Goal: Task Accomplishment & Management: Manage account settings

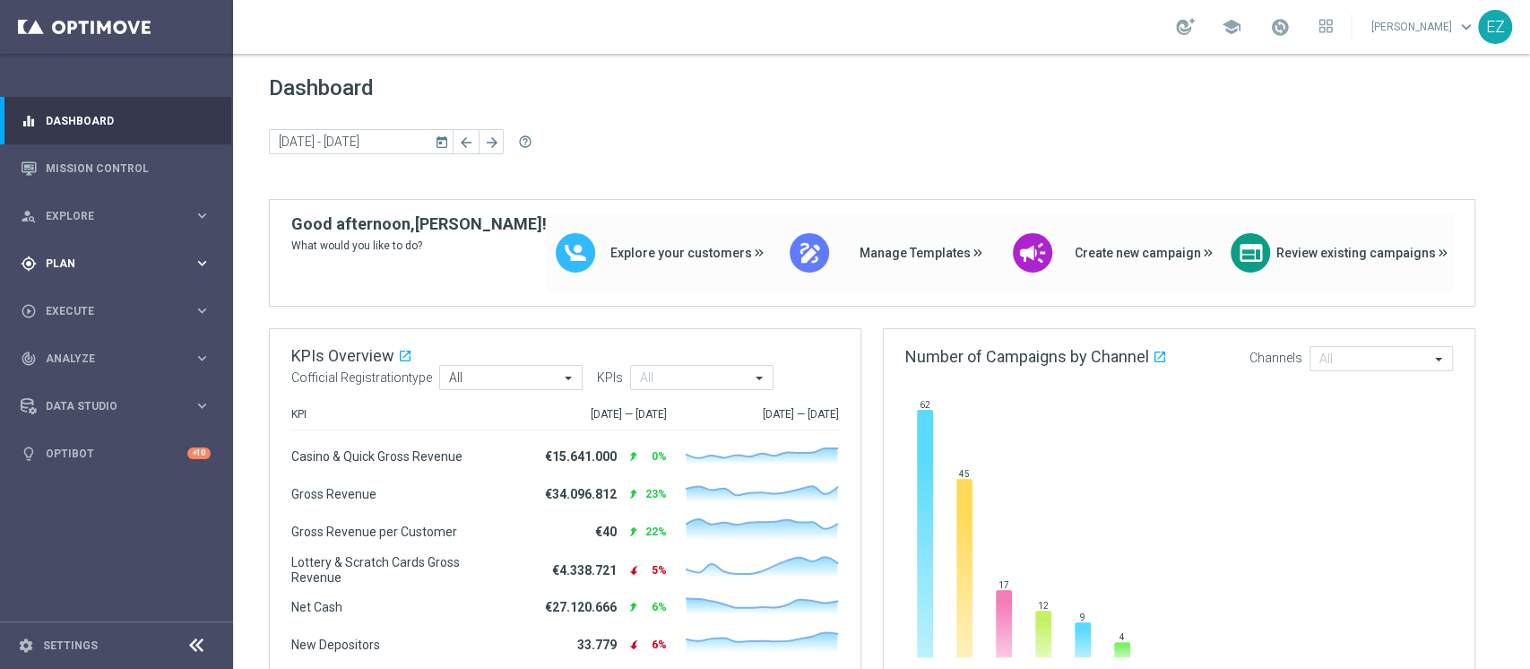
click at [77, 262] on span "Plan" at bounding box center [120, 263] width 148 height 11
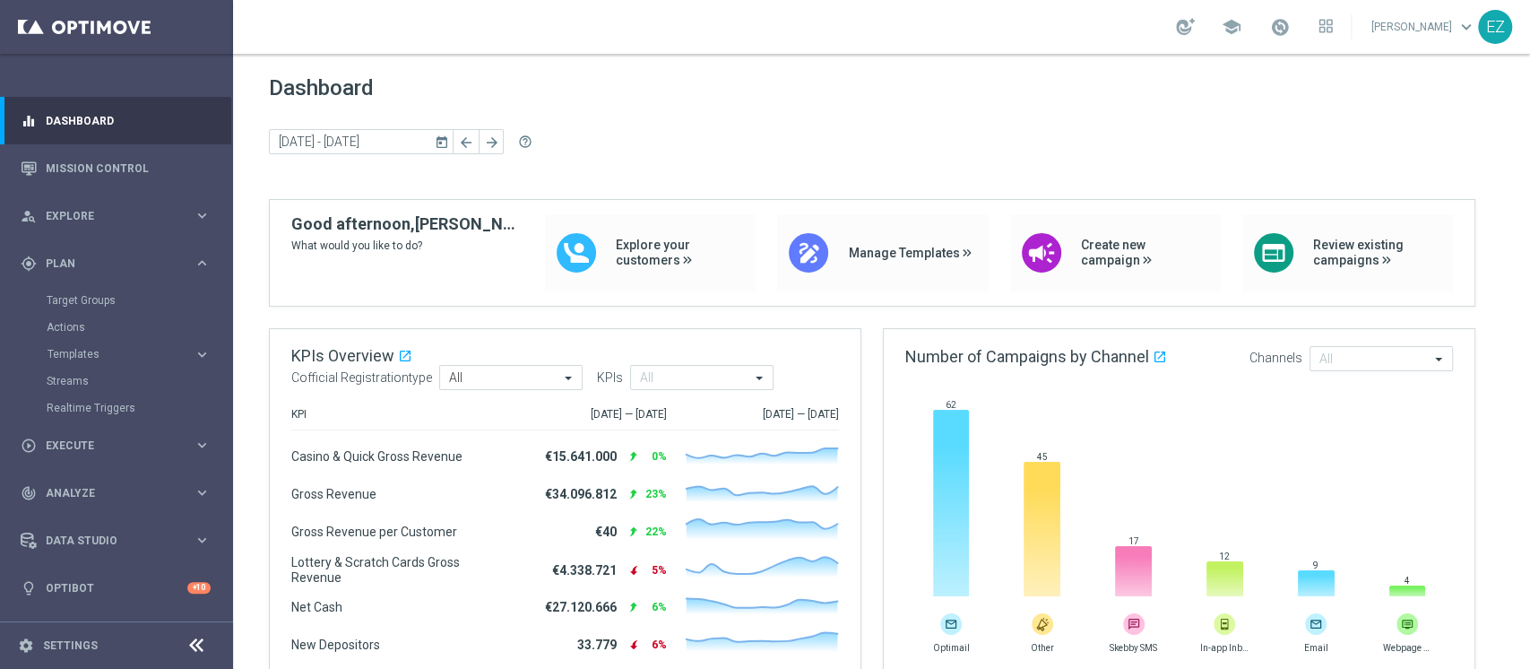
click at [85, 290] on div "Target Groups" at bounding box center [139, 300] width 185 height 27
click at [85, 299] on link "Target Groups" at bounding box center [117, 300] width 140 height 14
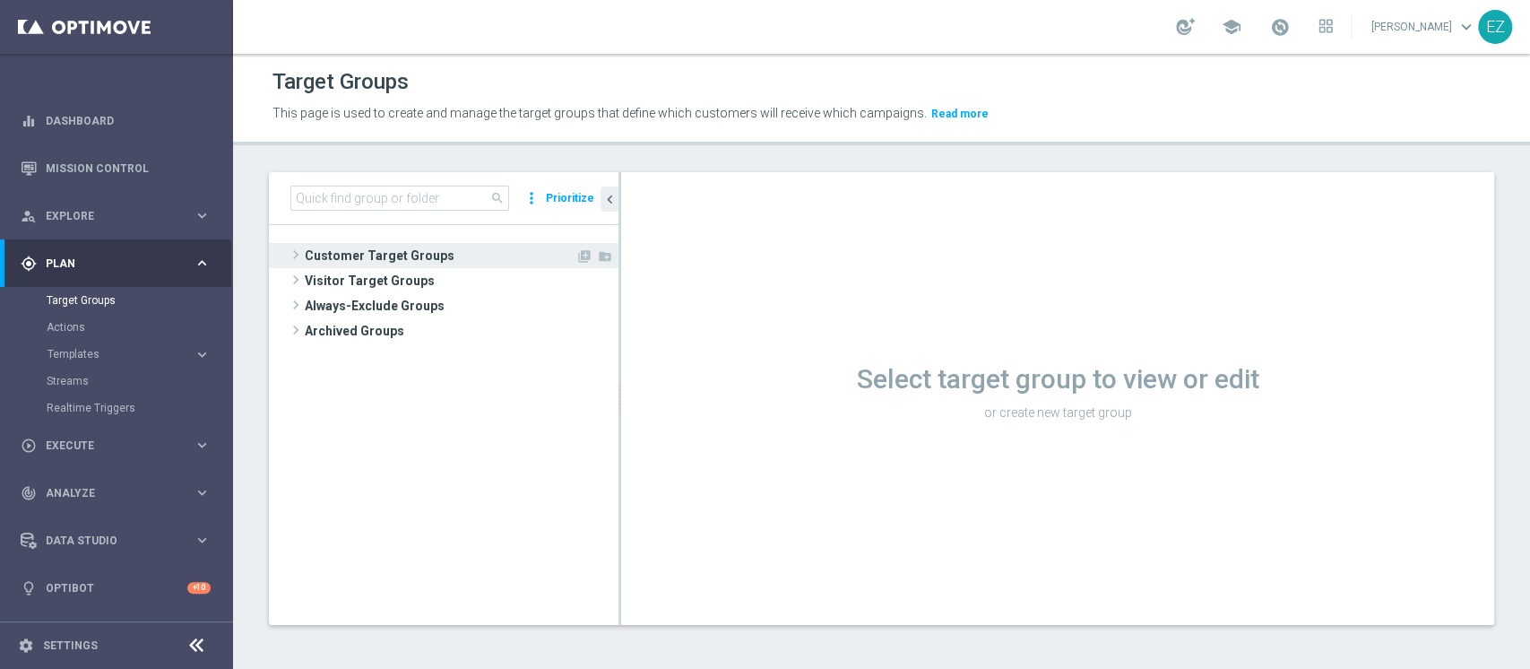
click at [437, 256] on span "Customer Target Groups" at bounding box center [440, 255] width 271 height 25
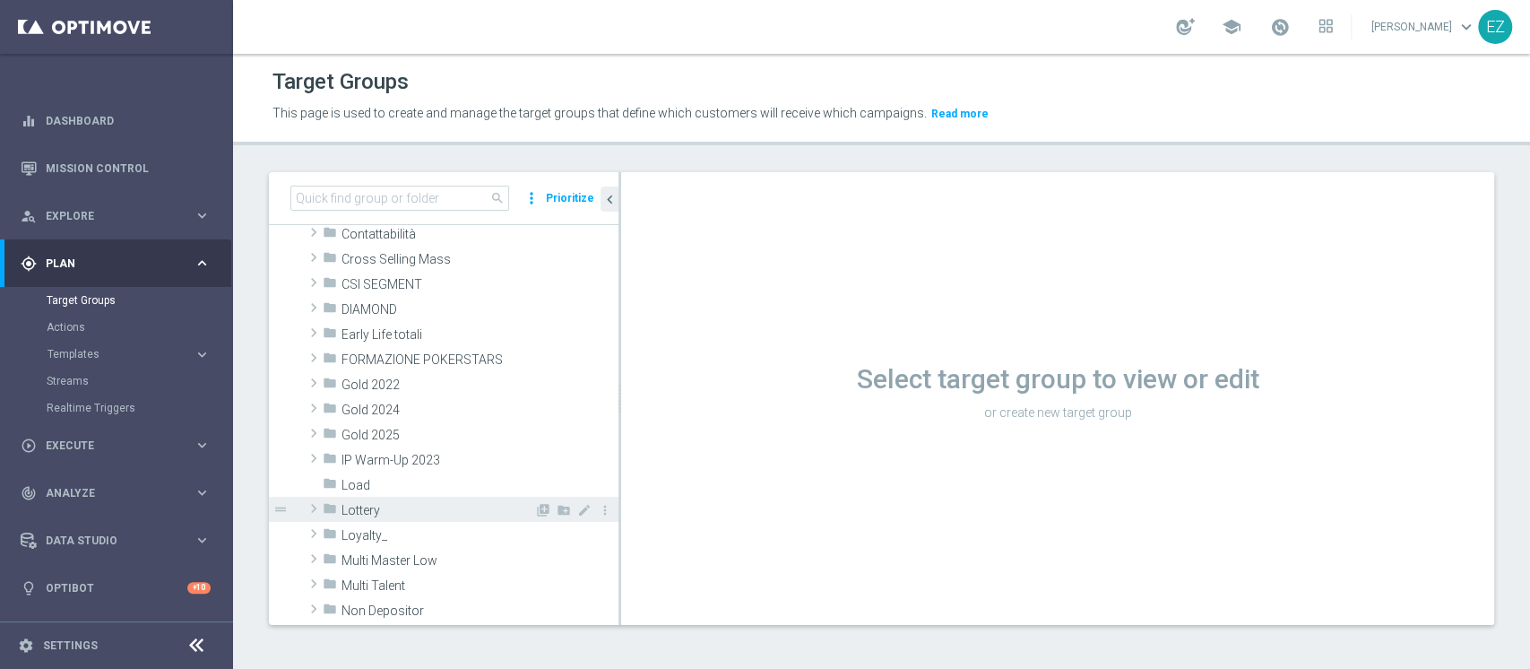
scroll to position [212, 0]
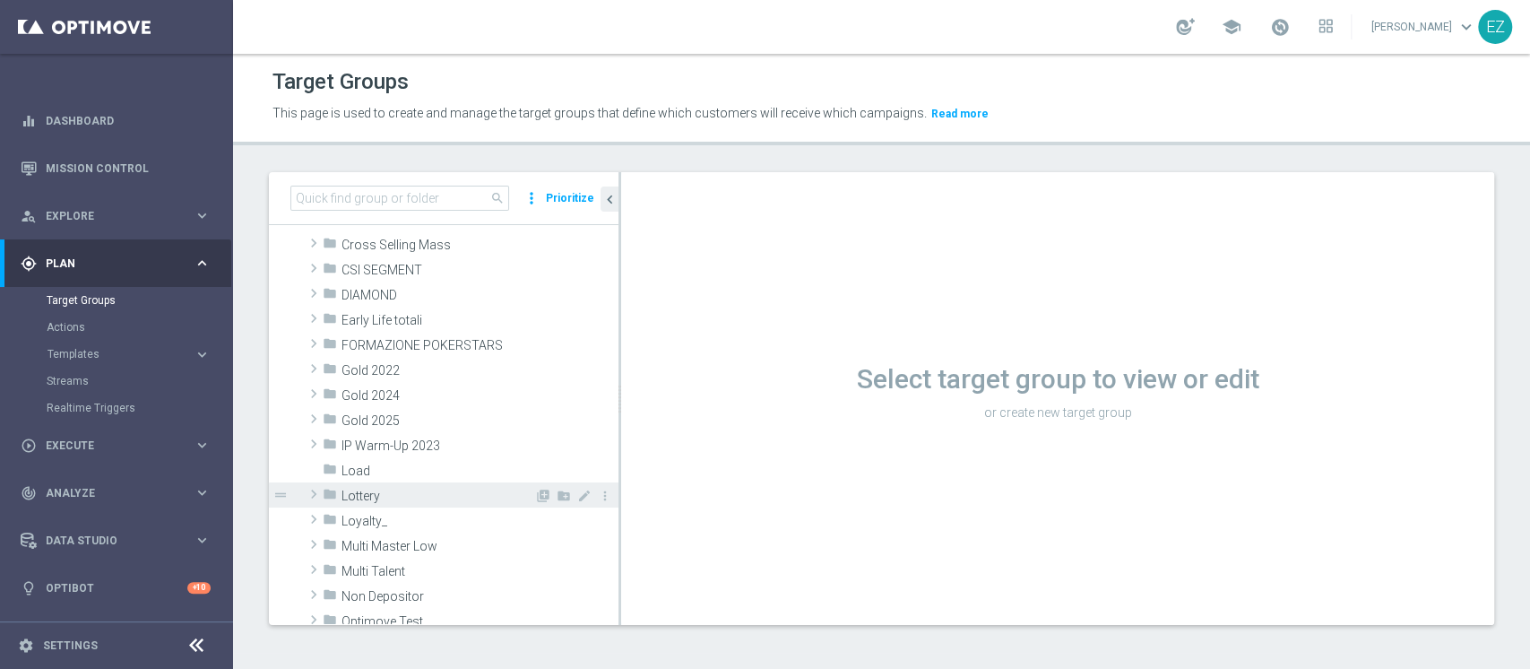
click at [402, 496] on span "Lottery" at bounding box center [438, 496] width 193 height 15
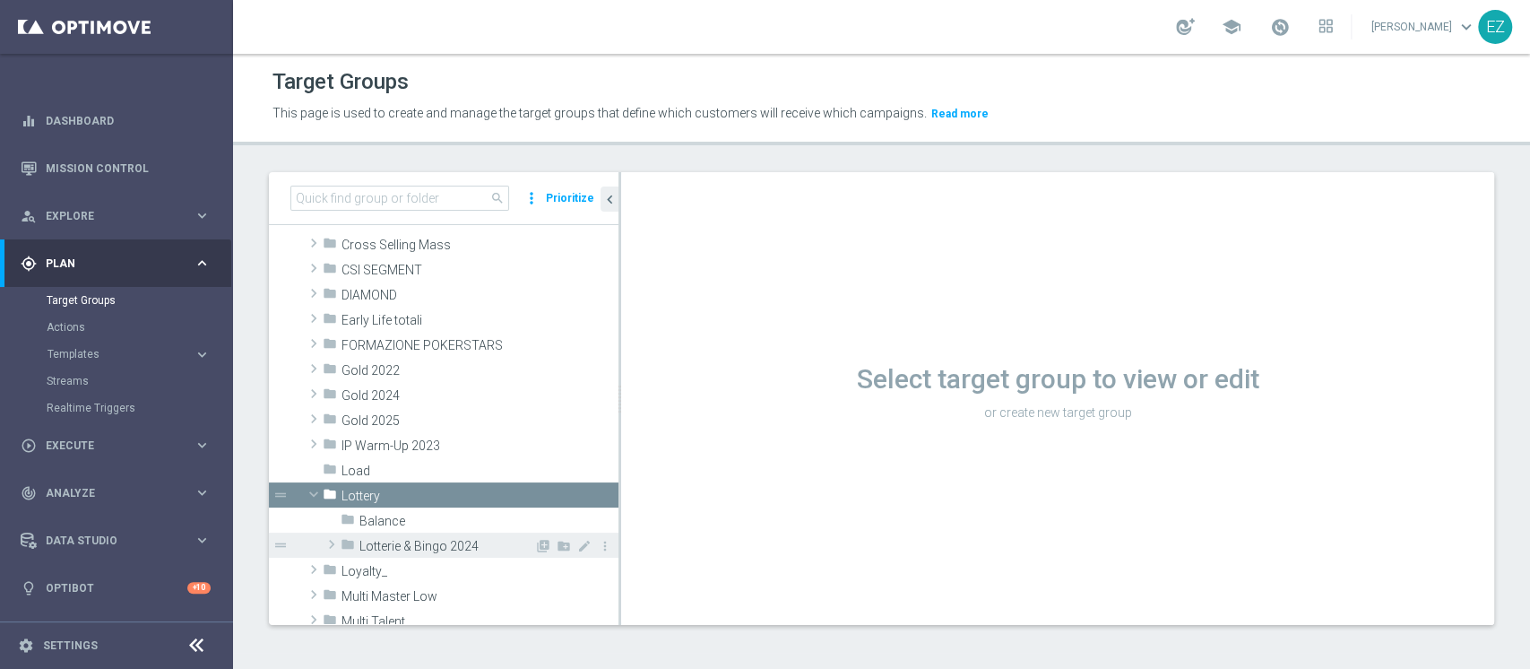
scroll to position [230, 0]
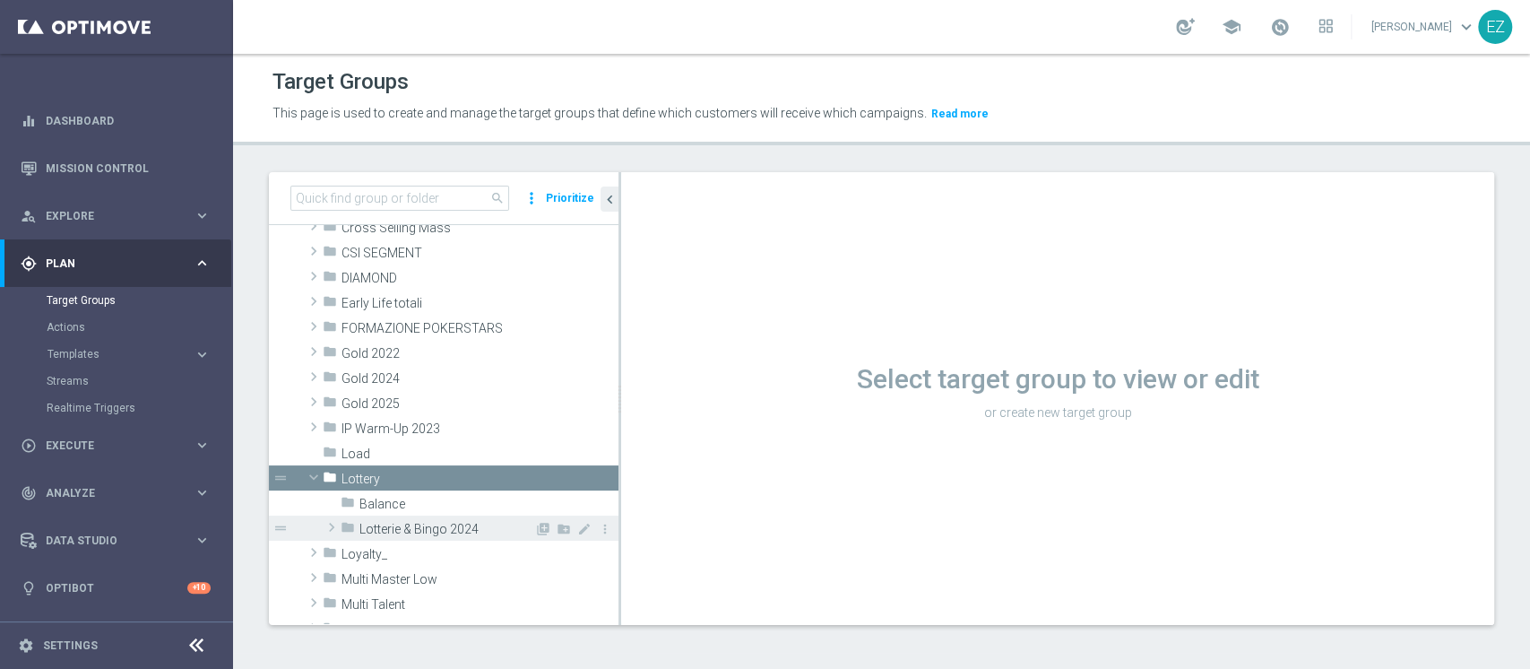
click at [396, 533] on span "Lotterie & Bingo 2024" at bounding box center [446, 529] width 175 height 15
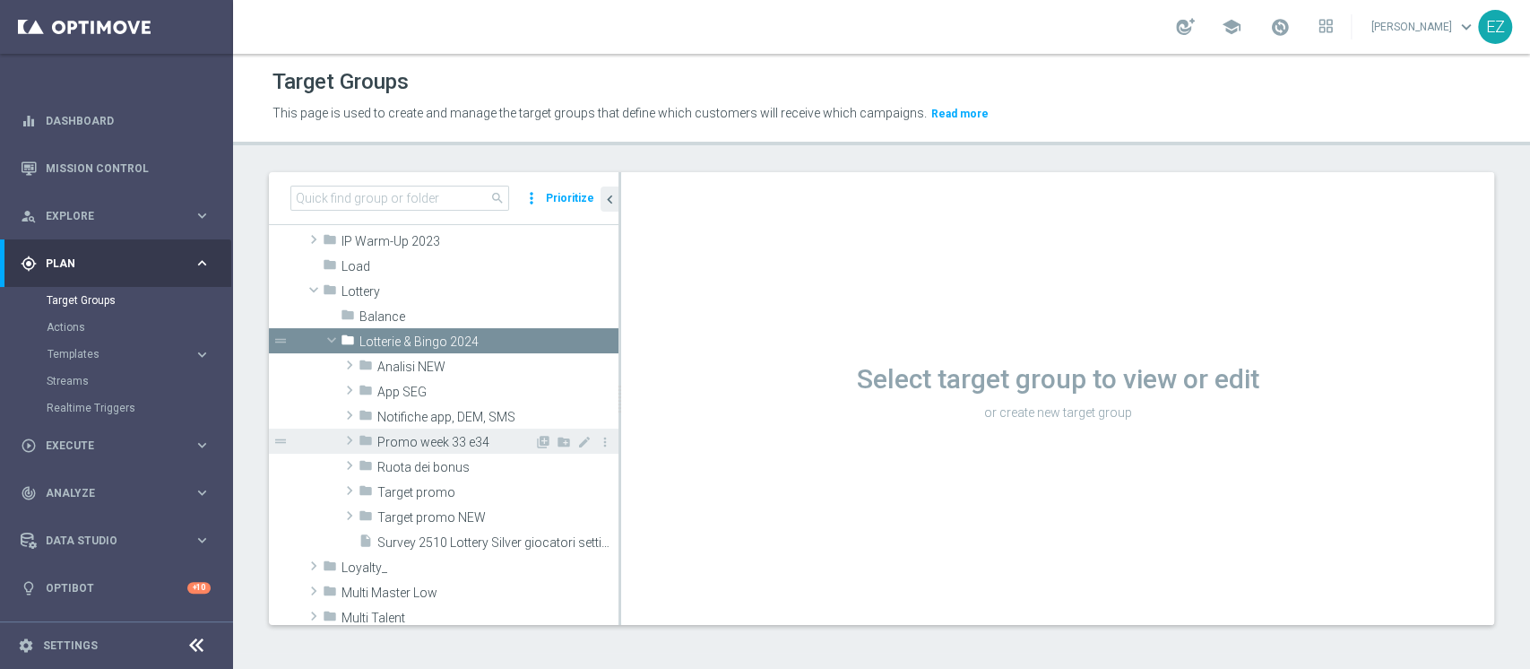
scroll to position [418, 0]
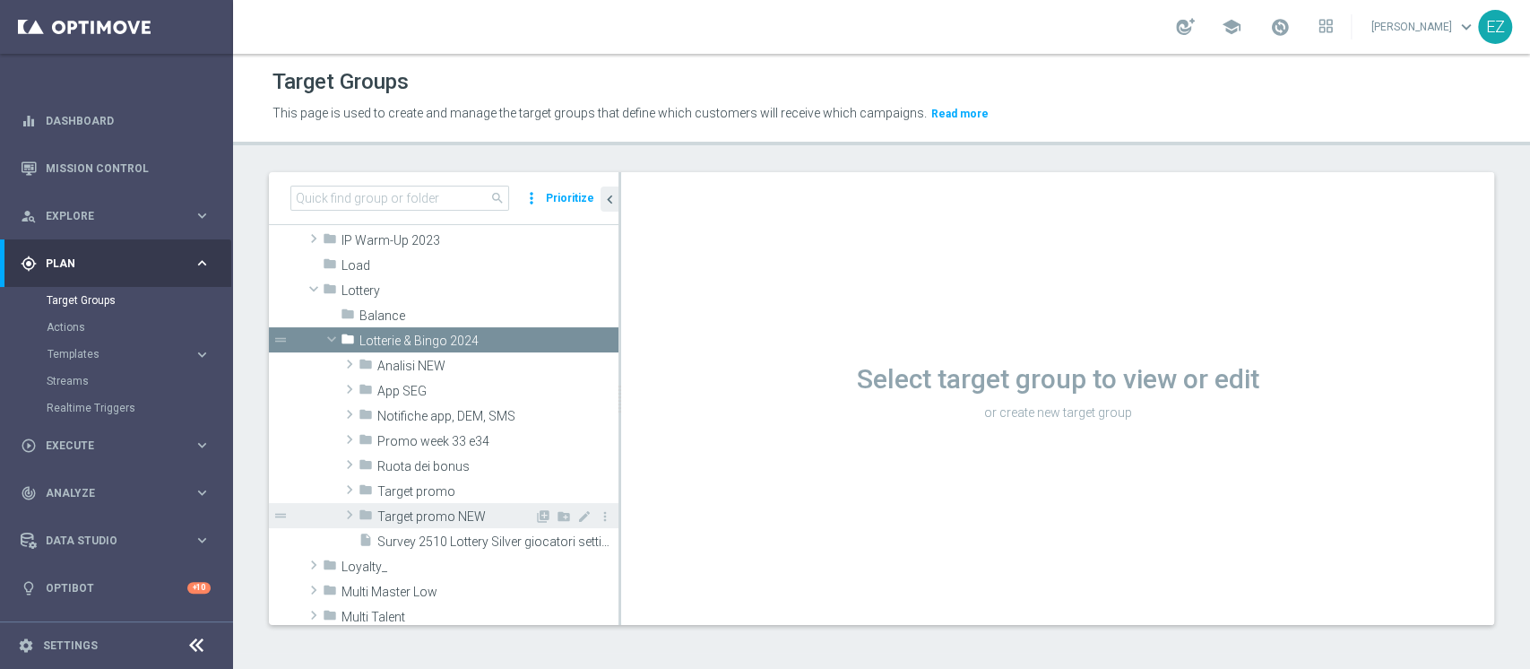
click at [433, 509] on span "Target promo NEW" at bounding box center [455, 516] width 157 height 15
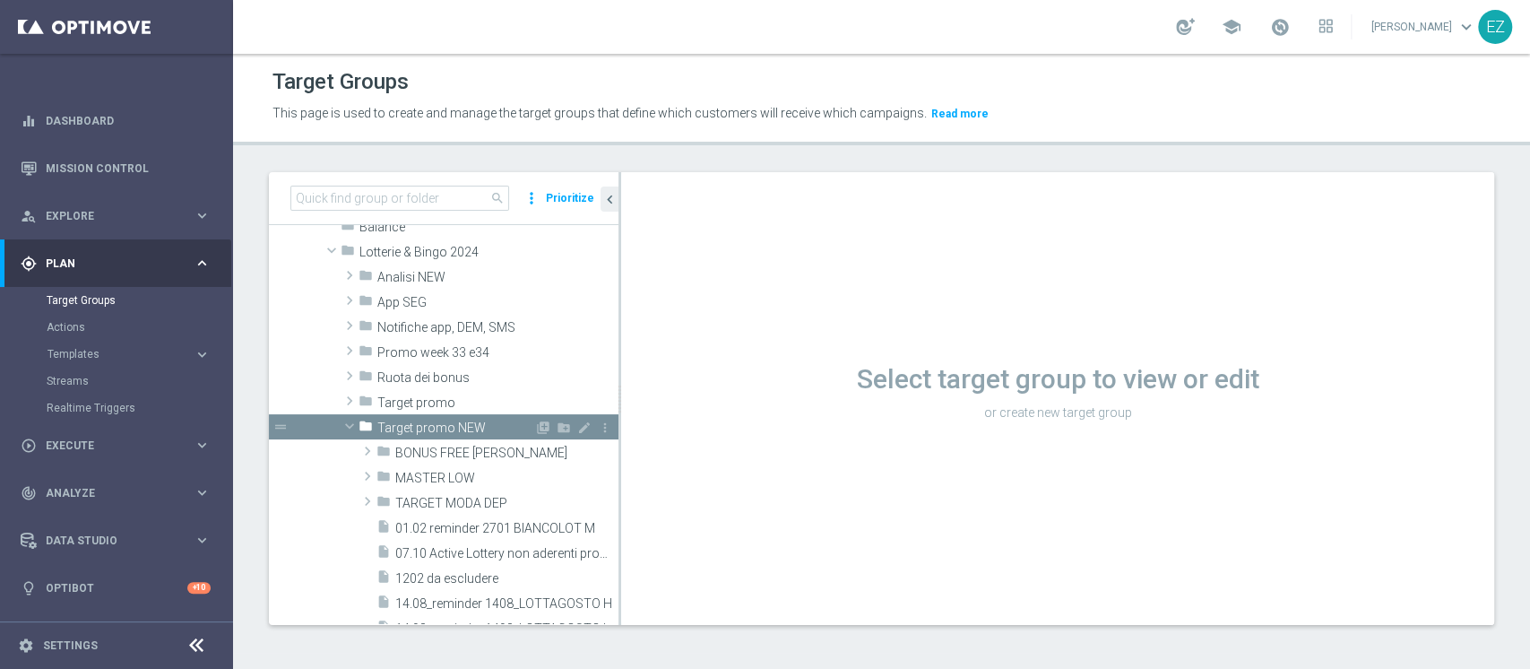
scroll to position [506, 0]
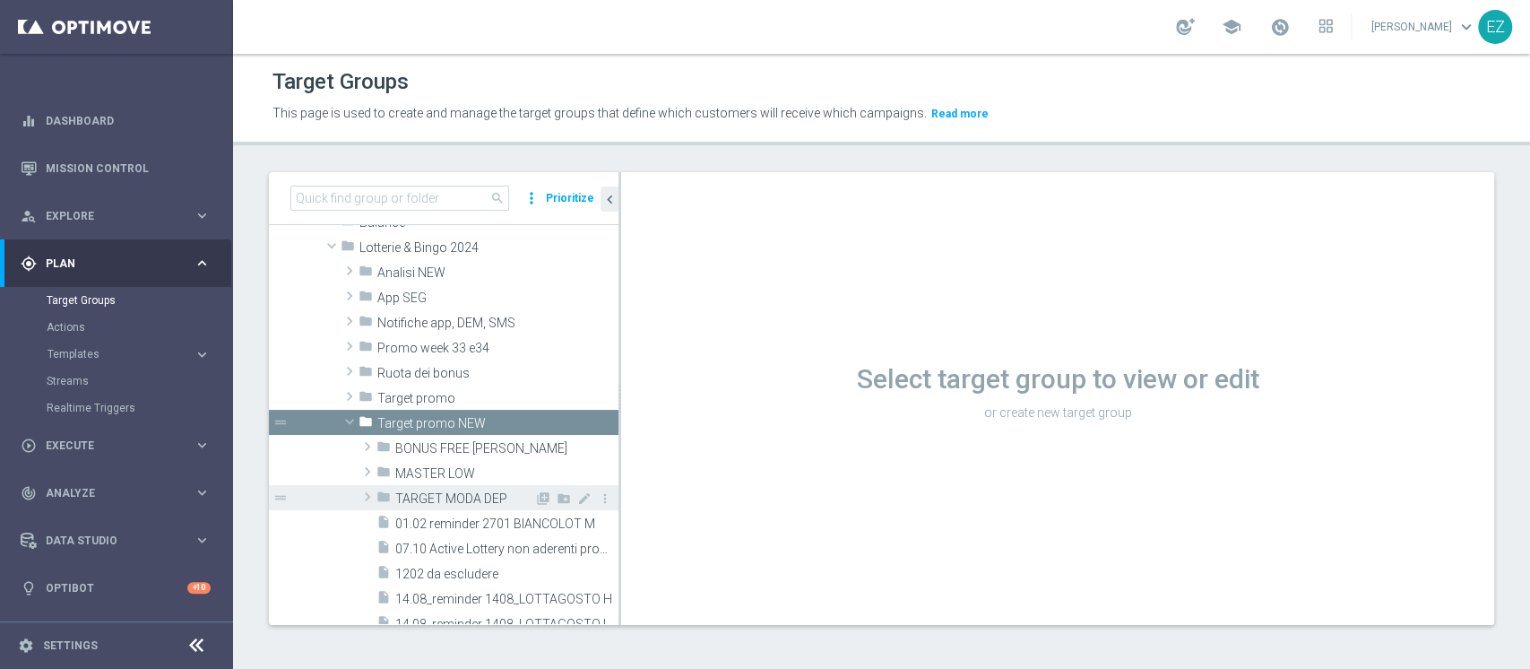
click at [433, 498] on span "TARGET MODA DEP" at bounding box center [464, 498] width 139 height 15
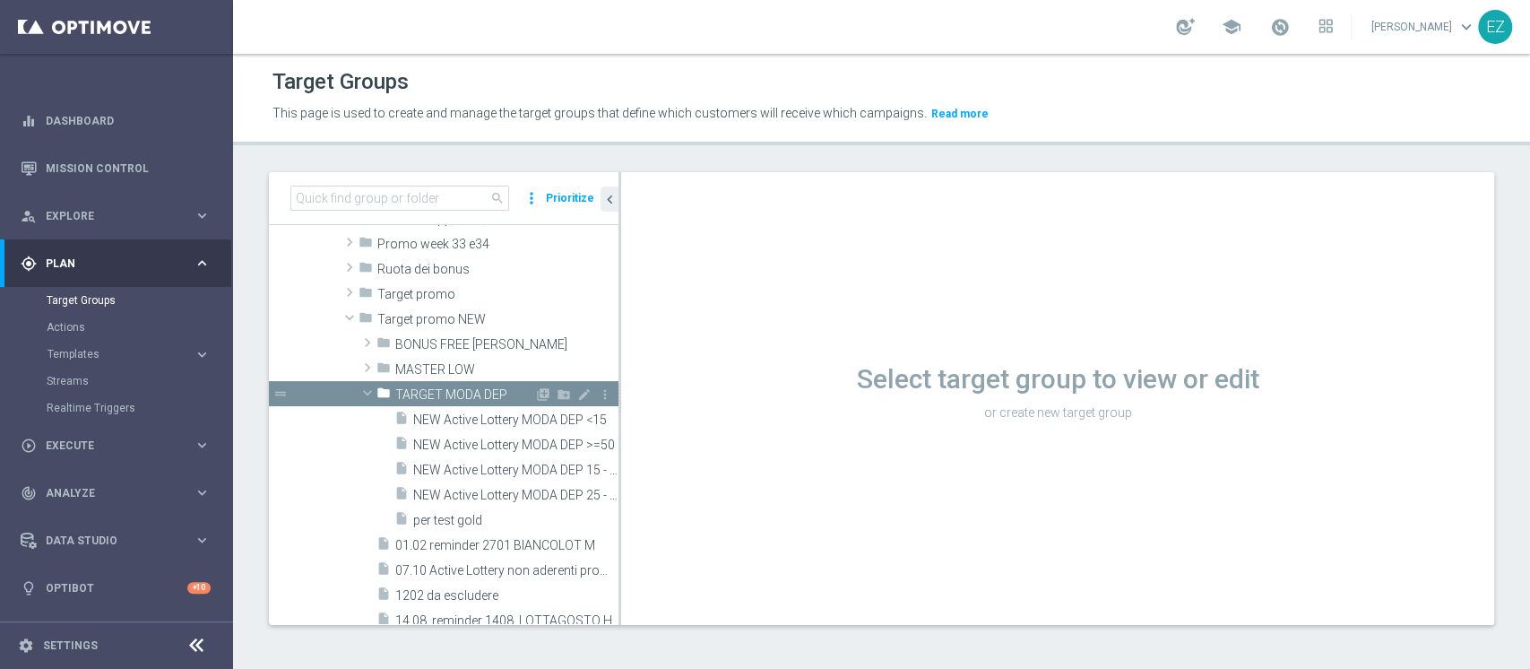
scroll to position [614, 0]
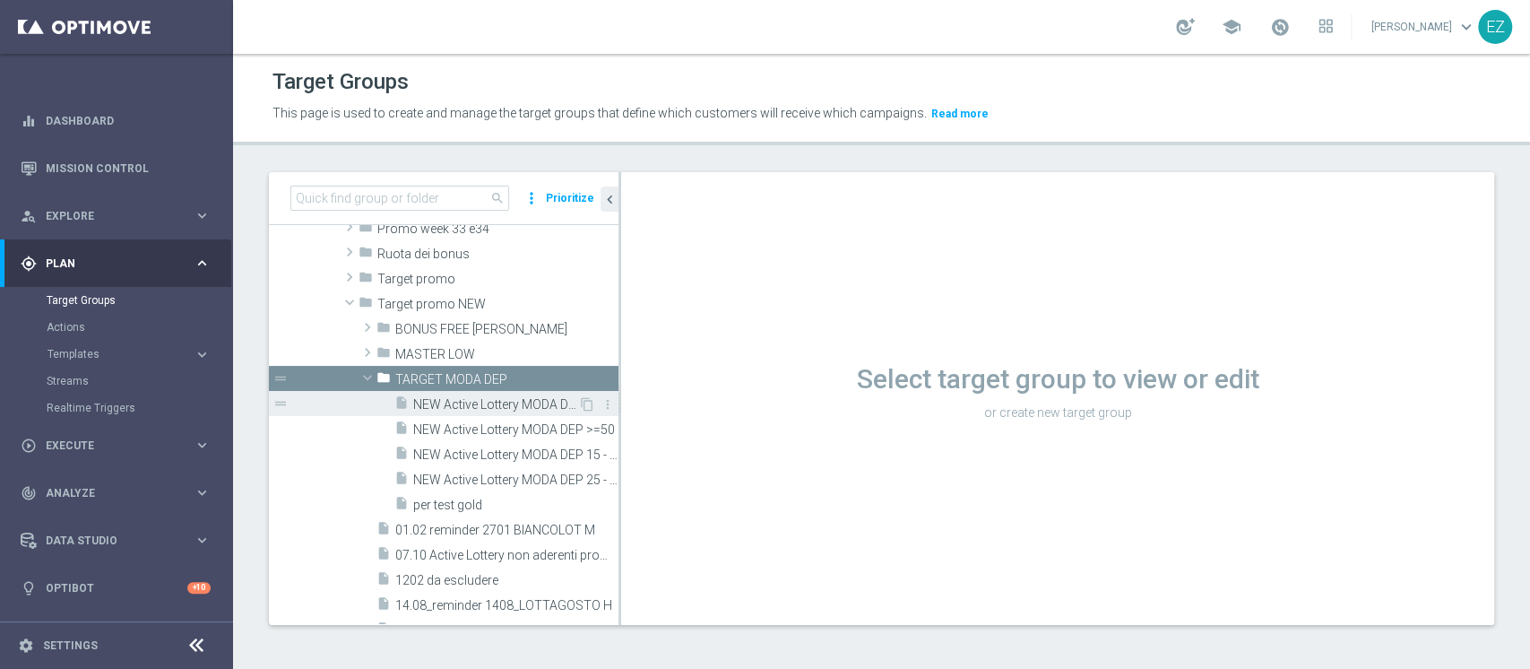
click at [483, 408] on span "NEW Active Lottery MODA DEP <15" at bounding box center [495, 404] width 165 height 15
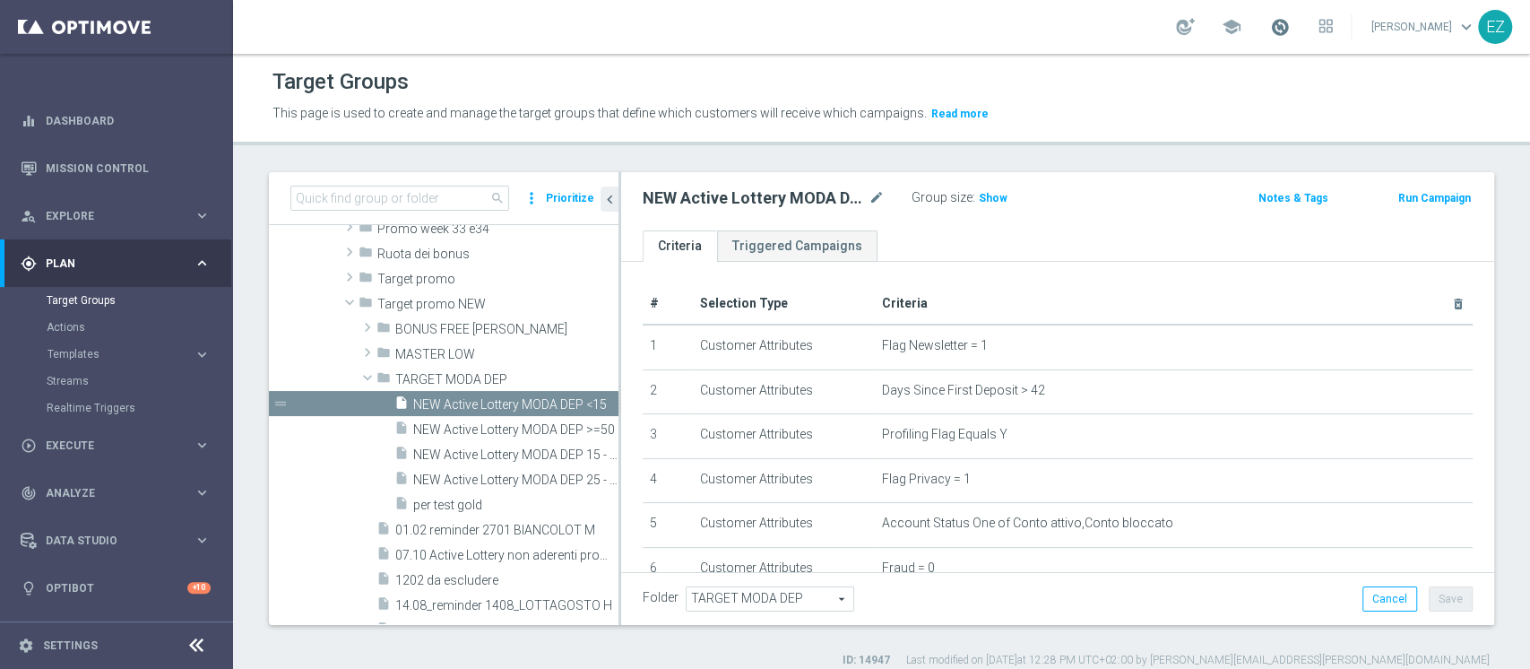
click at [1290, 19] on span at bounding box center [1280, 27] width 20 height 20
click at [1290, 27] on span at bounding box center [1280, 27] width 20 height 20
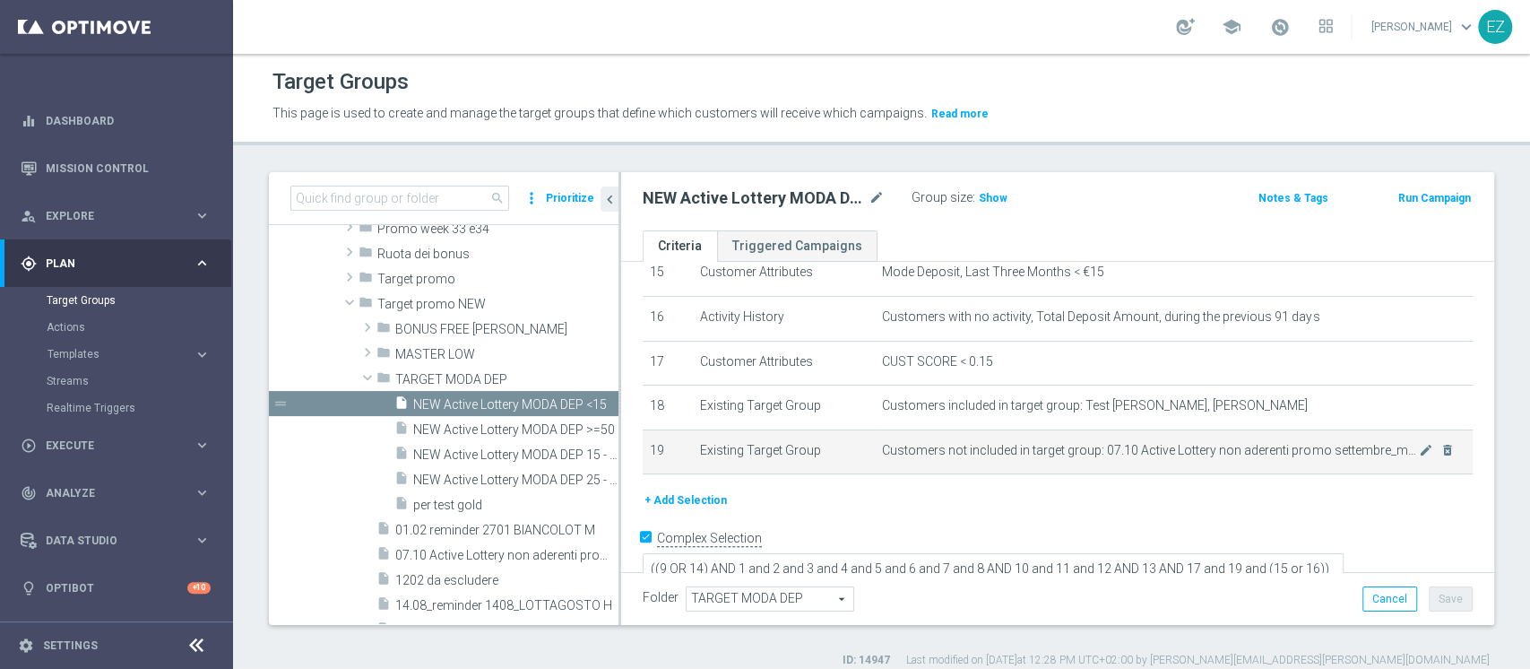
scroll to position [697, 0]
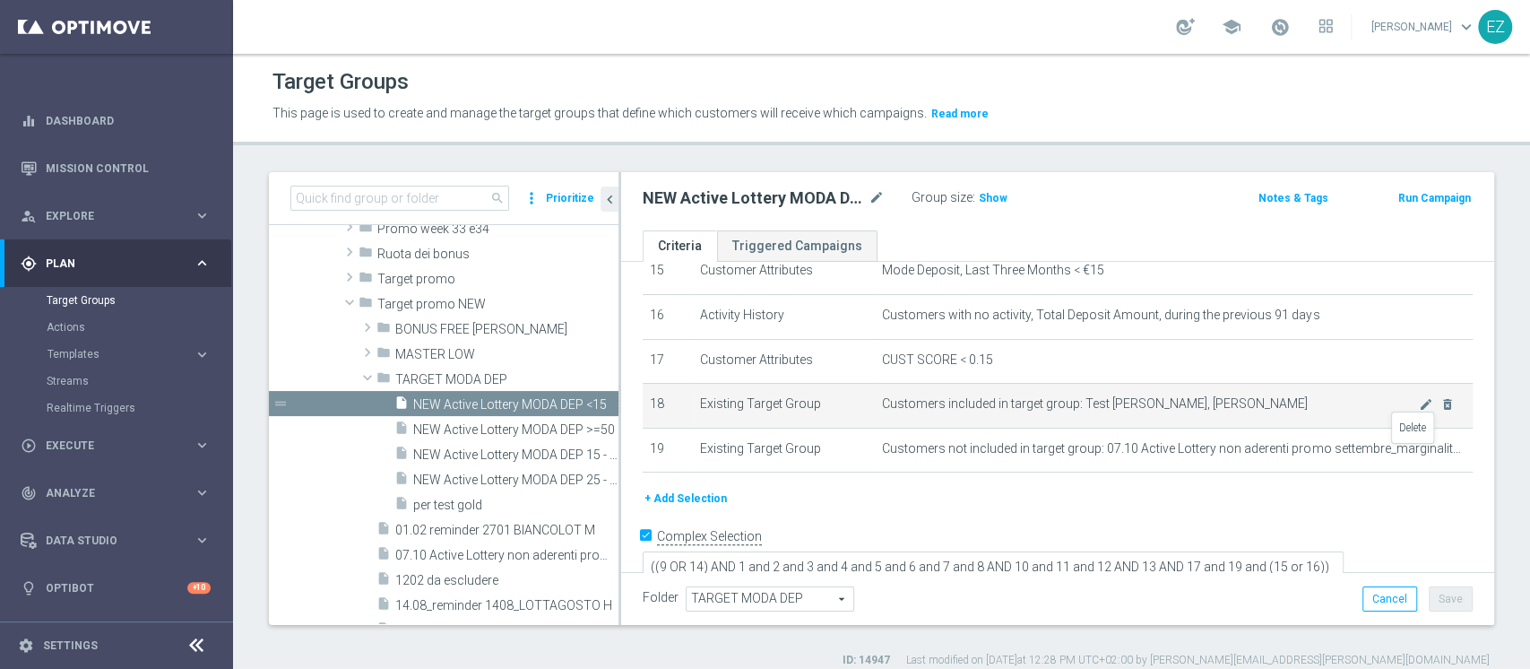
click at [0, 0] on icon "delete_forever" at bounding box center [0, 0] width 0 height 0
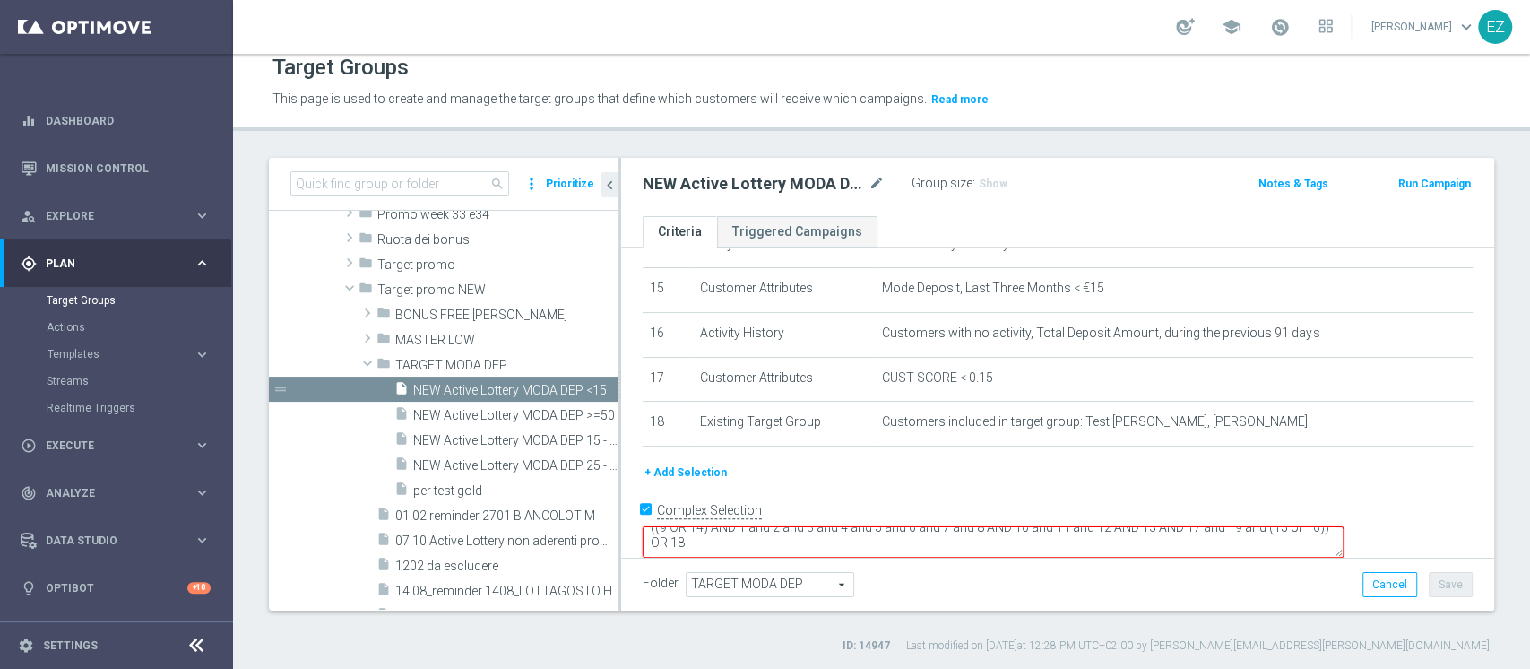
scroll to position [0, 0]
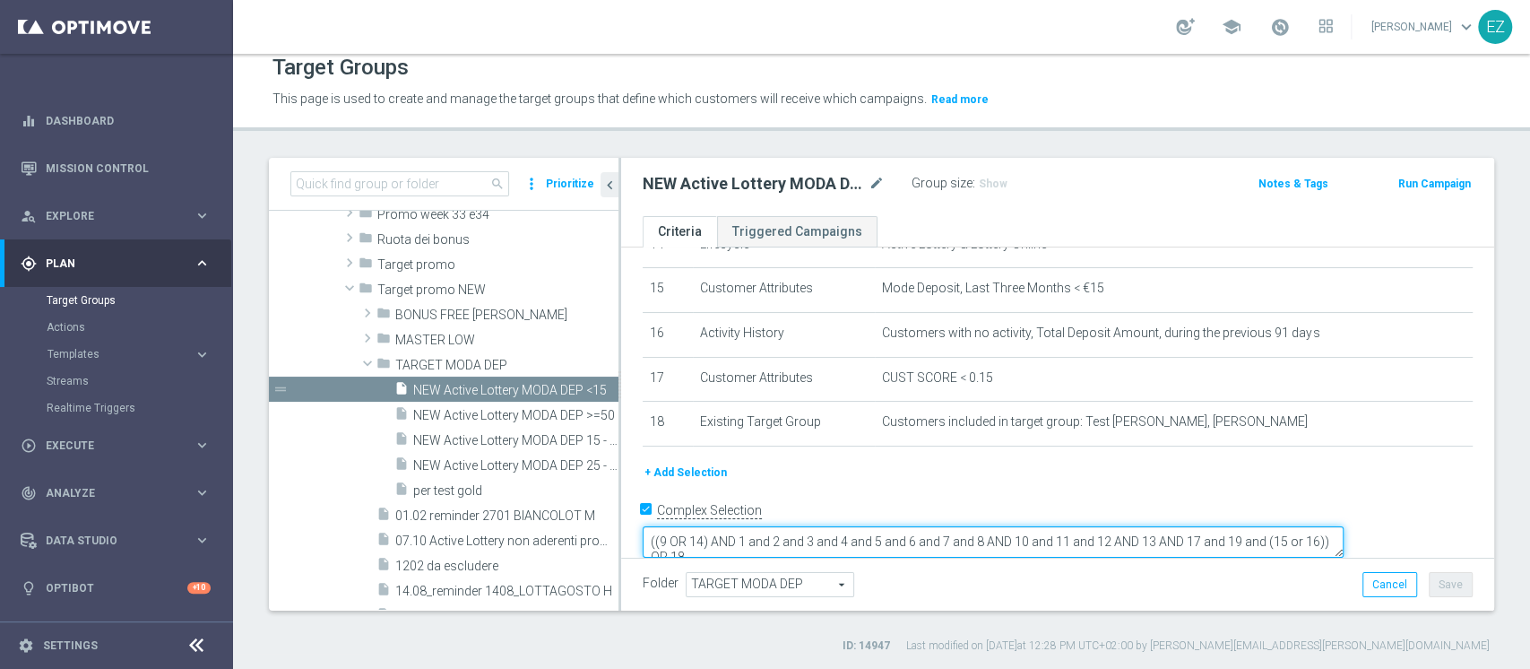
click at [1344, 526] on textarea "((9 OR 14) AND 1 and 2 and 3 and 4 and 5 and 6 and 7 and 8 AND 10 and 11 and 12…" at bounding box center [993, 541] width 701 height 31
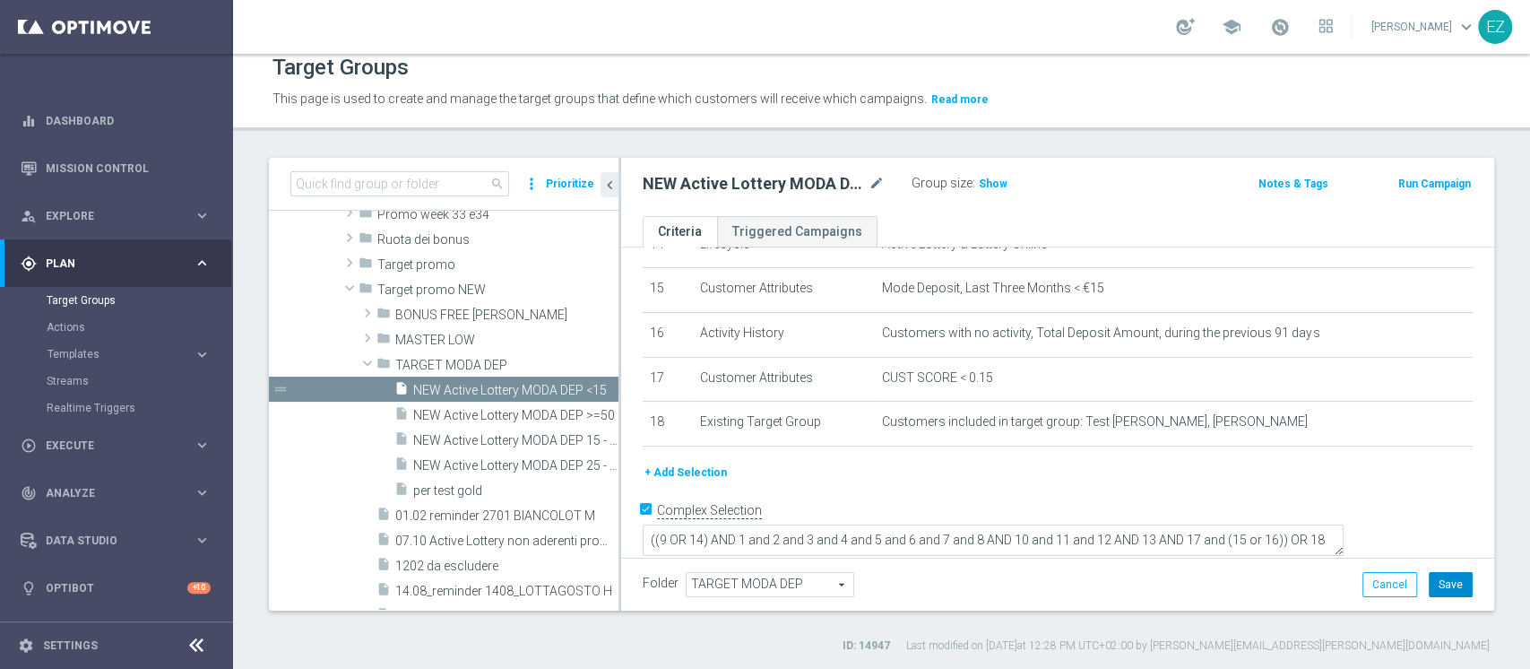
click at [1429, 577] on button "Save" at bounding box center [1451, 584] width 44 height 25
click at [989, 186] on span "Show" at bounding box center [993, 184] width 29 height 13
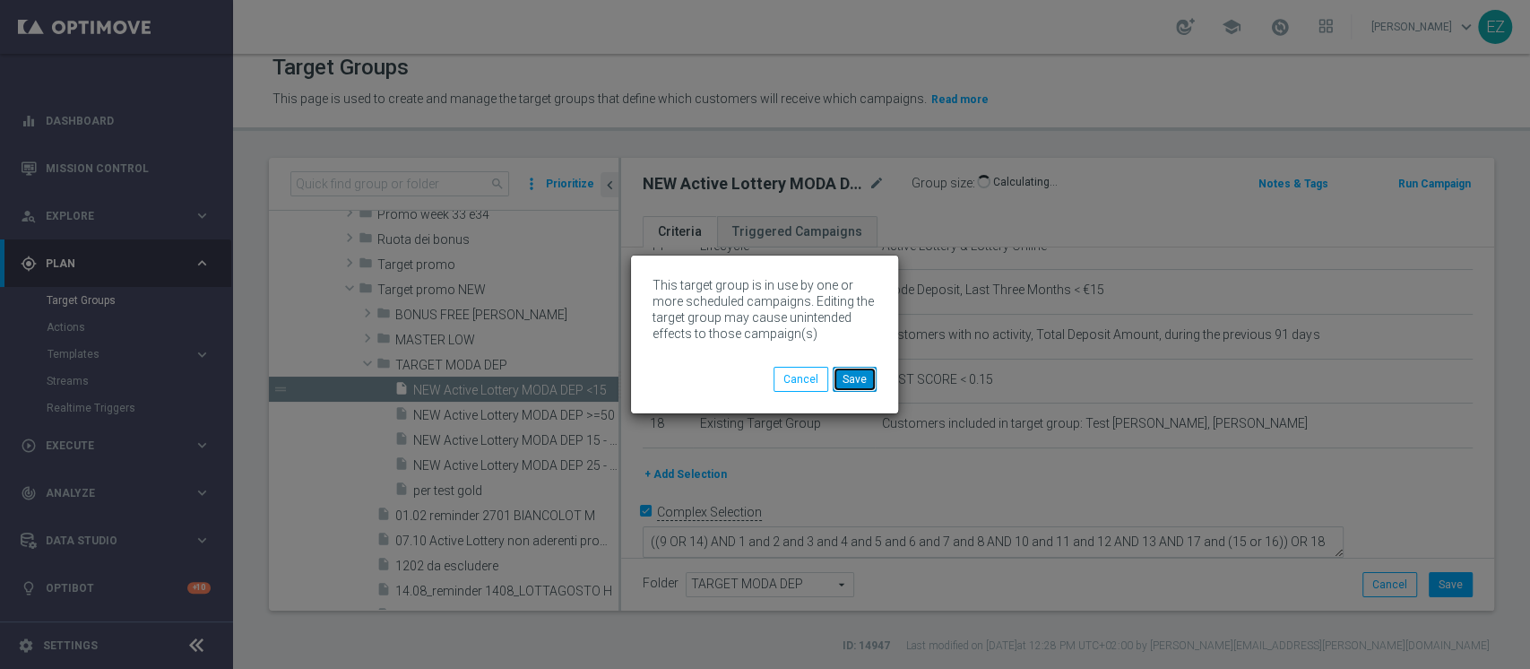
click at [840, 382] on button "Save" at bounding box center [855, 379] width 44 height 25
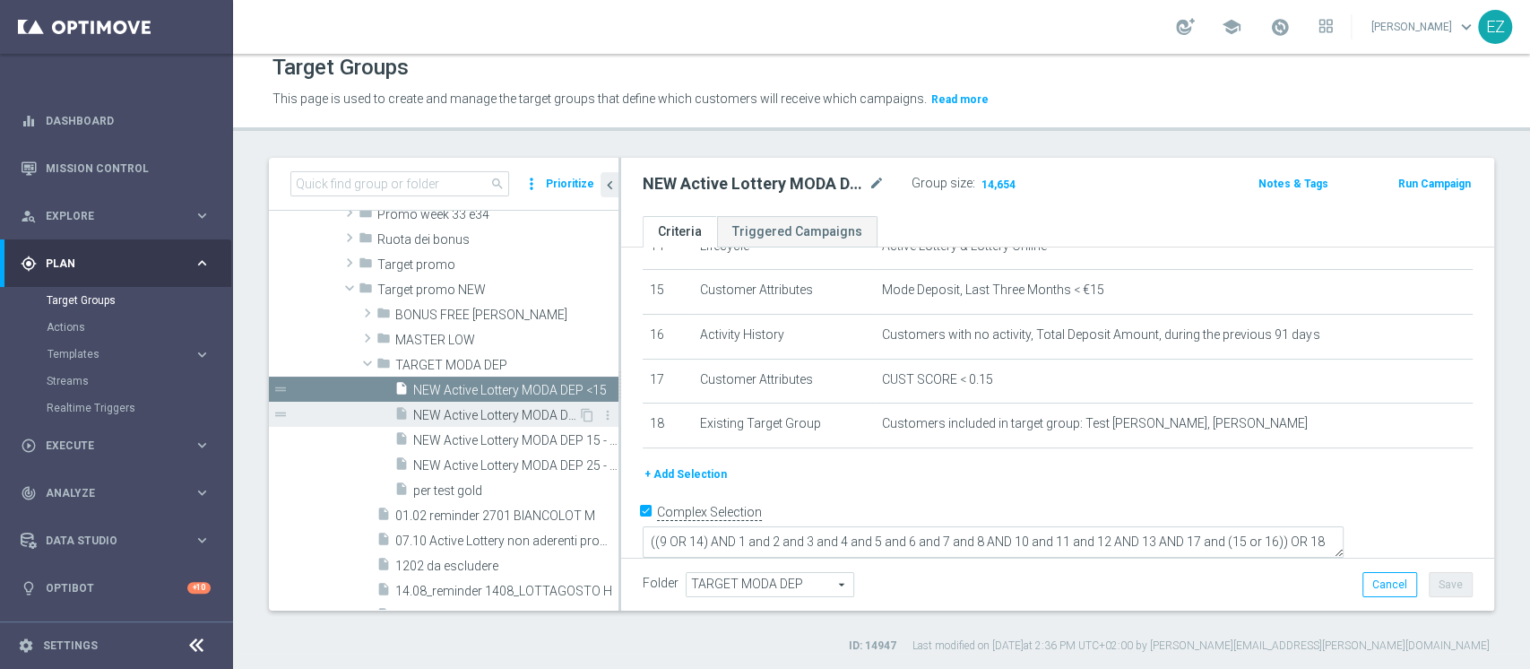
click at [498, 404] on div "insert_drive_file NEW Active Lottery MODA DEP >=50" at bounding box center [486, 414] width 184 height 25
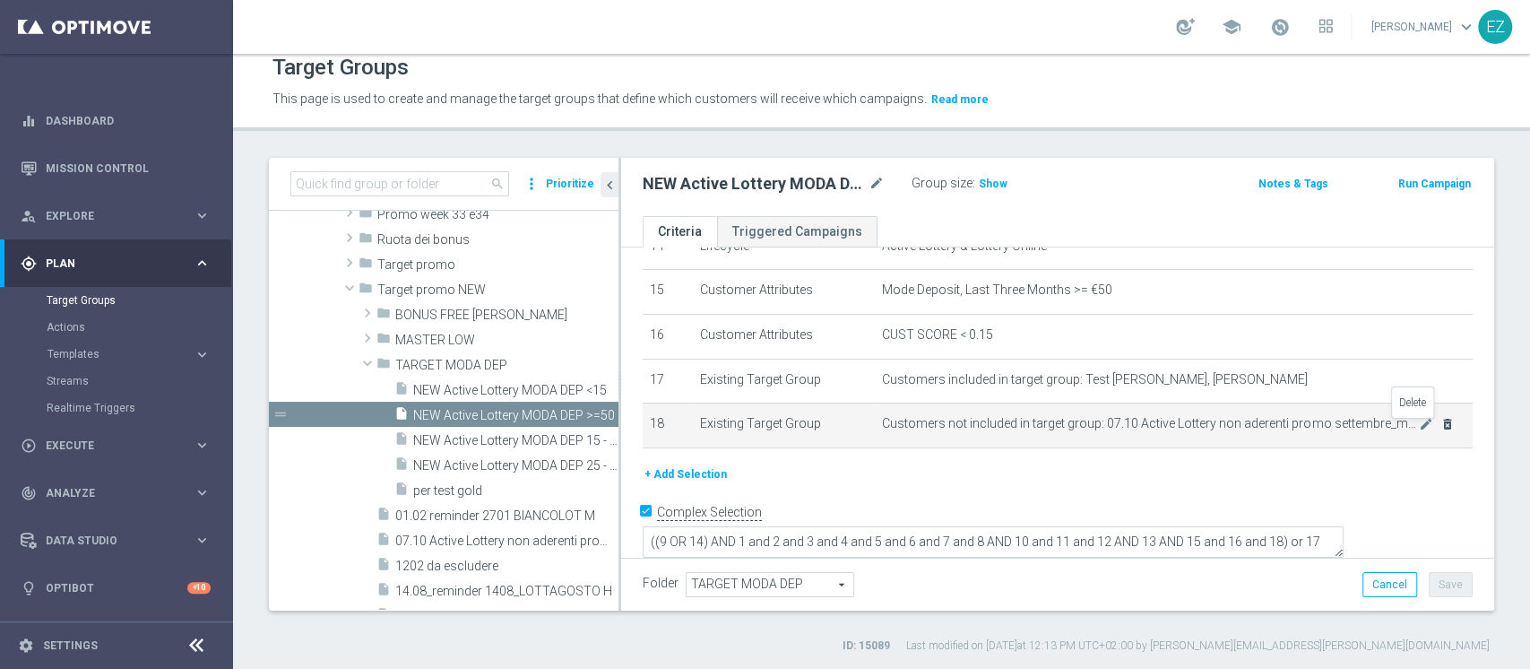
click at [1441, 422] on icon "delete_forever" at bounding box center [1448, 424] width 14 height 14
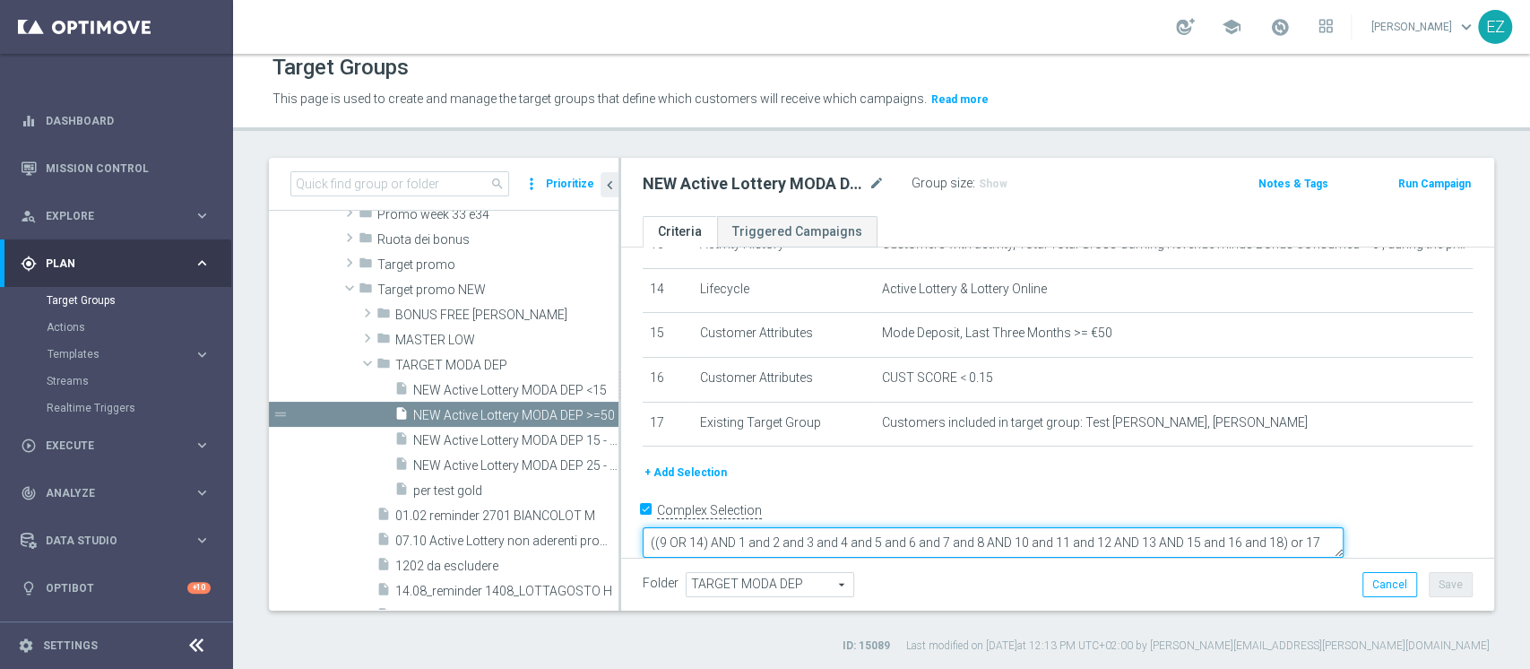
click at [1344, 527] on textarea "((9 OR 14) AND 1 and 2 and 3 and 4 and 5 and 6 and 7 and 8 AND 10 and 11 and 12…" at bounding box center [993, 542] width 701 height 31
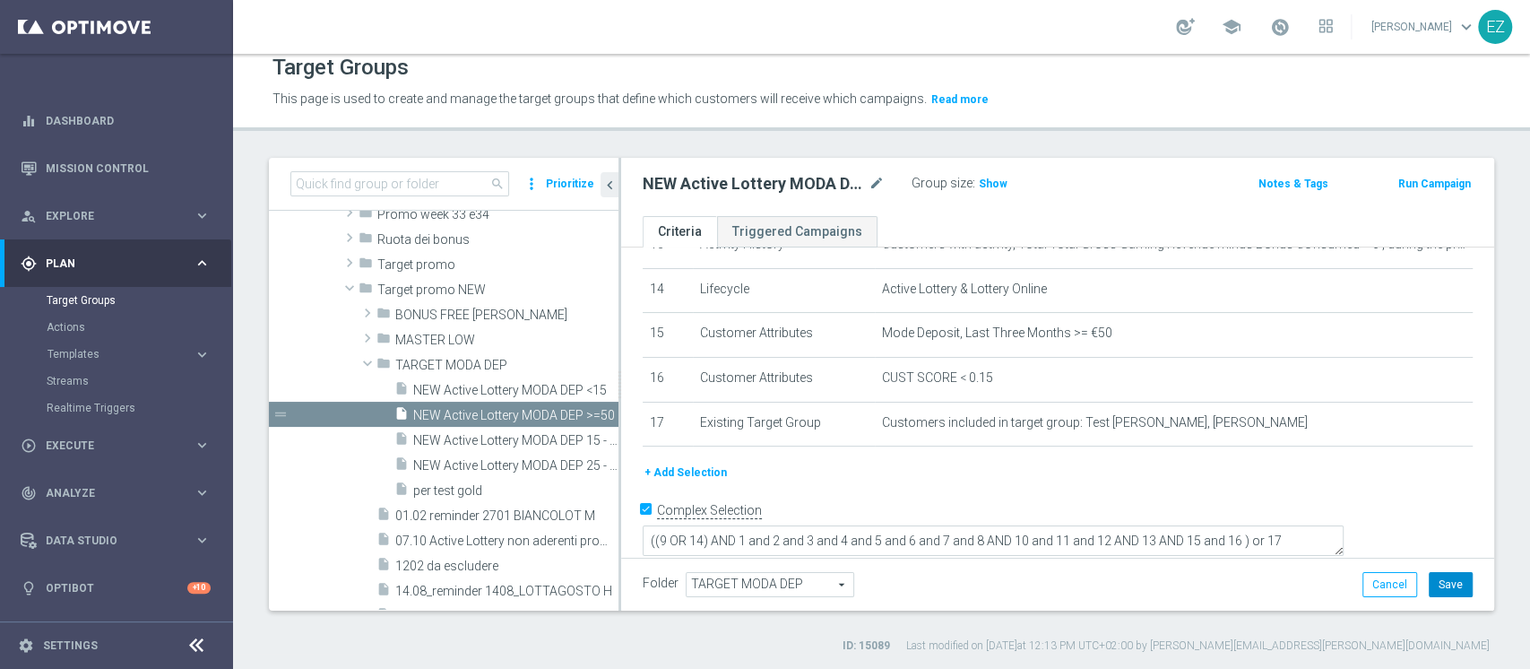
click at [1429, 585] on button "Save" at bounding box center [1451, 584] width 44 height 25
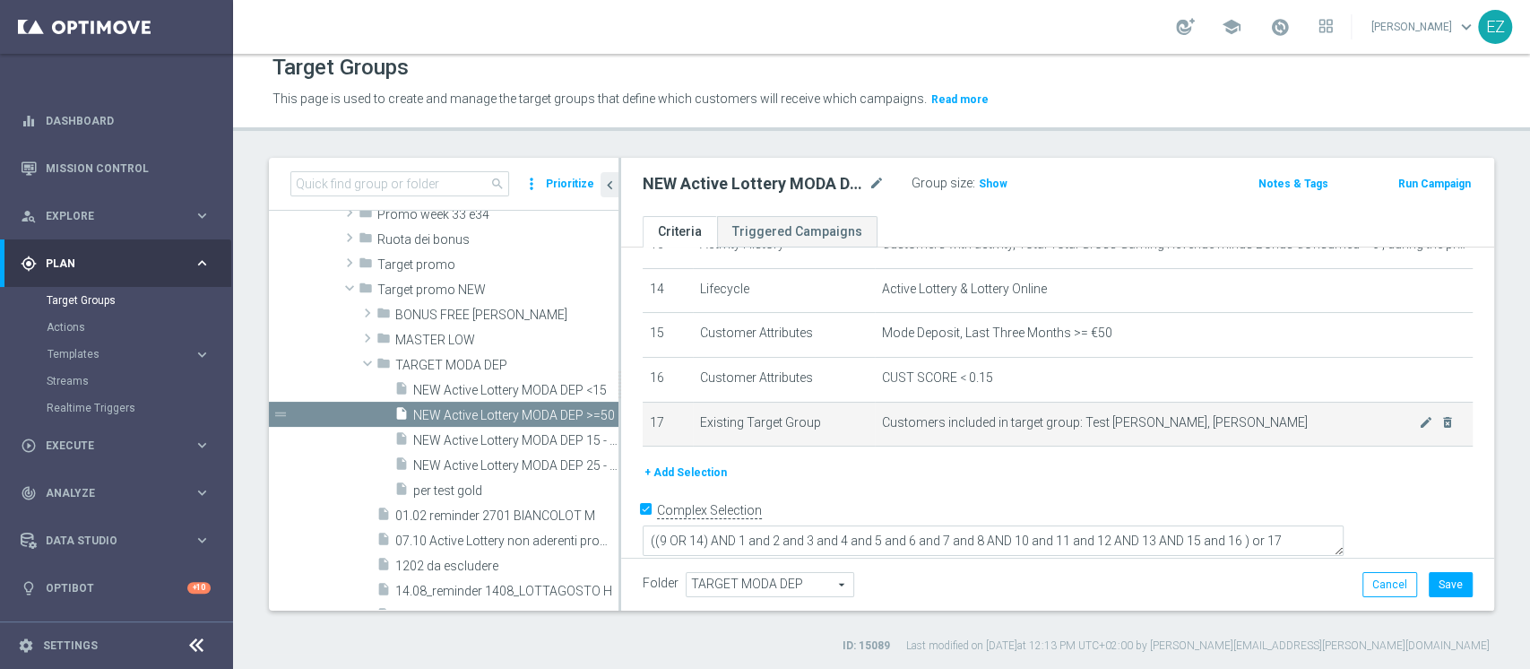
scroll to position [619, 0]
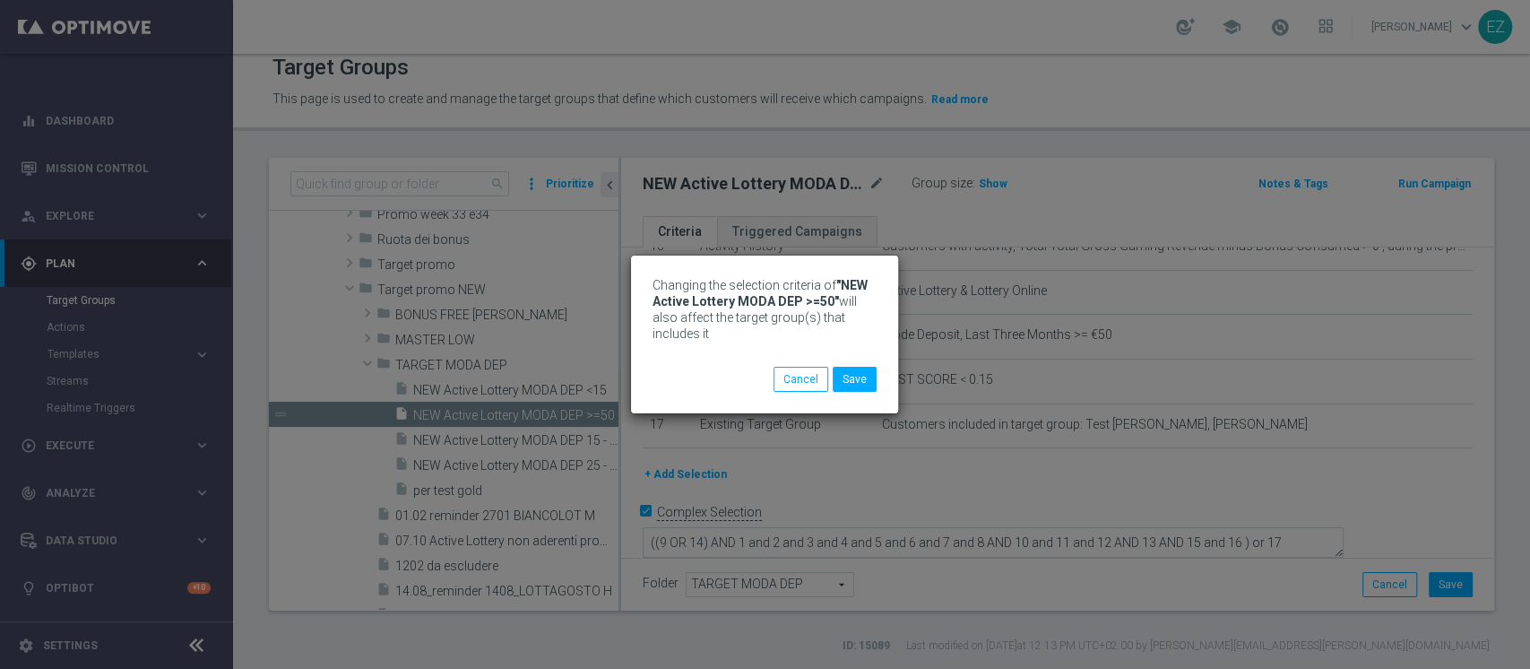
click at [979, 186] on div "Changing the selection criteria of "NEW Active Lottery MODA DEP >=50" will also…" at bounding box center [765, 334] width 1530 height 669
click at [855, 389] on button "Save" at bounding box center [855, 379] width 44 height 25
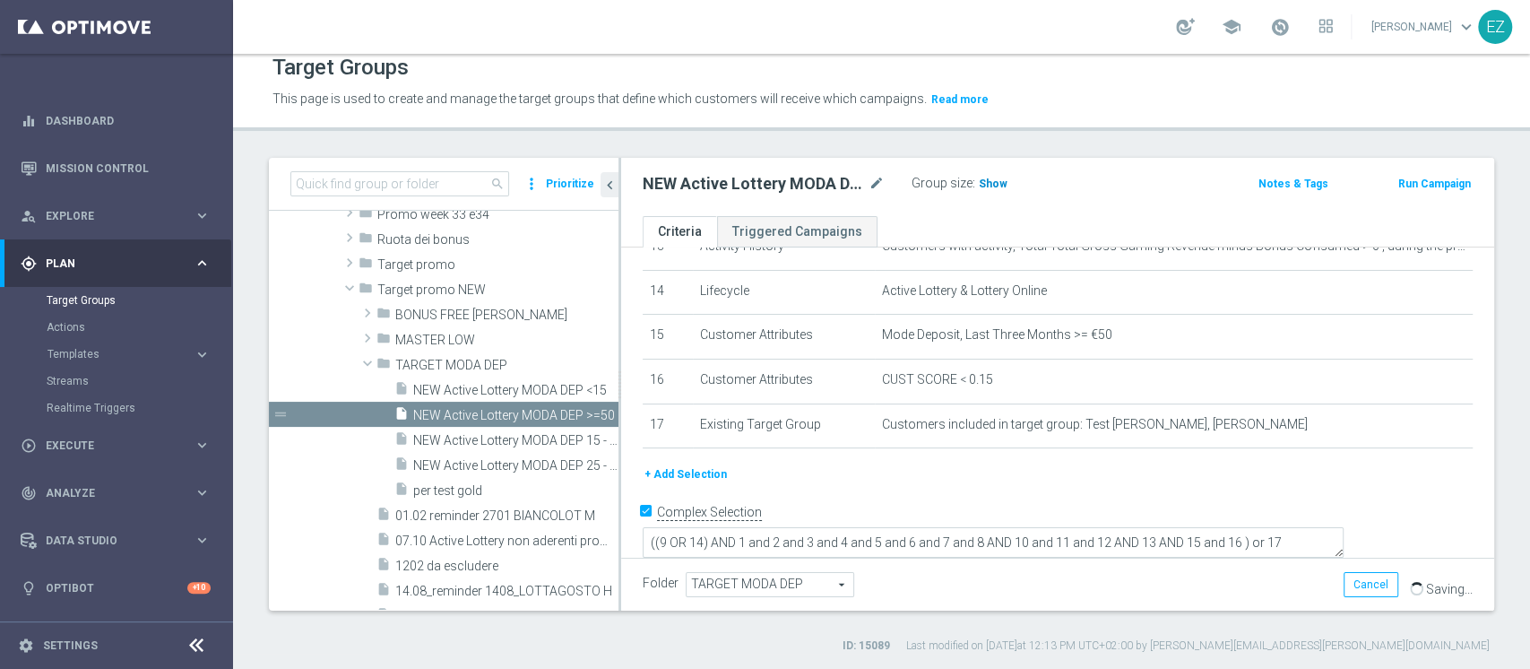
click at [983, 183] on span "Show" at bounding box center [993, 184] width 29 height 13
click at [488, 435] on span "NEW Active Lottery MODA DEP 15 - <25" at bounding box center [495, 440] width 165 height 15
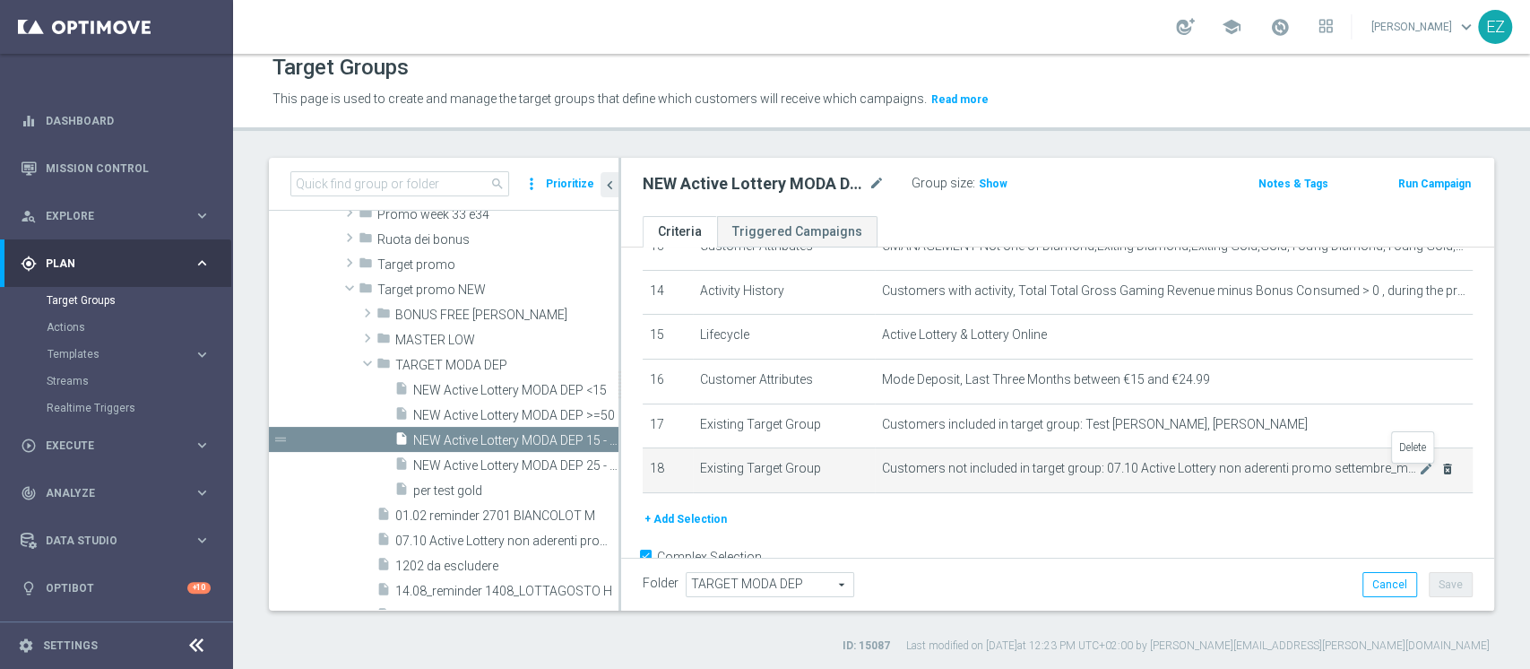
click at [1441, 472] on icon "delete_forever" at bounding box center [1448, 469] width 14 height 14
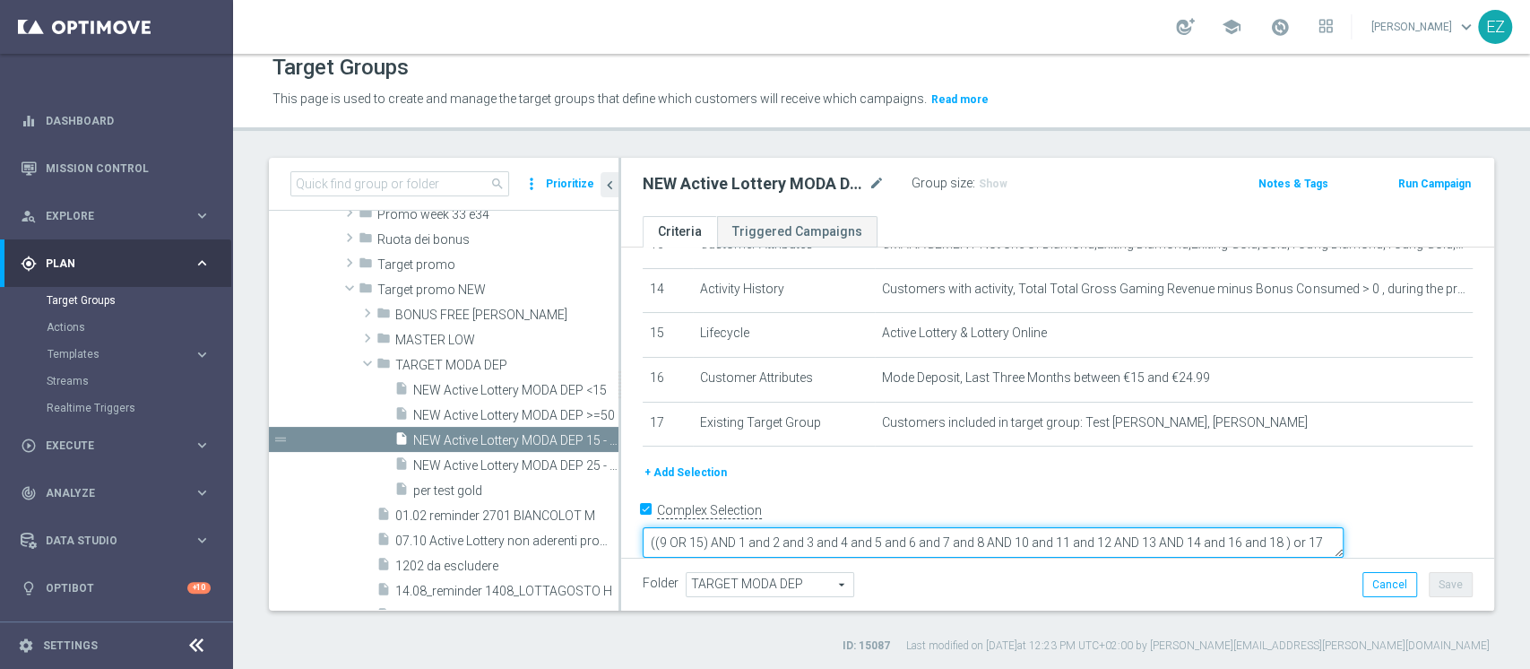
drag, startPoint x: 1368, startPoint y: 517, endPoint x: 1409, endPoint y: 517, distance: 41.2
click at [1344, 527] on textarea "((9 OR 15) AND 1 and 2 and 3 and 4 and 5 and 6 and 7 and 8 AND 10 and 11 and 12…" at bounding box center [993, 542] width 701 height 31
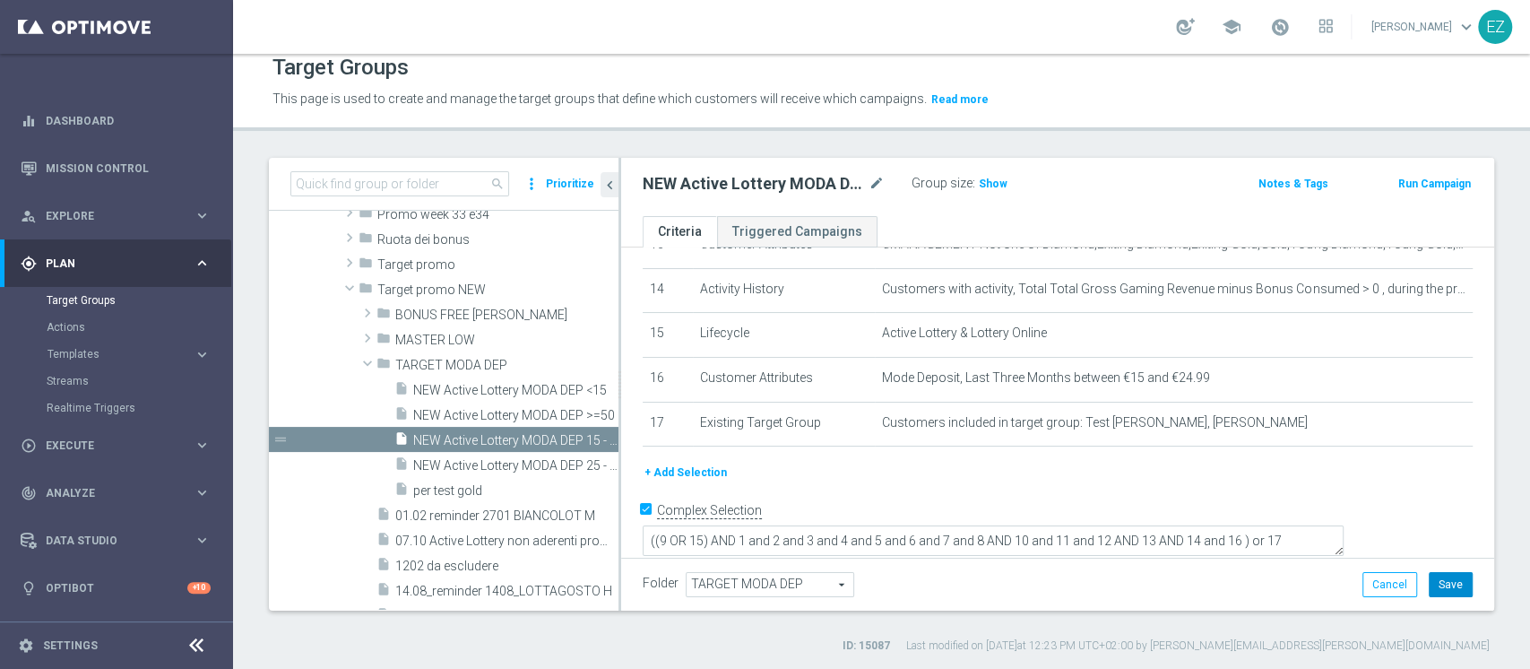
click at [1434, 585] on button "Save" at bounding box center [1451, 584] width 44 height 25
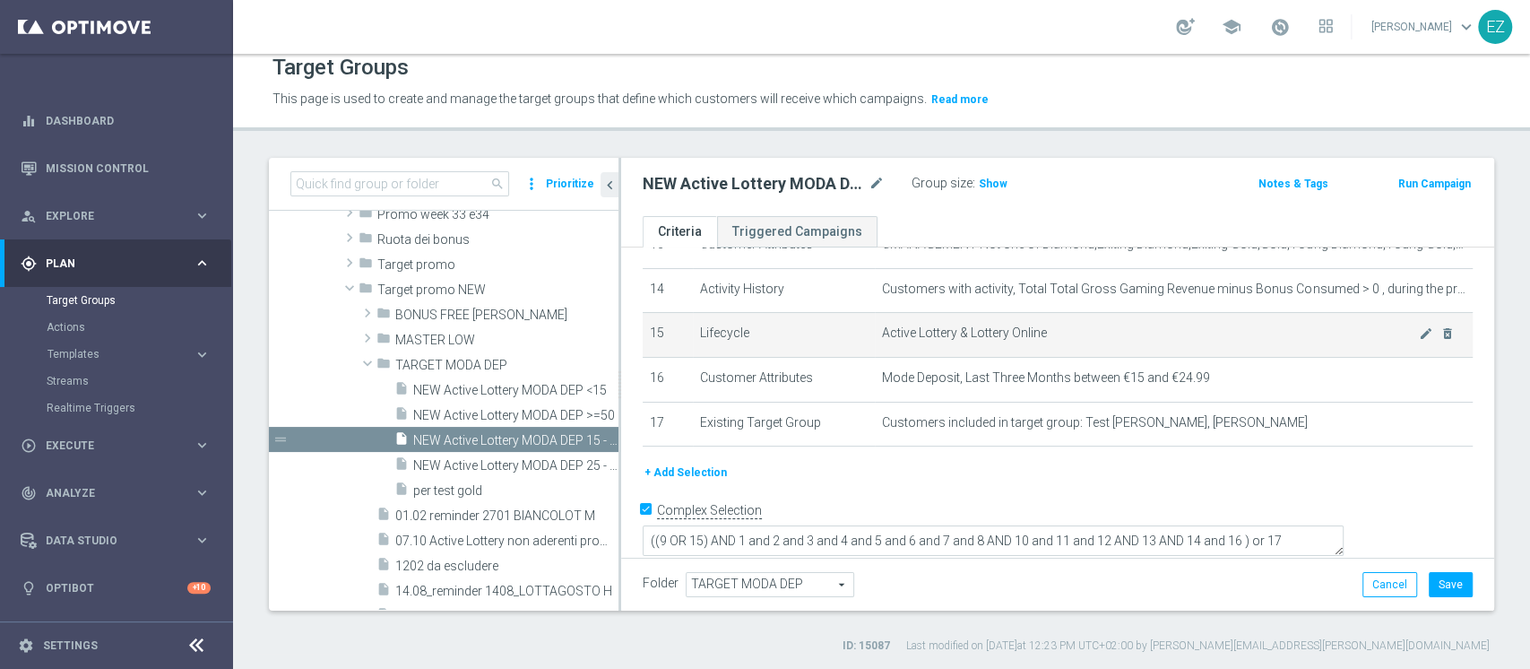
scroll to position [619, 0]
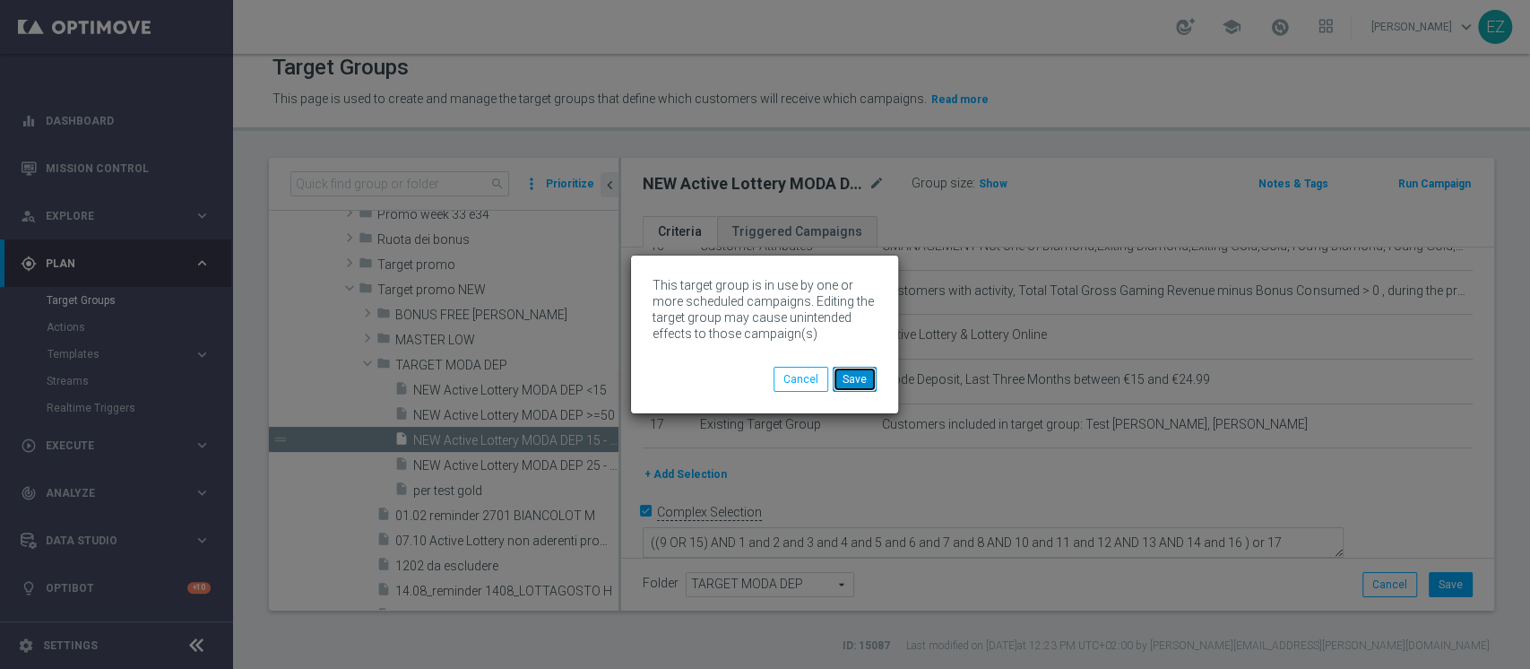
click at [871, 379] on button "Save" at bounding box center [855, 379] width 44 height 25
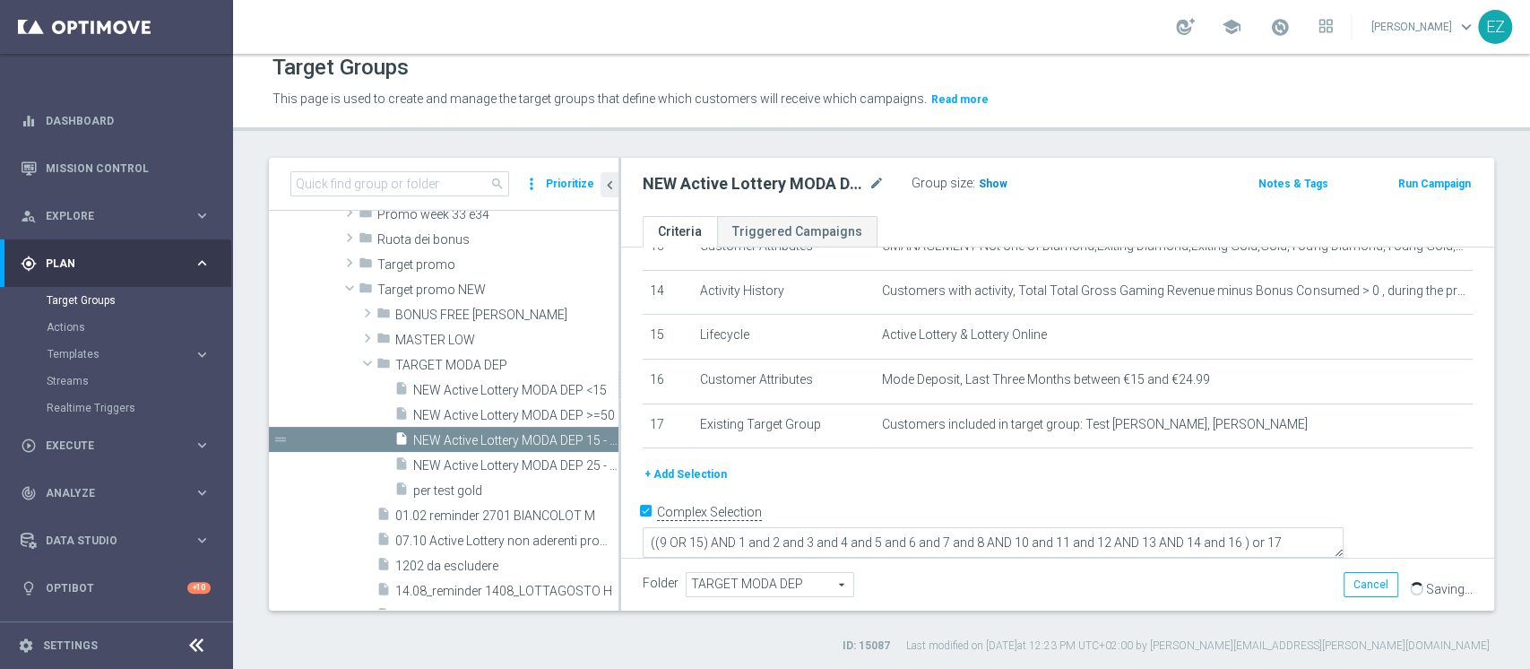
click at [990, 185] on span "Show" at bounding box center [993, 184] width 29 height 13
click at [407, 461] on icon "insert_drive_file" at bounding box center [401, 466] width 14 height 21
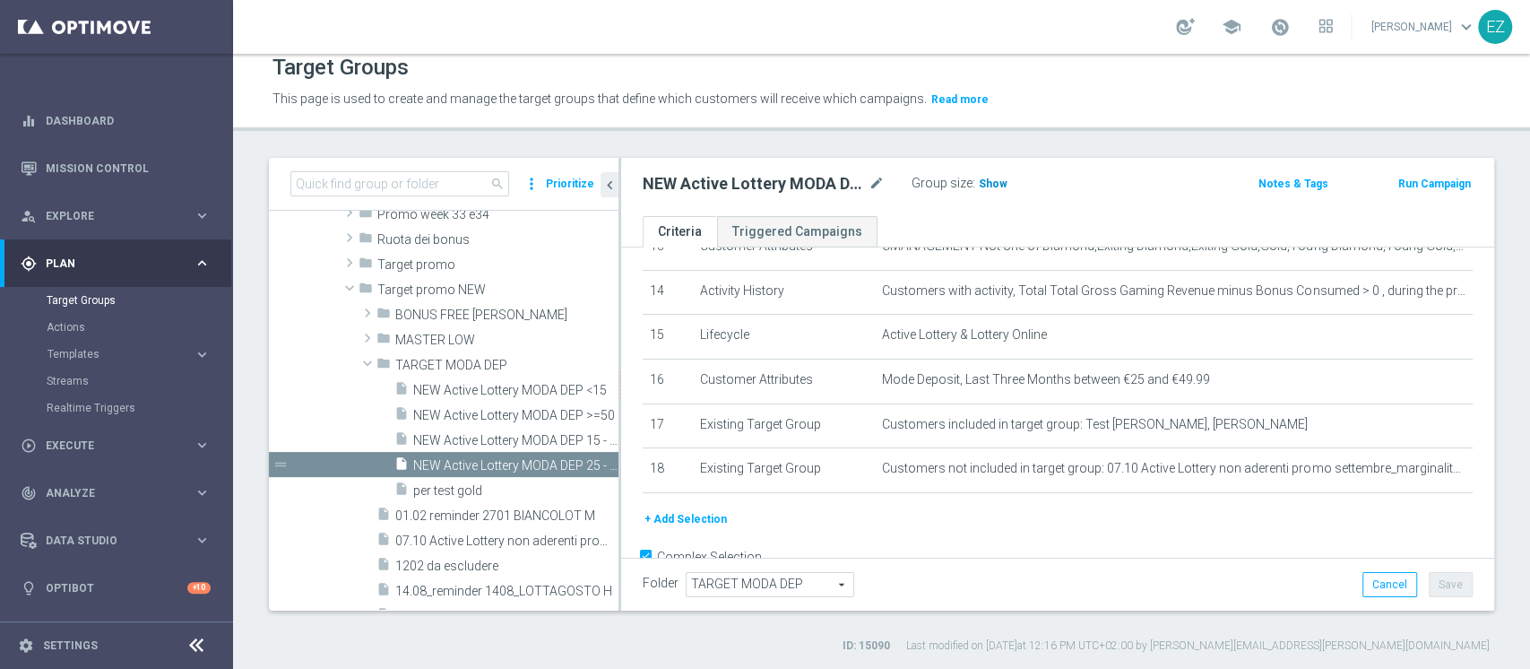
click at [988, 178] on span "Show" at bounding box center [993, 184] width 29 height 13
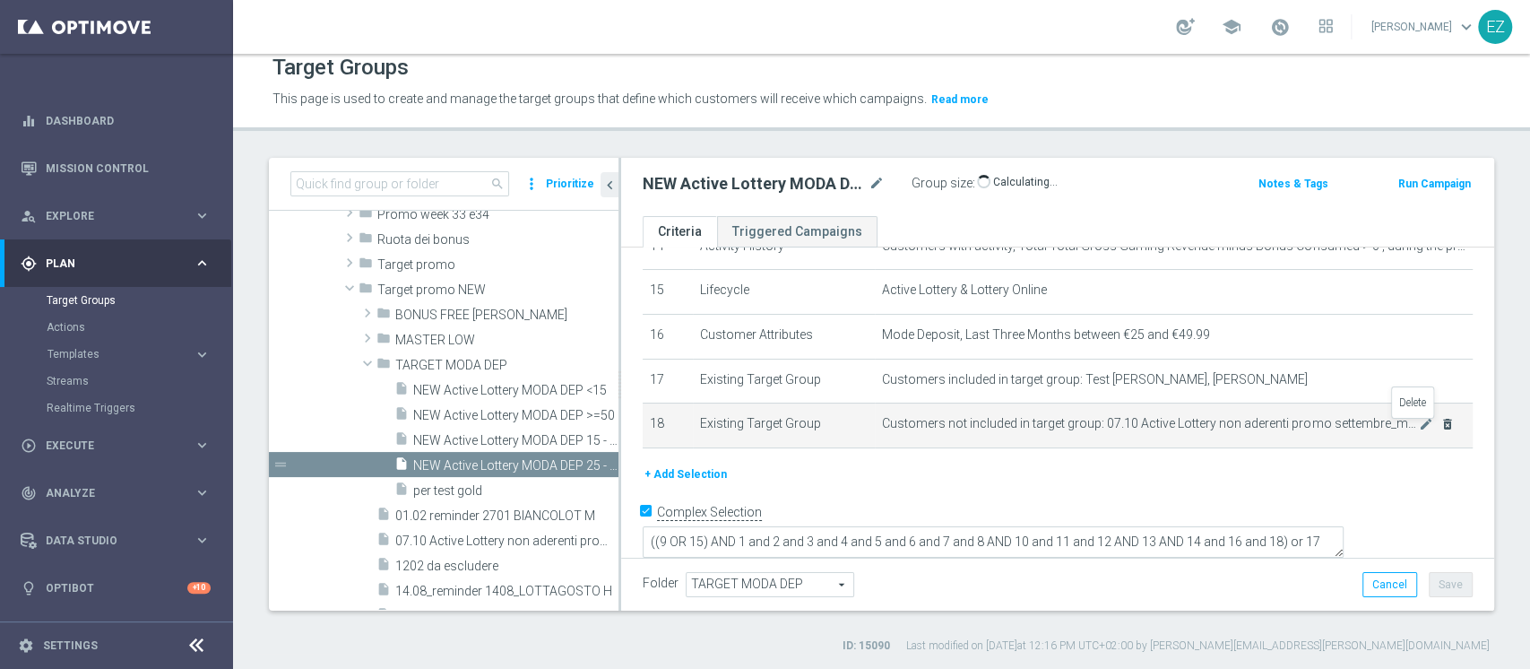
click at [1441, 427] on icon "delete_forever" at bounding box center [1448, 424] width 14 height 14
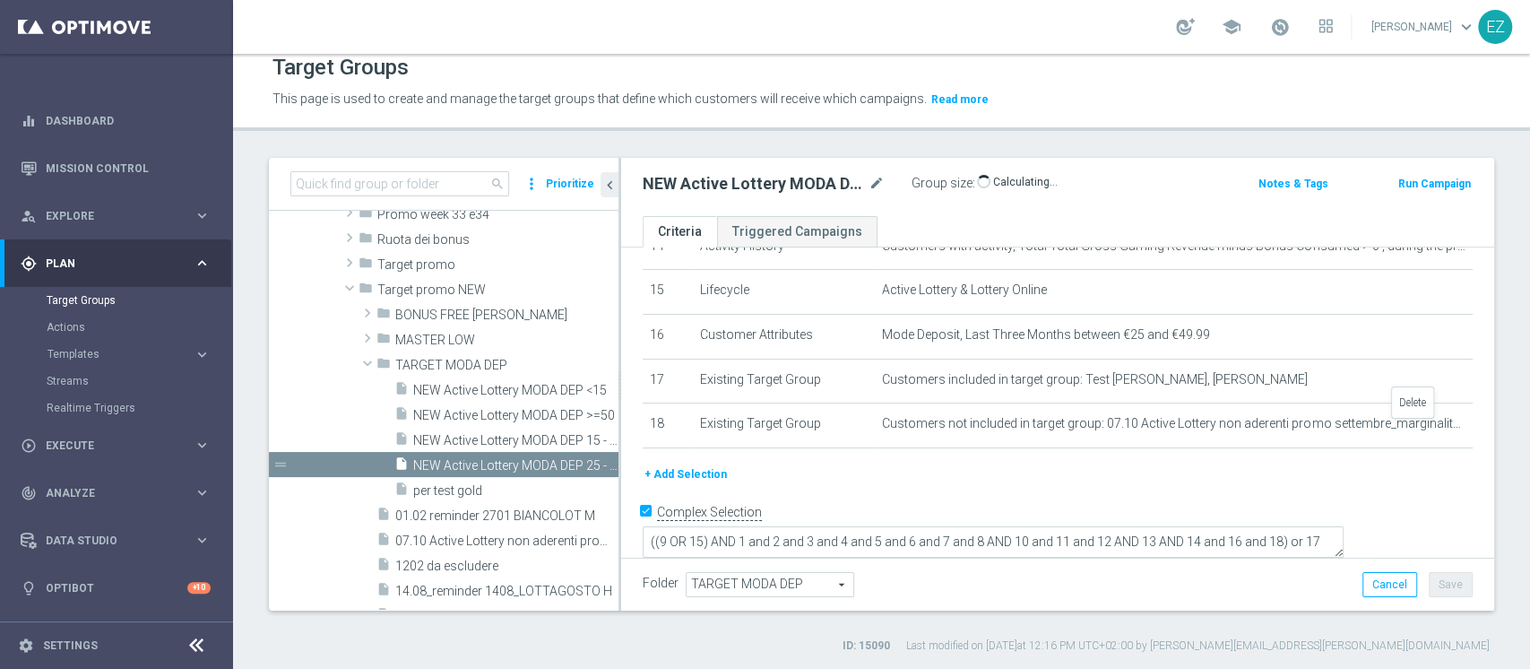
scroll to position [620, 0]
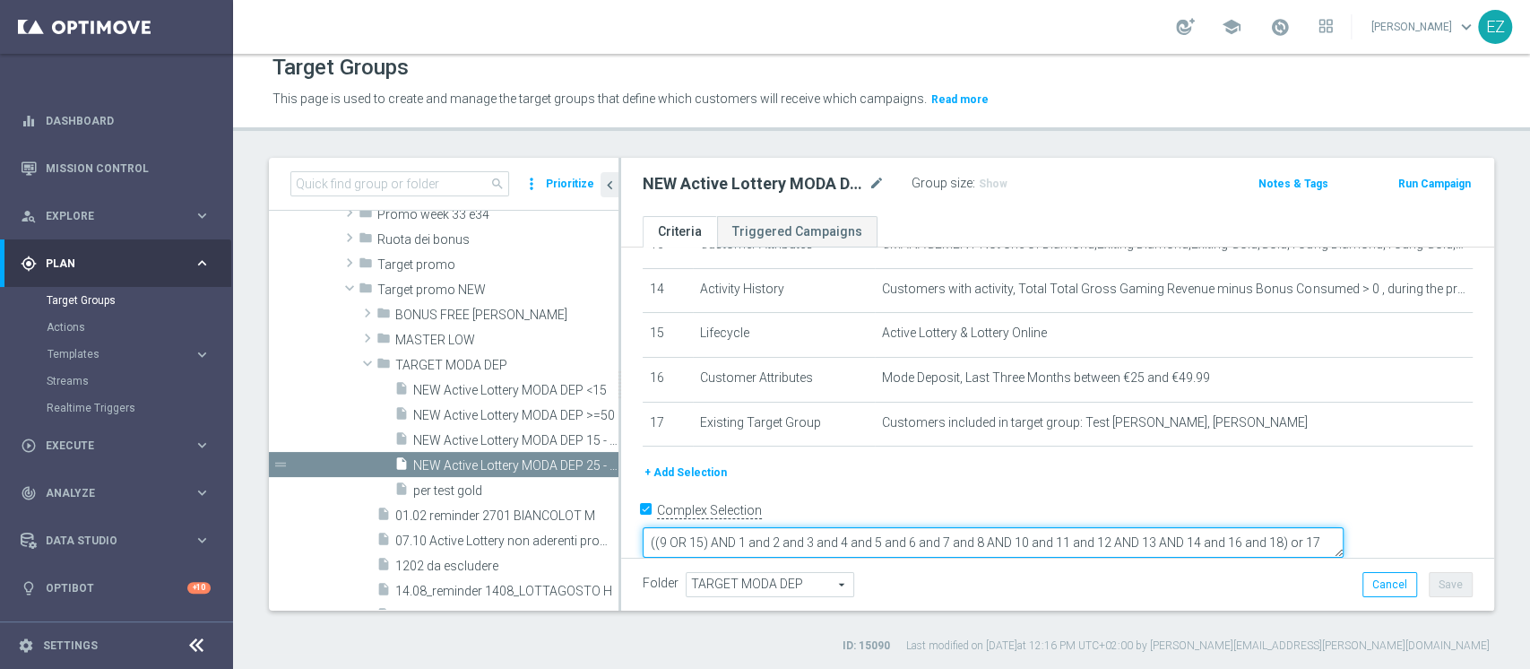
click at [1015, 527] on textarea "((9 OR 15) AND 1 and 2 and 3 and 4 and 5 and 6 and 7 and 8 AND 10 and 11 and 12…" at bounding box center [993, 542] width 701 height 31
click at [1344, 527] on textarea "((9 OR 15) AND 1 and 2 and 3 and 4 and 5 and 6 and 7 and 8 AND 10 and 11 and 12…" at bounding box center [993, 542] width 701 height 31
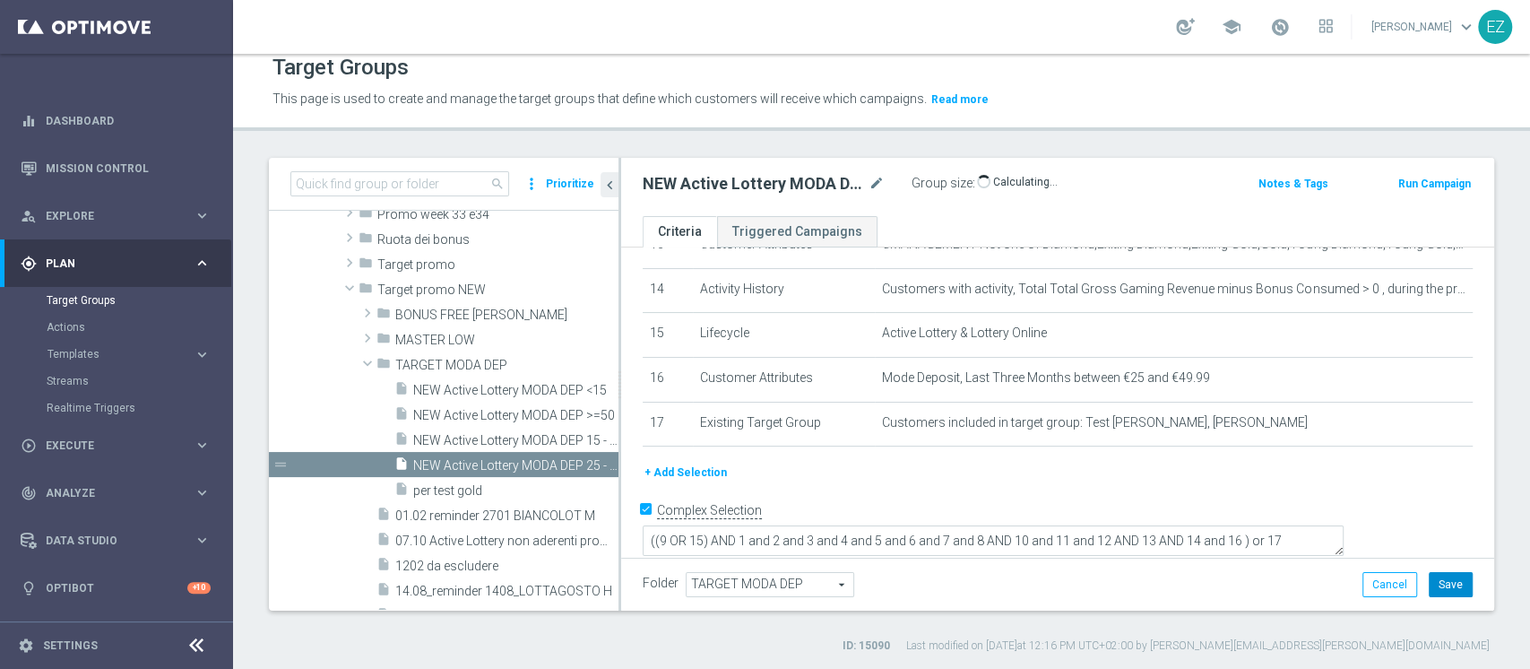
click at [1438, 578] on button "Save" at bounding box center [1451, 584] width 44 height 25
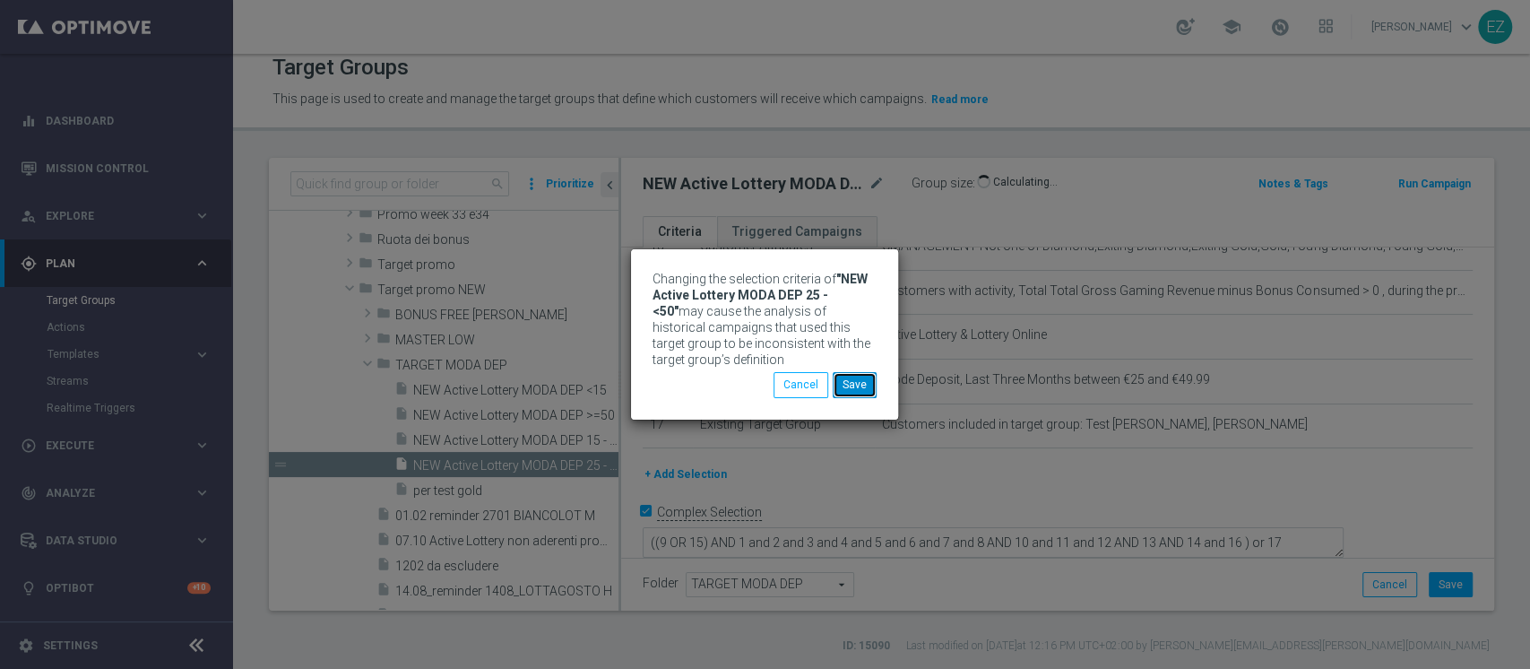
click at [868, 390] on button "Save" at bounding box center [855, 384] width 44 height 25
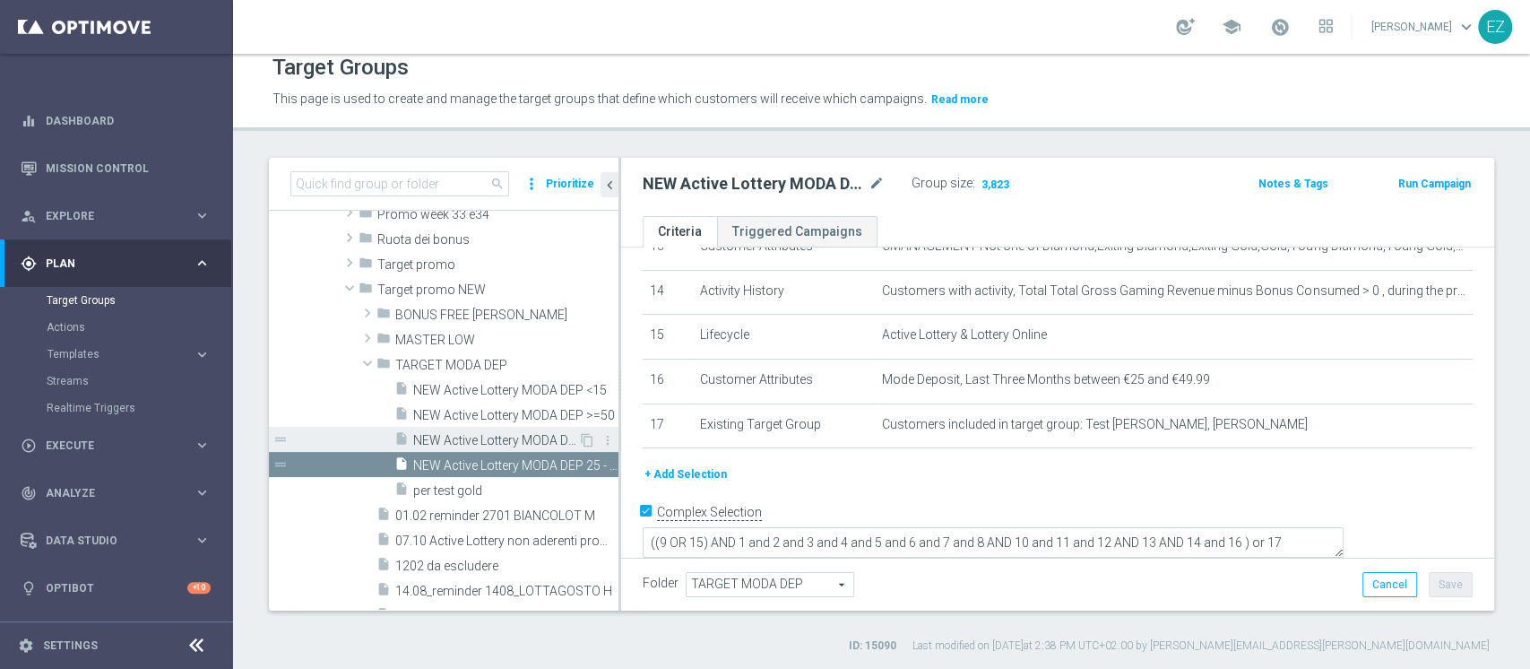
click at [514, 434] on span "NEW Active Lottery MODA DEP 15 - <25" at bounding box center [495, 440] width 165 height 15
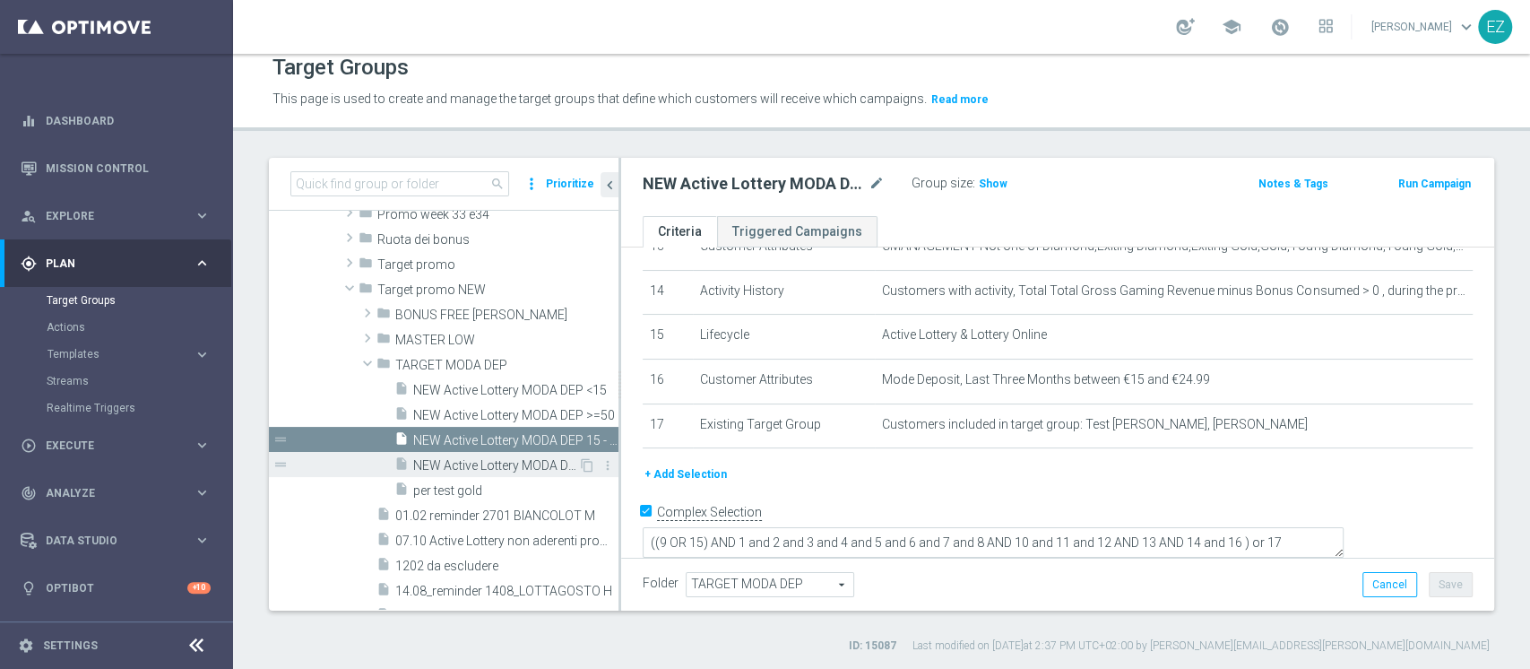
click at [503, 461] on span "NEW Active Lottery MODA DEP 25 - <50" at bounding box center [495, 465] width 165 height 15
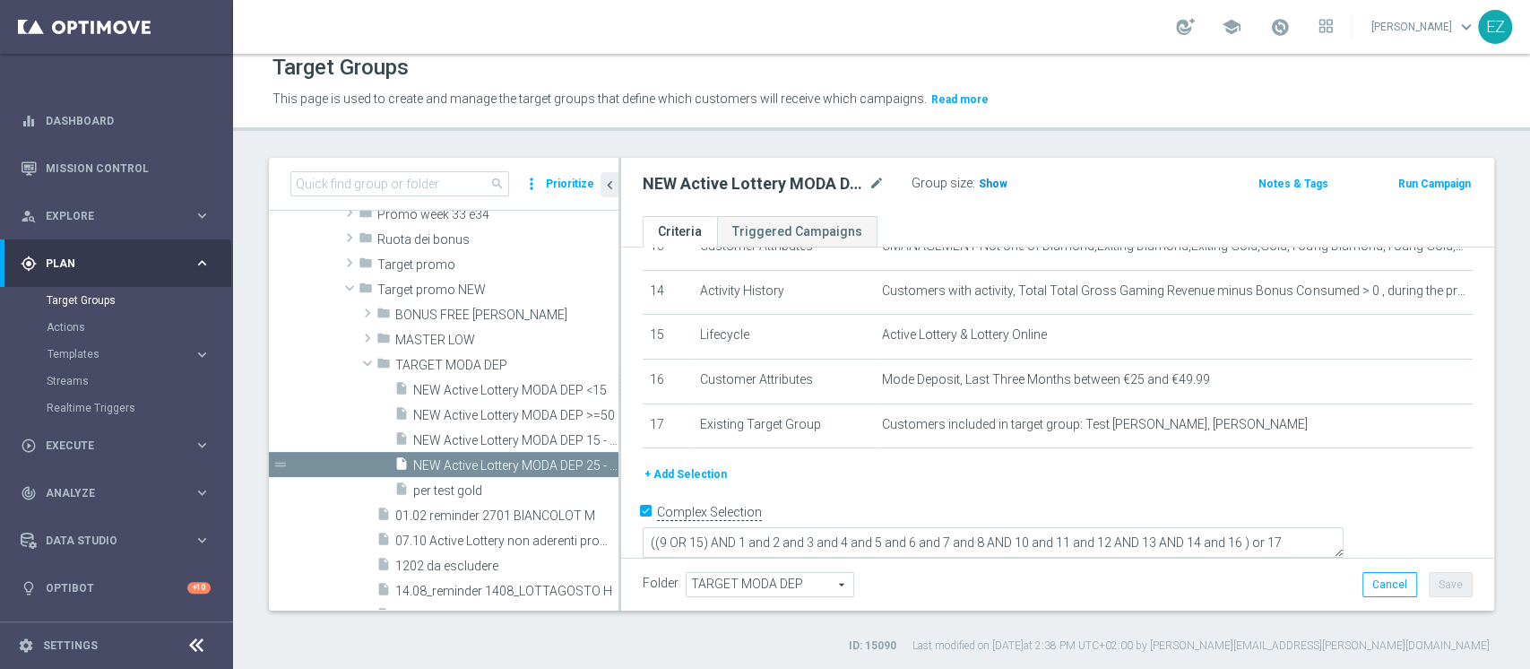
click at [990, 174] on h3 "Show" at bounding box center [993, 184] width 32 height 20
click at [453, 342] on span "MASTER LOW" at bounding box center [464, 340] width 139 height 15
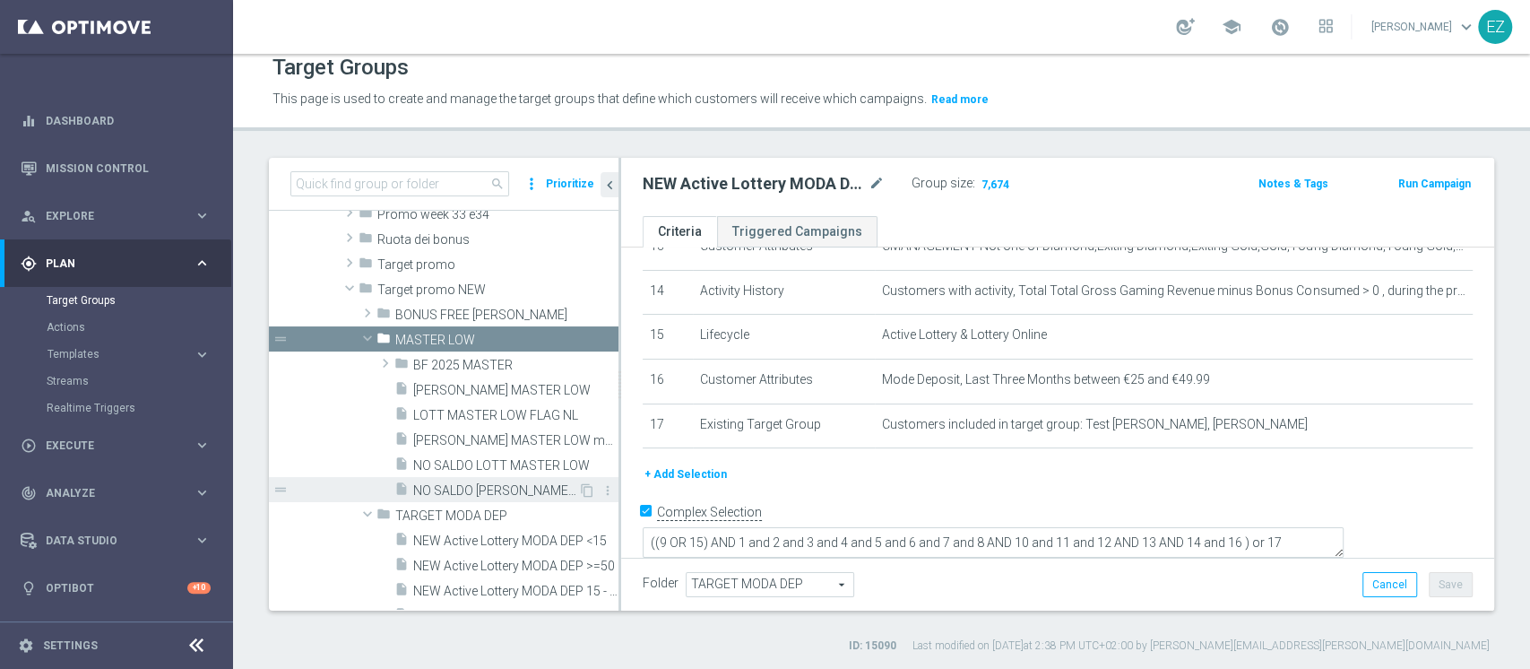
click at [472, 483] on span "NO SALDO [PERSON_NAME] MASTER LOW FLAG NL" at bounding box center [495, 490] width 165 height 15
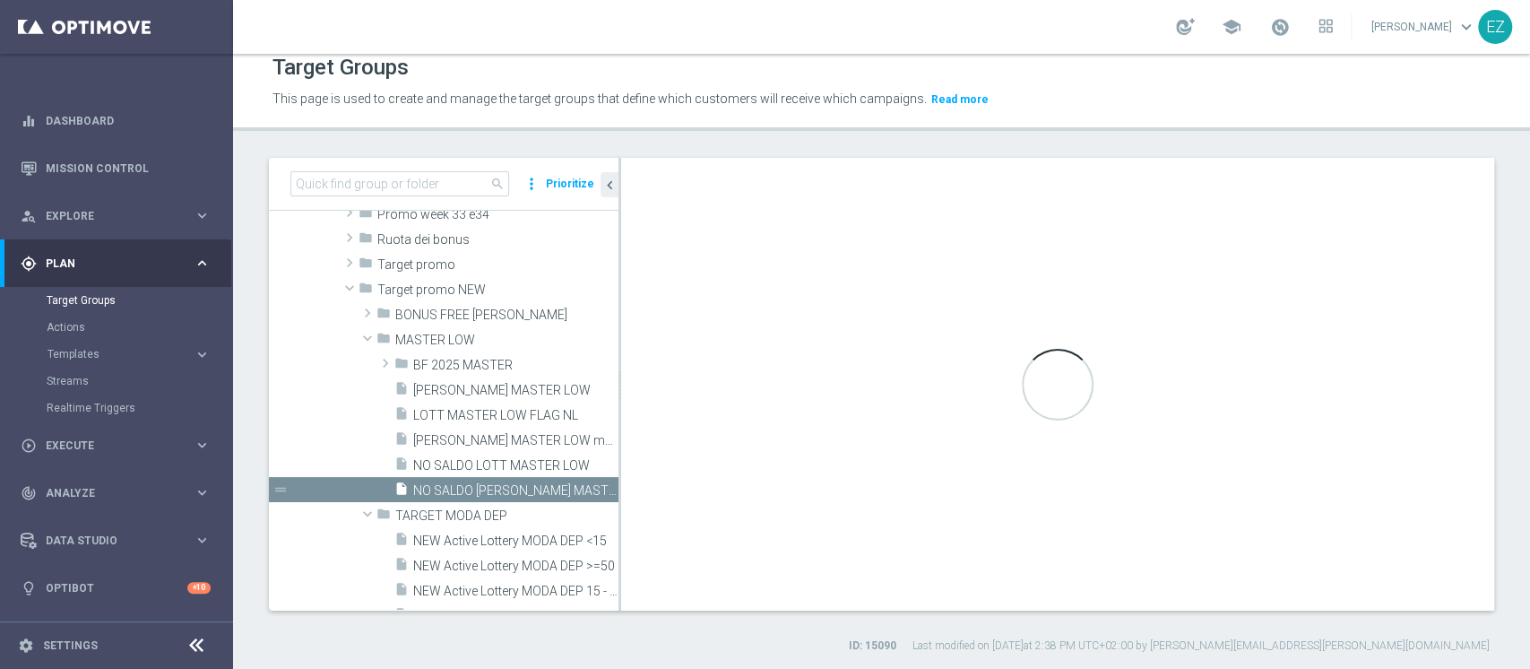
type textarea "(1 and 2 and 3 and 4 and 5 and 6 and 7 and 8 and 12 and 14 and 15 and 16 and 17…"
type input "MASTER LOW"
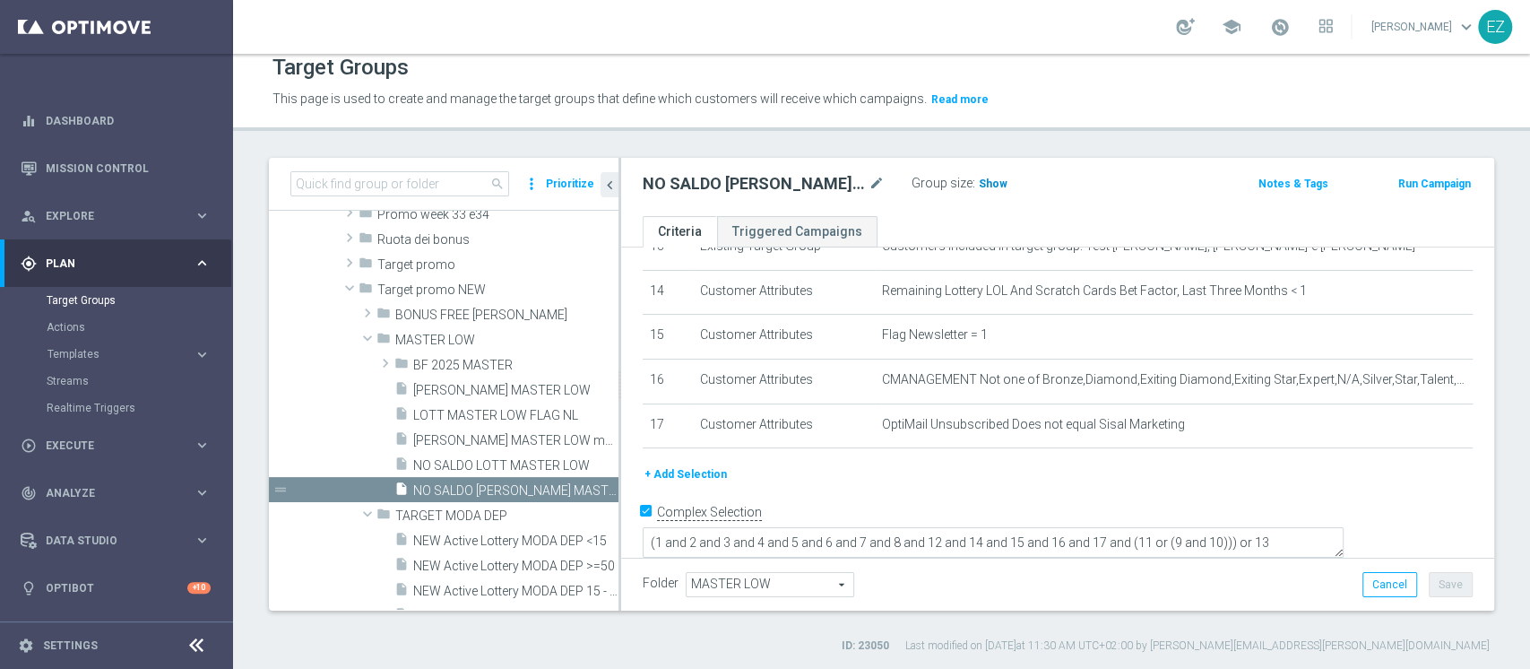
click at [999, 183] on span "Show" at bounding box center [993, 184] width 29 height 13
click at [1409, 183] on button "Run Campaign" at bounding box center [1435, 184] width 76 height 20
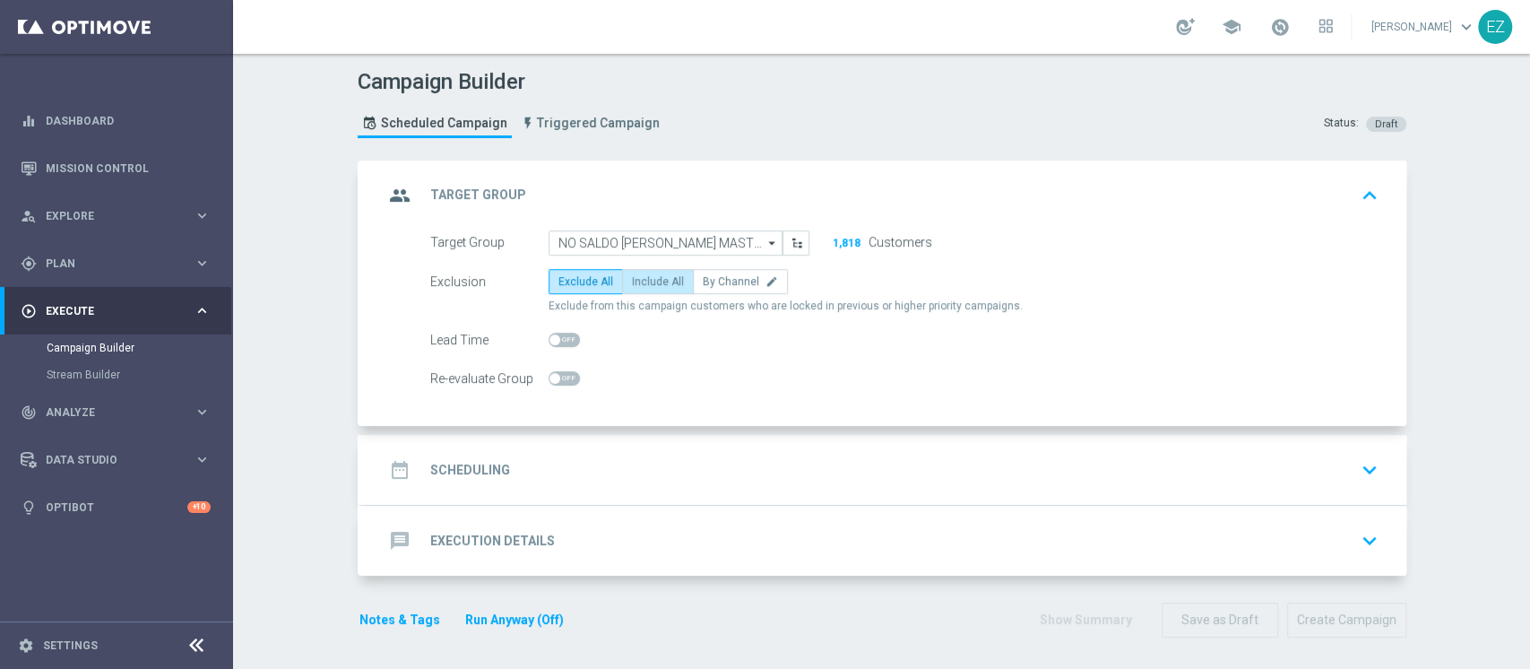
click at [658, 275] on span "Include All" at bounding box center [658, 281] width 52 height 13
click at [644, 279] on input "Include All" at bounding box center [638, 285] width 12 height 12
radio input "true"
drag, startPoint x: 493, startPoint y: 468, endPoint x: 501, endPoint y: 479, distance: 13.4
click at [494, 470] on h2 "Scheduling" at bounding box center [470, 470] width 80 height 17
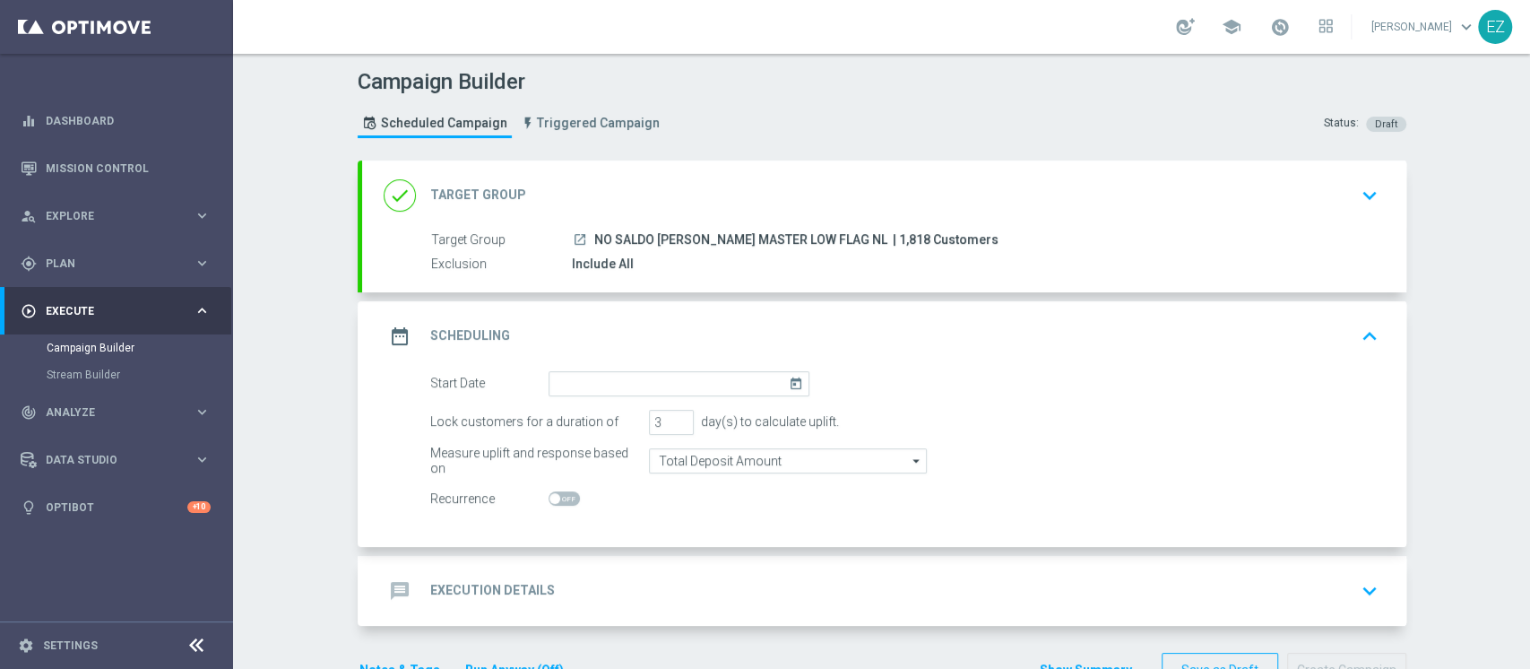
click at [789, 376] on icon "today" at bounding box center [799, 381] width 21 height 20
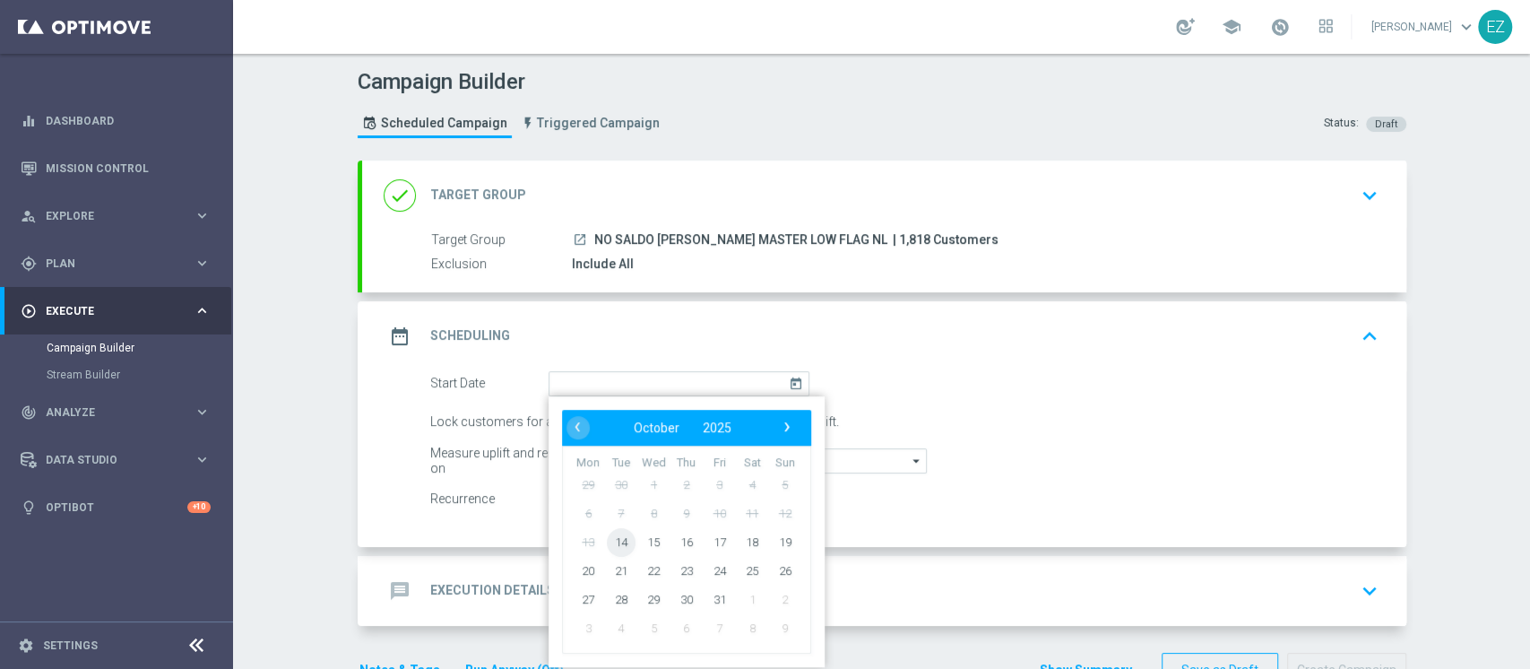
click at [606, 538] on span "14" at bounding box center [620, 541] width 29 height 29
type input "14 Oct 2025"
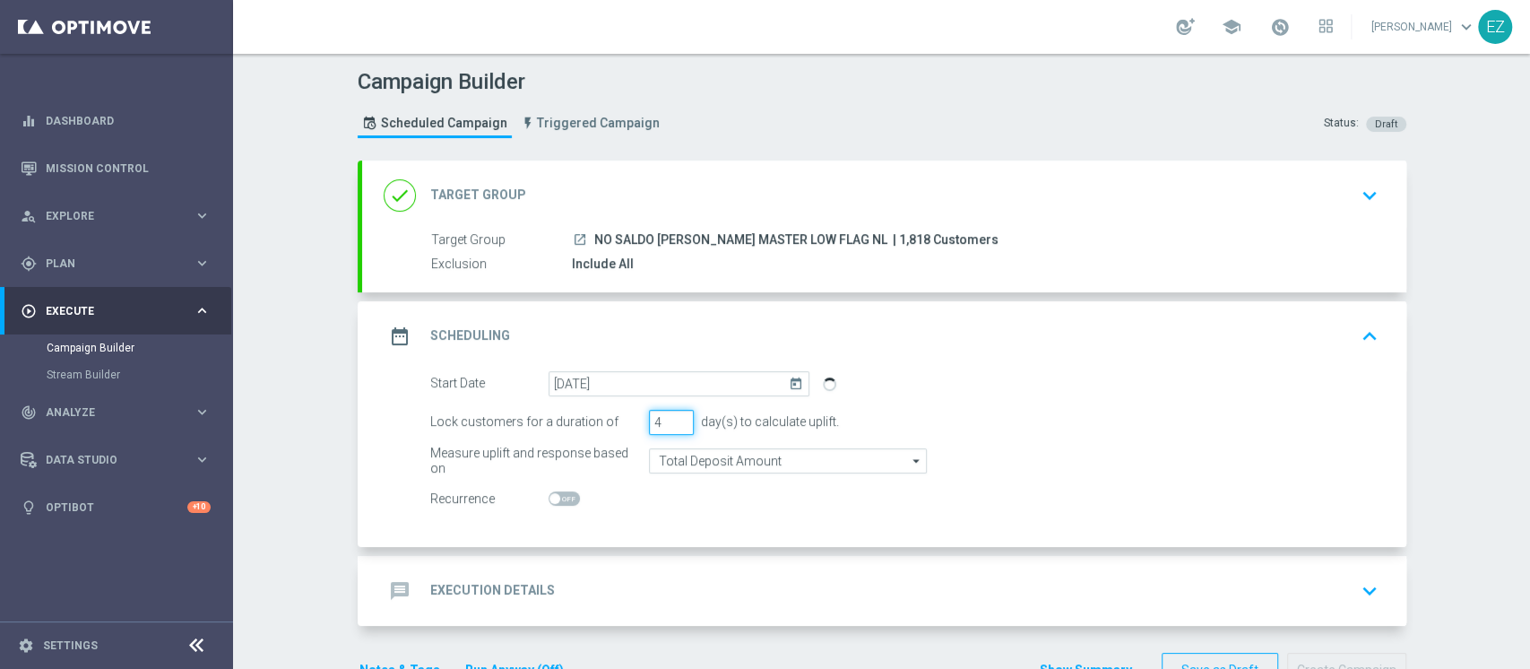
type input "4"
click at [672, 420] on input "4" at bounding box center [671, 422] width 45 height 25
click at [533, 569] on div "message Execution Details keyboard_arrow_down" at bounding box center [884, 591] width 1044 height 70
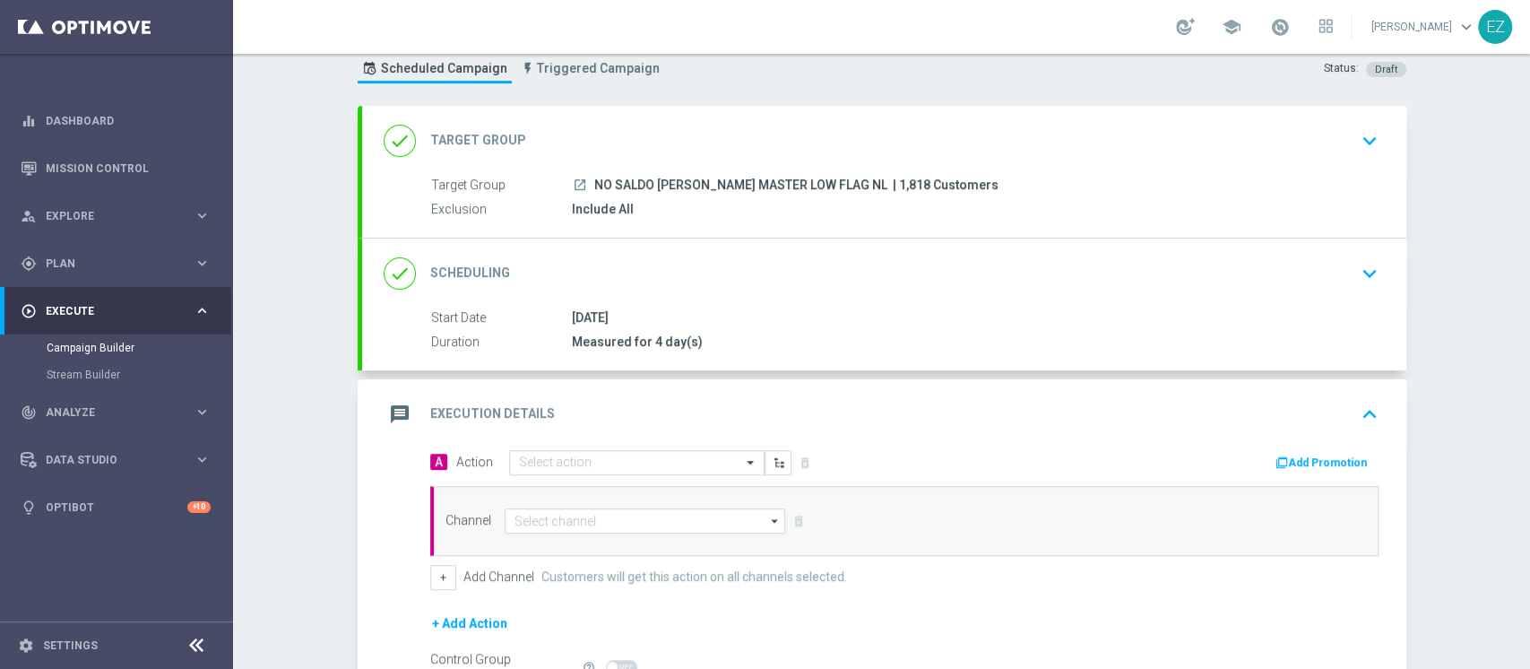
scroll to position [79, 0]
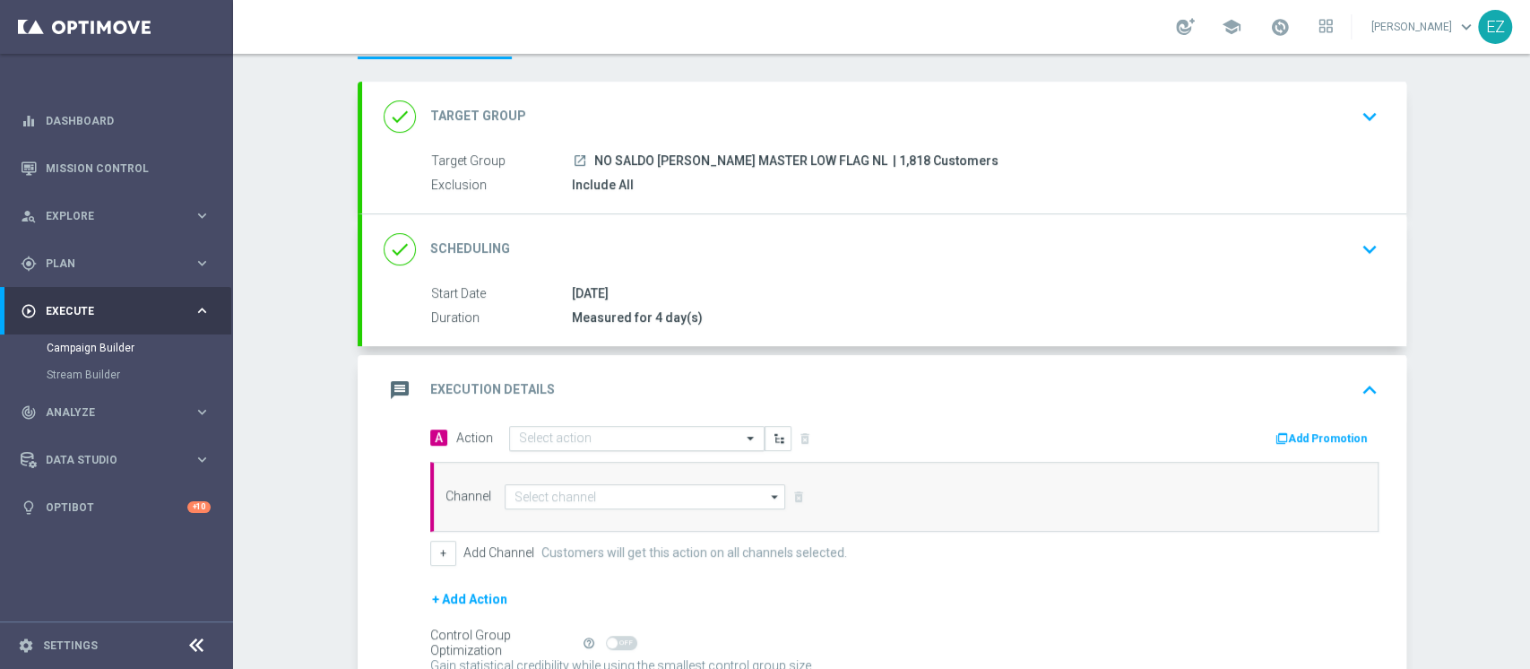
click at [641, 438] on input "text" at bounding box center [619, 438] width 200 height 15
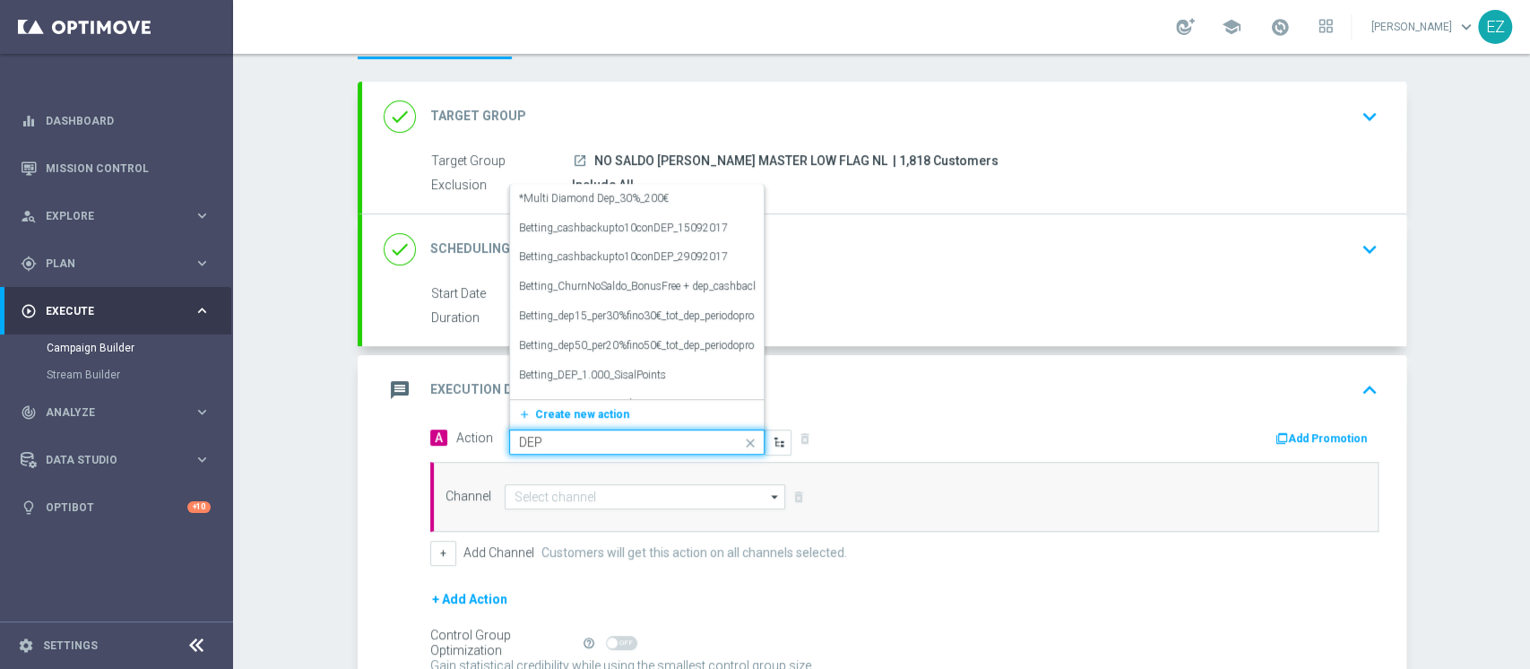
type input "DEP_"
click at [601, 409] on span "Create new action" at bounding box center [582, 414] width 94 height 13
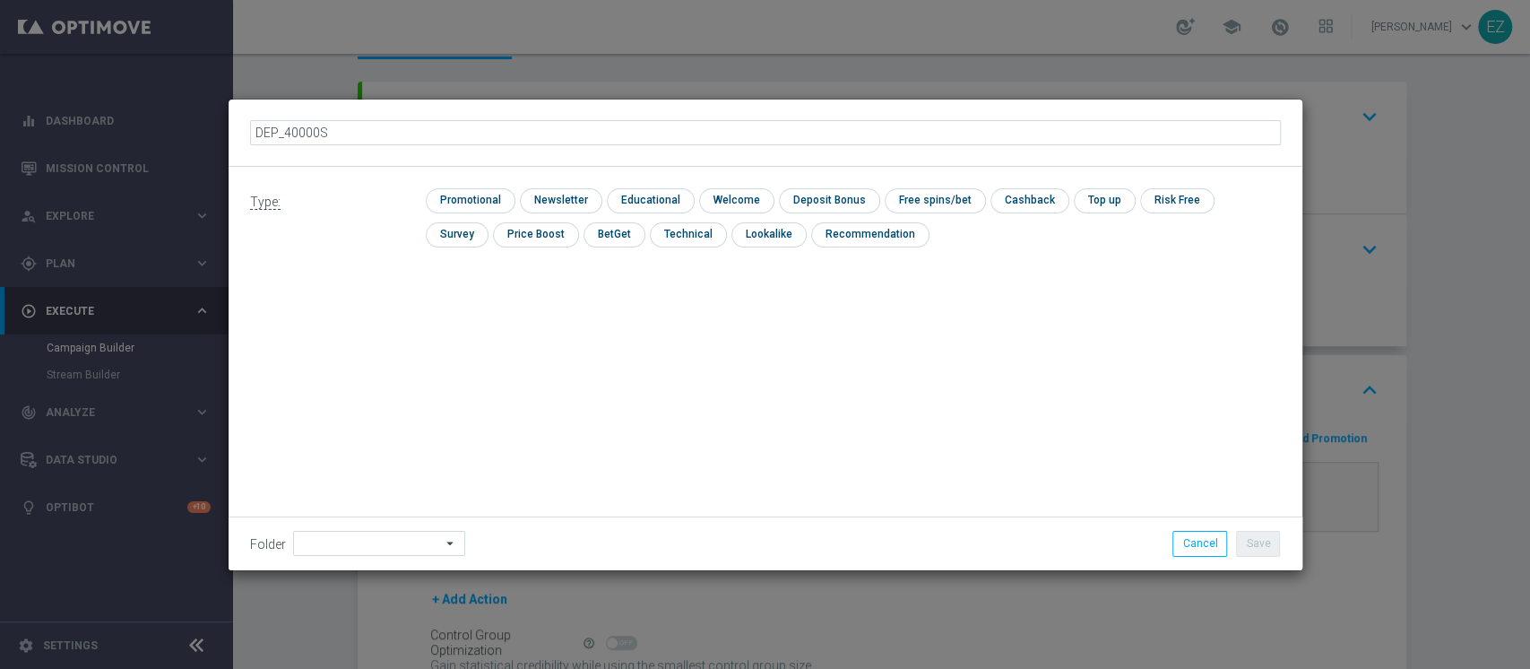
type input "DEP_40000SP"
drag, startPoint x: 461, startPoint y: 200, endPoint x: 581, endPoint y: 217, distance: 121.3
click at [463, 199] on input "checkbox" at bounding box center [468, 200] width 85 height 24
checkbox input "true"
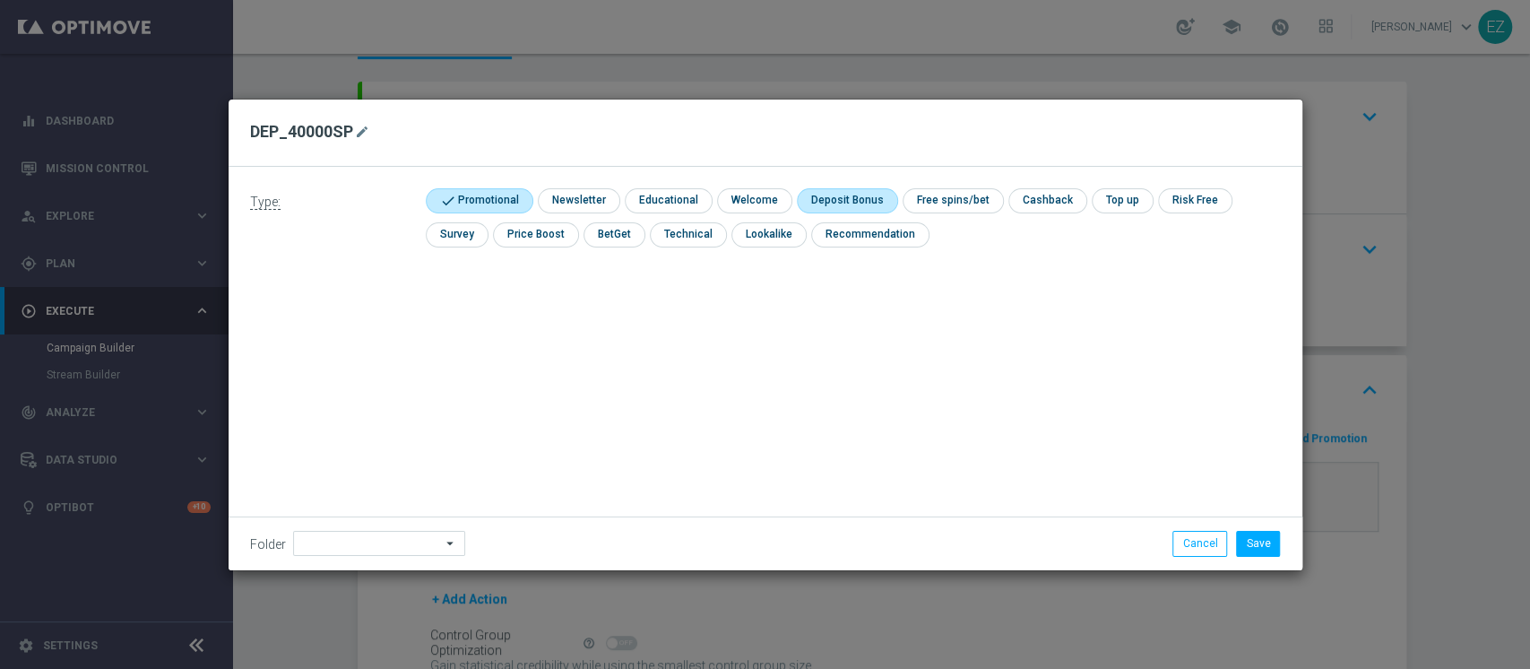
click at [839, 195] on input "checkbox" at bounding box center [845, 200] width 96 height 24
checkbox input "true"
click at [1260, 545] on button "Save" at bounding box center [1258, 543] width 44 height 25
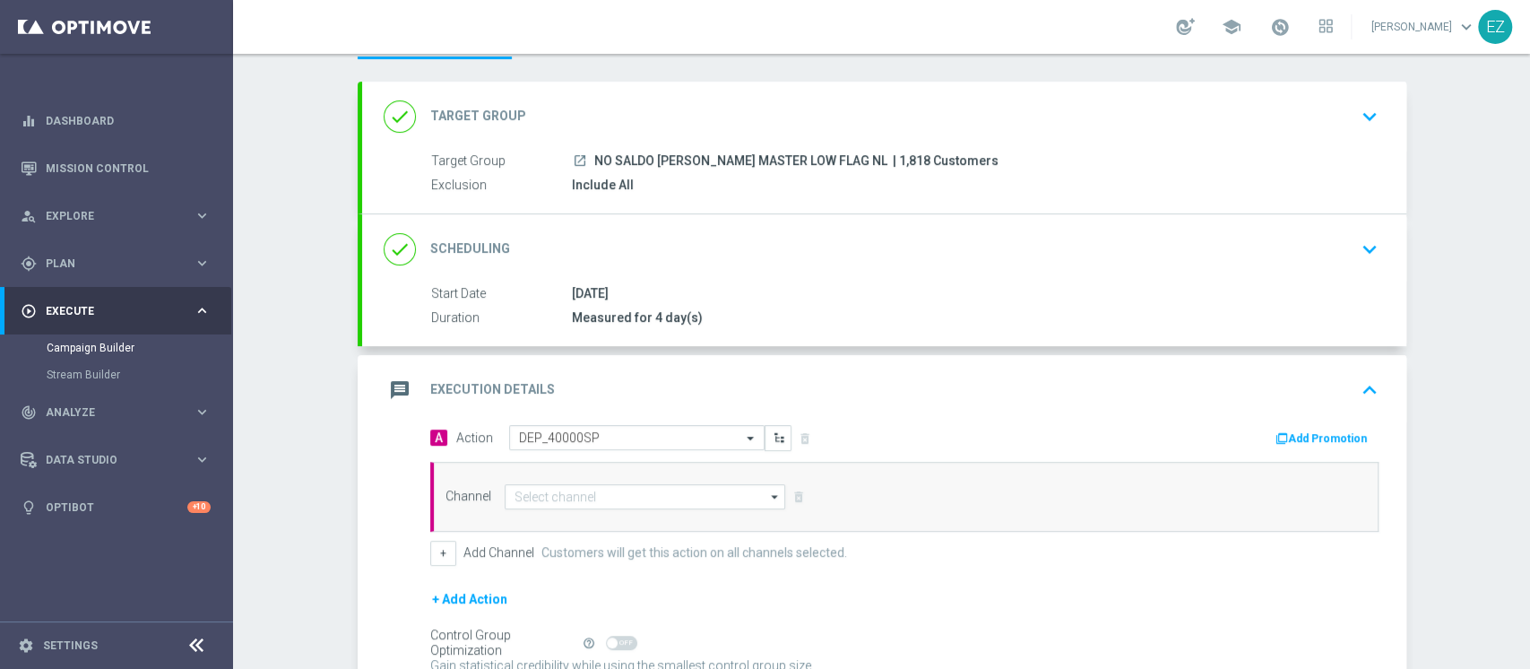
click at [1297, 437] on button "Add Promotion" at bounding box center [1324, 439] width 100 height 20
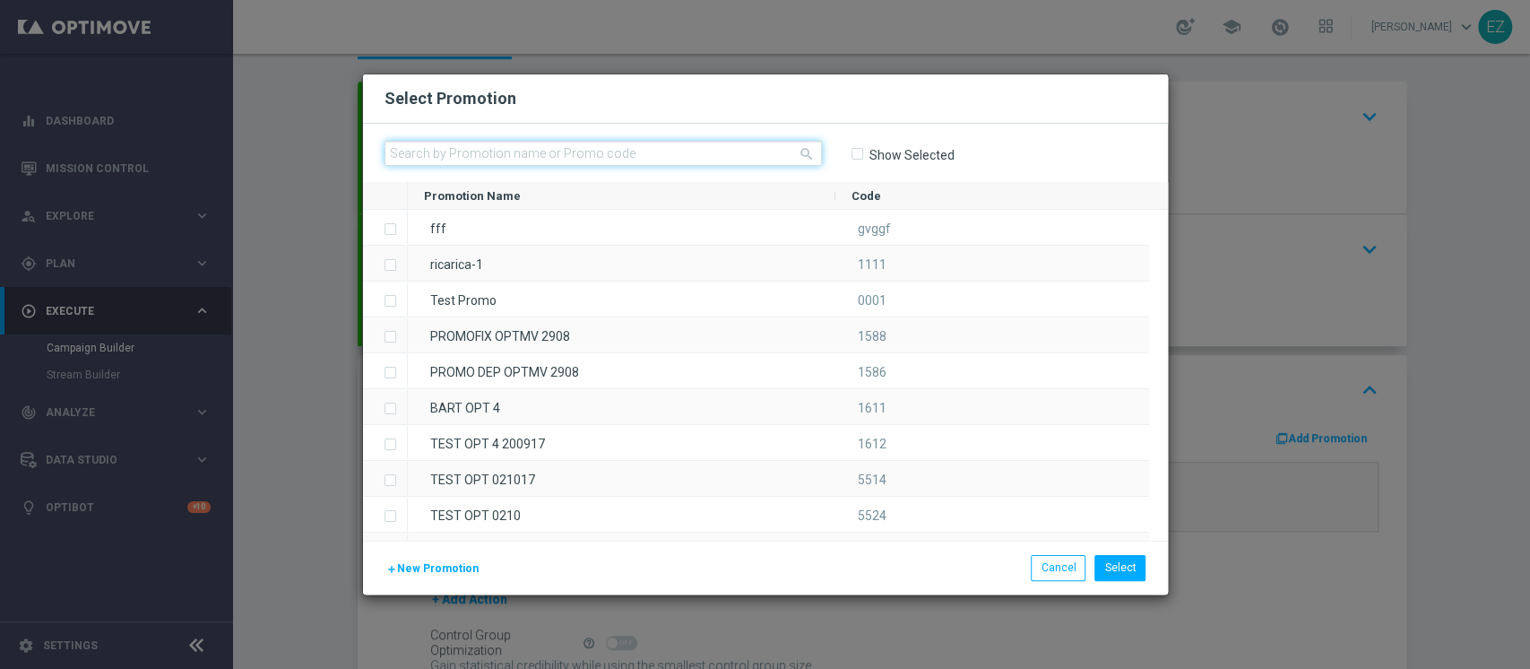
click at [624, 144] on input "text" at bounding box center [603, 153] width 437 height 25
paste input "1410 LOT DEP G"
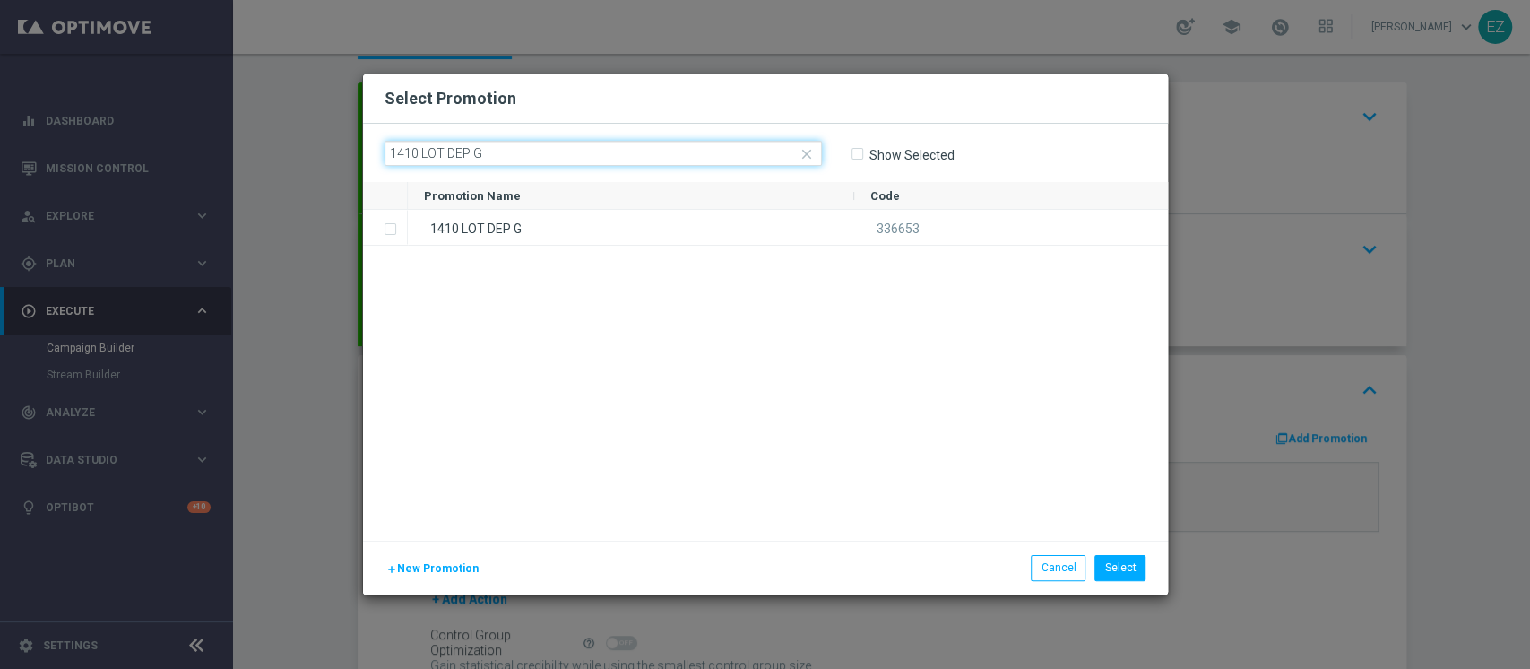
click at [624, 145] on input "1410 LOT DEP G" at bounding box center [603, 153] width 437 height 25
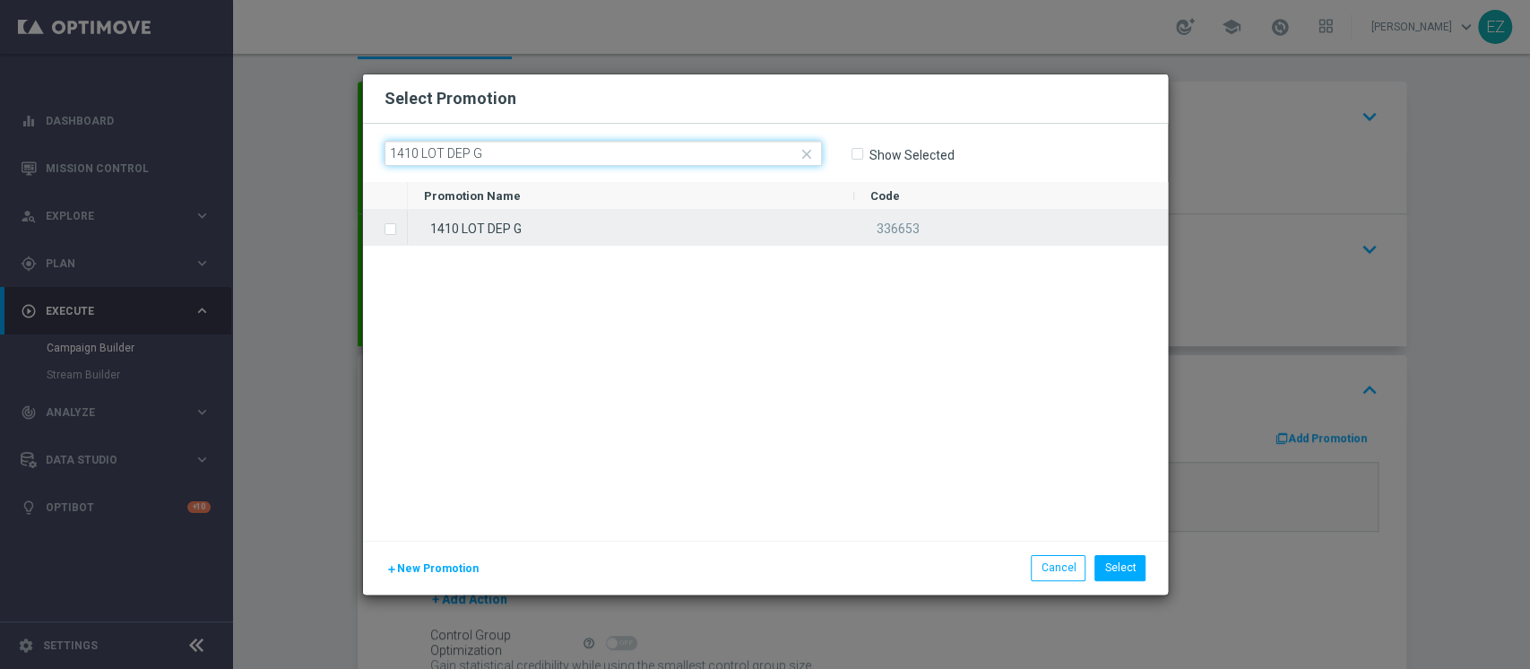
type input "1410 LOT DEP G"
click at [612, 233] on div "1410 LOT DEP G" at bounding box center [631, 227] width 446 height 35
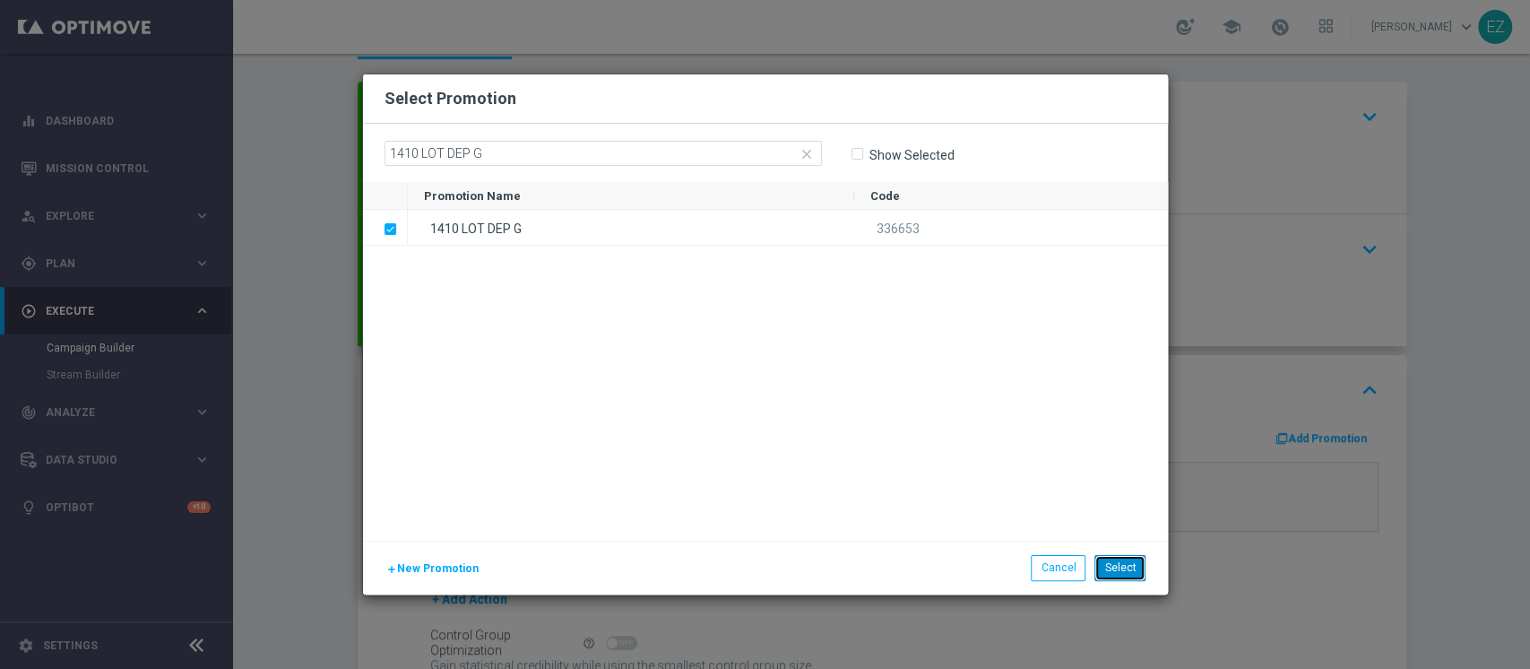
click at [1108, 559] on button "Select" at bounding box center [1120, 567] width 51 height 25
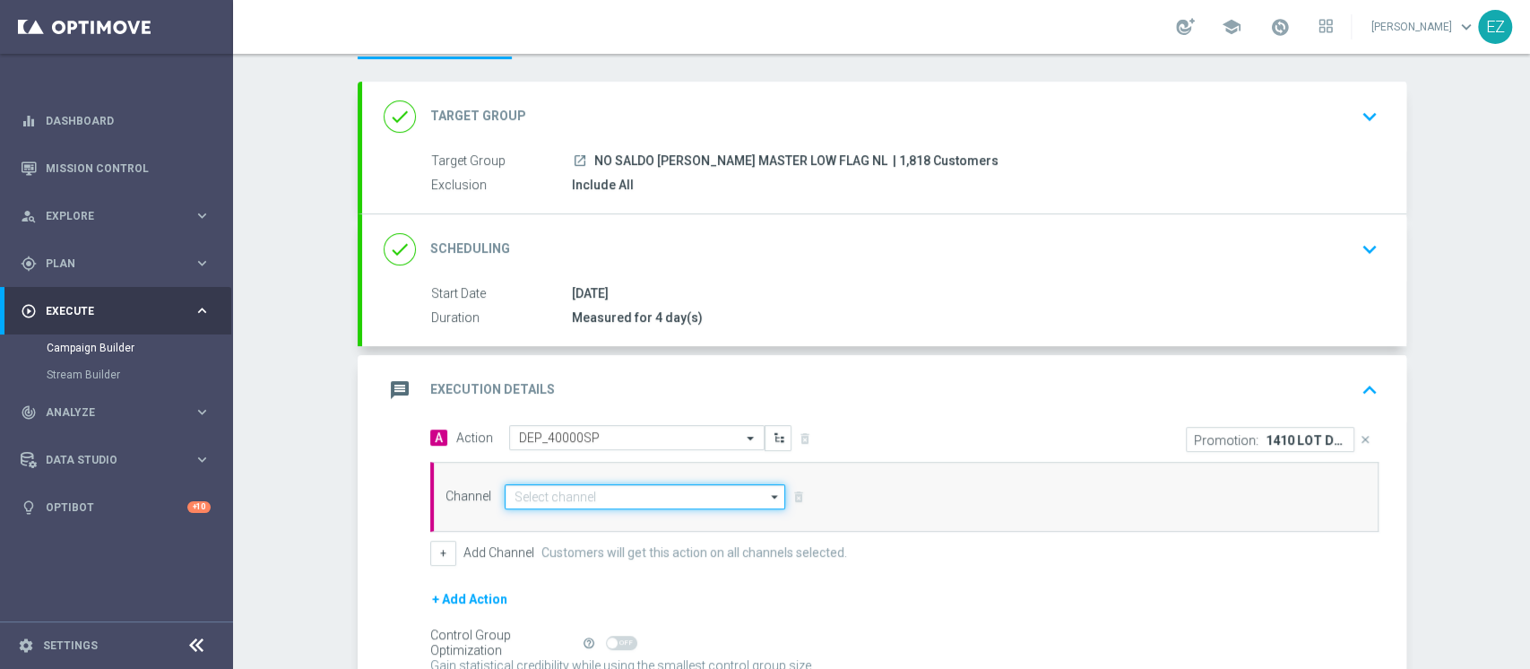
click at [589, 490] on input at bounding box center [646, 496] width 282 height 25
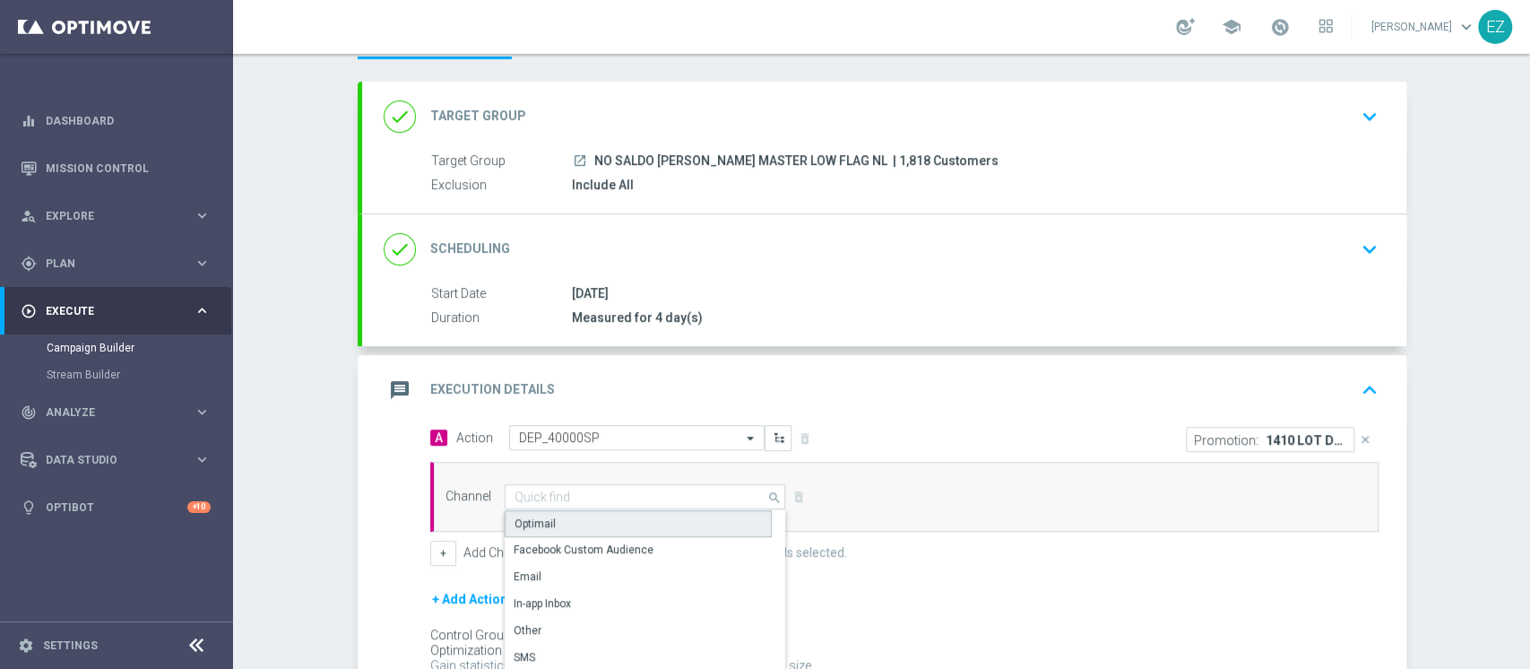
click at [537, 509] on div "Show Selected 0 of 20 Optimail Facebook Custom Audience Email In-app Inbox" at bounding box center [646, 622] width 282 height 226
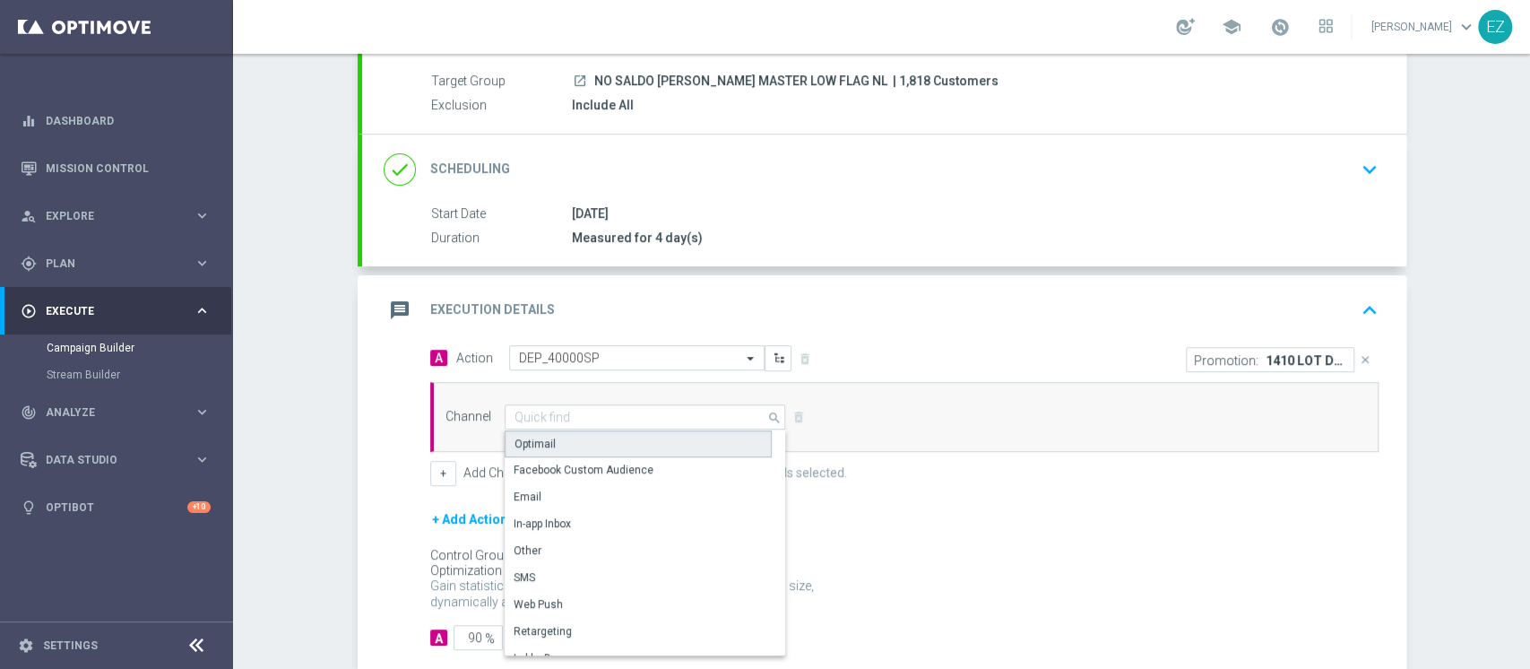
click at [545, 444] on div "Optimail" at bounding box center [638, 443] width 267 height 27
type input "Optimail"
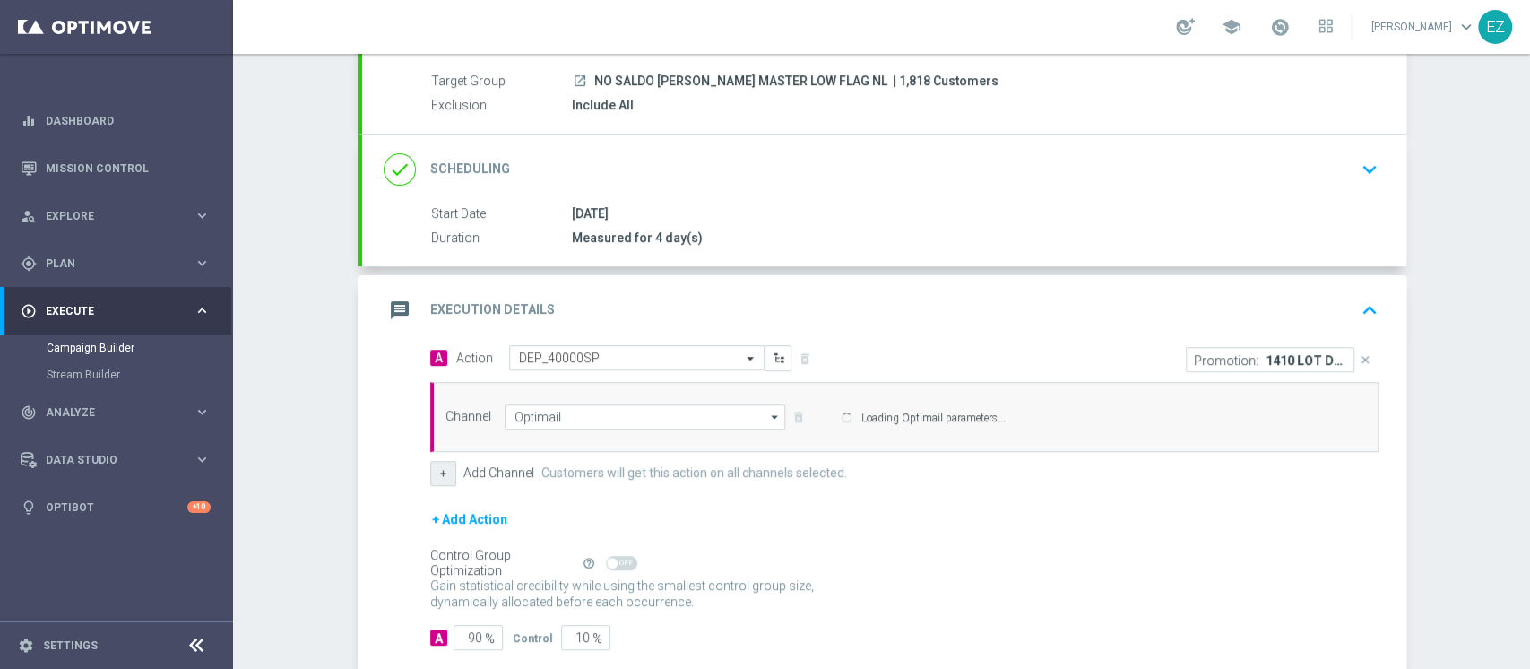
click at [426, 475] on div "A Action Select action DEP_40000SP delete_forever Promotion: 1410 LOT DEP G clo…" at bounding box center [904, 415] width 975 height 141
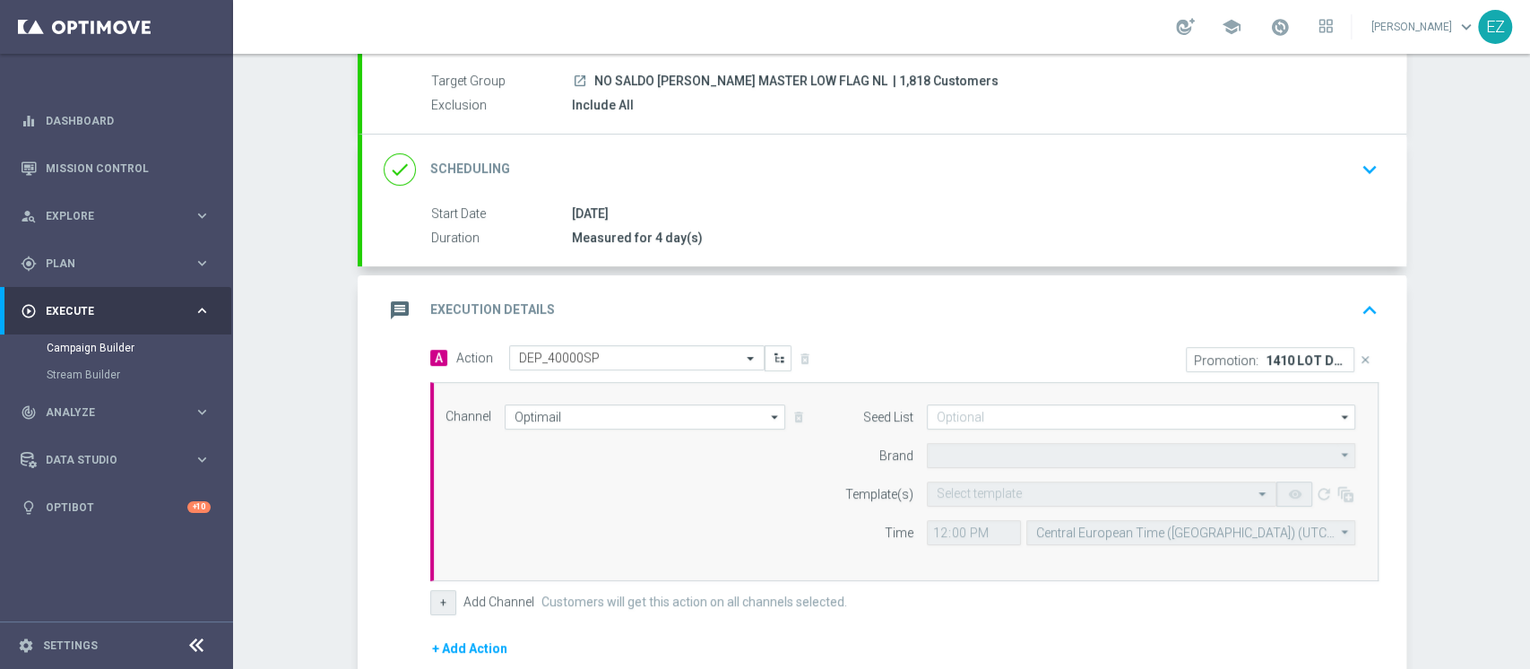
type input "Sisal Marketing"
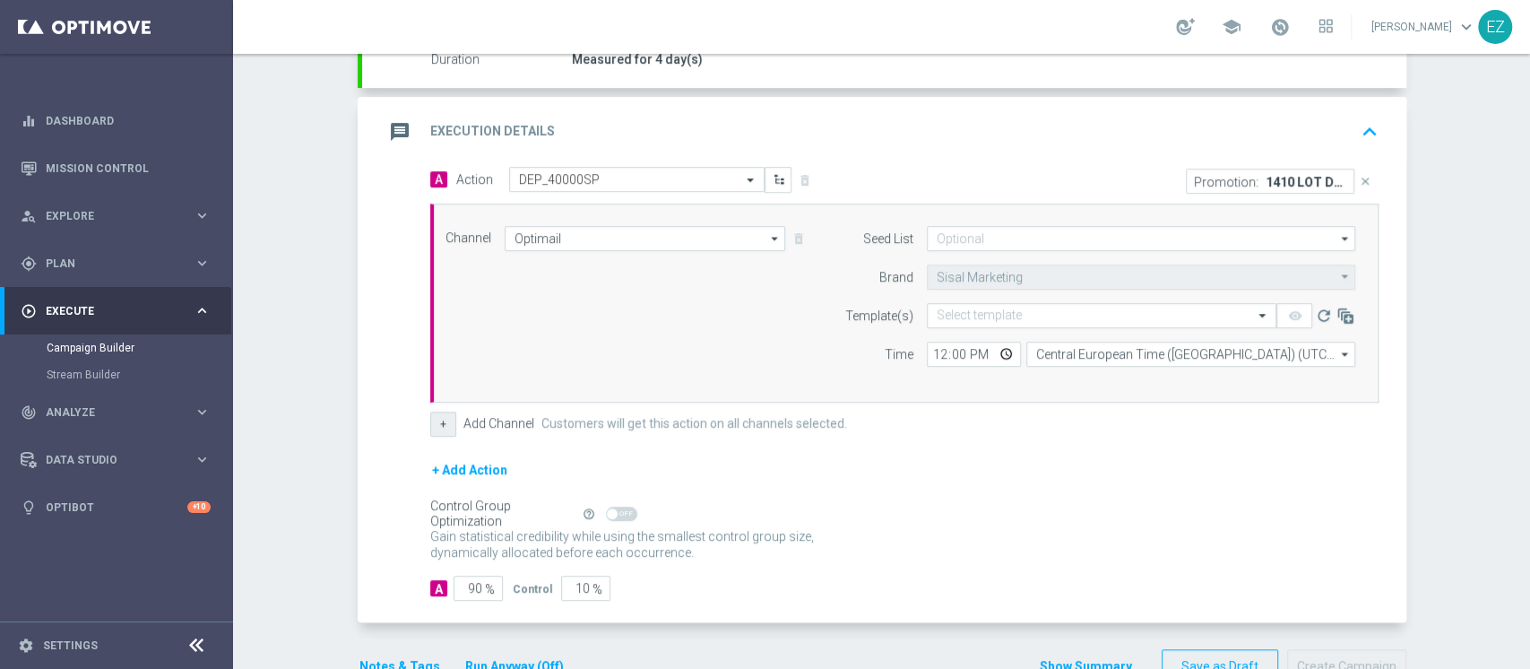
scroll to position [385, 0]
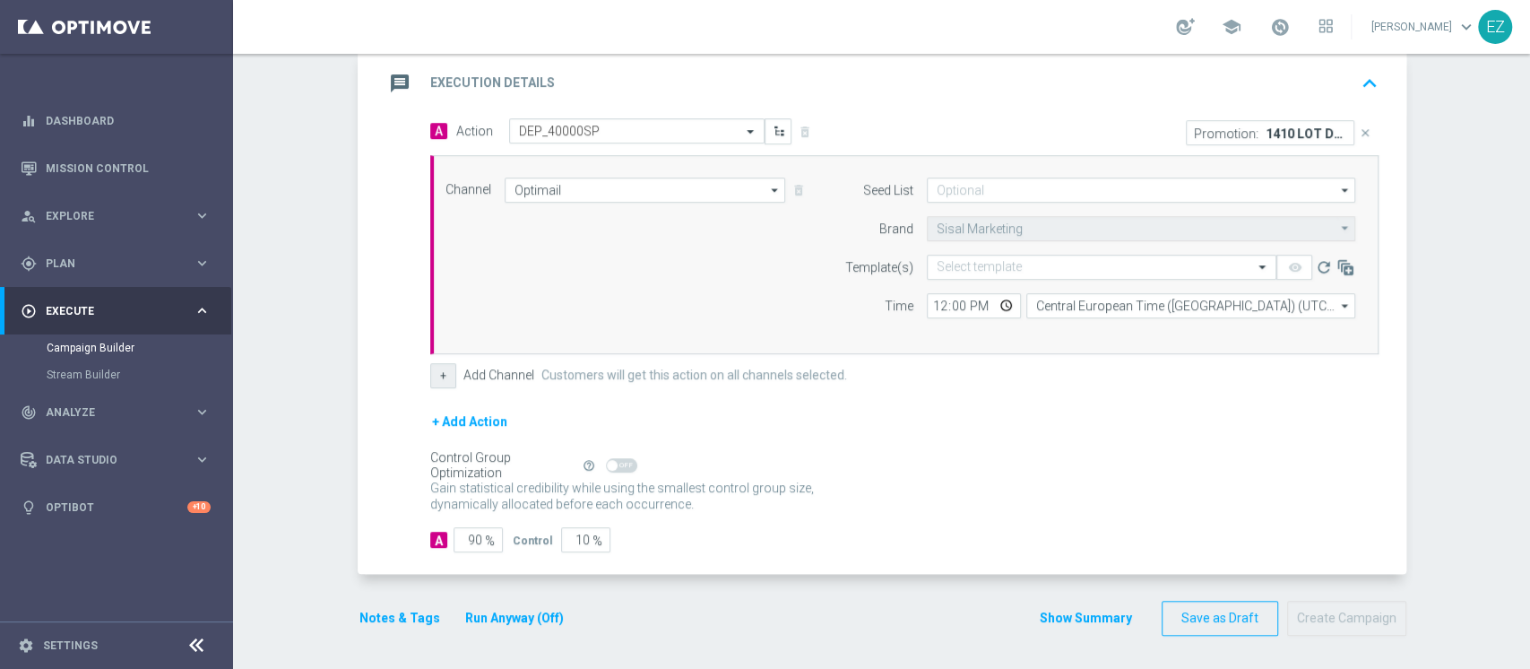
click at [430, 378] on button "+" at bounding box center [443, 375] width 26 height 25
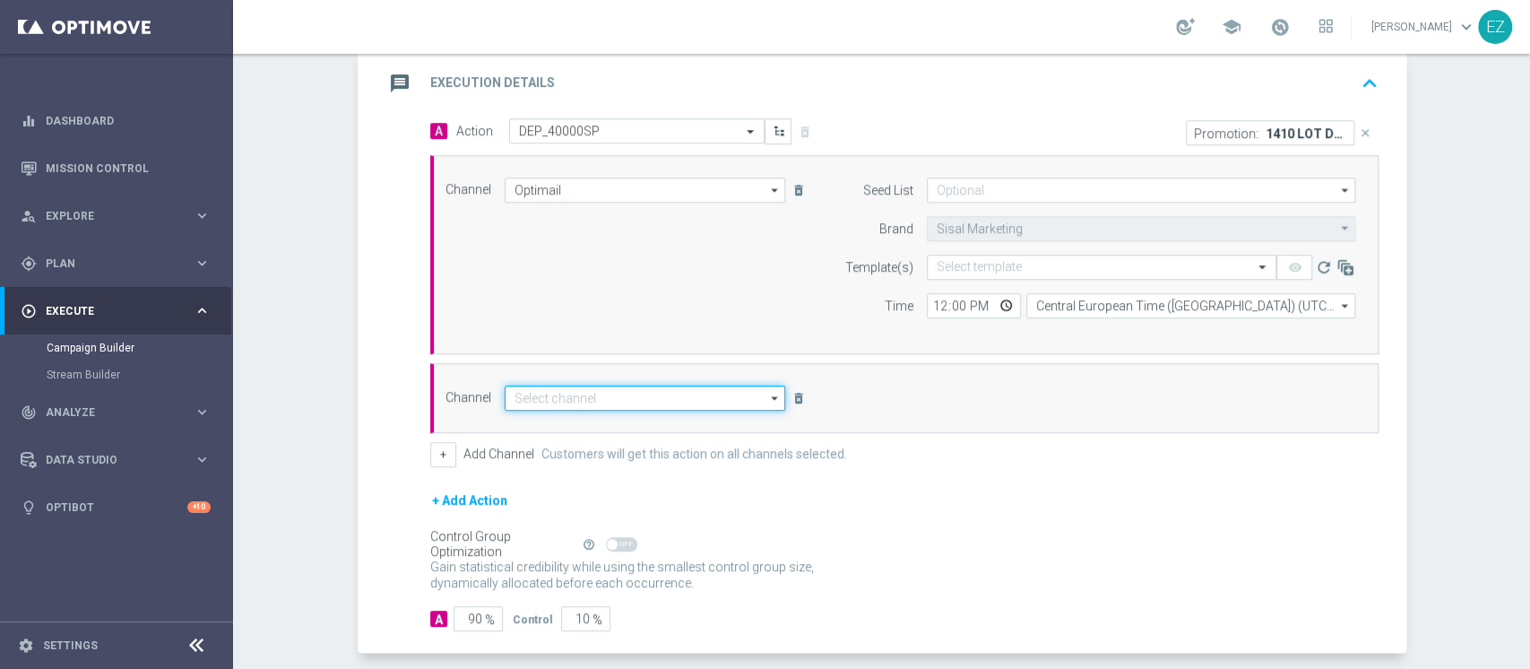
click at [580, 390] on input at bounding box center [646, 397] width 282 height 25
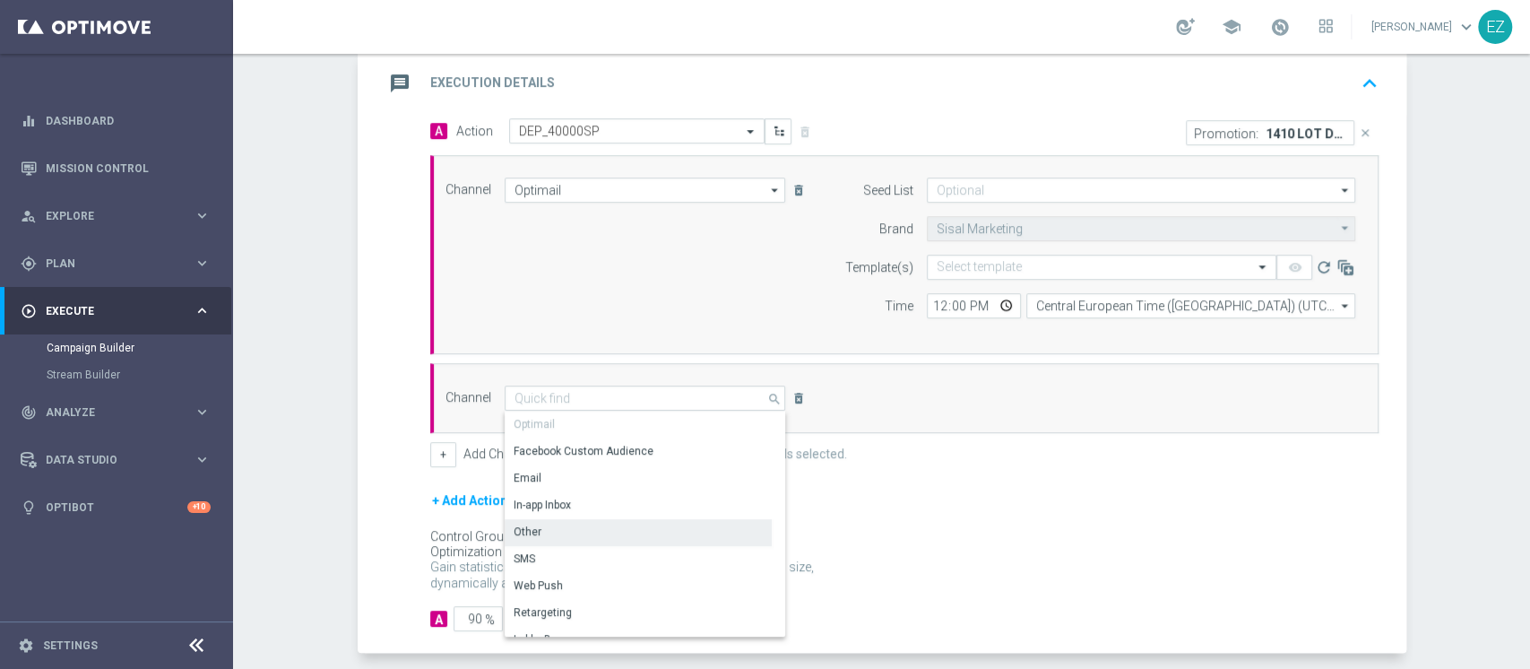
drag, startPoint x: 556, startPoint y: 534, endPoint x: 767, endPoint y: 400, distance: 250.7
click at [556, 532] on div "Other" at bounding box center [638, 531] width 267 height 25
type input "Other"
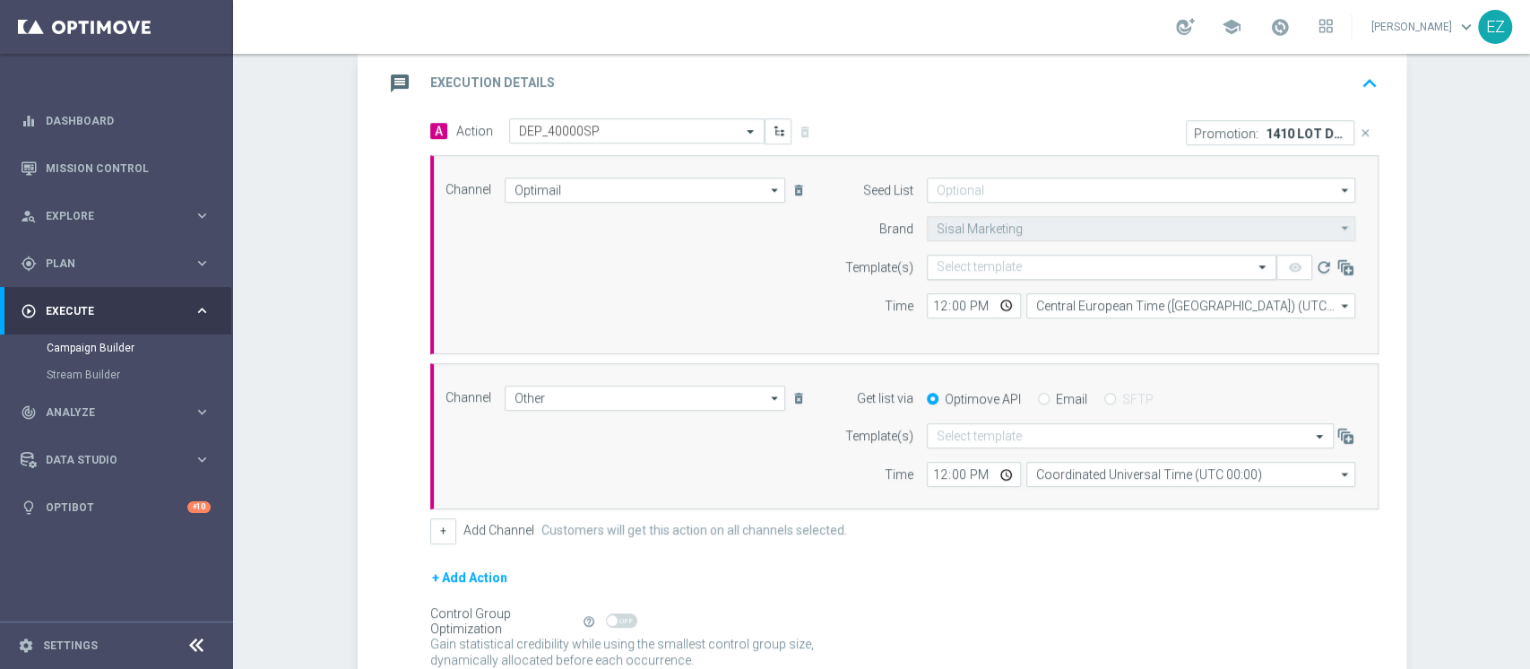
click at [960, 259] on div "Select template" at bounding box center [979, 266] width 85 height 15
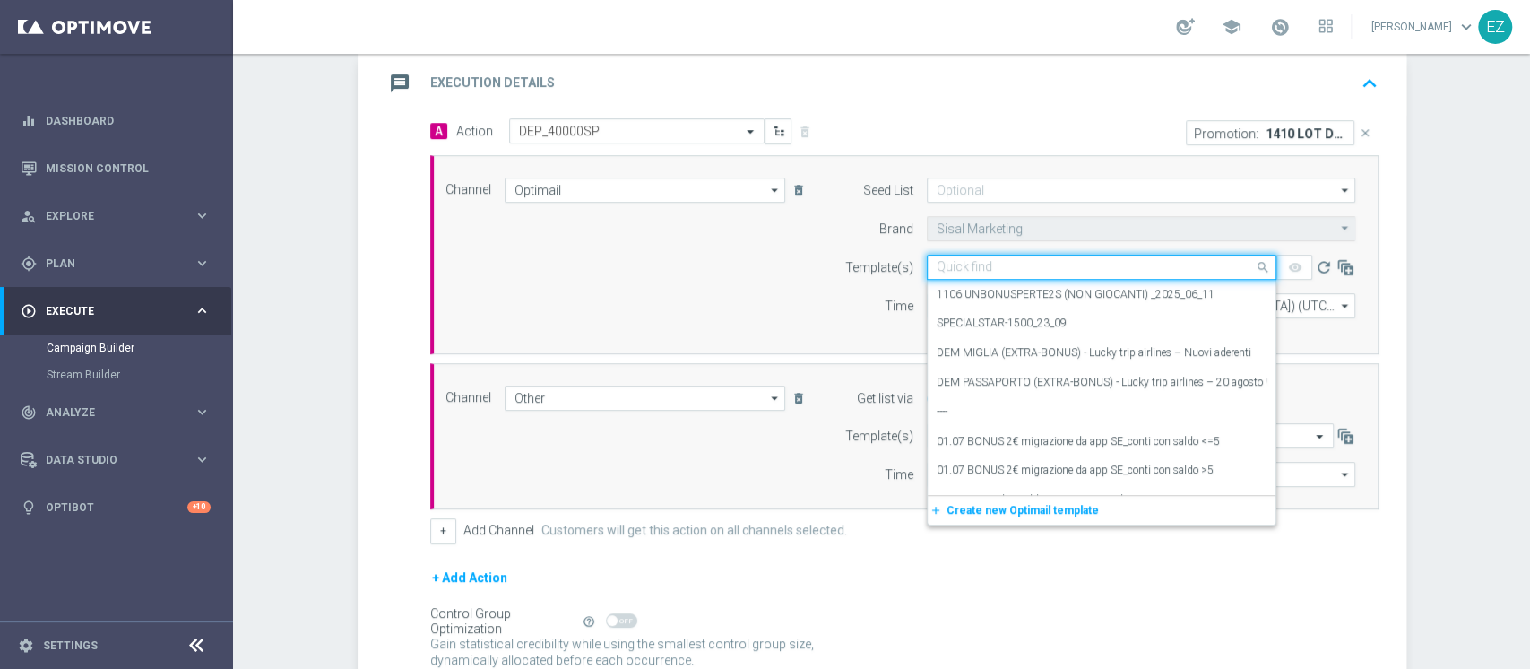
paste input "1410 LOT DEP G"
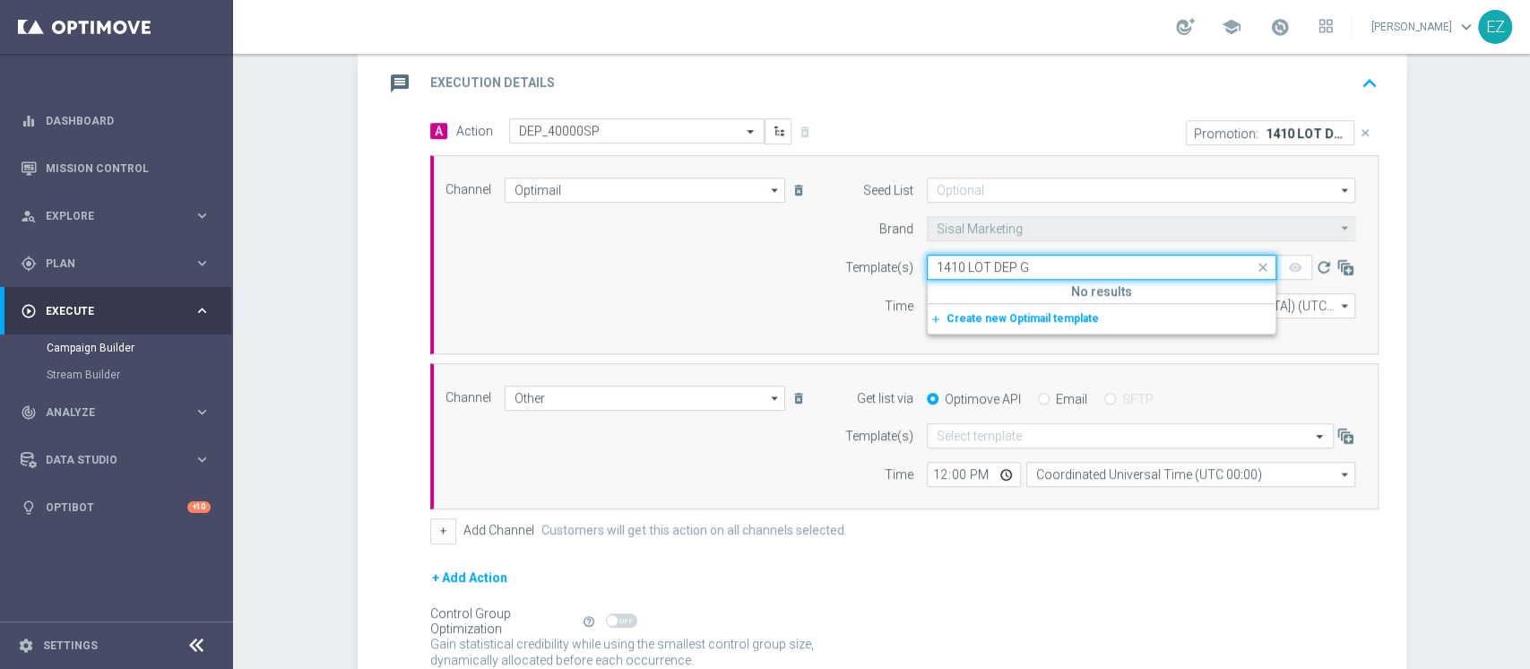
click at [984, 267] on input "1410 LOT DEP G" at bounding box center [1084, 267] width 294 height 15
click at [1034, 283] on div "1410 LOTDEP G_2025_10_14" at bounding box center [1102, 295] width 330 height 30
type input "1410 LOTDEP G"
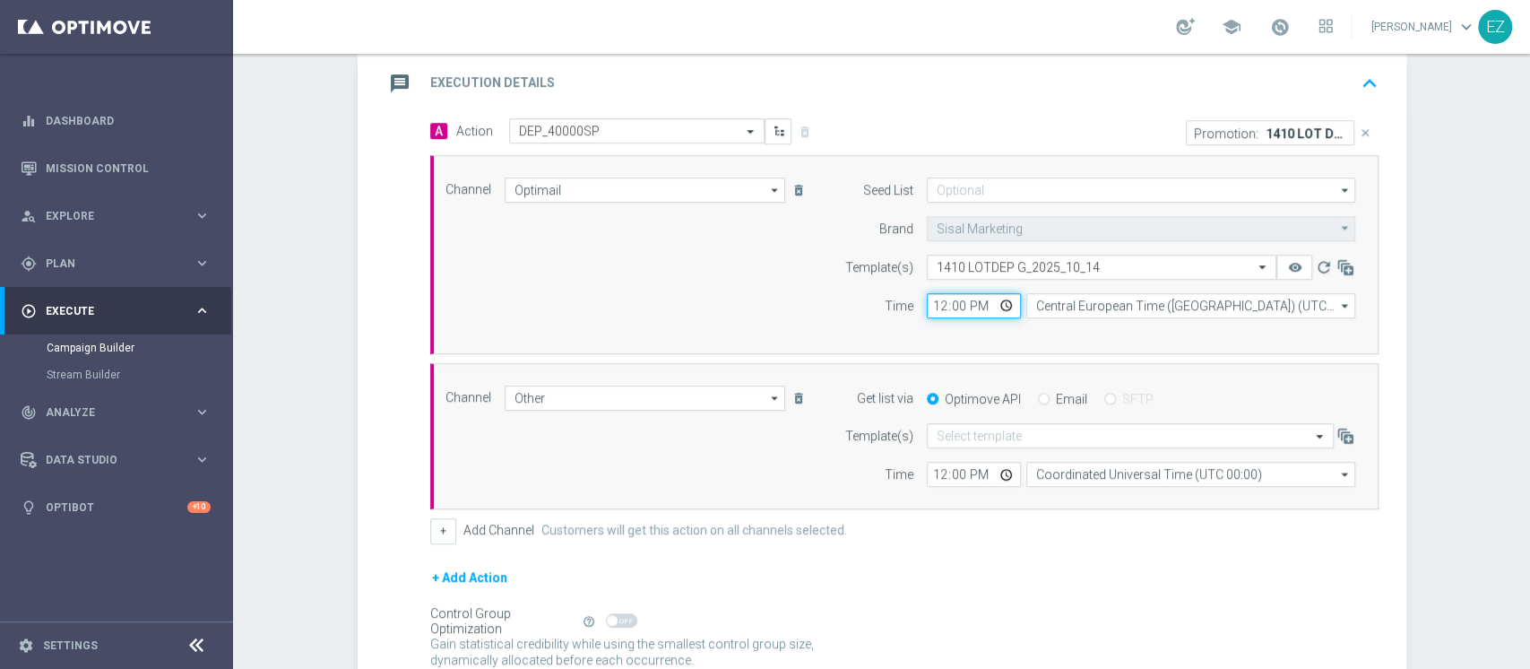
click at [933, 306] on input "12:00" at bounding box center [974, 305] width 94 height 25
type input "16:00"
click at [1038, 395] on div "Email" at bounding box center [1062, 399] width 49 height 16
click at [1038, 397] on input "Email" at bounding box center [1044, 400] width 12 height 12
radio input "true"
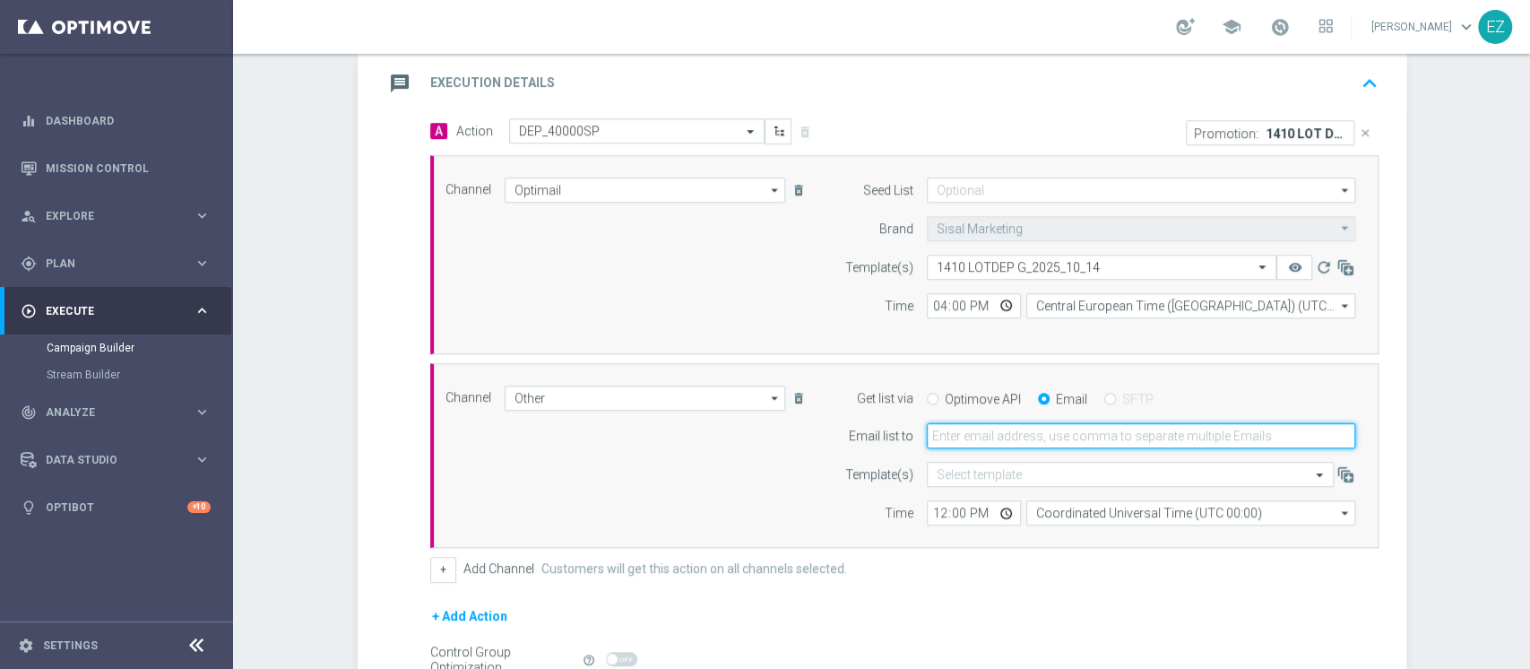
click at [1030, 428] on input "email" at bounding box center [1141, 435] width 429 height 25
type input "elena.zarbin@sisal.it"
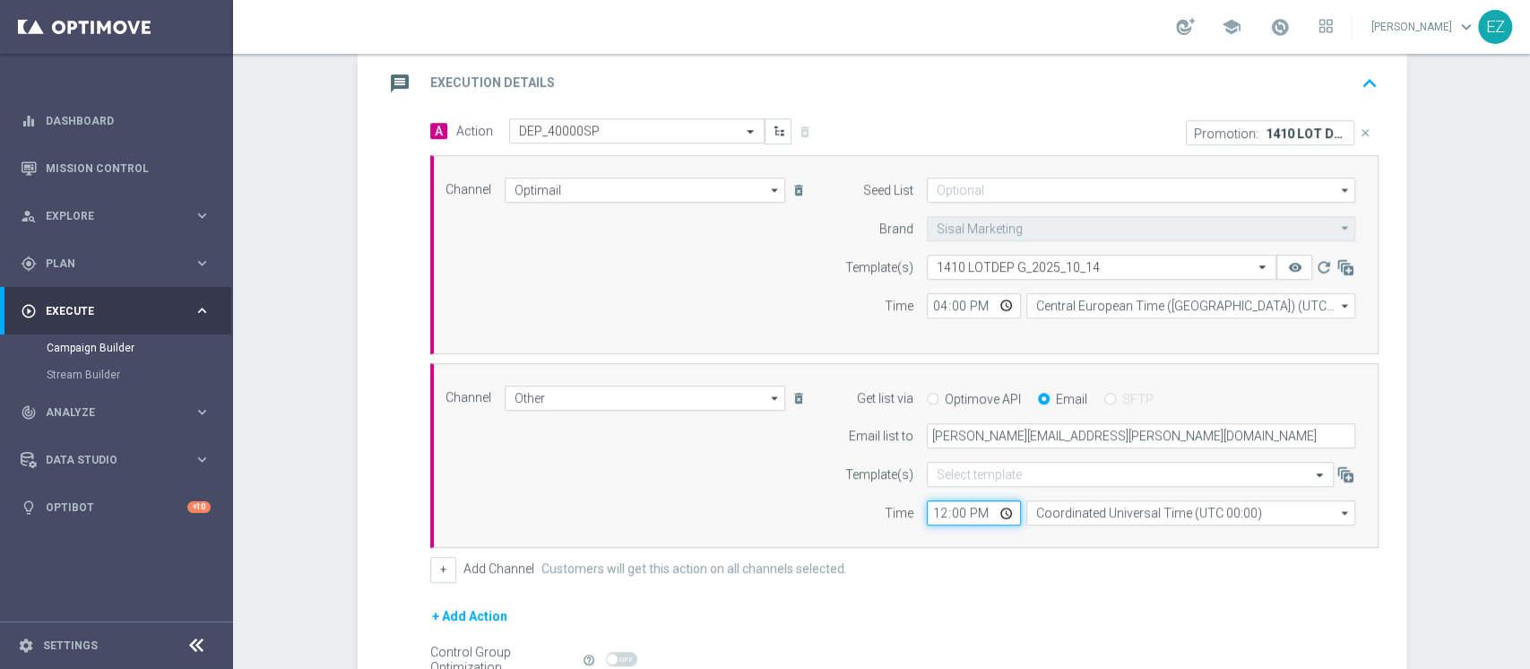
click at [928, 511] on input "12:00" at bounding box center [974, 512] width 94 height 25
type input "15:30"
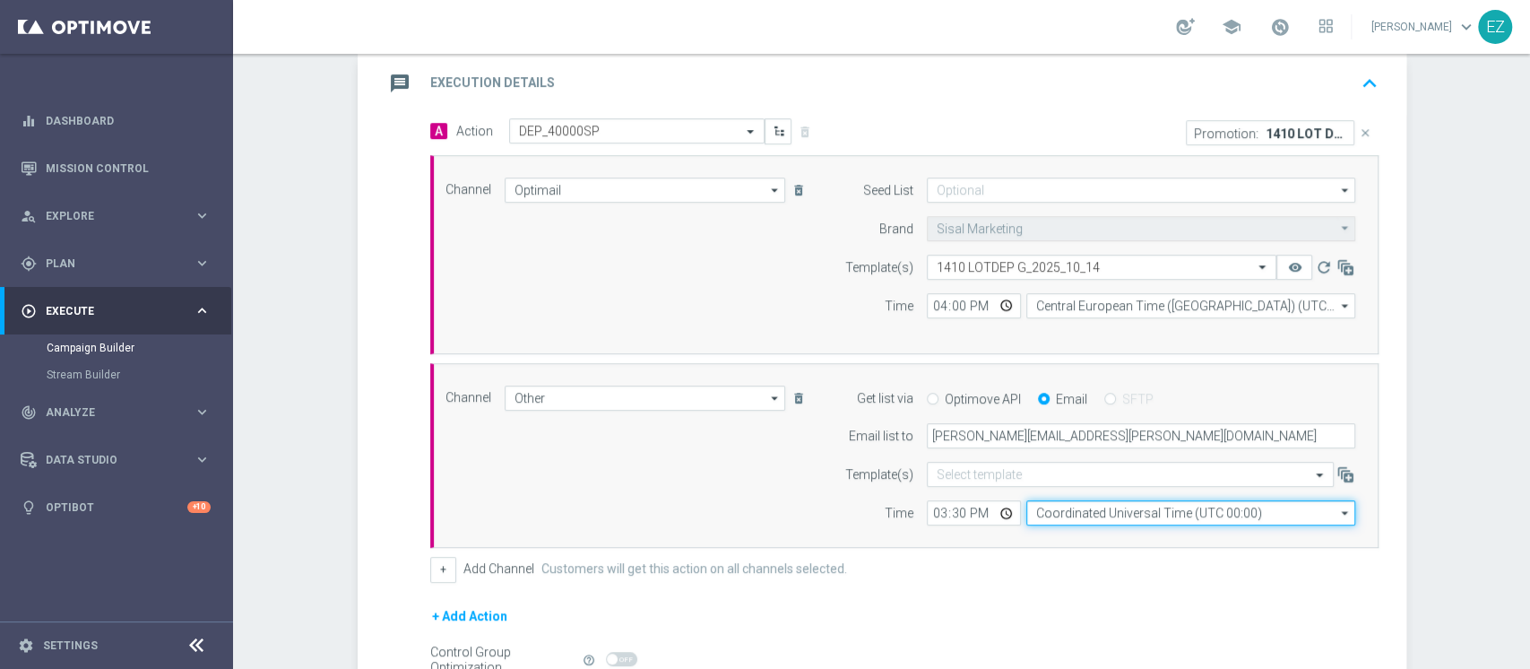
click at [1051, 513] on input "Coordinated Universal Time (UTC 00:00)" at bounding box center [1191, 512] width 329 height 25
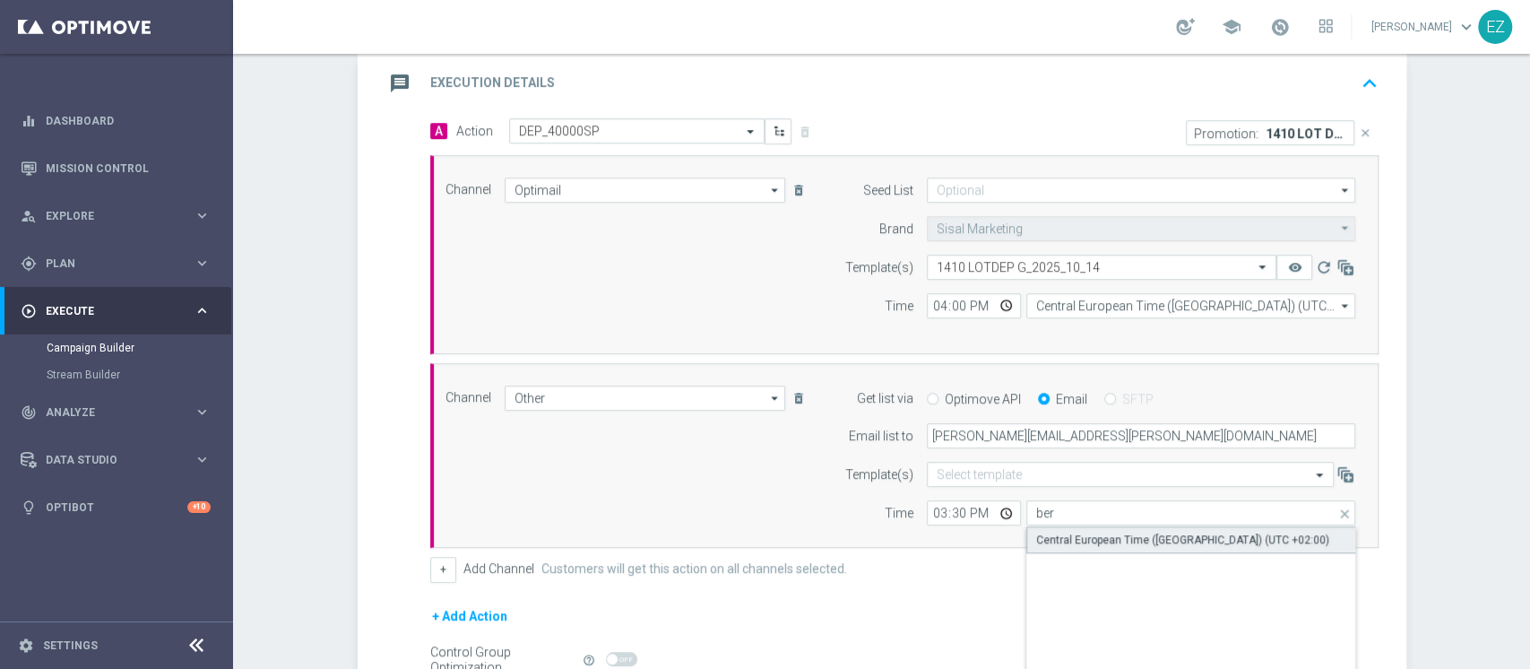
click at [1100, 528] on div "Central European Time (Berlin) (UTC +02:00)" at bounding box center [1192, 539] width 330 height 27
type input "Central European Time (Berlin) (UTC +02:00)"
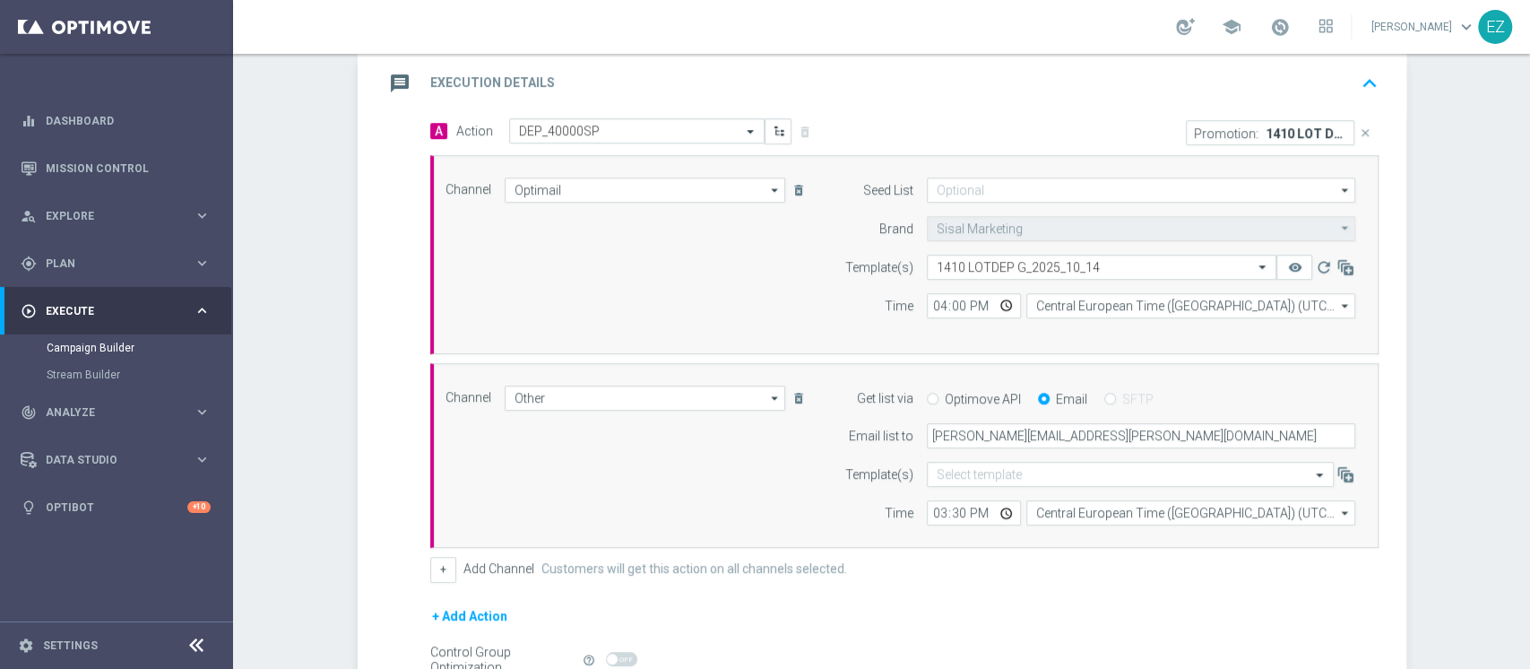
scroll to position [580, 0]
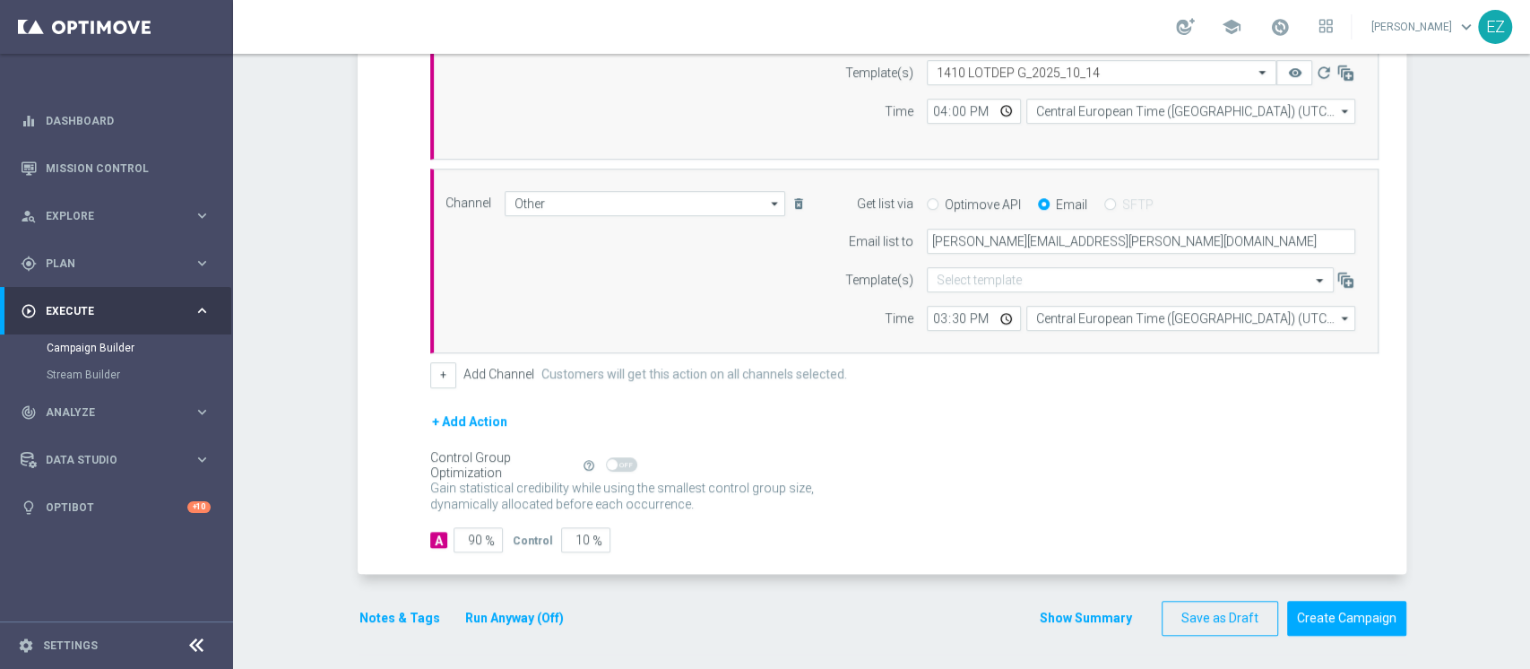
click at [481, 621] on button "Run Anyway (Off)" at bounding box center [514, 618] width 102 height 22
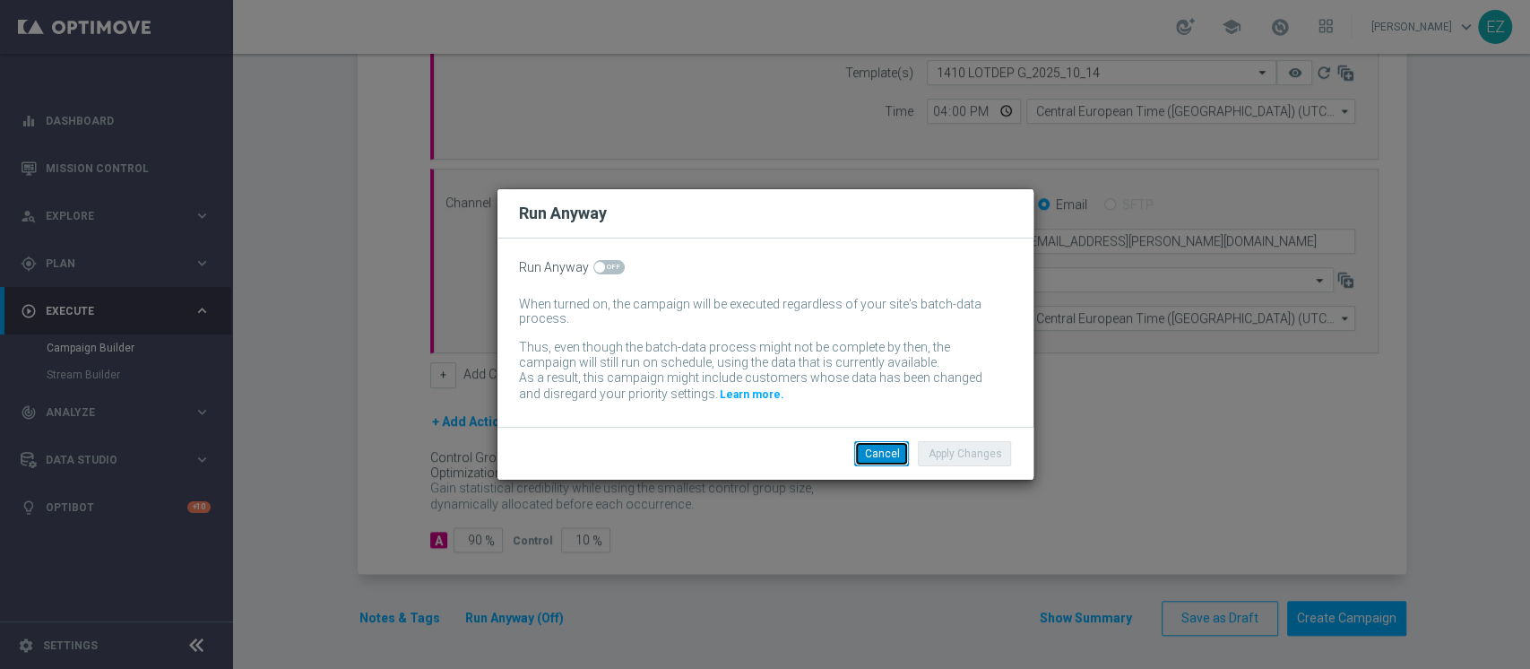
click at [875, 455] on button "Cancel" at bounding box center [881, 453] width 55 height 25
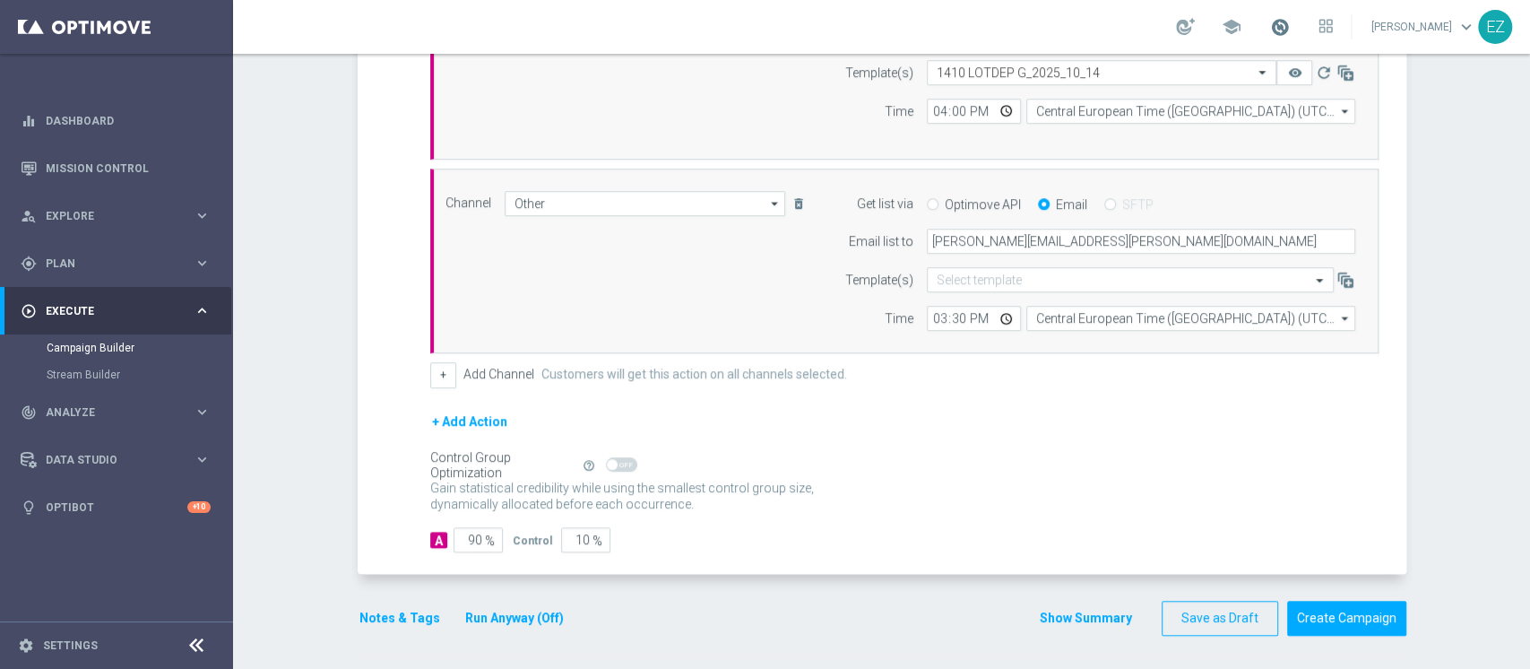
click at [1290, 29] on span at bounding box center [1280, 27] width 20 height 20
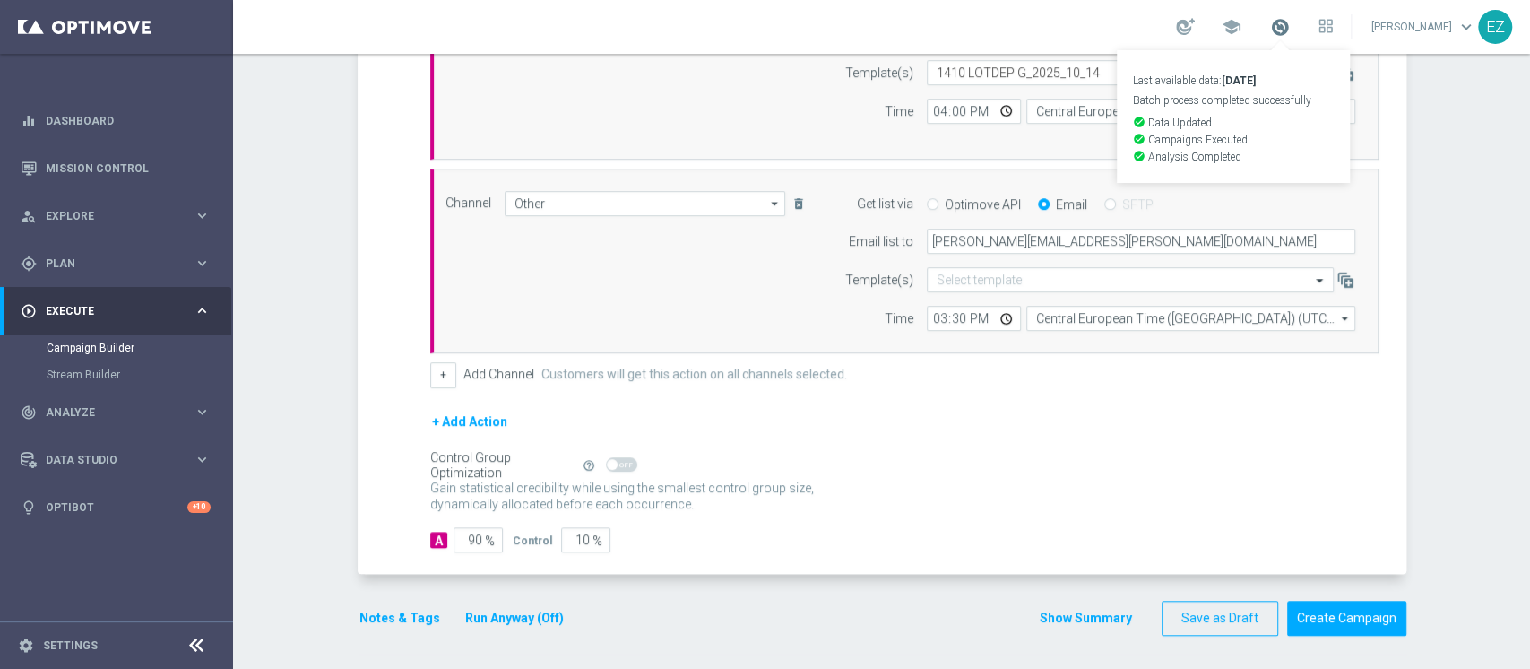
click at [1290, 29] on span at bounding box center [1280, 27] width 20 height 20
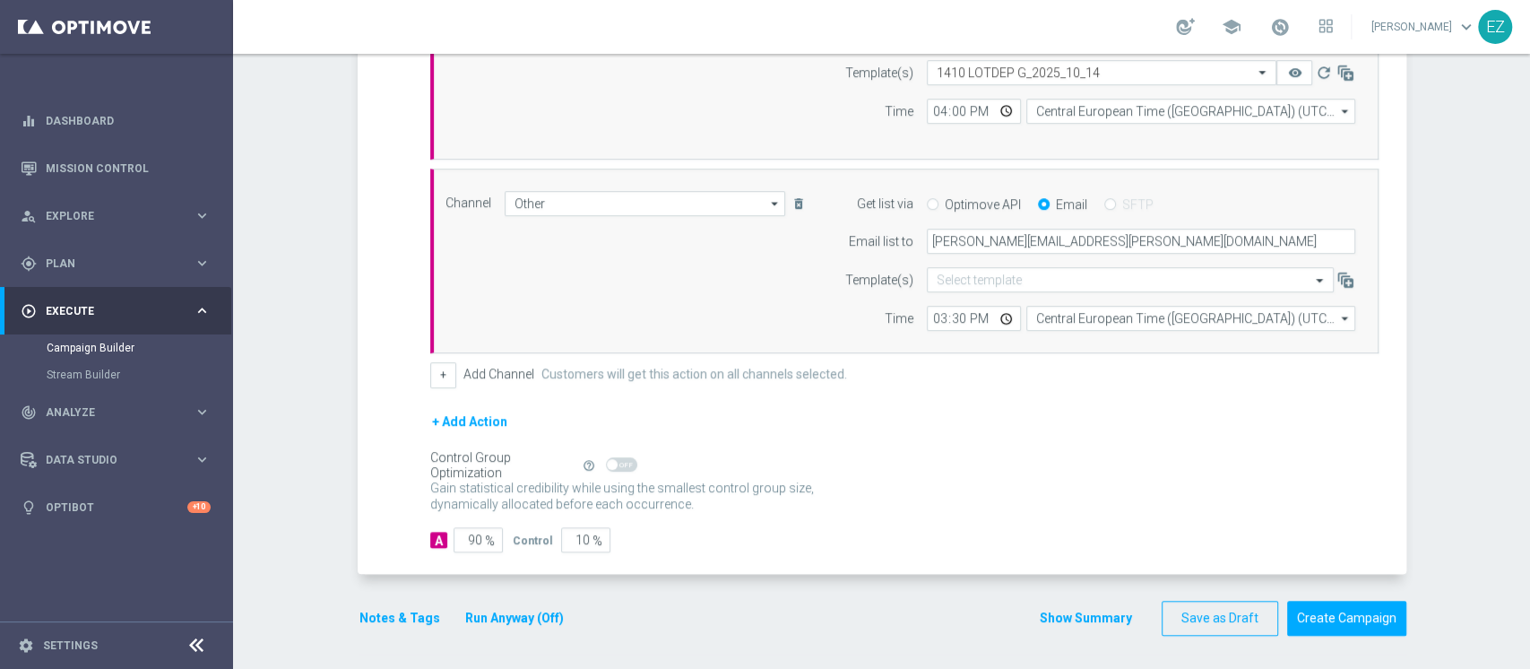
click at [402, 618] on button "Notes & Tags" at bounding box center [400, 618] width 84 height 22
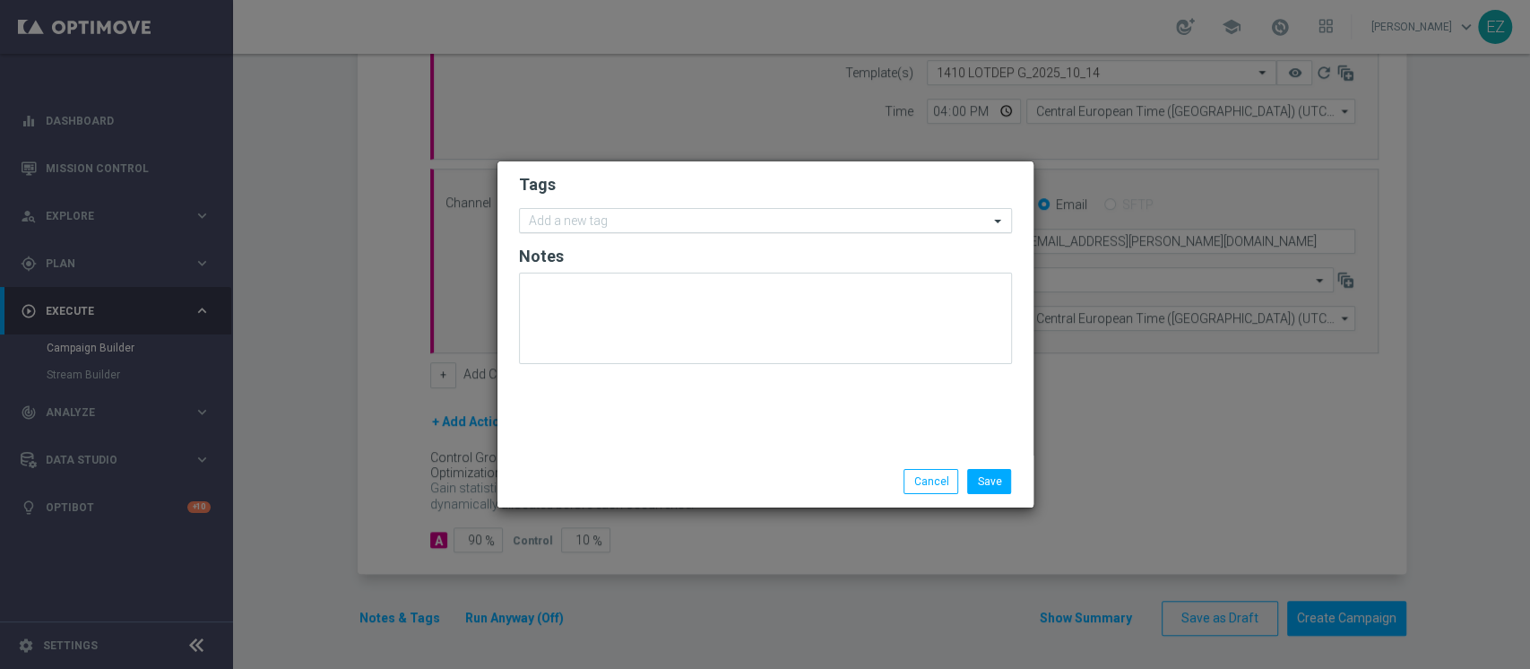
click at [565, 221] on input "text" at bounding box center [759, 221] width 460 height 15
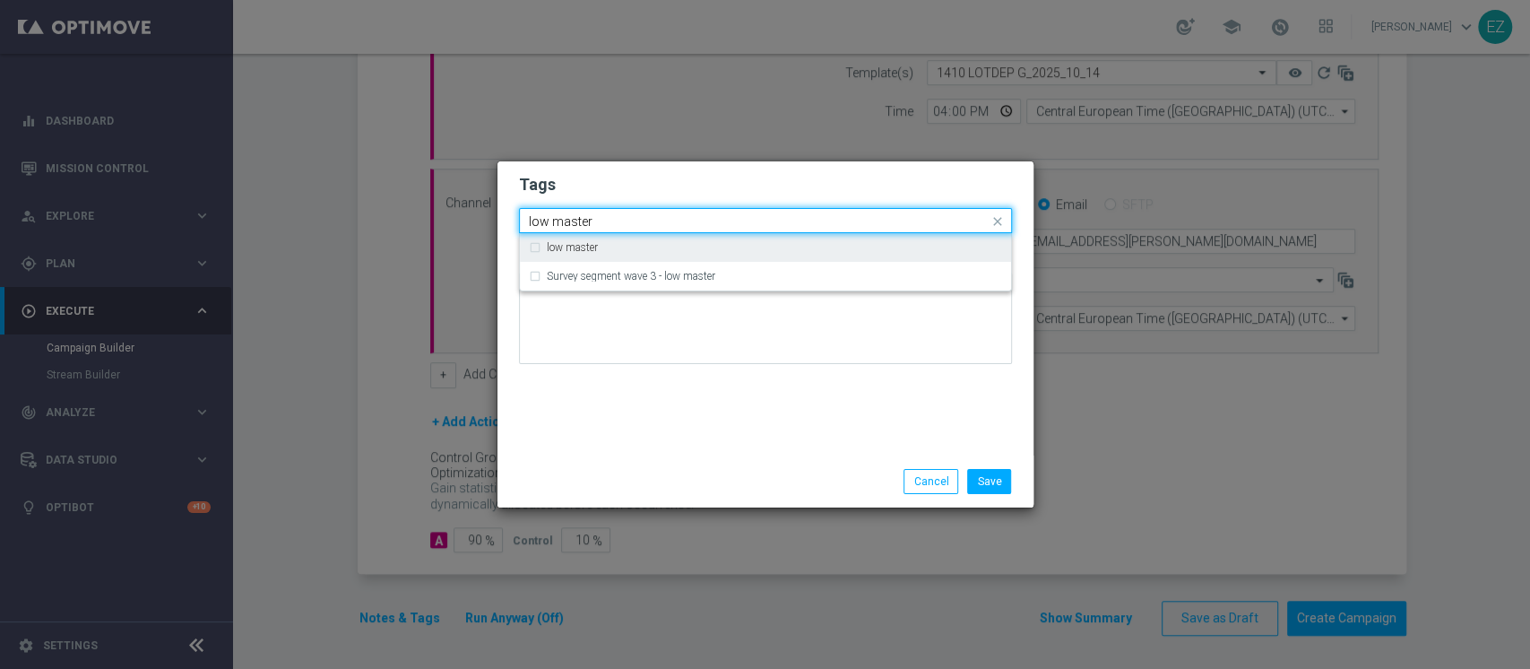
click at [575, 242] on label "low master" at bounding box center [572, 247] width 51 height 11
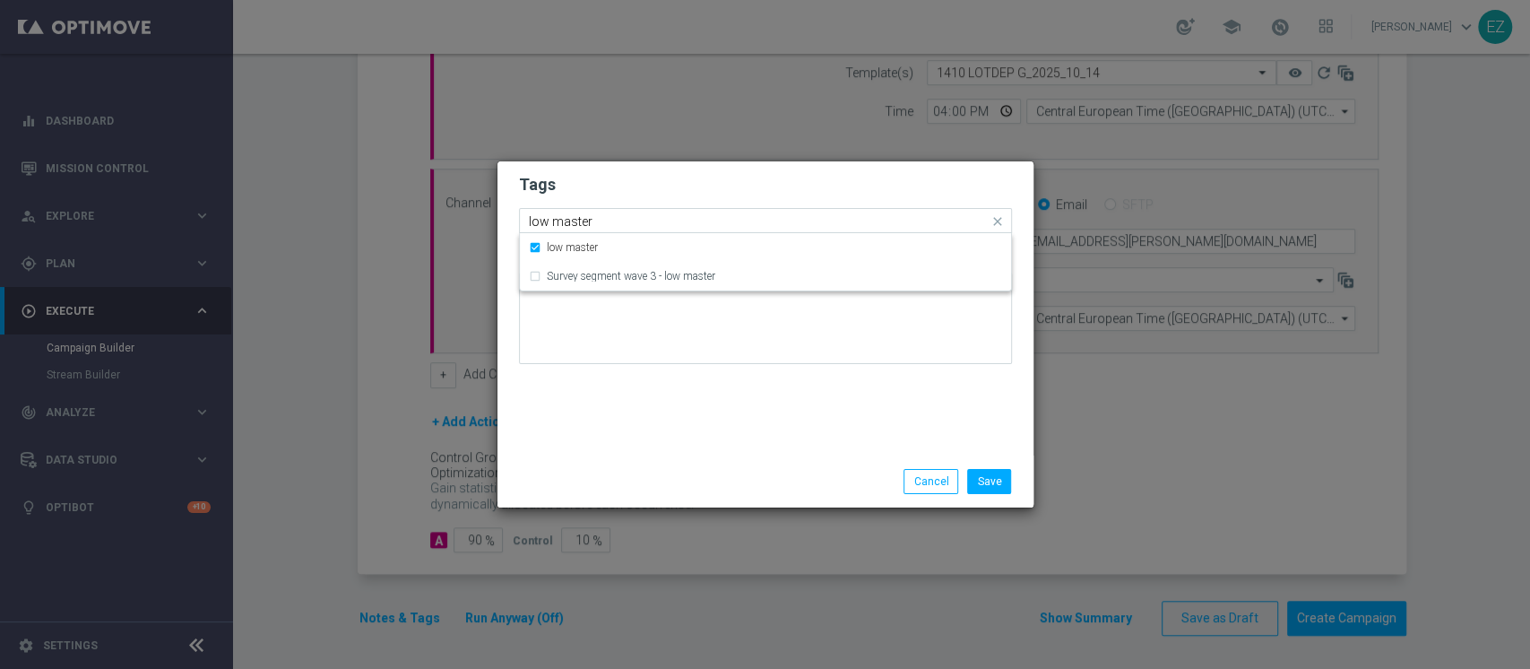
click at [575, 224] on input "low master" at bounding box center [759, 221] width 460 height 15
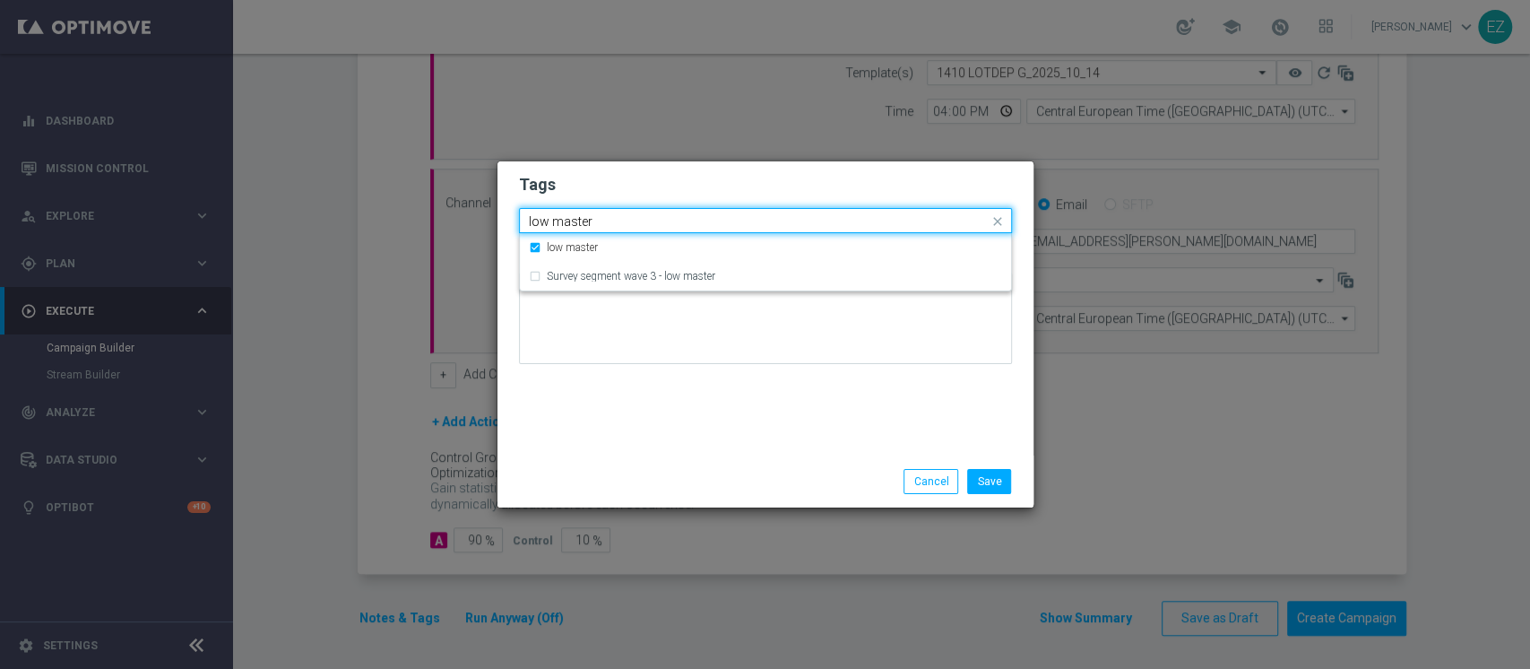
click at [575, 224] on input "low master" at bounding box center [759, 221] width 460 height 15
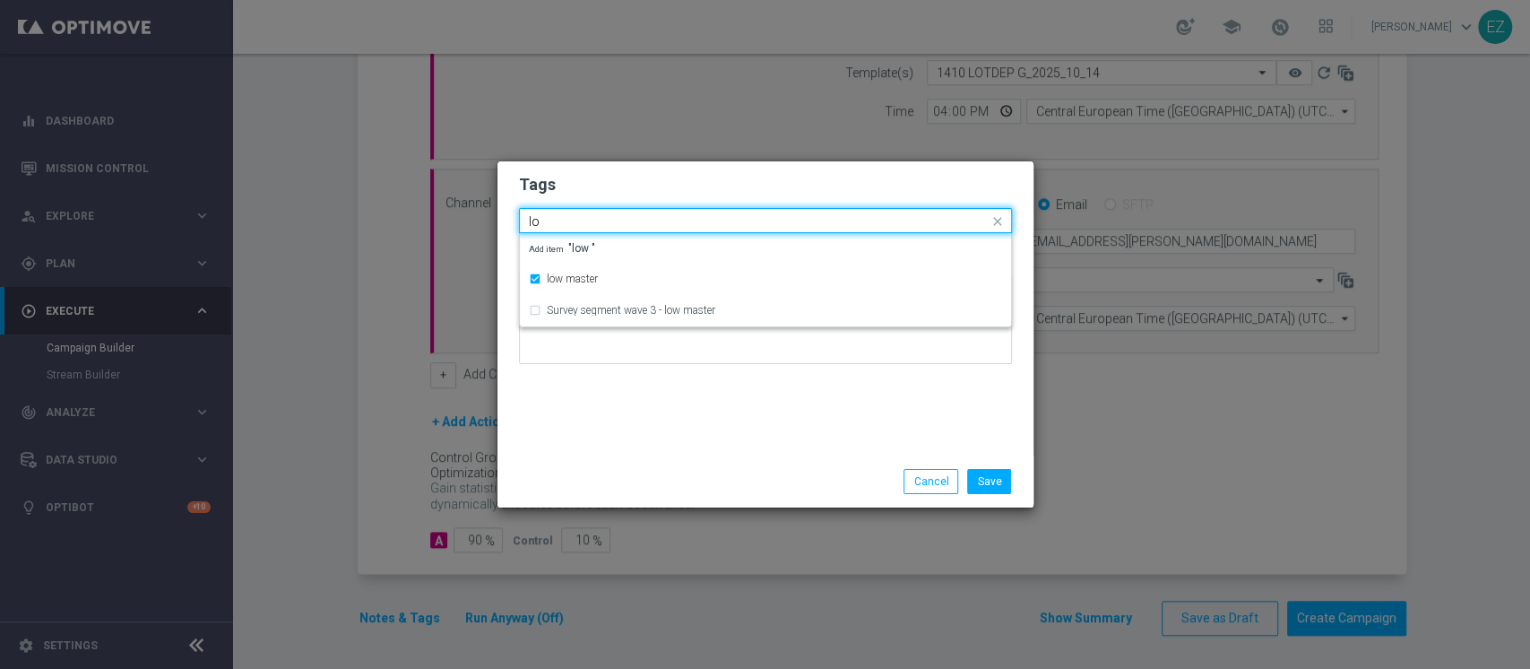
type input "l"
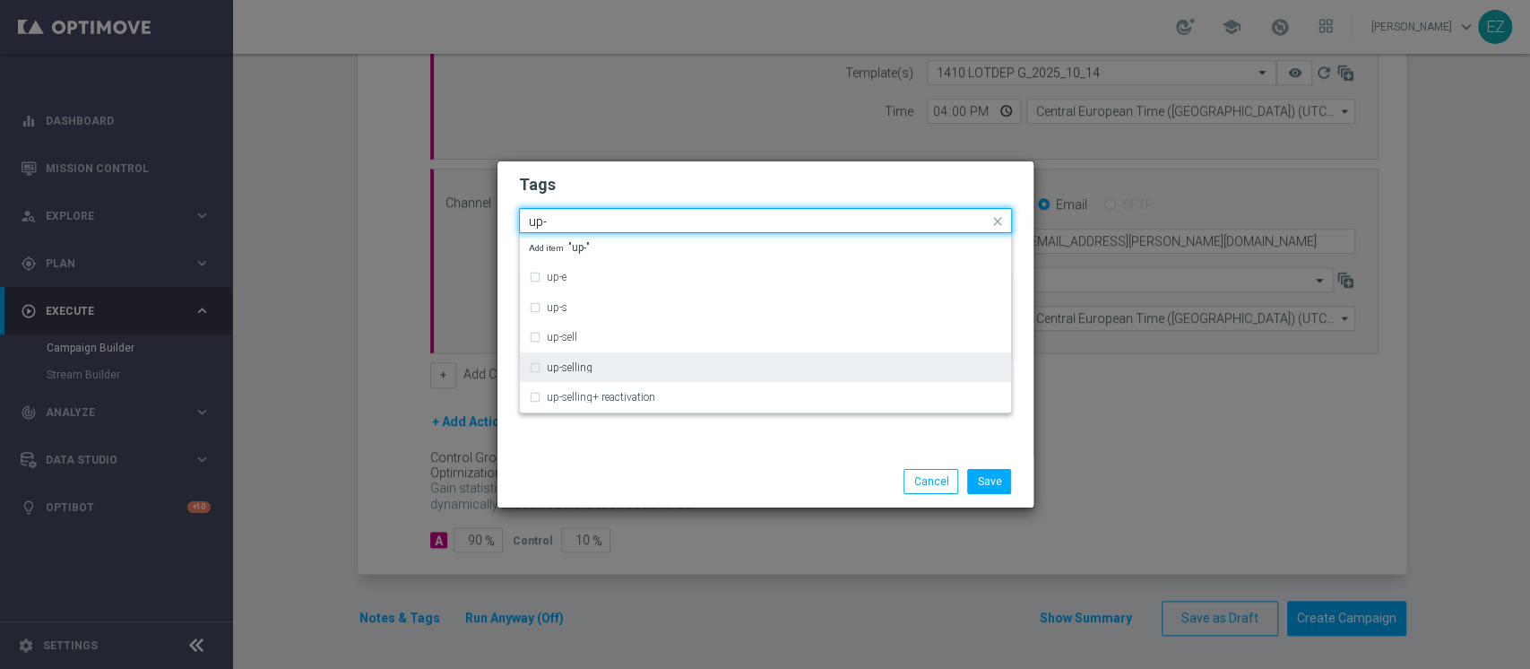
click at [574, 362] on label "up-selling" at bounding box center [570, 367] width 46 height 11
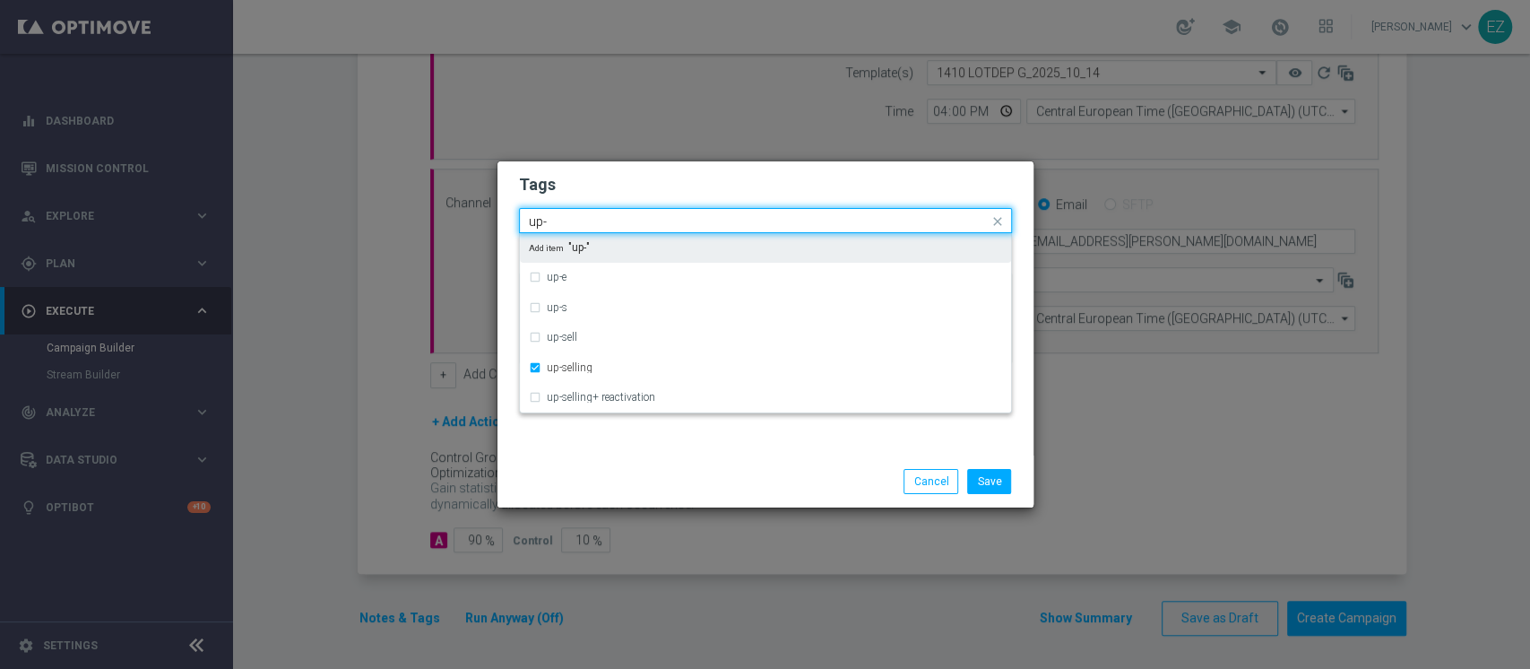
drag, startPoint x: 598, startPoint y: 223, endPoint x: 358, endPoint y: 263, distance: 243.5
click at [358, 263] on modal-container "Tags Quick find × low master × up-selling up- up-e up-s up-sell up-selling up-s…" at bounding box center [765, 334] width 1530 height 669
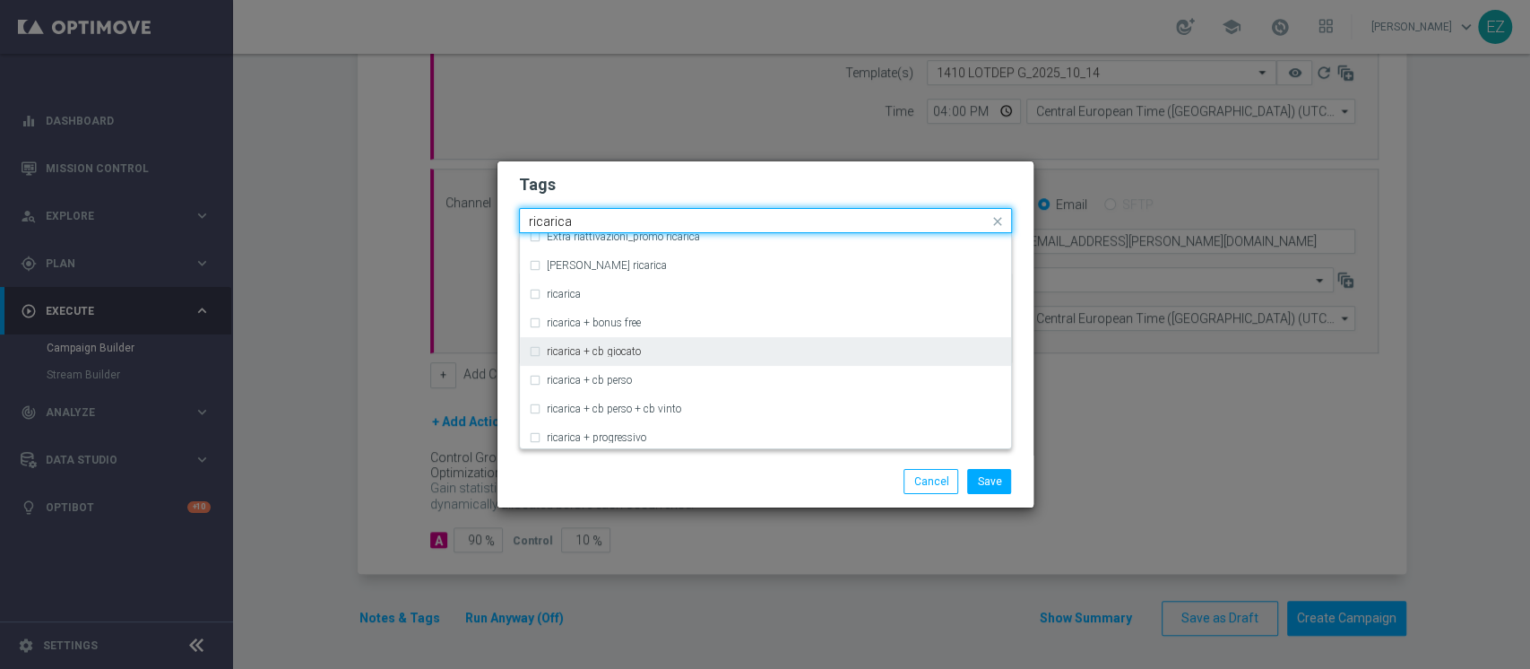
scroll to position [557, 0]
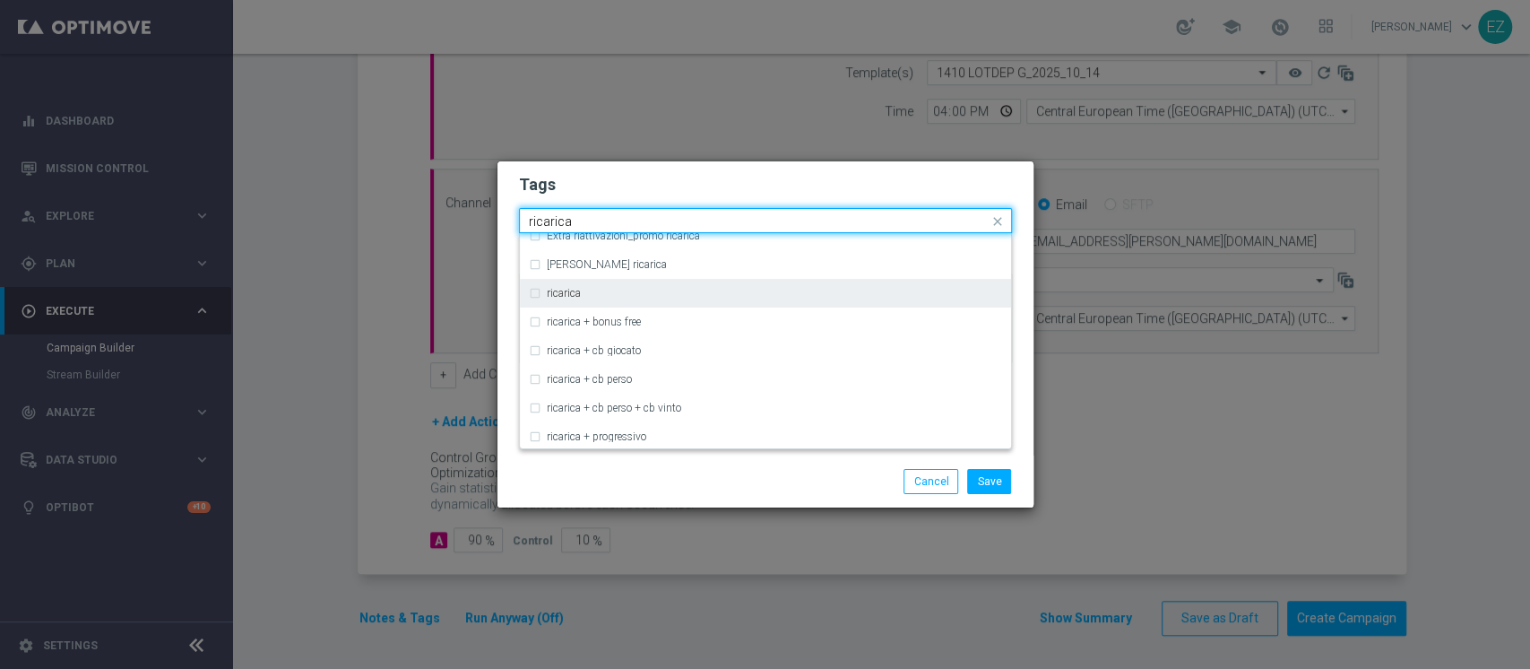
click at [600, 298] on div "ricarica" at bounding box center [765, 293] width 473 height 29
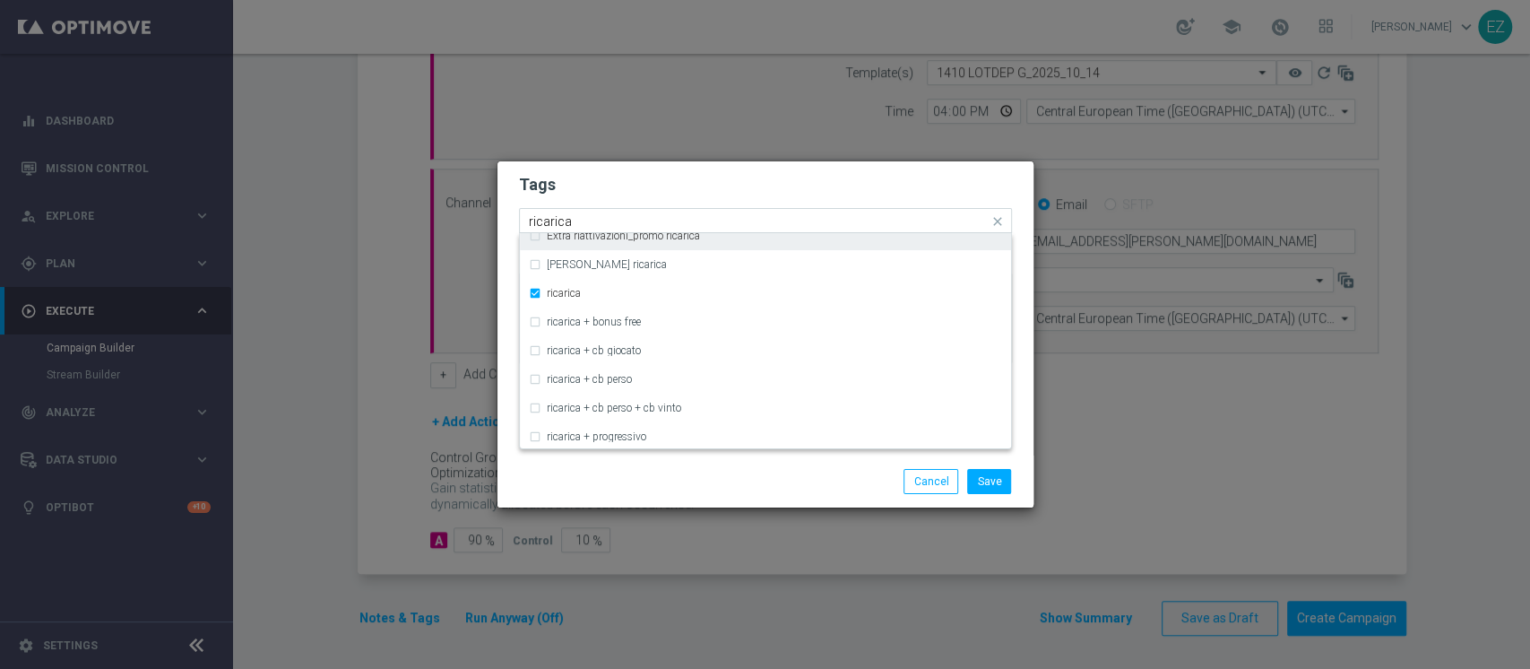
click at [545, 218] on input "ricarica" at bounding box center [759, 221] width 460 height 15
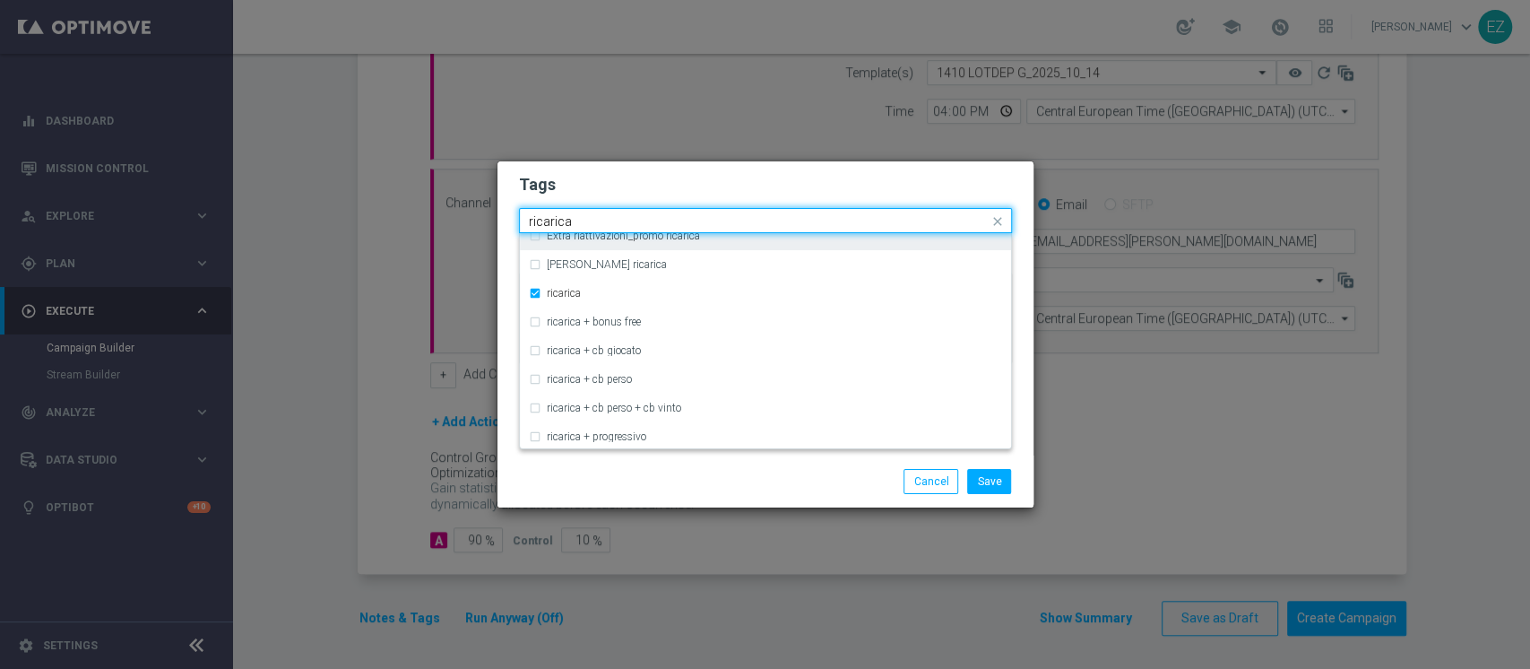
click at [545, 218] on input "ricarica" at bounding box center [759, 221] width 460 height 15
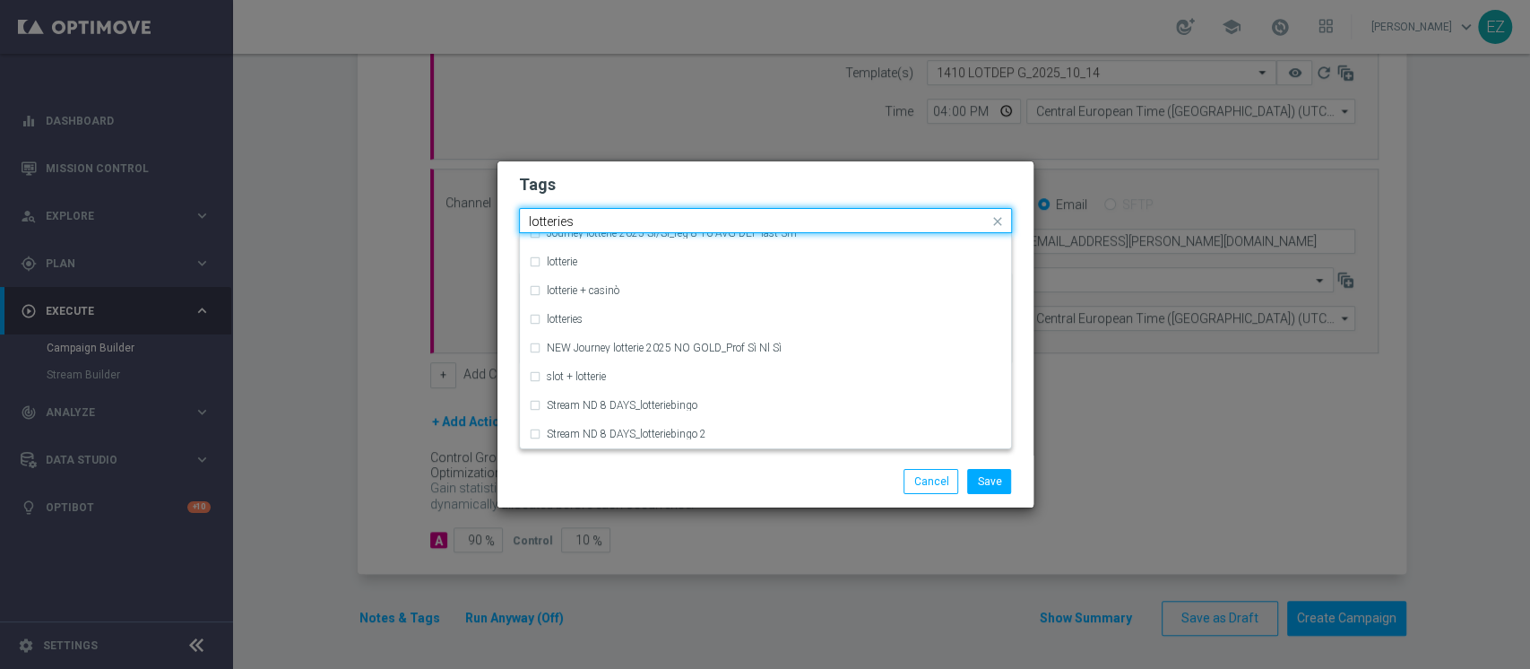
scroll to position [0, 0]
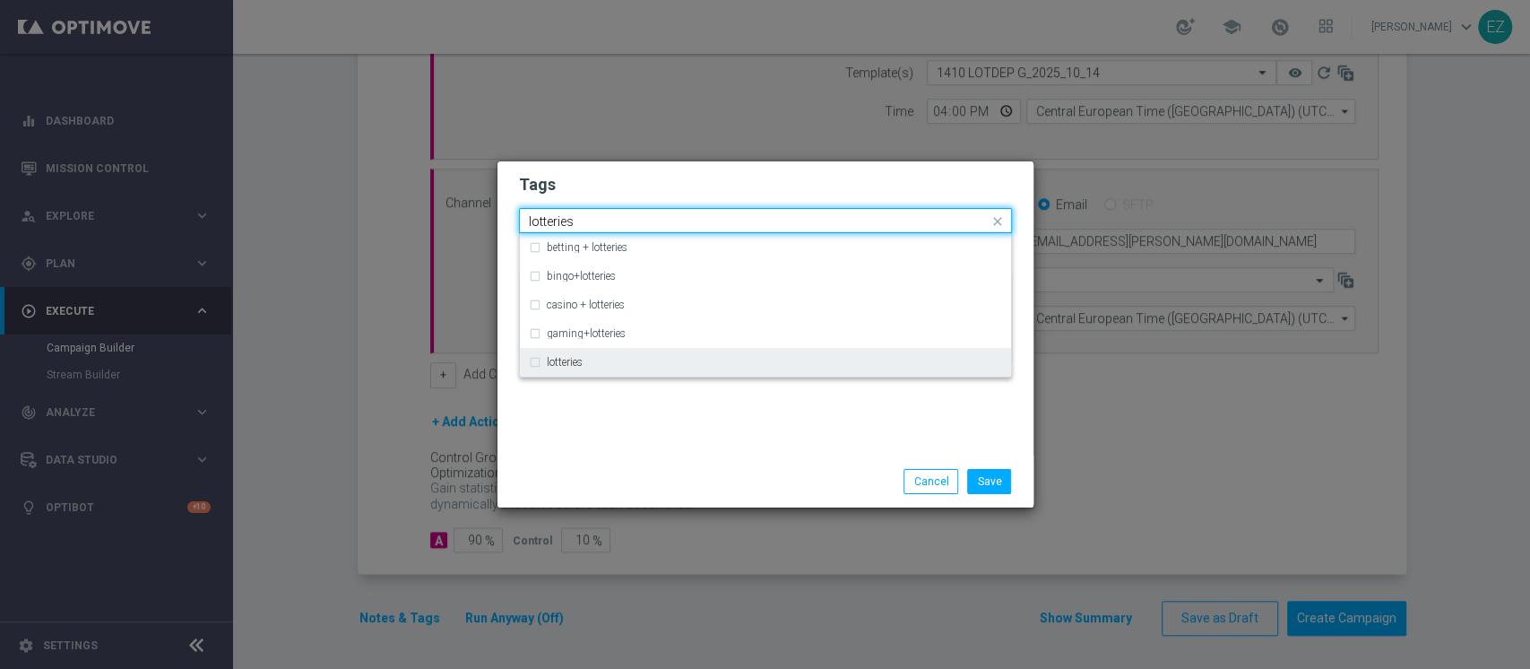
click at [559, 358] on label "lotteries" at bounding box center [565, 362] width 36 height 11
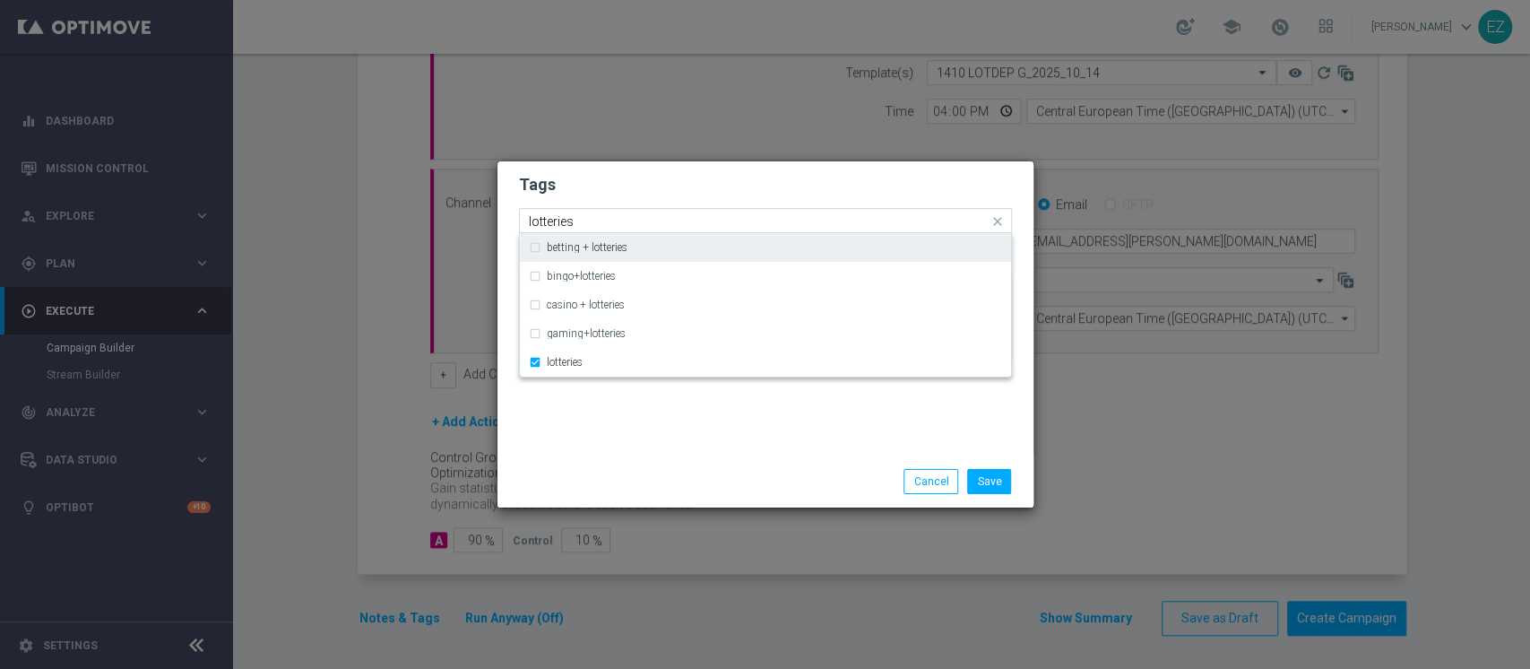
click at [546, 222] on input "lotteries" at bounding box center [759, 221] width 460 height 15
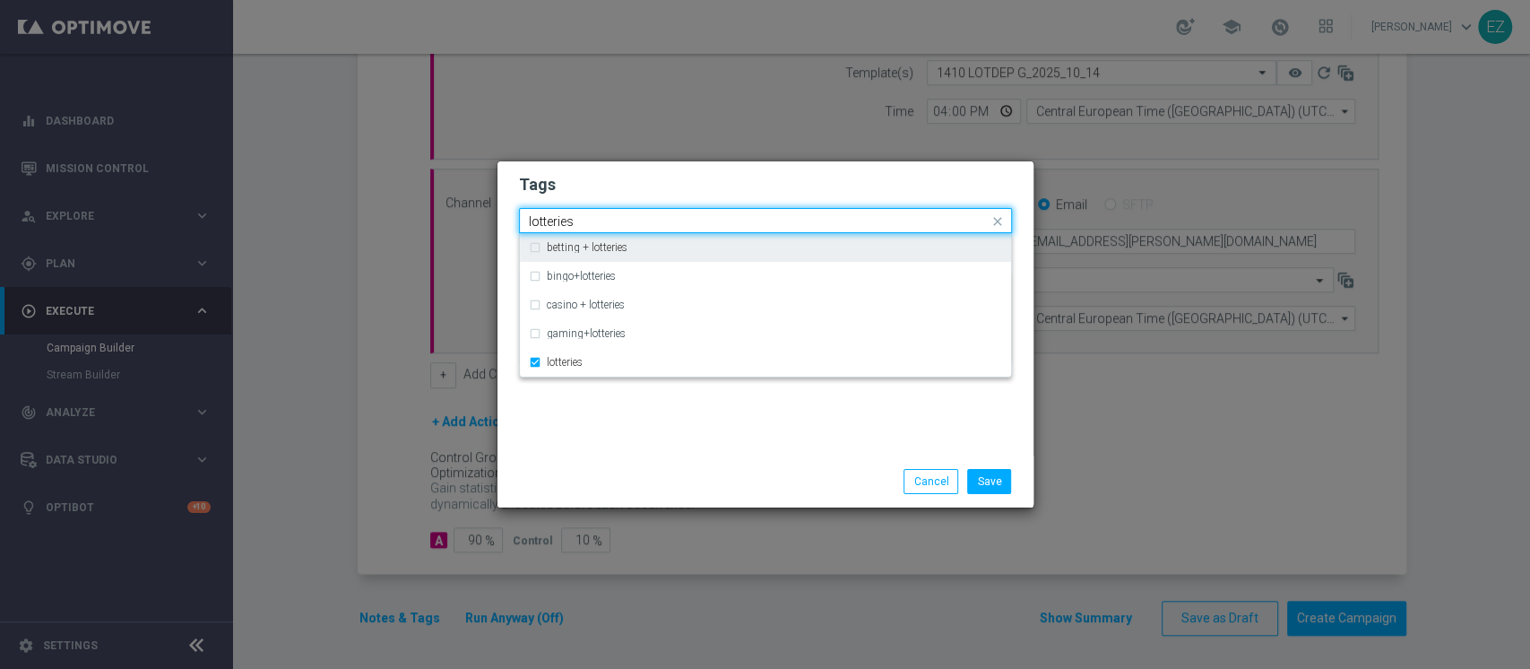
click at [546, 222] on input "lotteries" at bounding box center [759, 221] width 460 height 15
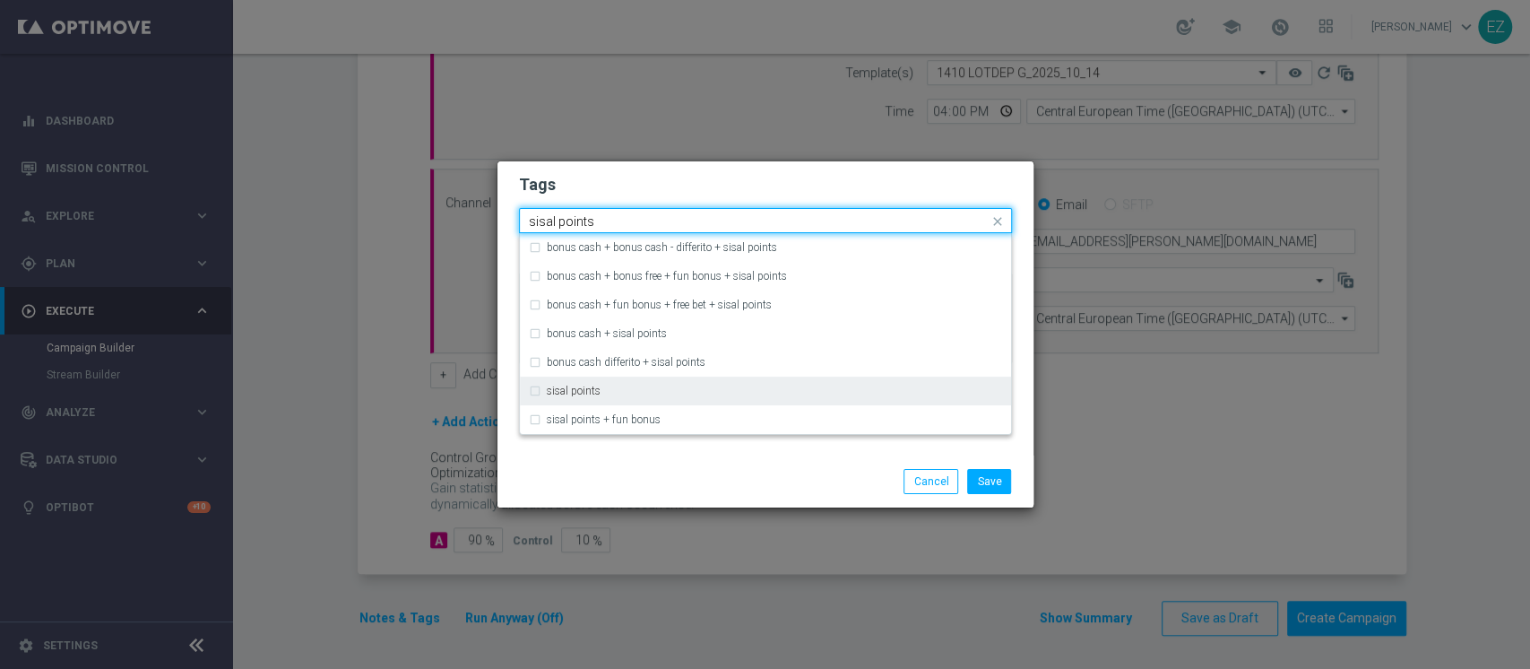
click at [581, 382] on div "sisal points" at bounding box center [765, 391] width 473 height 29
type input "sisal points"
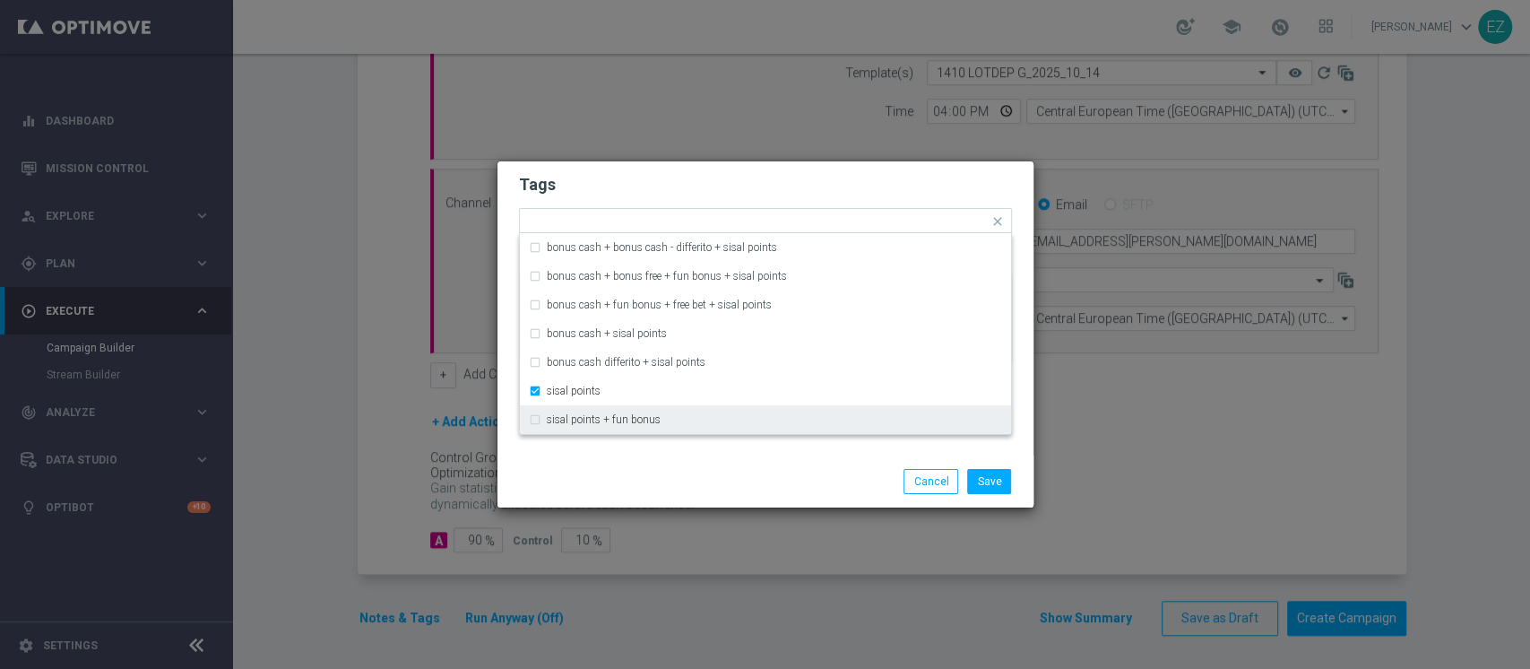
click at [660, 481] on div "Save Cancel" at bounding box center [766, 481] width 520 height 25
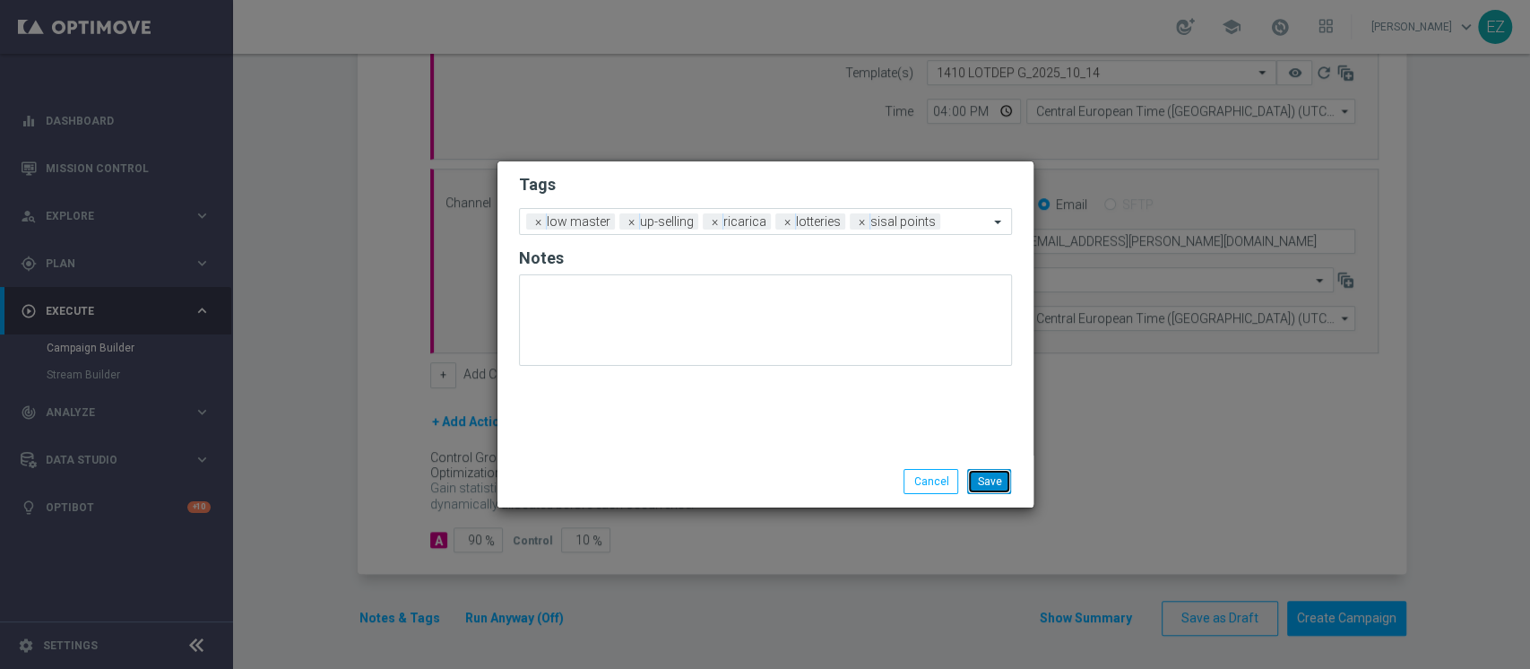
click at [1002, 481] on button "Save" at bounding box center [989, 481] width 44 height 25
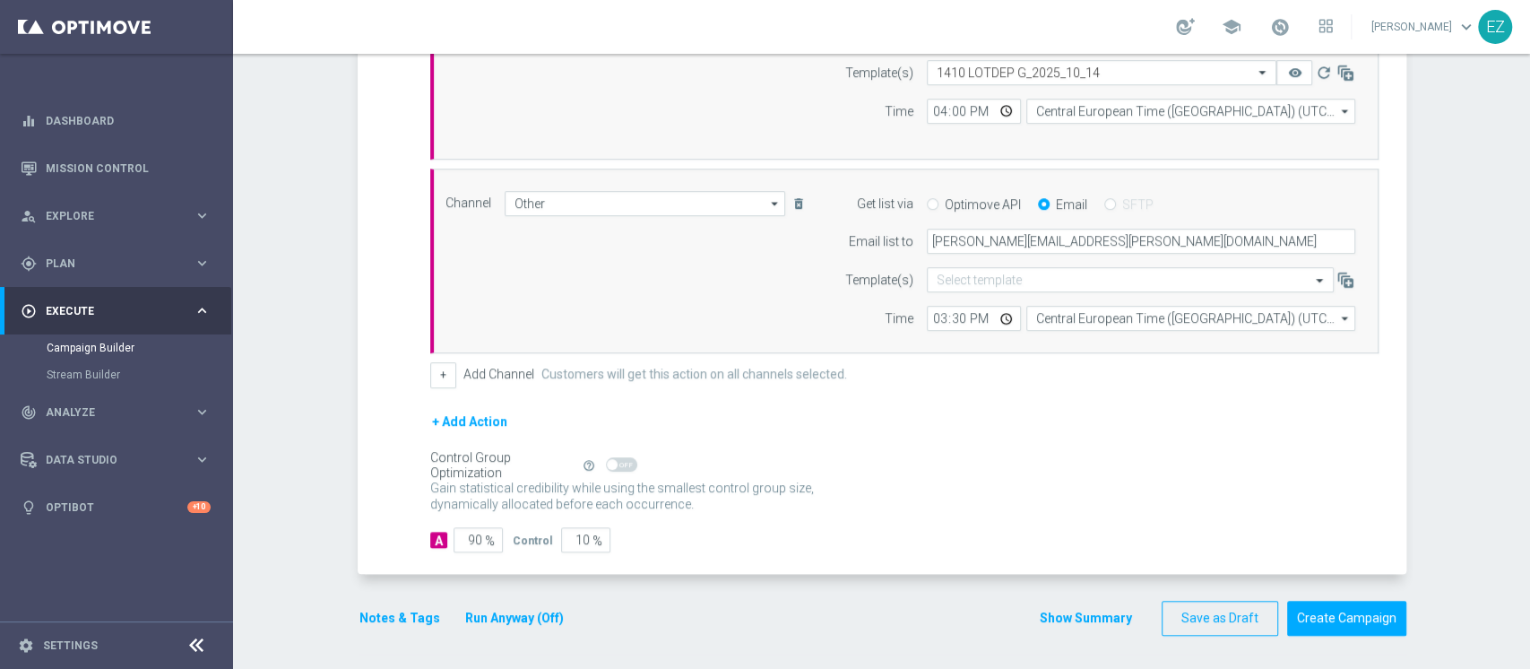
click at [1065, 602] on div "Show Summary Save as Draft Create Campaign" at bounding box center [1223, 618] width 368 height 35
click at [1068, 615] on button "Show Summary" at bounding box center [1086, 618] width 94 height 21
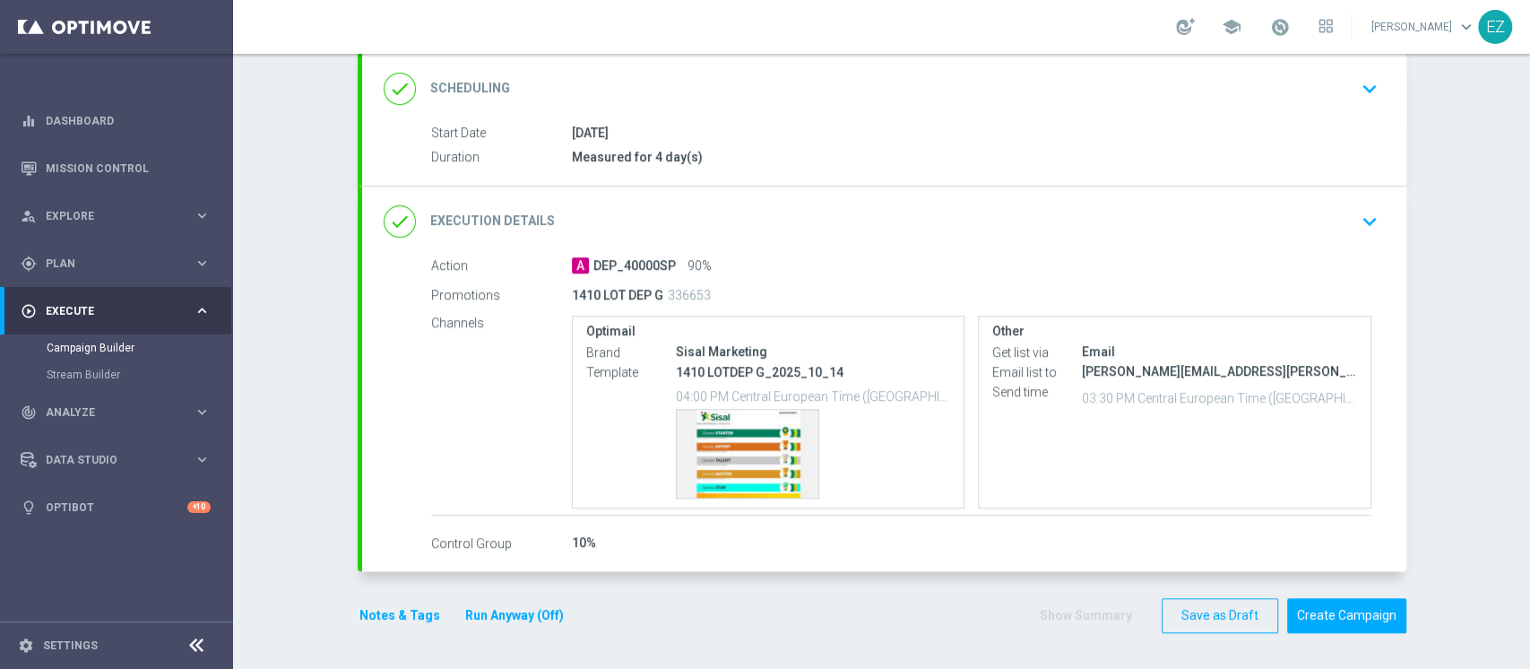
scroll to position [237, 0]
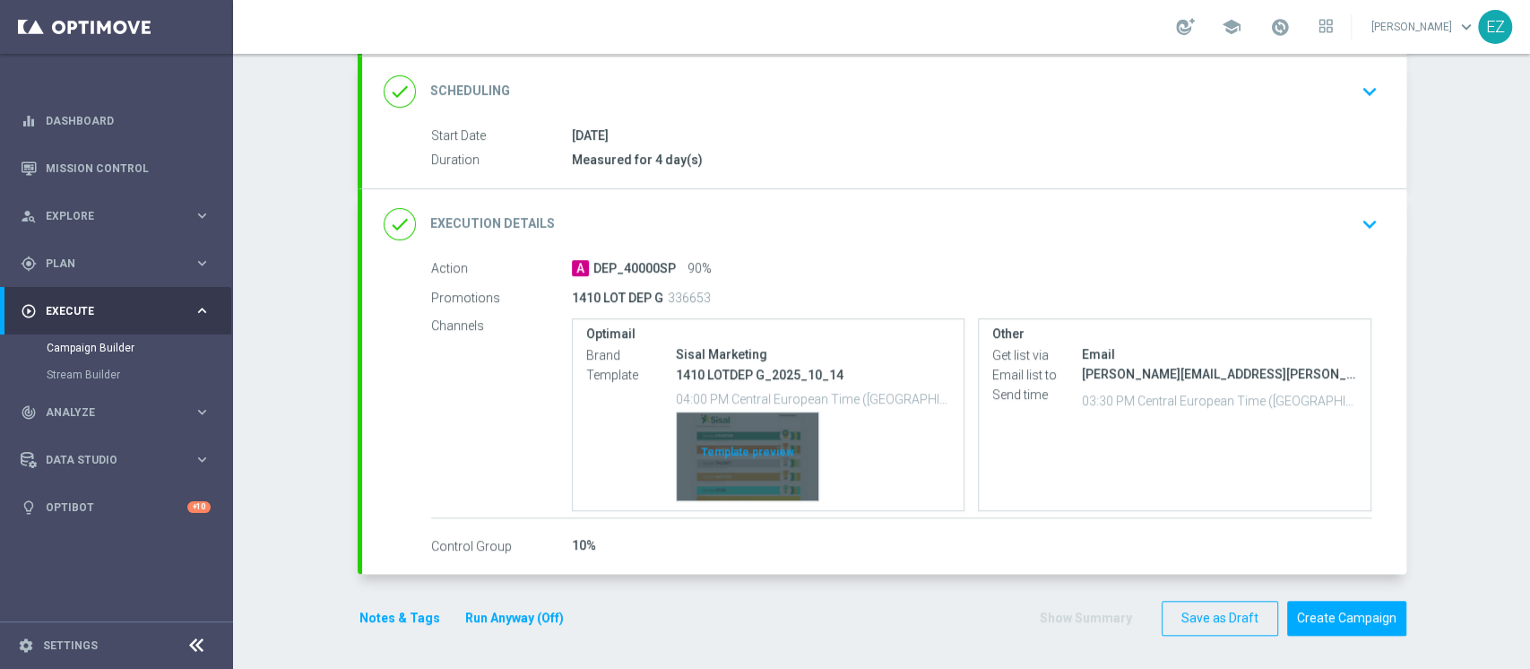
click at [757, 425] on div "Template preview" at bounding box center [748, 456] width 142 height 88
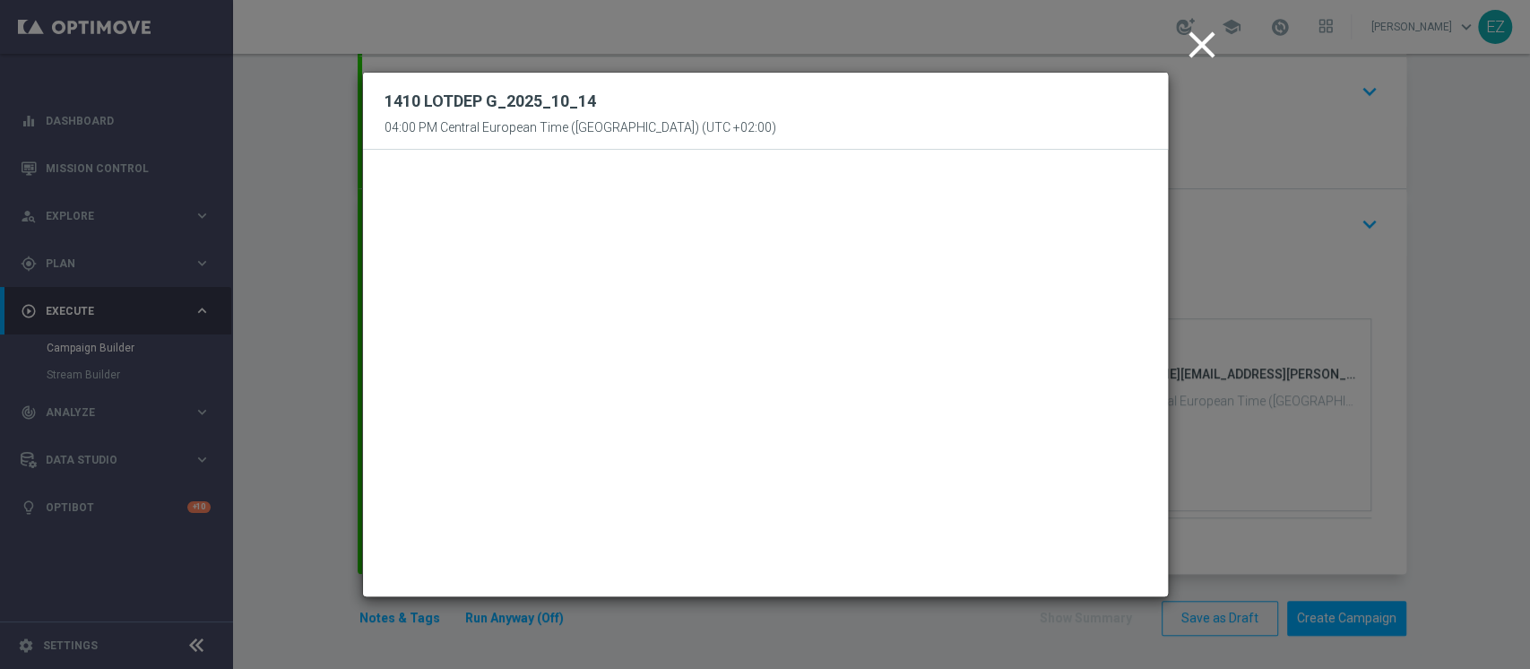
click at [1210, 41] on icon "close" at bounding box center [1202, 44] width 45 height 45
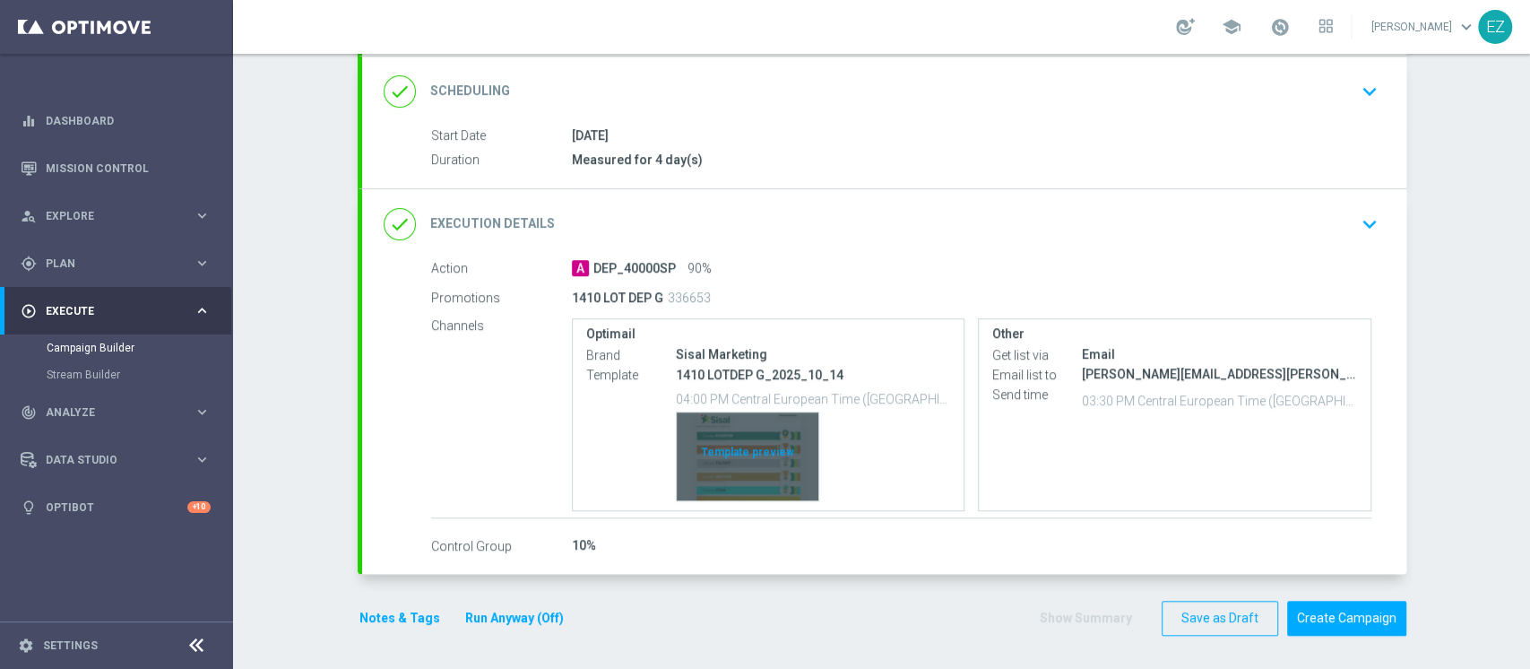
click at [728, 434] on div "Template preview" at bounding box center [748, 456] width 142 height 88
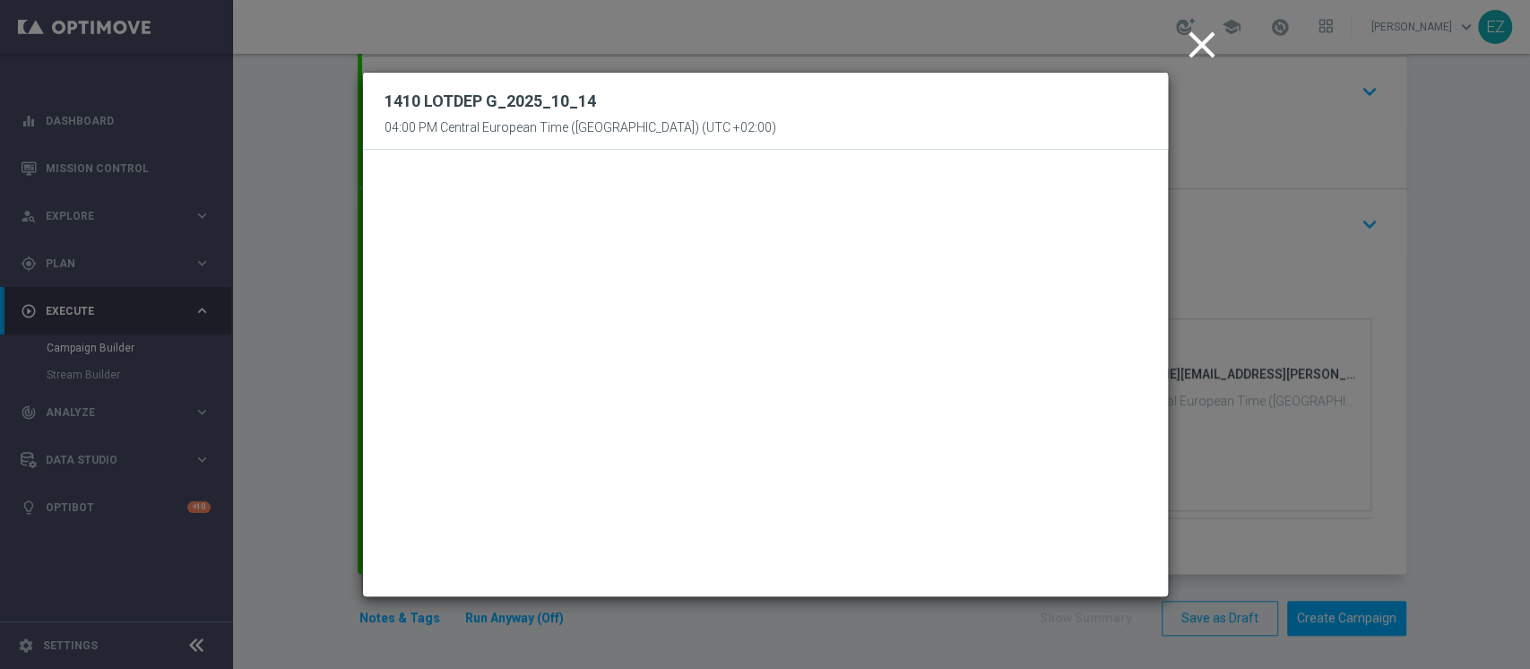
click at [1196, 46] on icon "close" at bounding box center [1202, 44] width 45 height 45
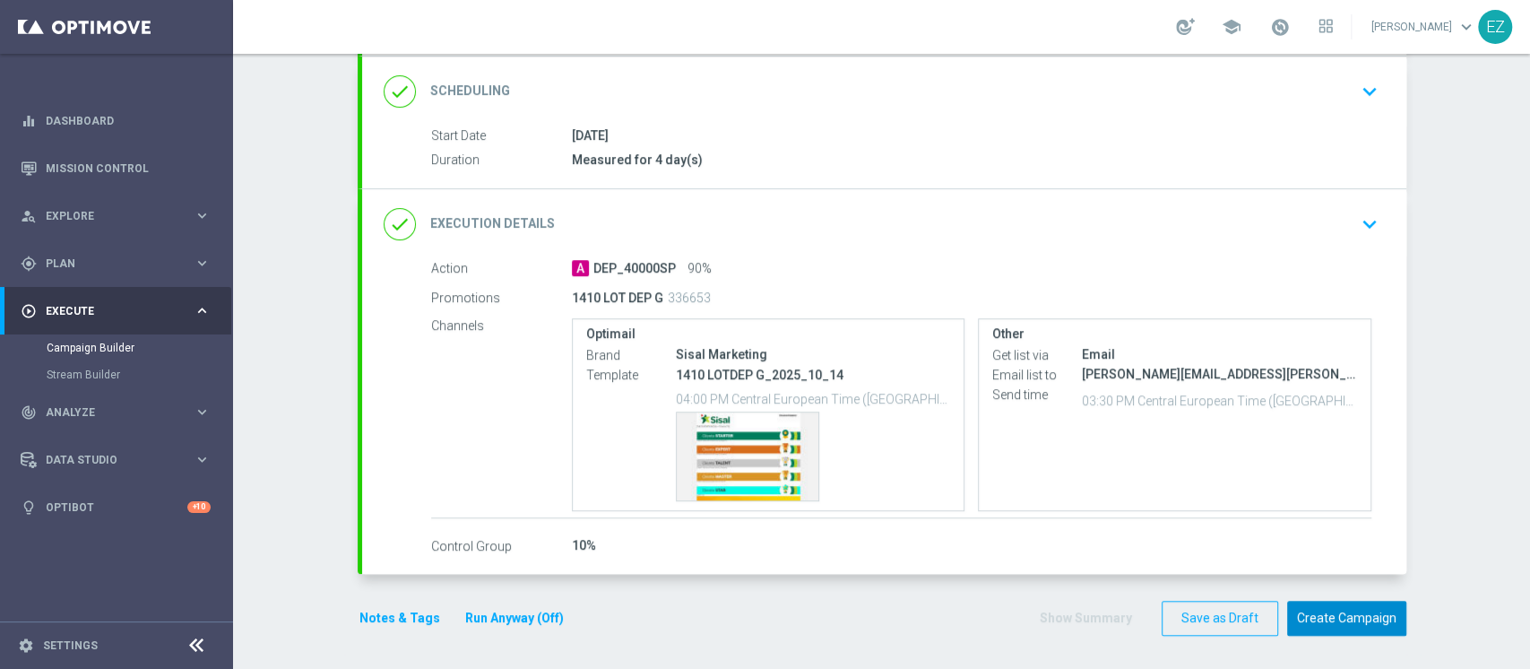
click at [1321, 620] on button "Create Campaign" at bounding box center [1346, 618] width 119 height 35
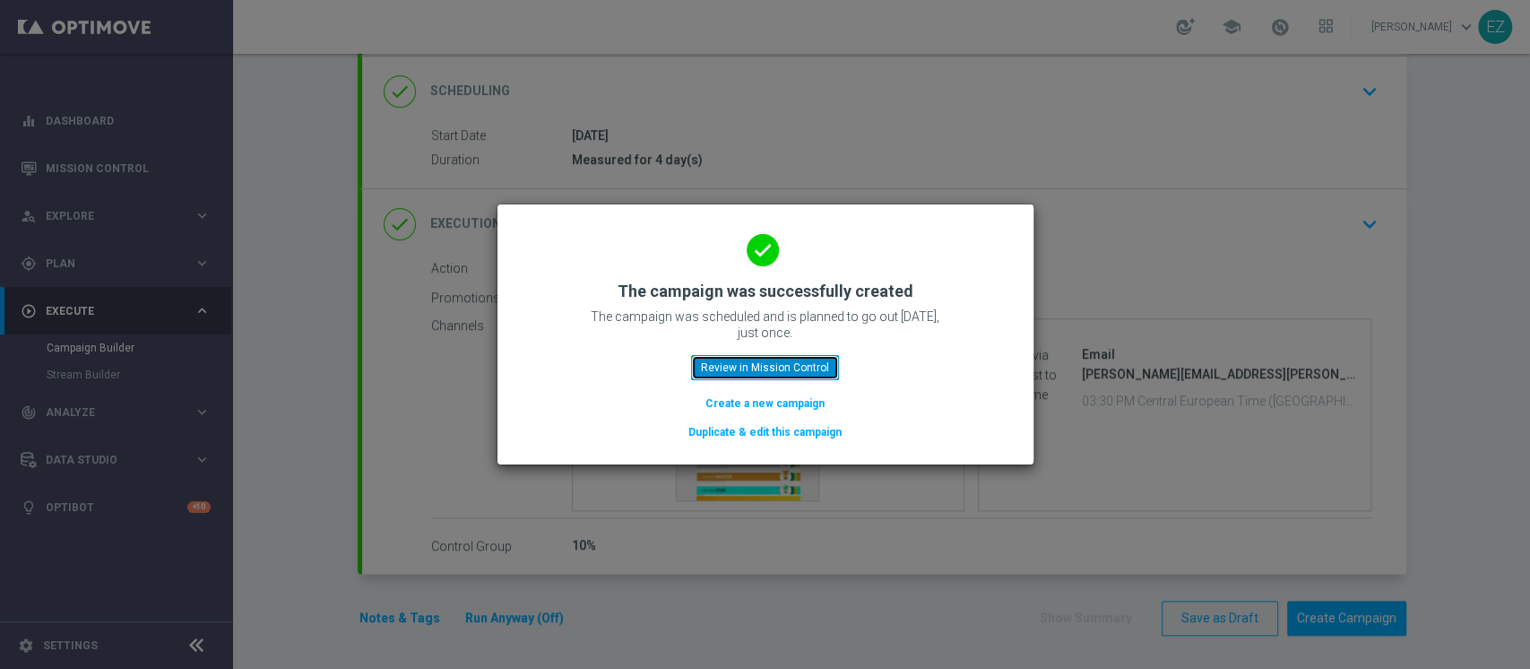
click at [739, 377] on button "Review in Mission Control" at bounding box center [765, 367] width 148 height 25
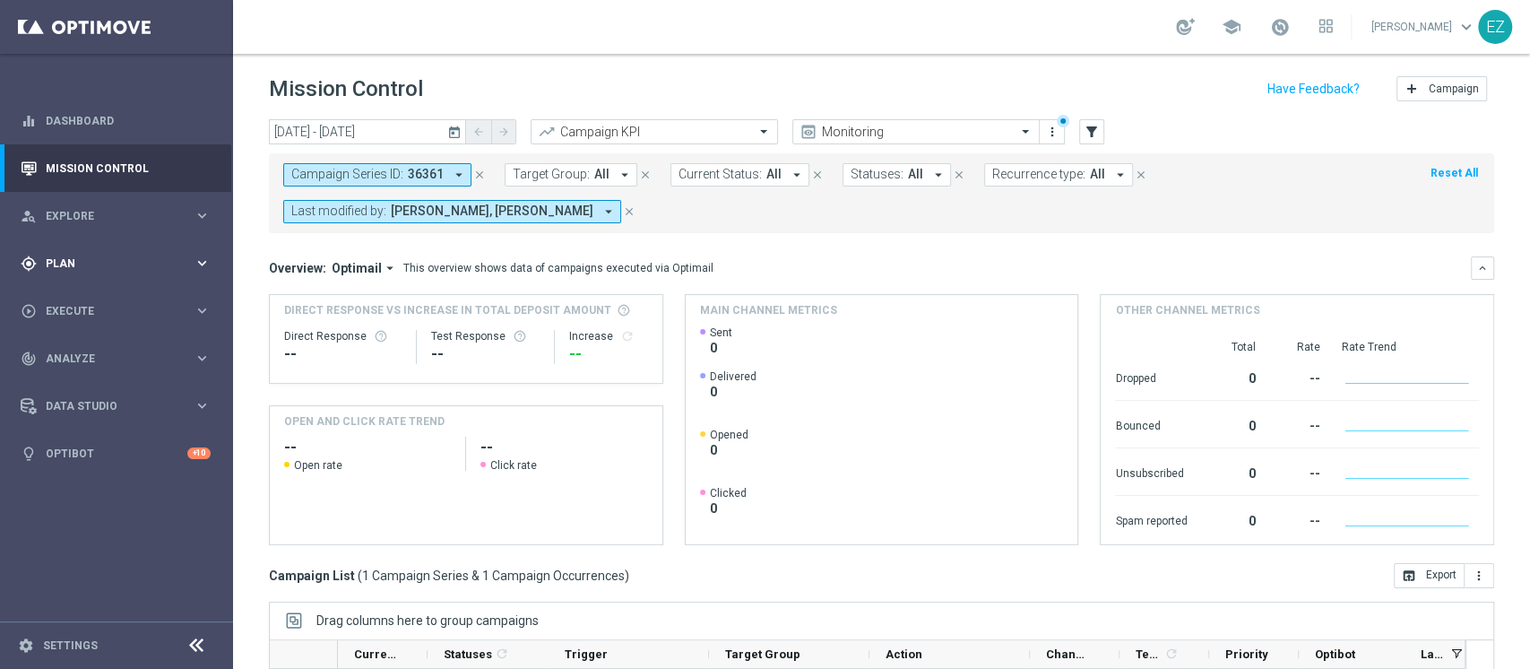
click at [76, 259] on span "Plan" at bounding box center [120, 263] width 148 height 11
click at [84, 296] on link "Target Groups" at bounding box center [117, 300] width 140 height 14
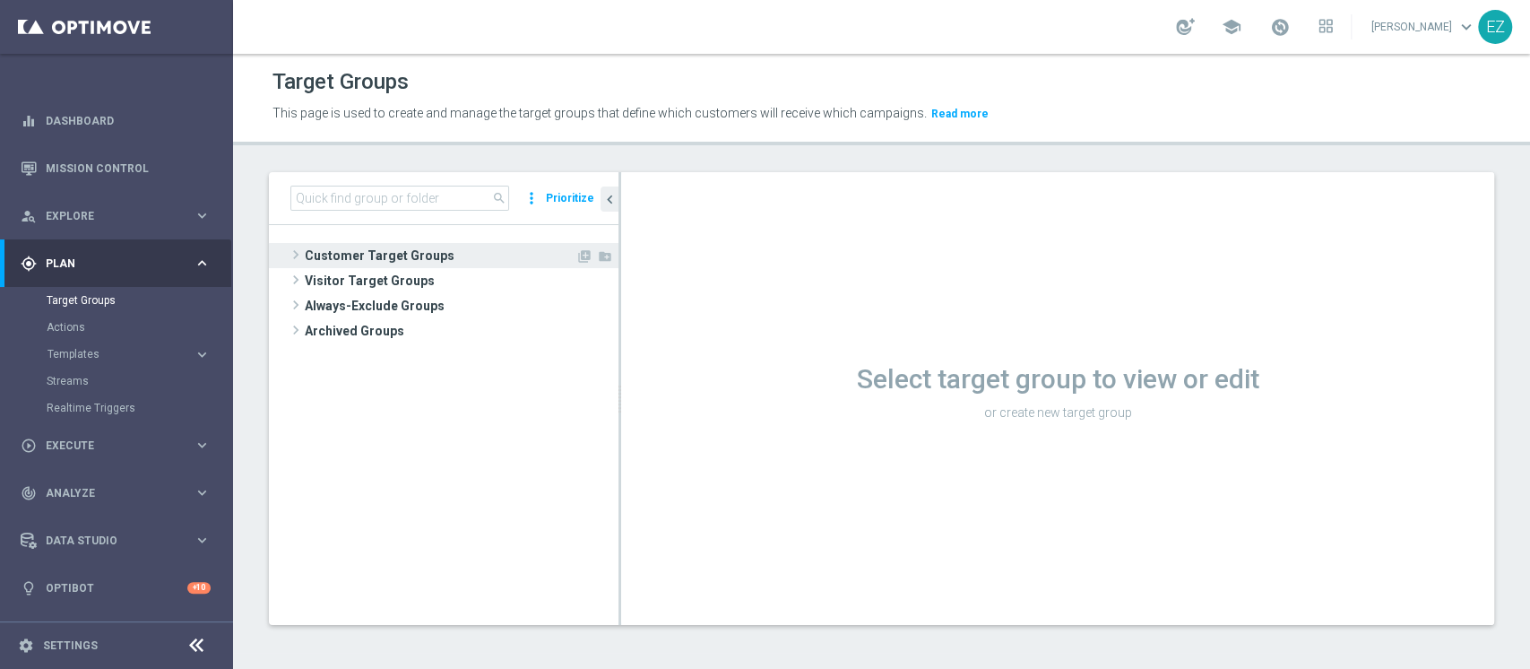
click at [452, 257] on span "Customer Target Groups" at bounding box center [440, 255] width 271 height 25
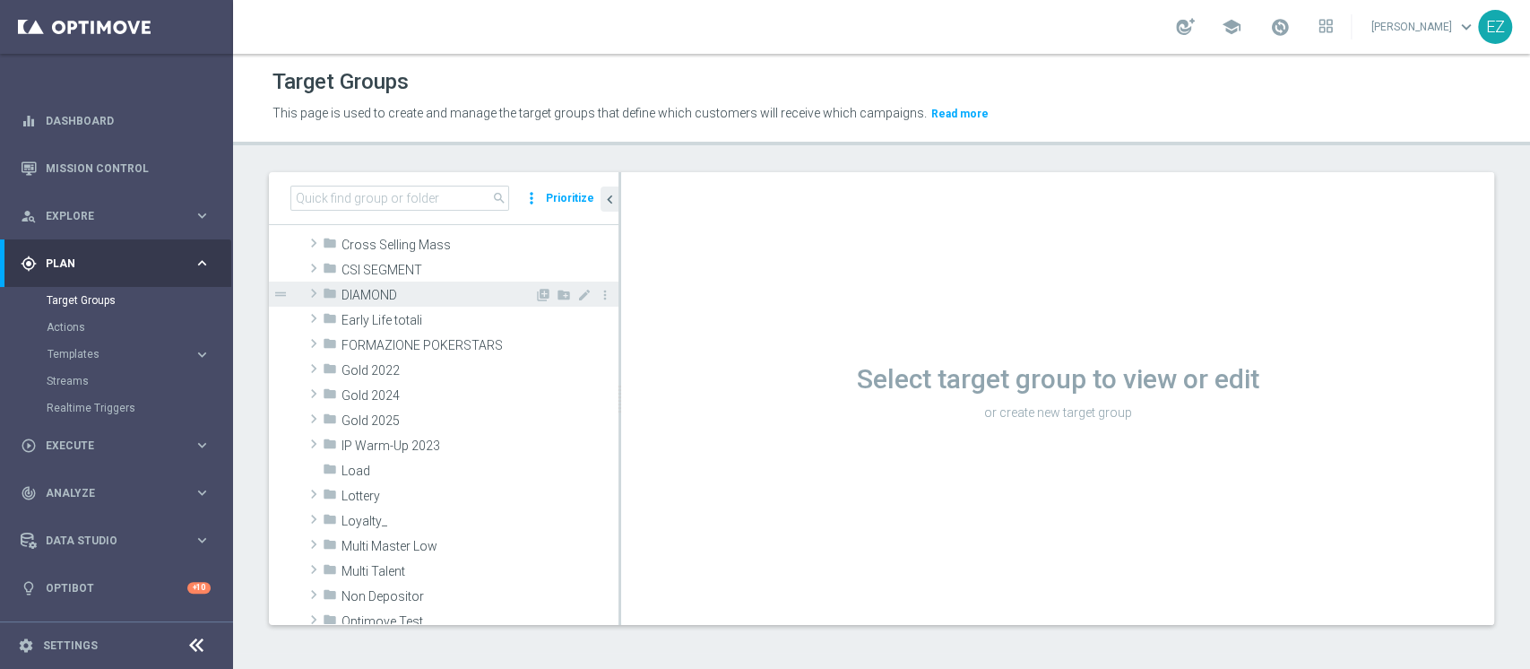
scroll to position [238, 0]
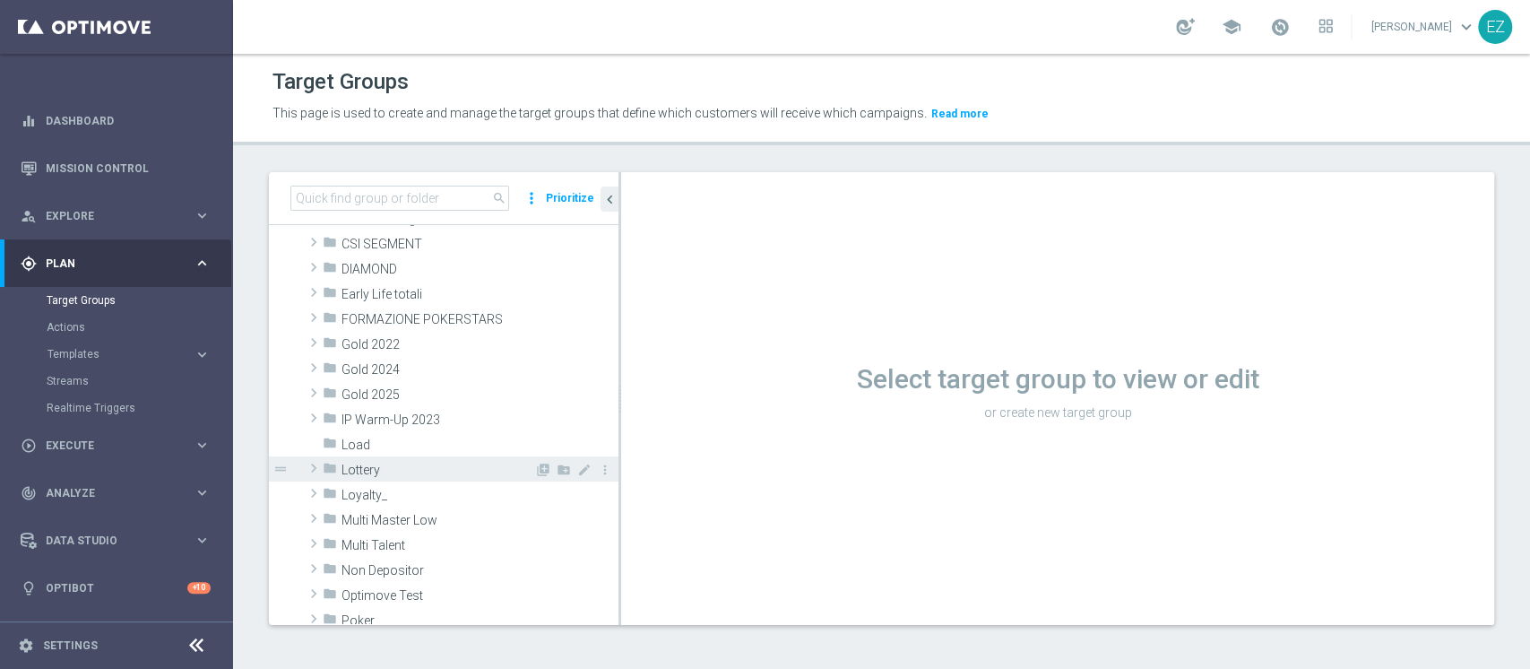
click at [392, 474] on span "Lottery" at bounding box center [438, 470] width 193 height 15
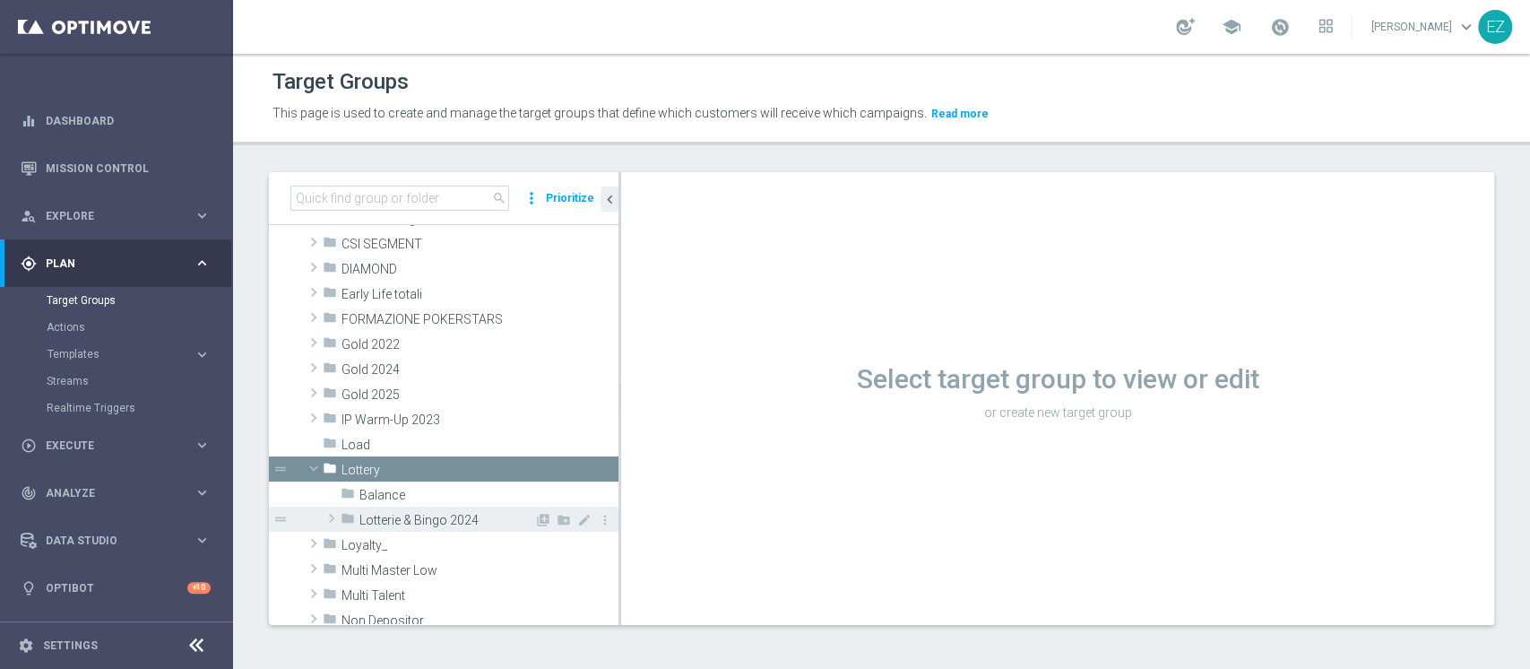
click at [393, 512] on div "folder Lotterie & Bingo 2024" at bounding box center [438, 519] width 194 height 25
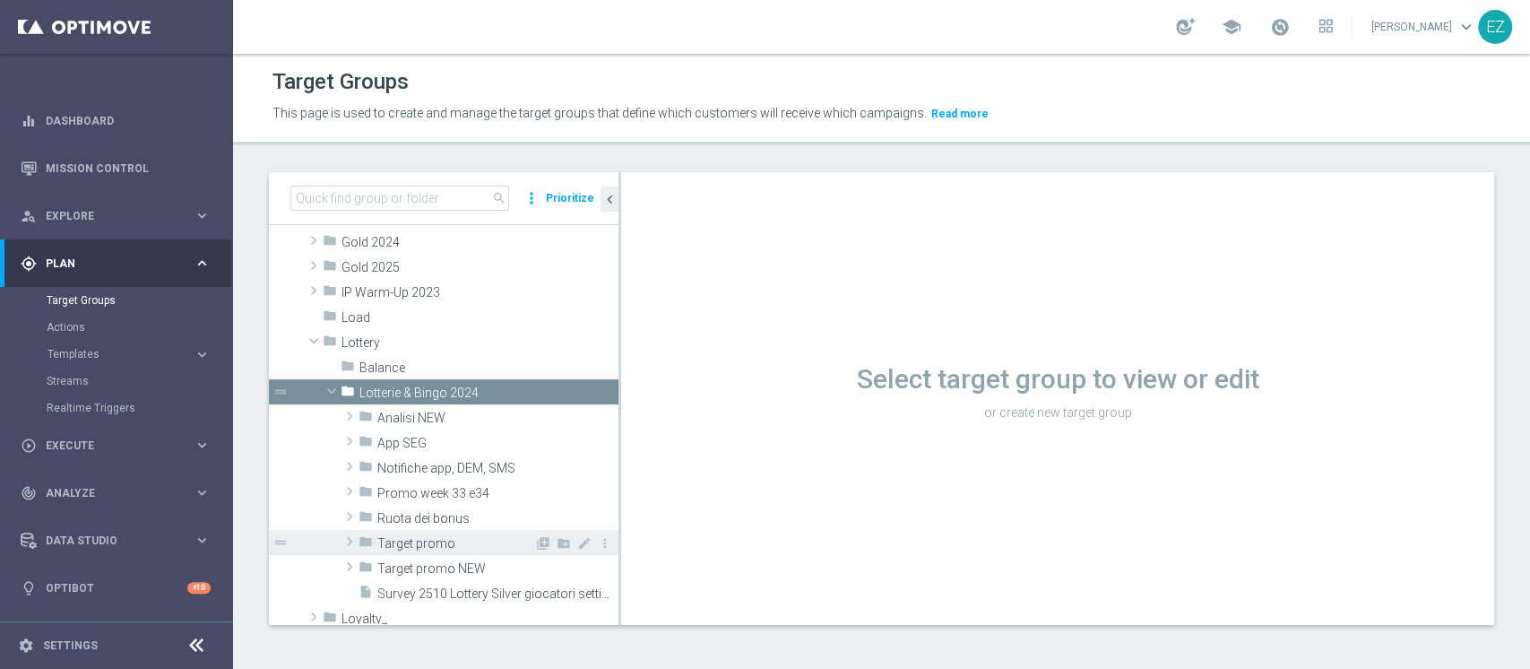
scroll to position [398, 0]
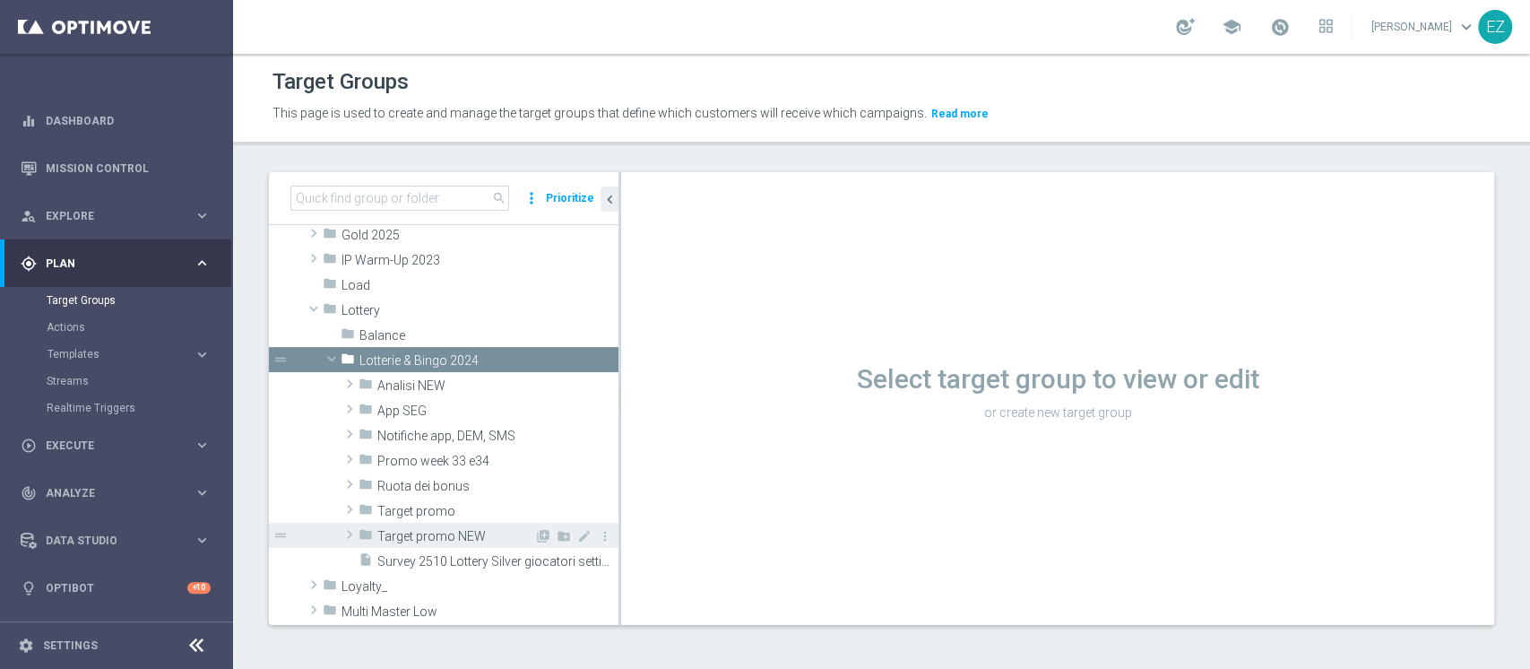
click at [411, 533] on span "Target promo NEW" at bounding box center [455, 536] width 157 height 15
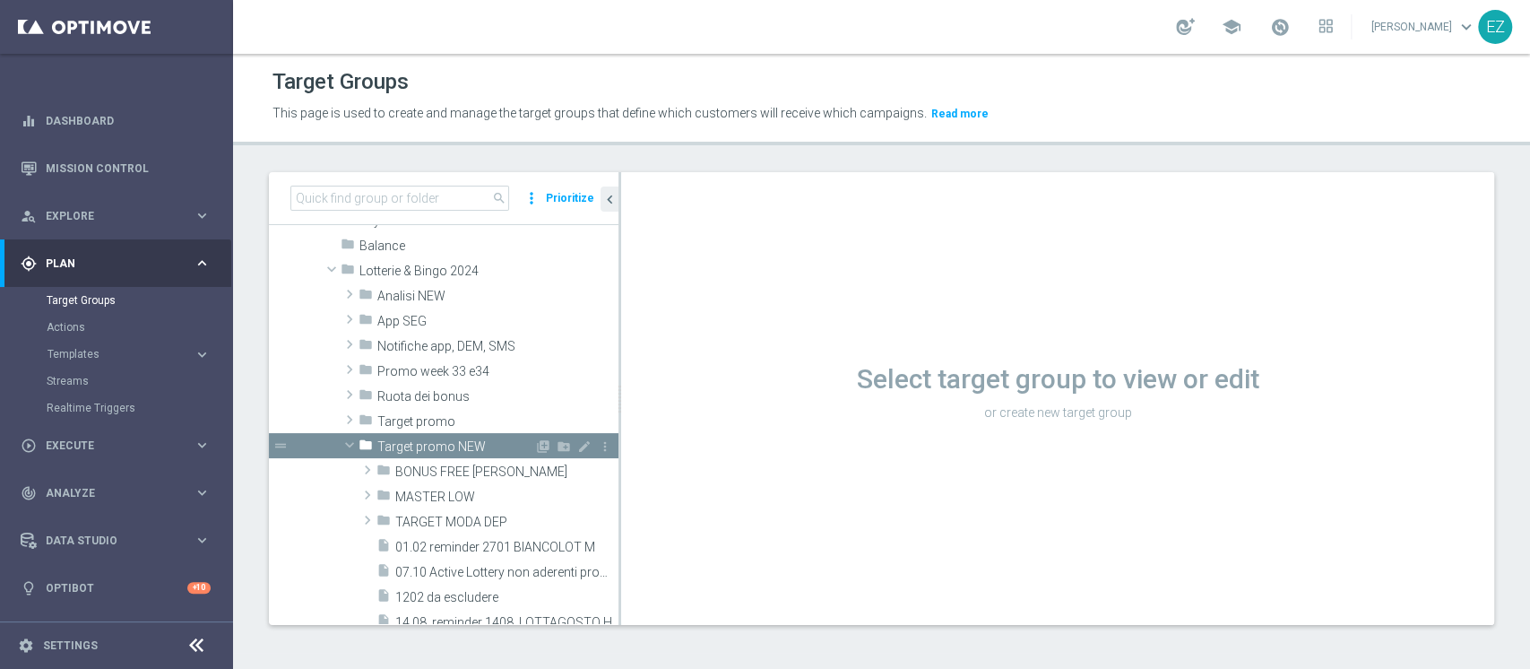
scroll to position [558, 0]
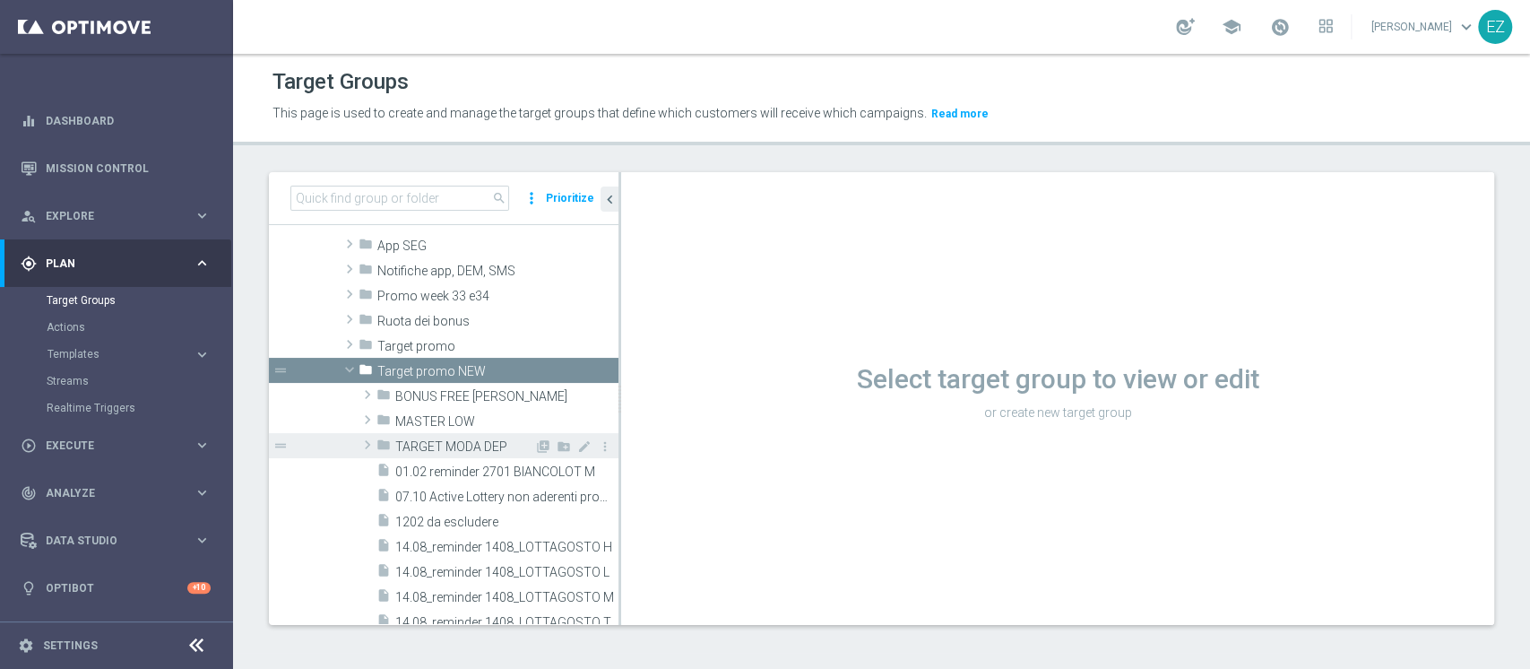
click at [450, 447] on span "TARGET MODA DEP" at bounding box center [464, 446] width 139 height 15
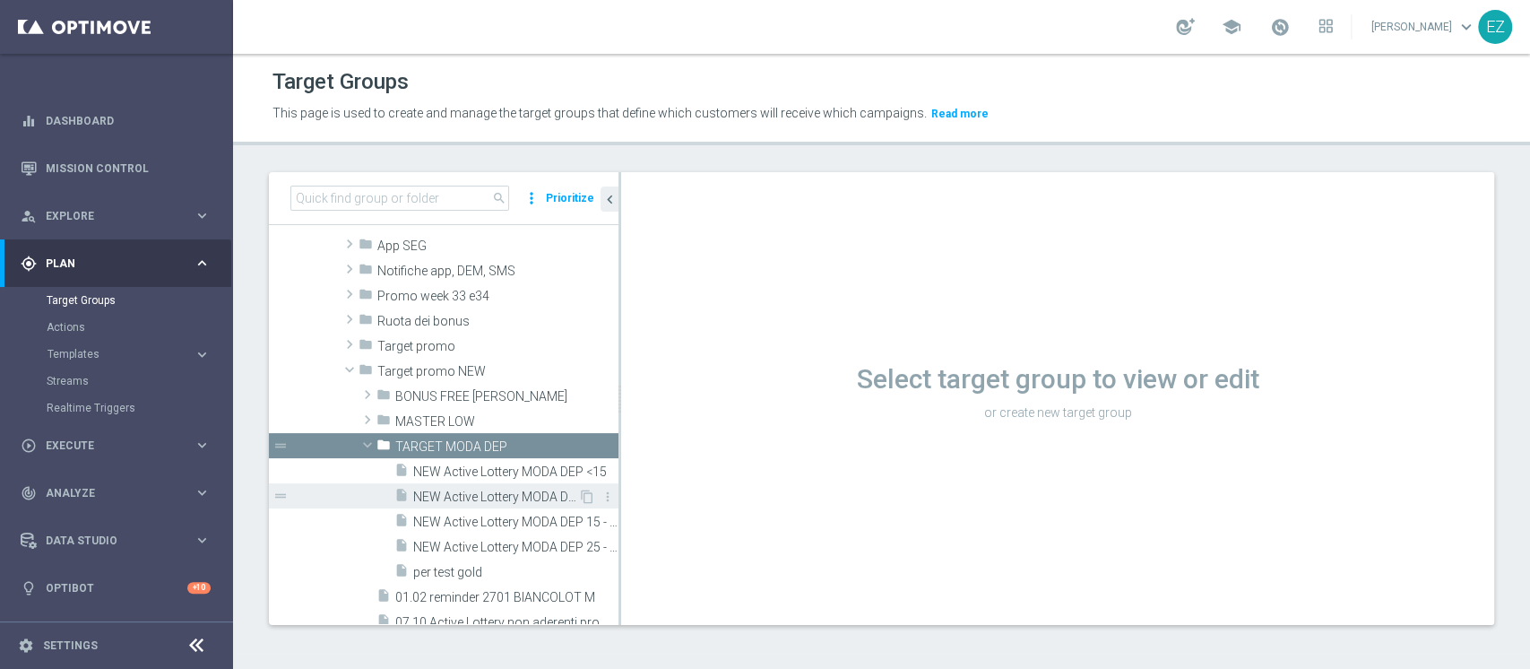
click at [477, 498] on span "NEW Active Lottery MODA DEP >=50" at bounding box center [495, 496] width 165 height 15
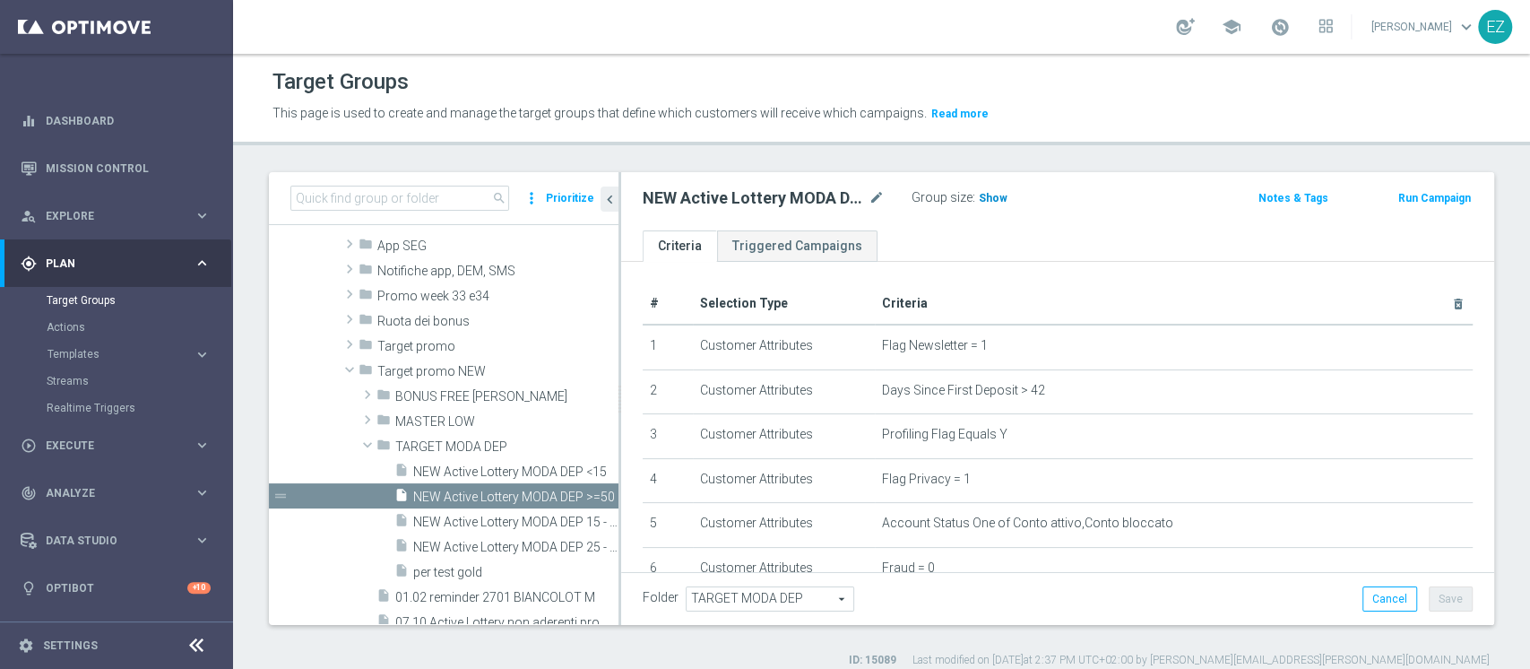
click at [994, 194] on span "Show" at bounding box center [993, 198] width 29 height 13
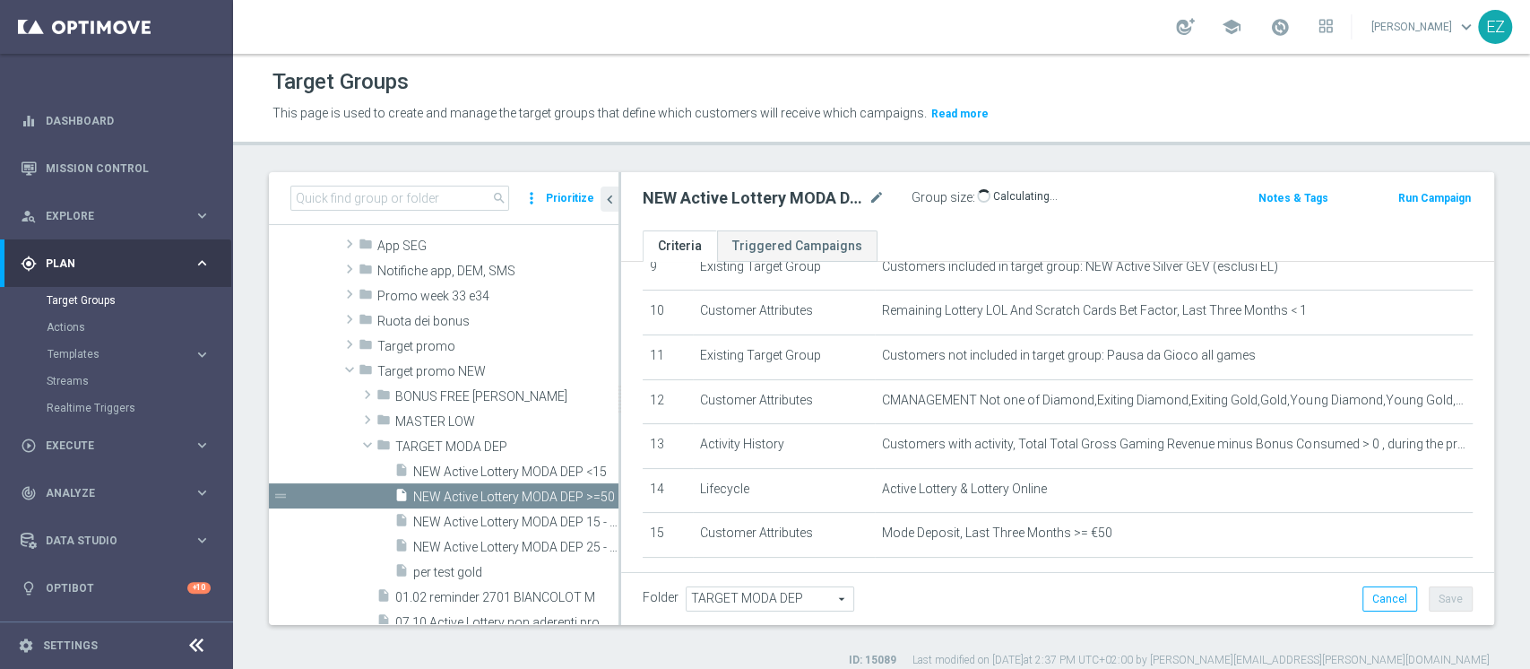
scroll to position [618, 0]
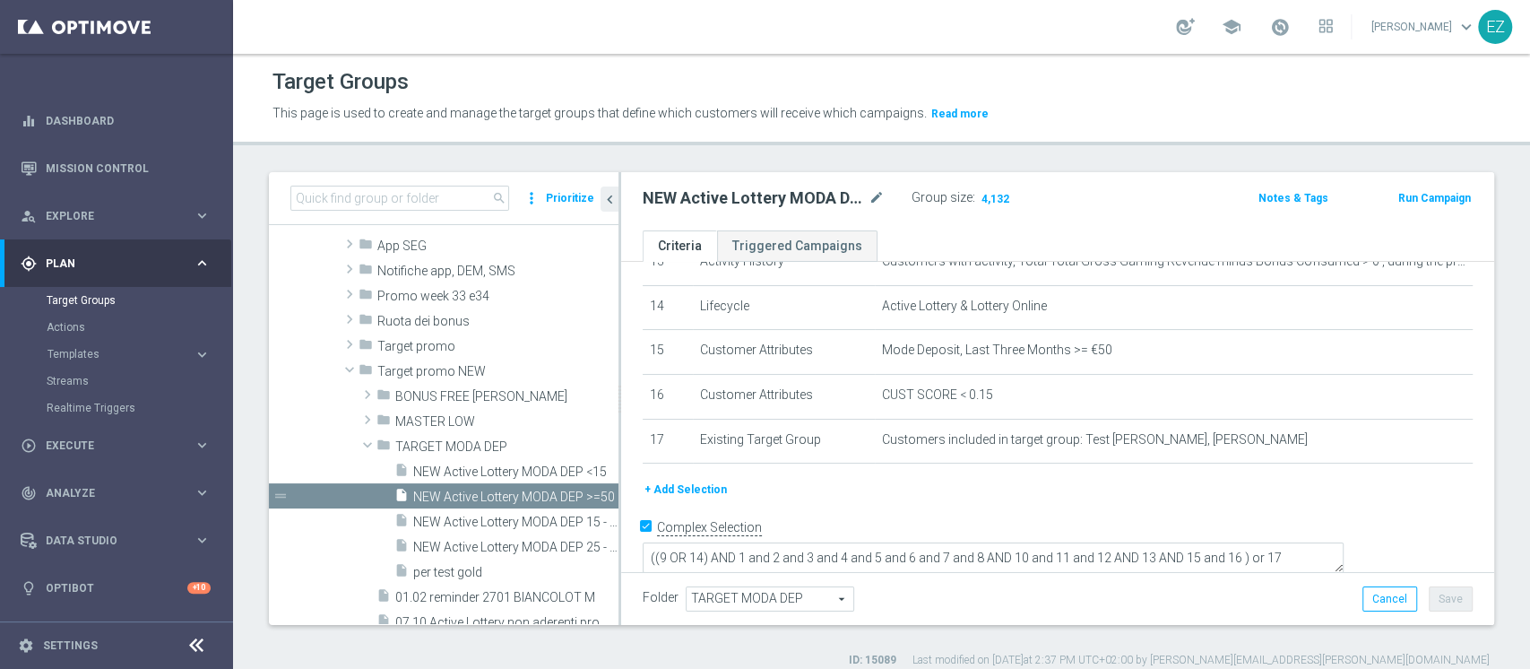
click at [1413, 208] on div "NEW Active Lottery MODA DEP >=50 mode_edit Group size : 4,132 Notes & Tags Run …" at bounding box center [1057, 198] width 857 height 25
click at [1413, 201] on button "Run Campaign" at bounding box center [1435, 198] width 76 height 20
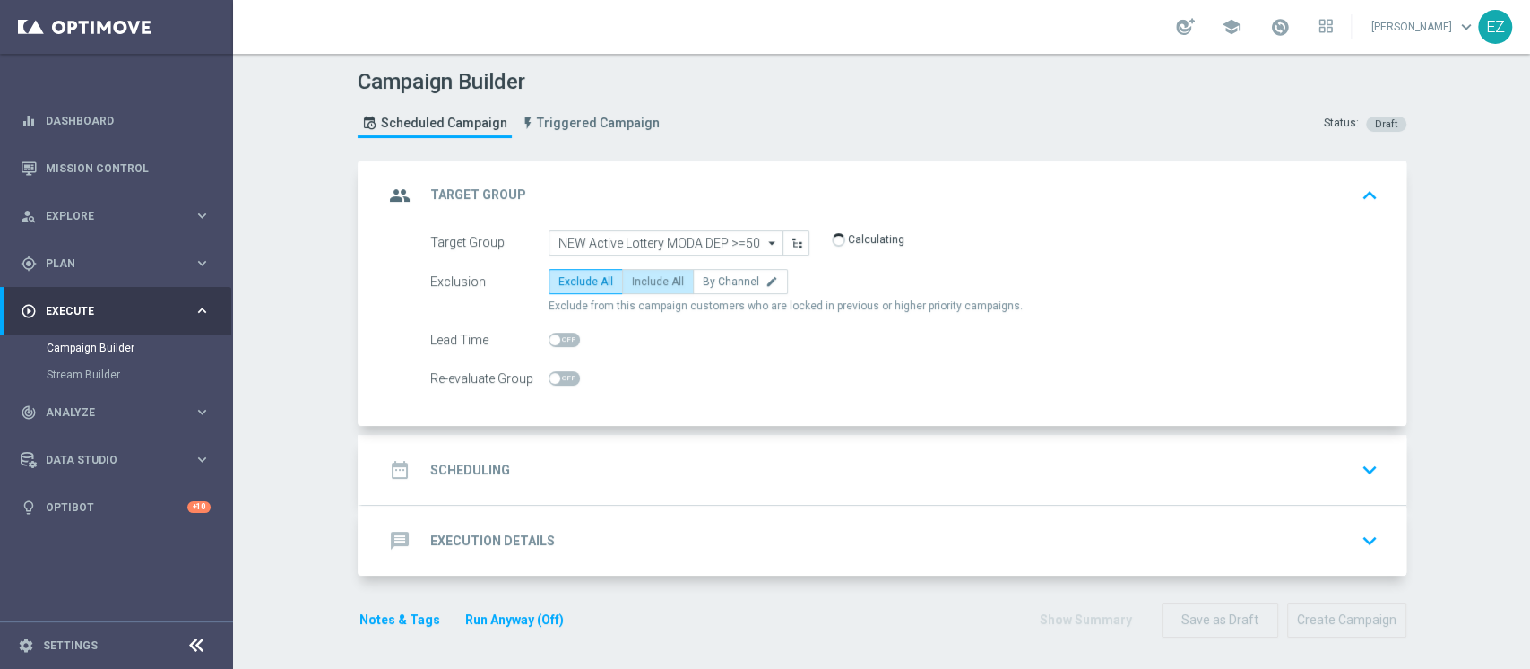
click at [663, 283] on span "Include All" at bounding box center [658, 281] width 52 height 13
click at [644, 283] on input "Include All" at bounding box center [638, 285] width 12 height 12
radio input "true"
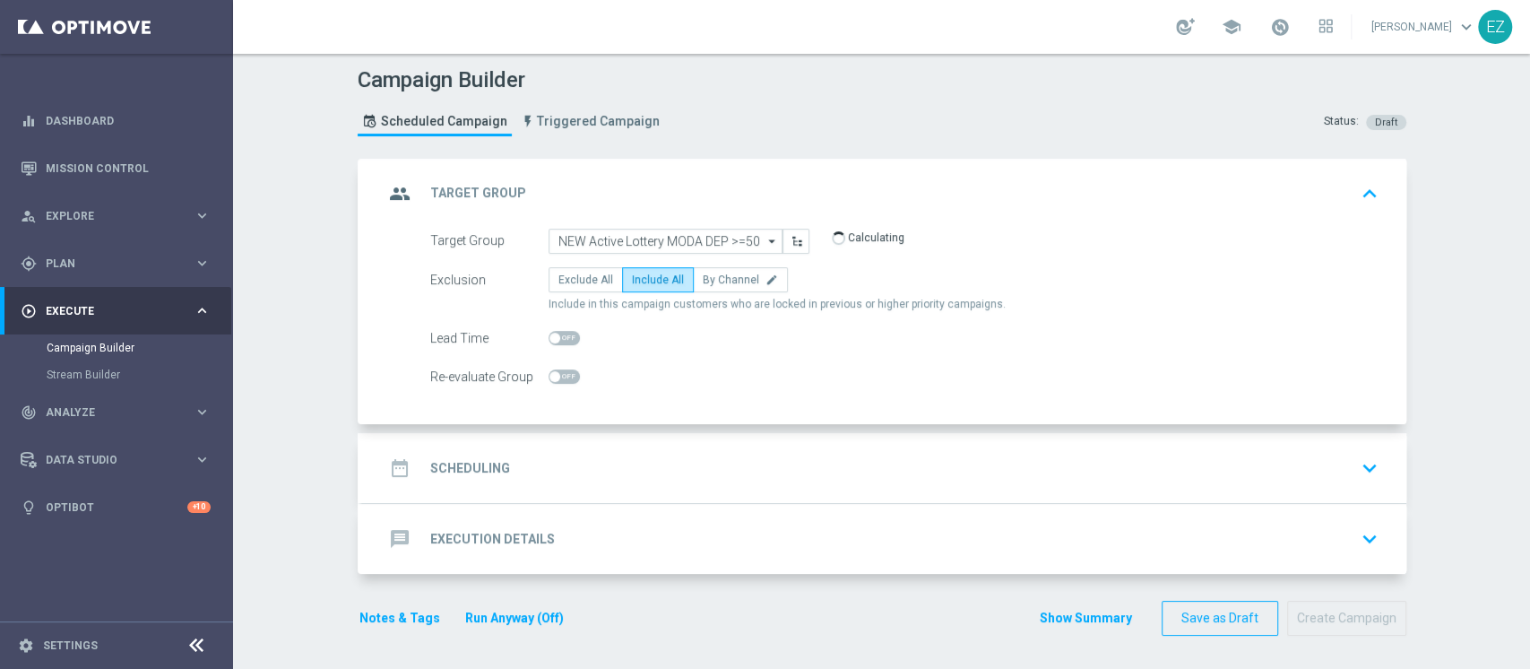
click at [514, 448] on div "date_range Scheduling keyboard_arrow_down" at bounding box center [884, 468] width 1044 height 70
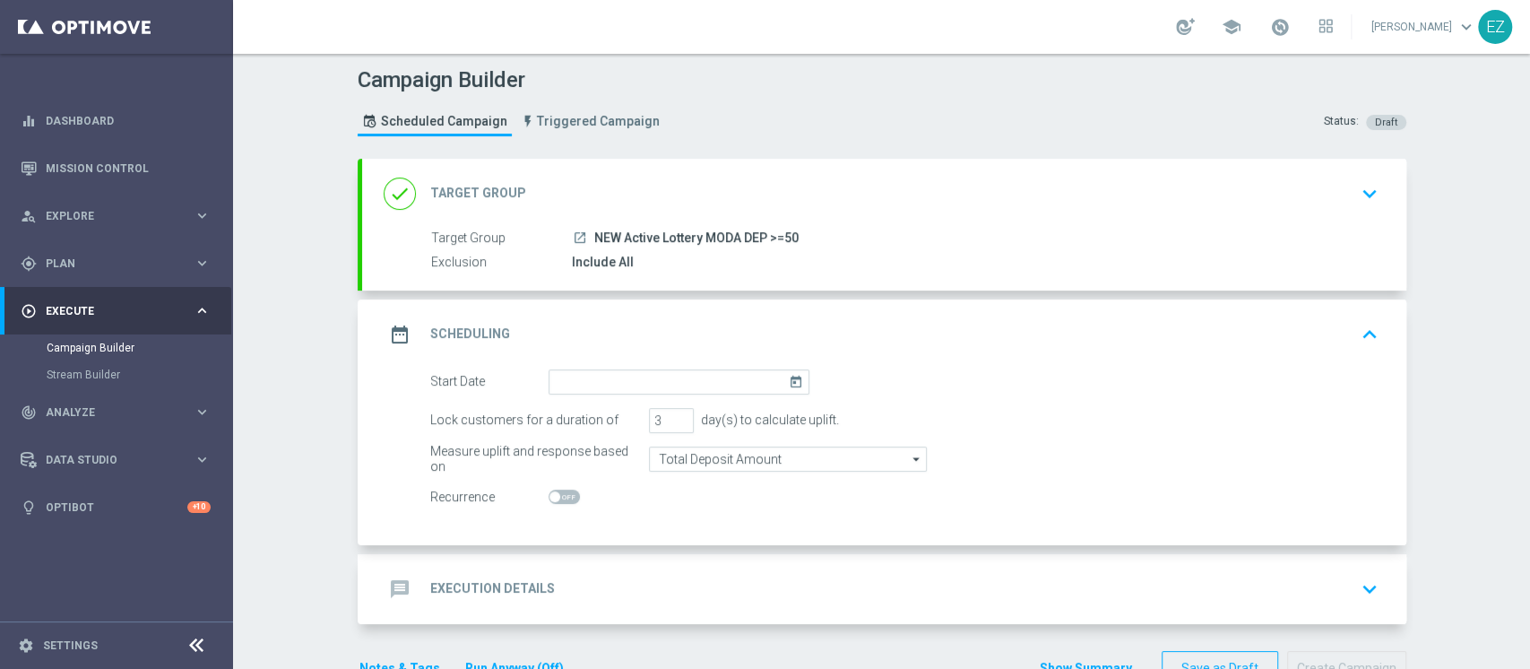
scroll to position [52, 0]
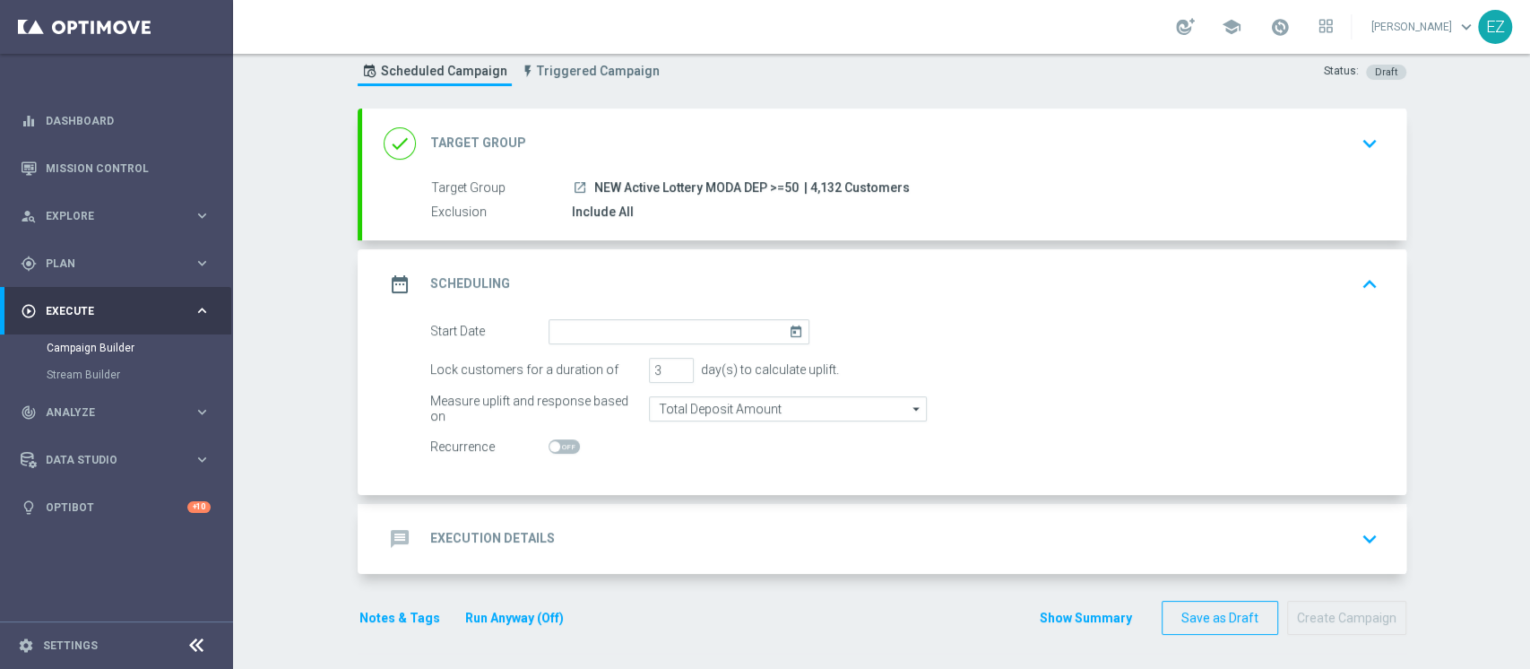
click at [791, 333] on icon "today" at bounding box center [799, 329] width 21 height 20
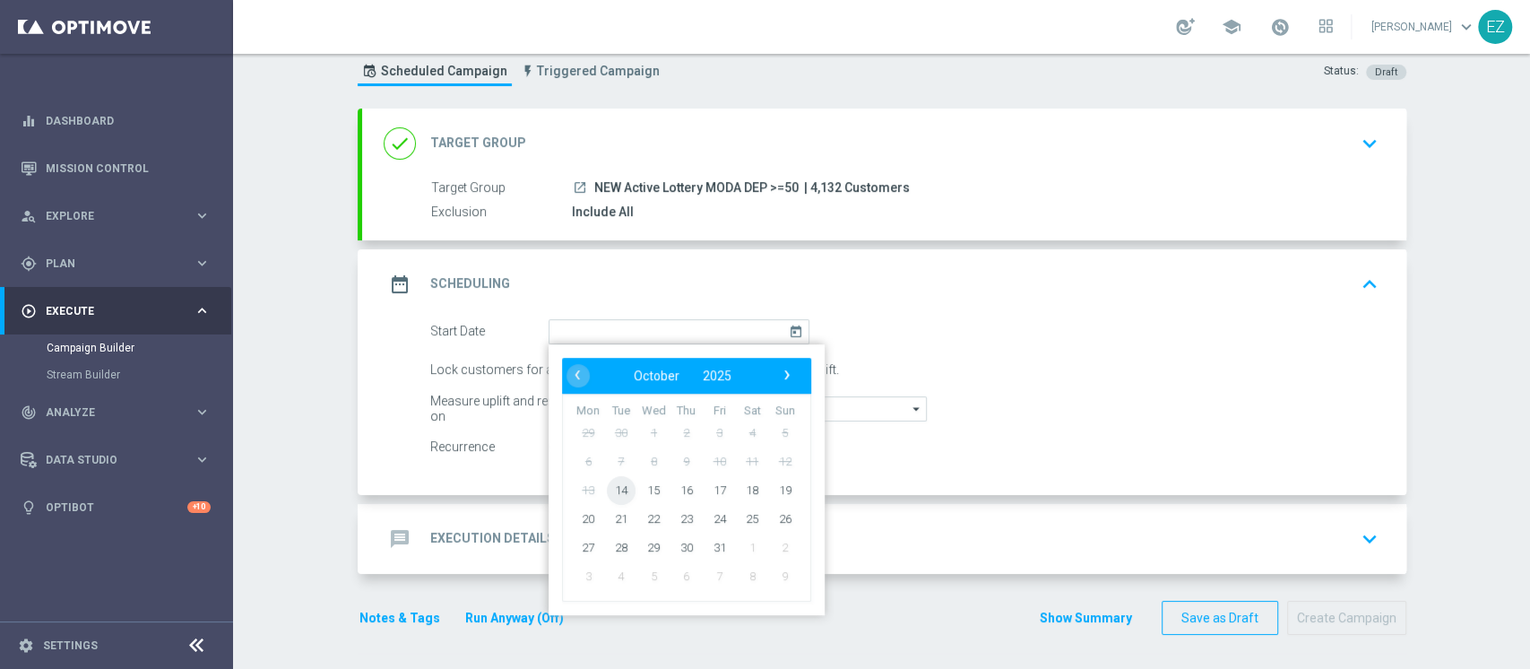
click at [619, 495] on span "14" at bounding box center [620, 489] width 29 height 29
type input "14 Oct 2025"
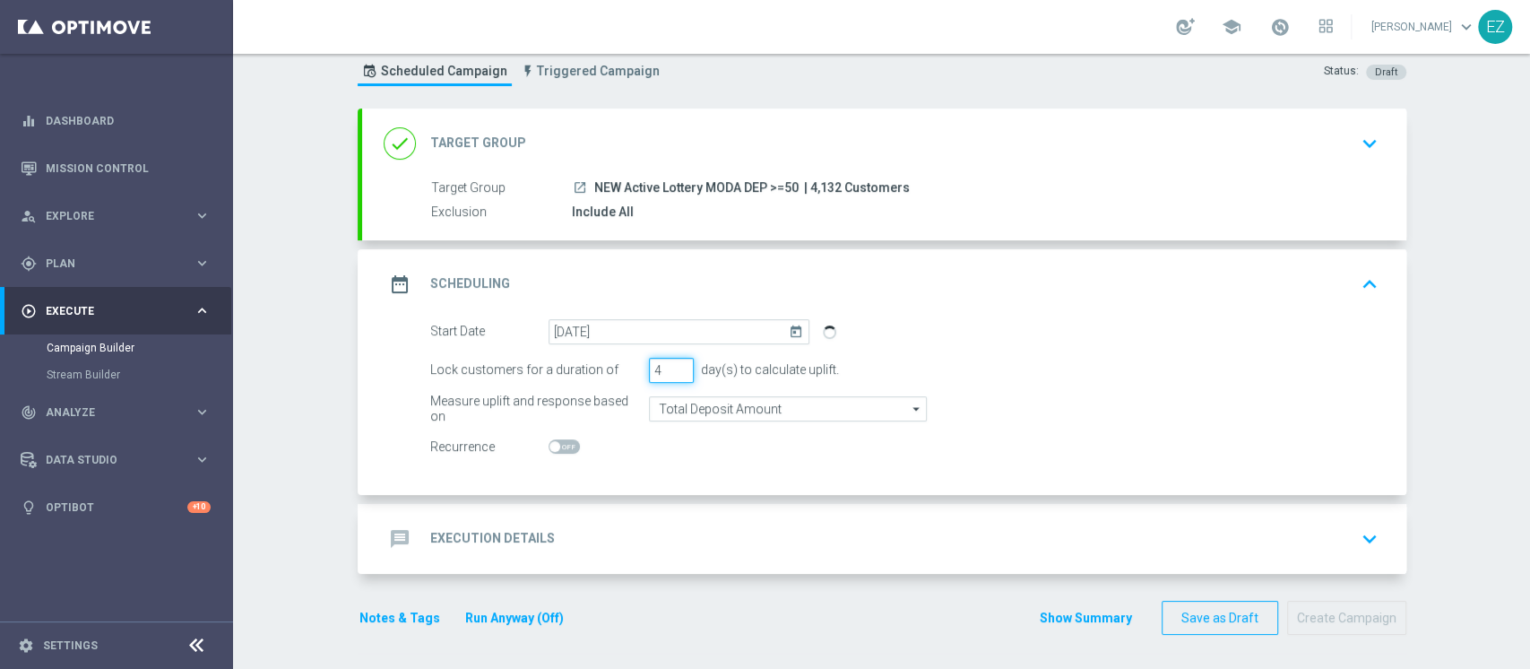
click at [672, 364] on input "4" at bounding box center [671, 370] width 45 height 25
type input "5"
click at [672, 364] on input "5" at bounding box center [671, 370] width 45 height 25
click at [512, 511] on div "message Execution Details keyboard_arrow_down" at bounding box center [884, 539] width 1044 height 70
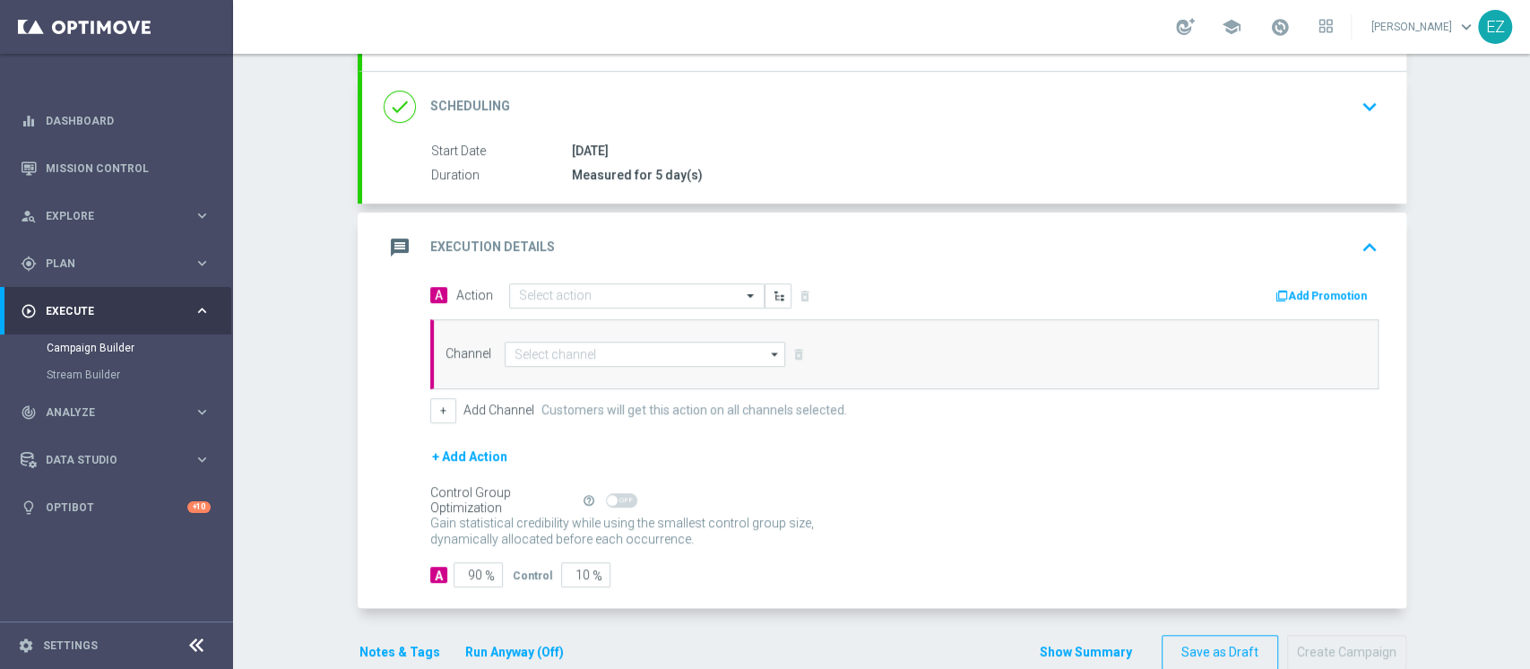
scroll to position [230, 0]
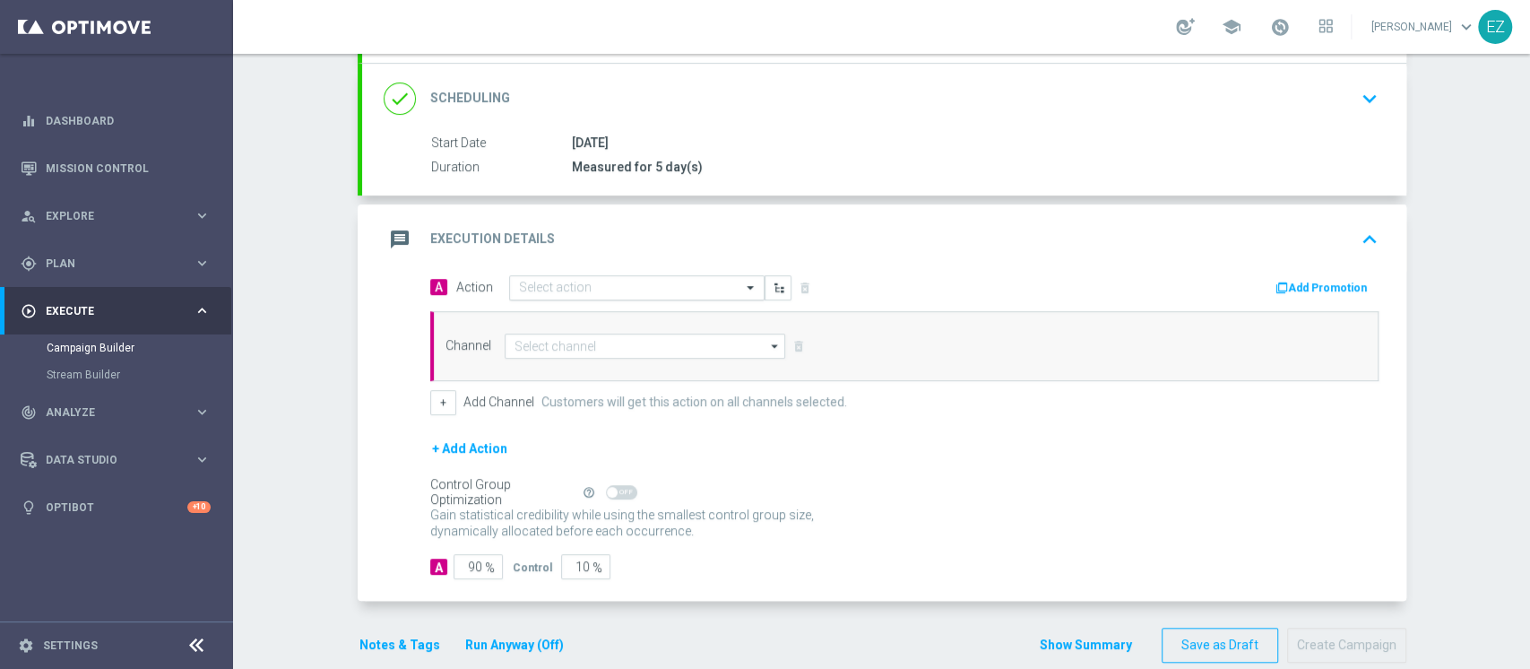
click at [620, 288] on input "text" at bounding box center [619, 288] width 200 height 15
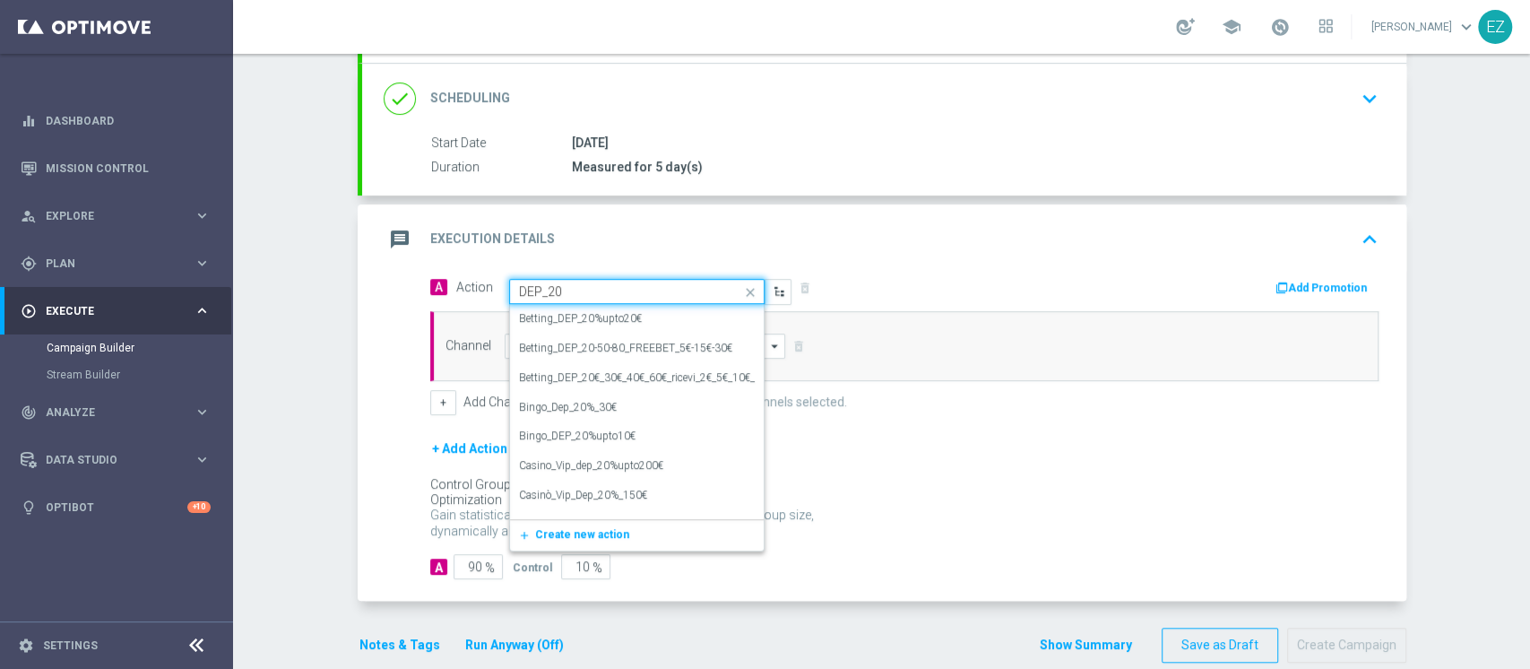
type input "DEP_200"
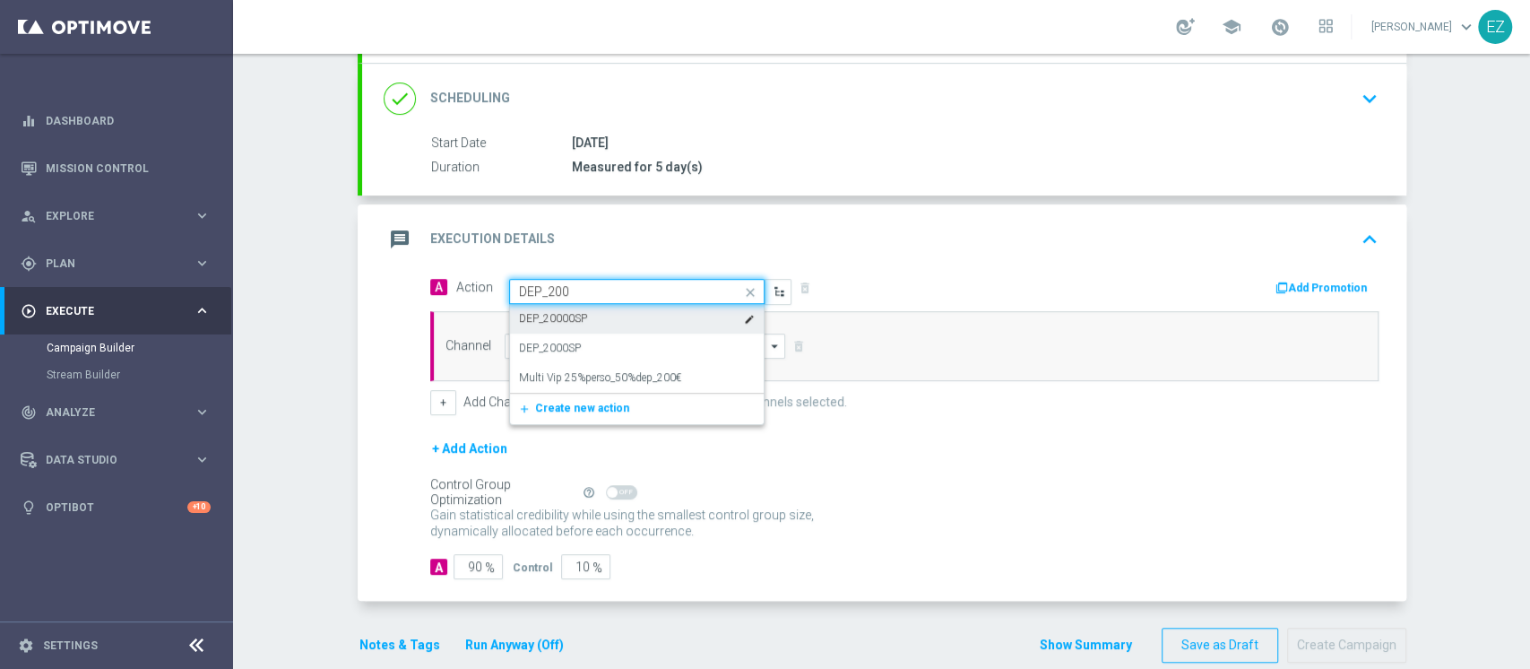
click at [586, 313] on div "DEP_20000SP edit" at bounding box center [637, 319] width 236 height 30
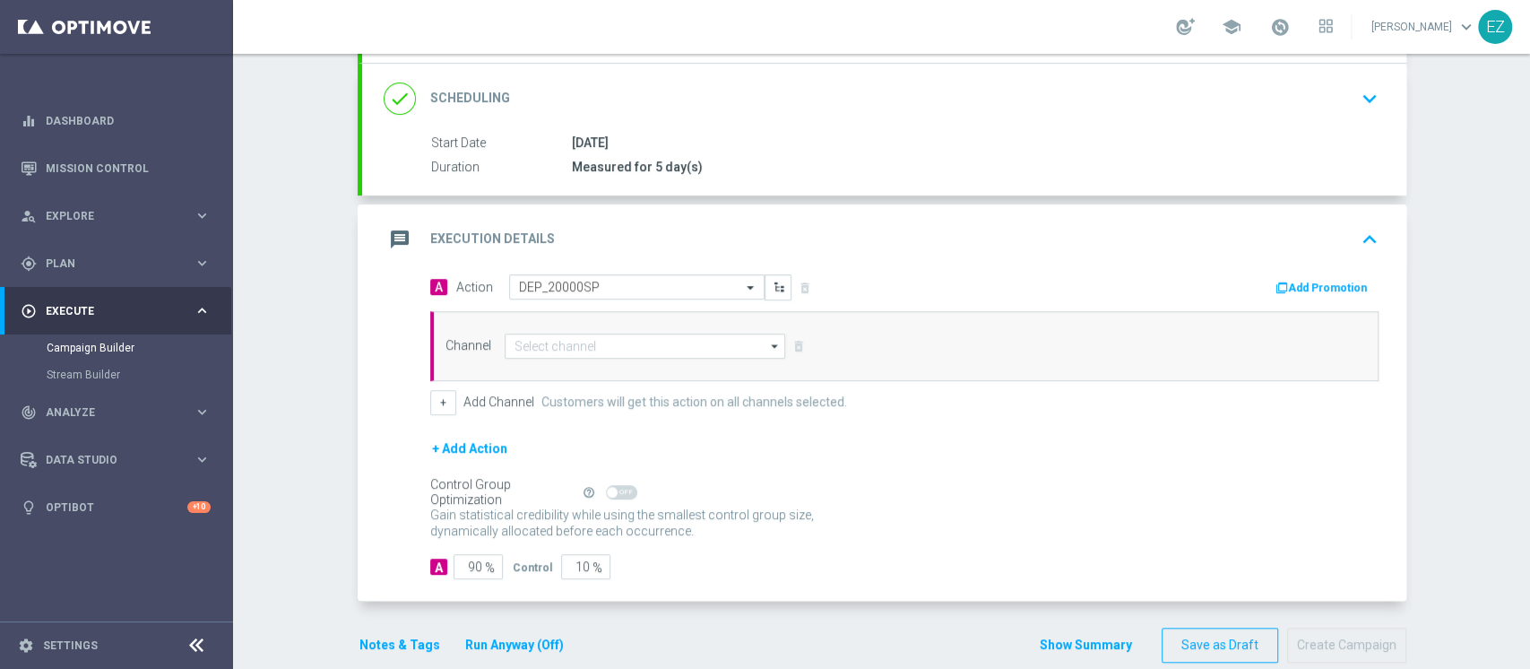
click at [1312, 287] on button "Add Promotion" at bounding box center [1324, 288] width 100 height 20
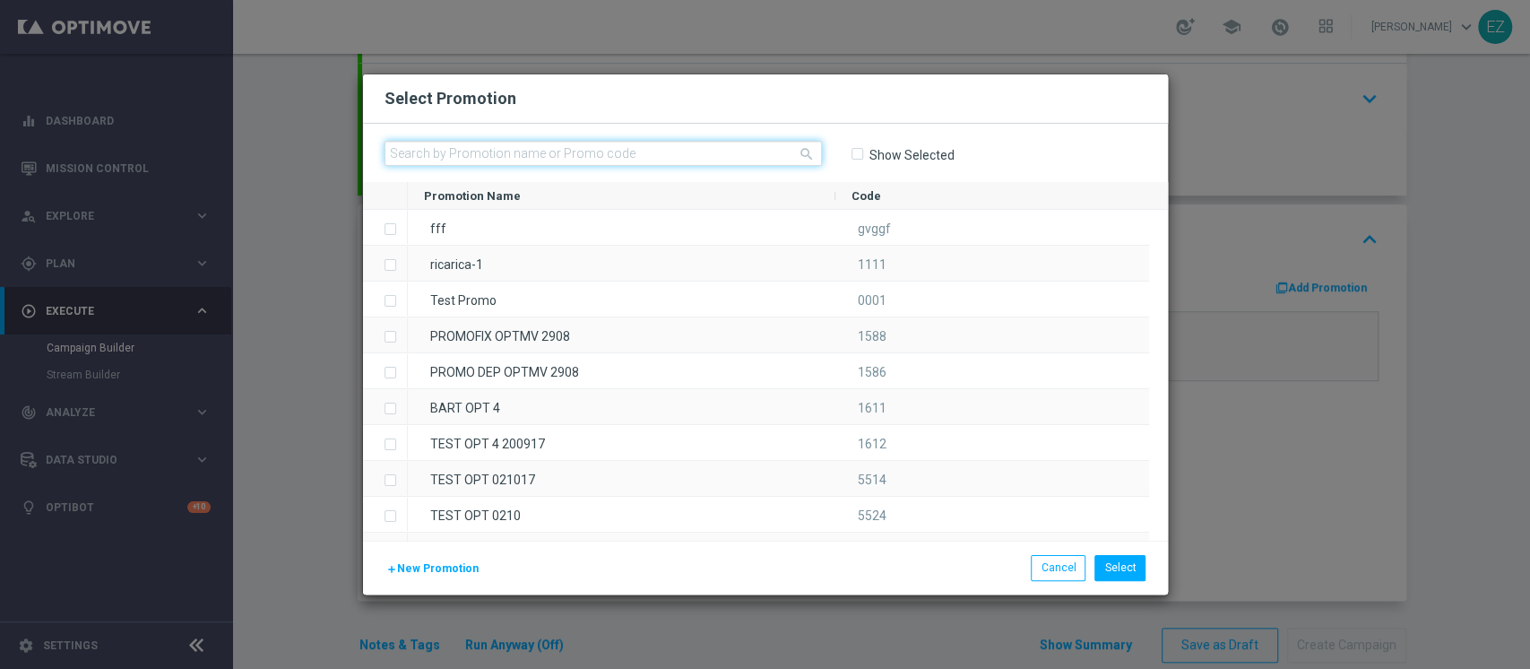
click at [639, 154] on input "text" at bounding box center [603, 153] width 437 height 25
paste input "1410 LOTDEP T"
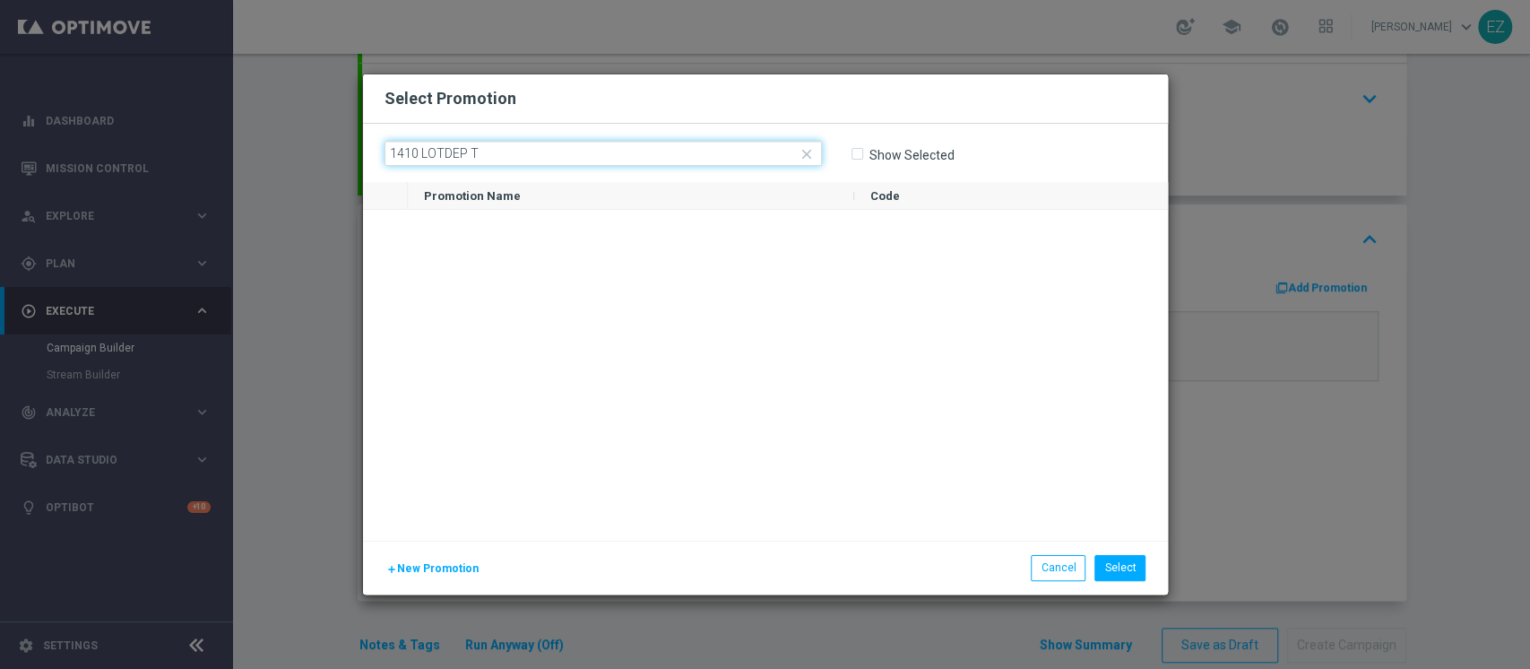
click at [442, 155] on input "1410 LOTDEP T" at bounding box center [603, 153] width 437 height 25
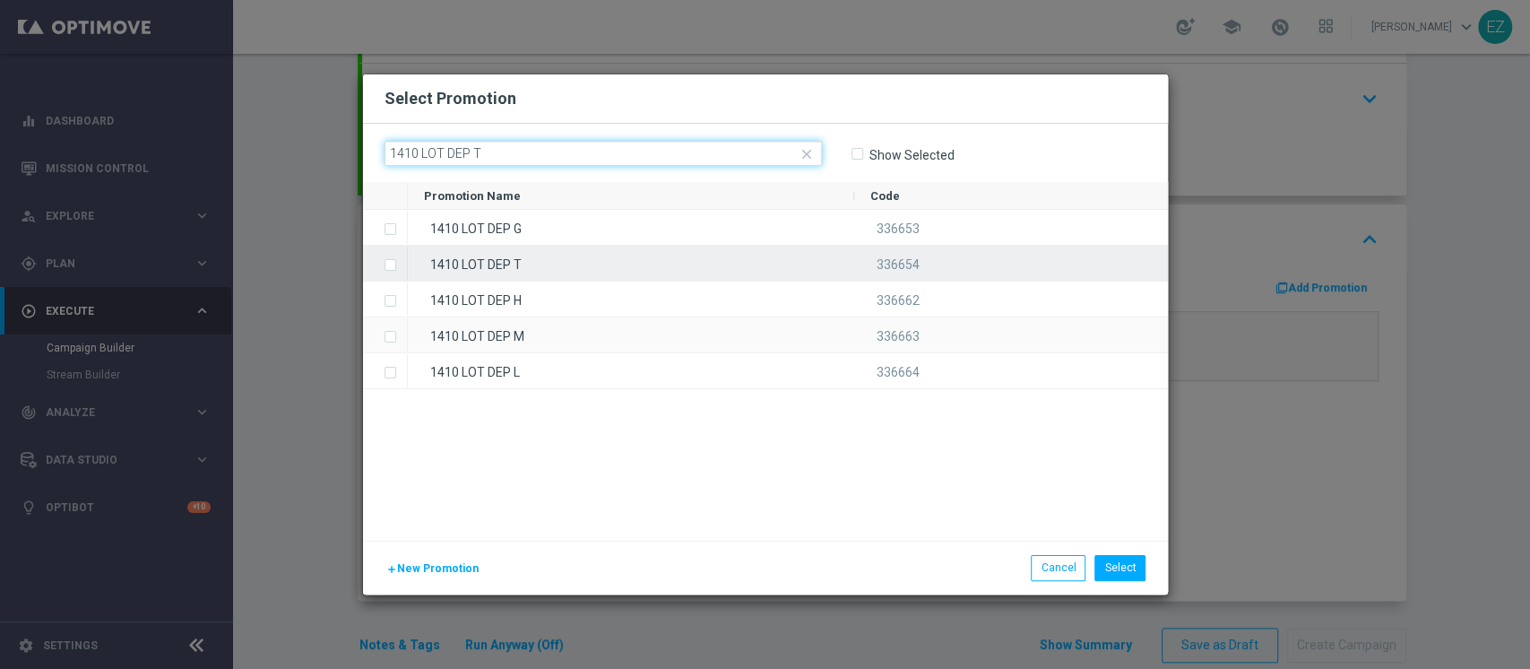
type input "1410 LOT DEP T"
click at [565, 258] on div "1410 LOT DEP T" at bounding box center [631, 263] width 446 height 35
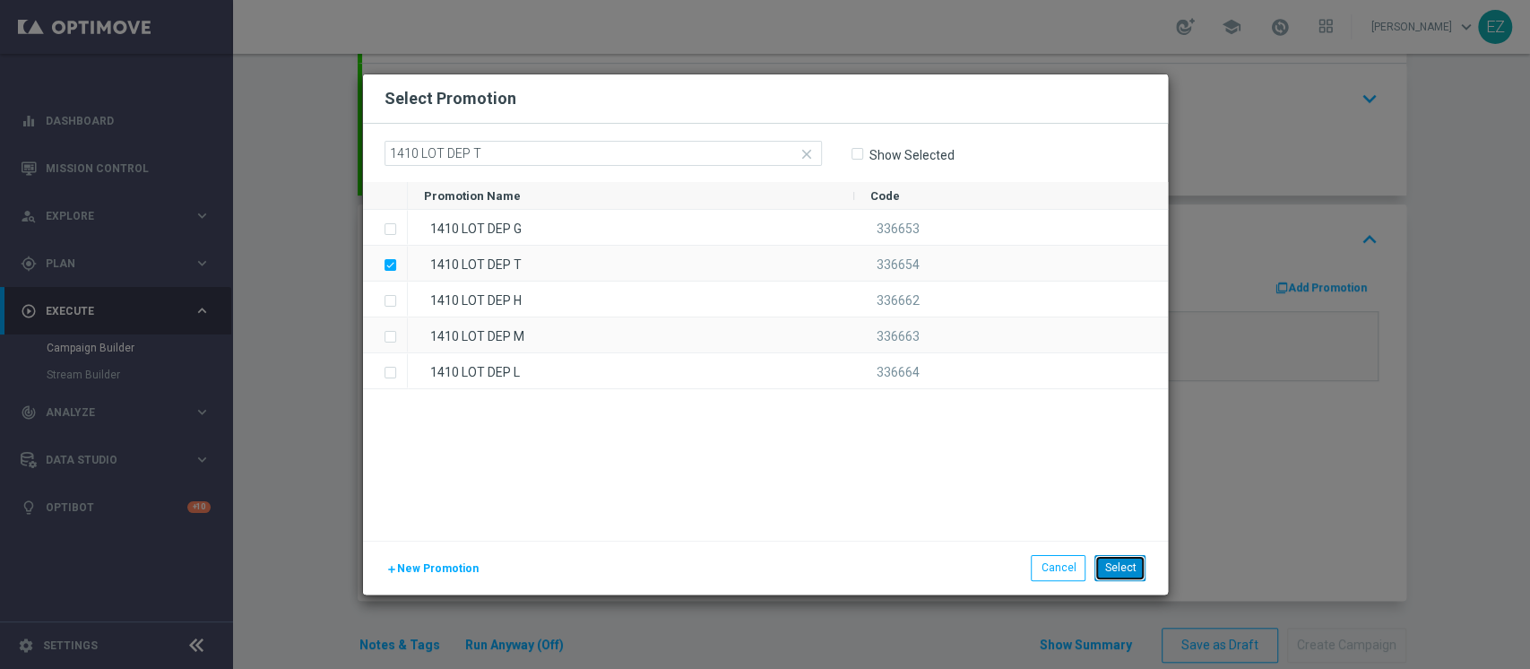
click at [1114, 559] on button "Select" at bounding box center [1120, 567] width 51 height 25
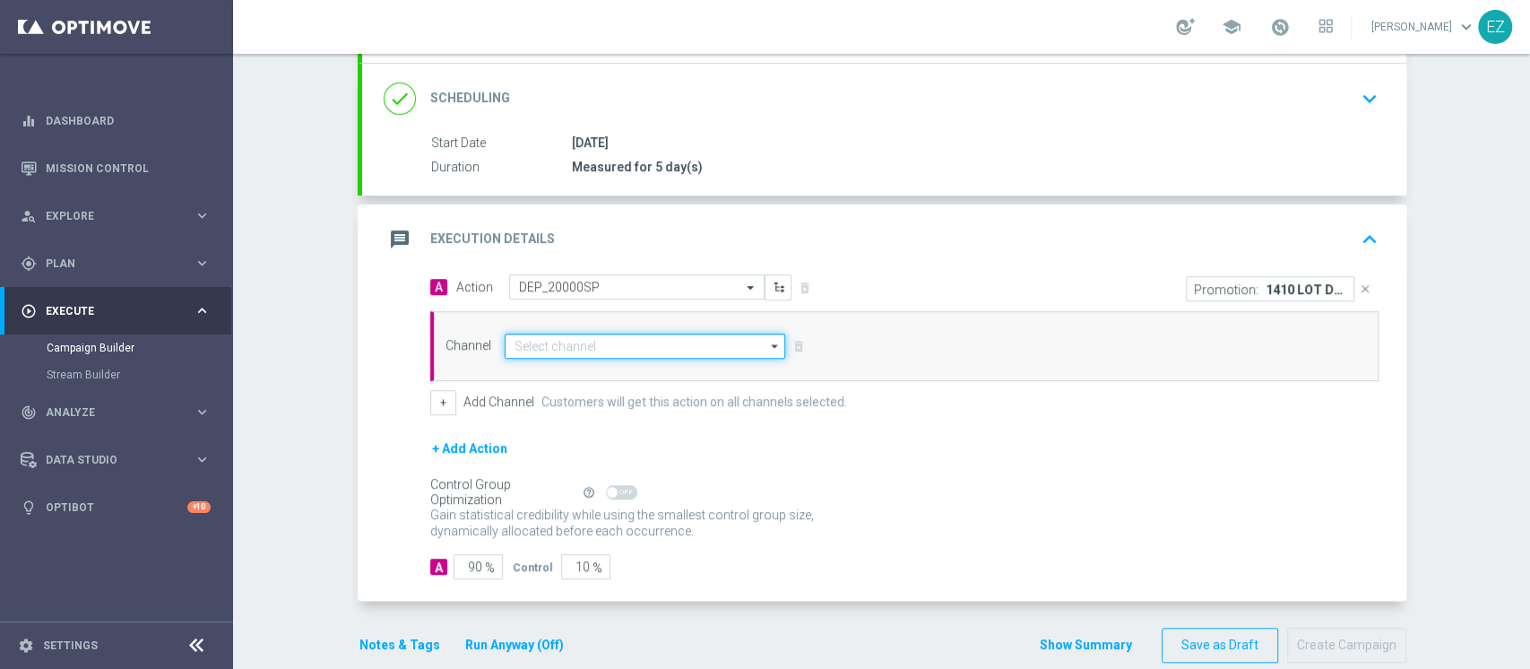
click at [667, 341] on input at bounding box center [646, 346] width 282 height 25
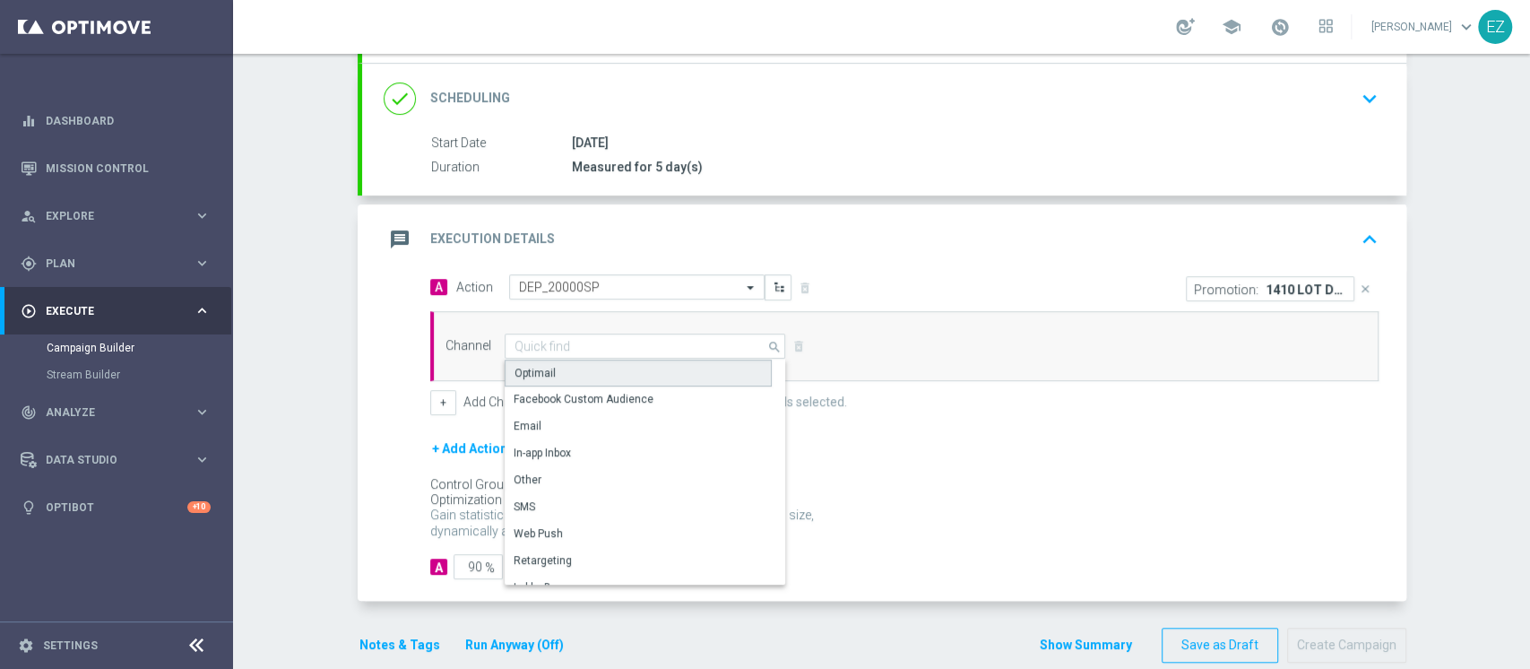
click at [599, 378] on div "Optimail" at bounding box center [638, 372] width 267 height 27
type input "Optimail"
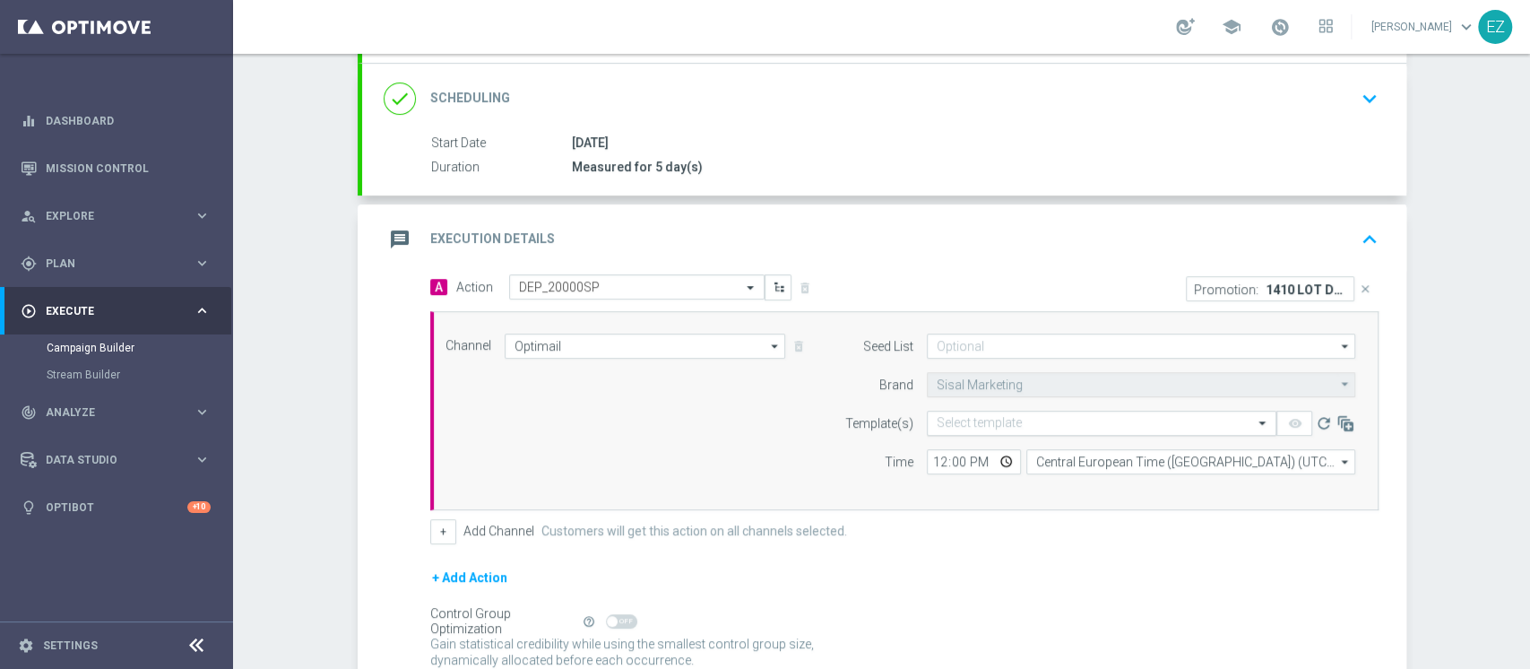
click at [957, 412] on div "Select template" at bounding box center [1102, 423] width 350 height 25
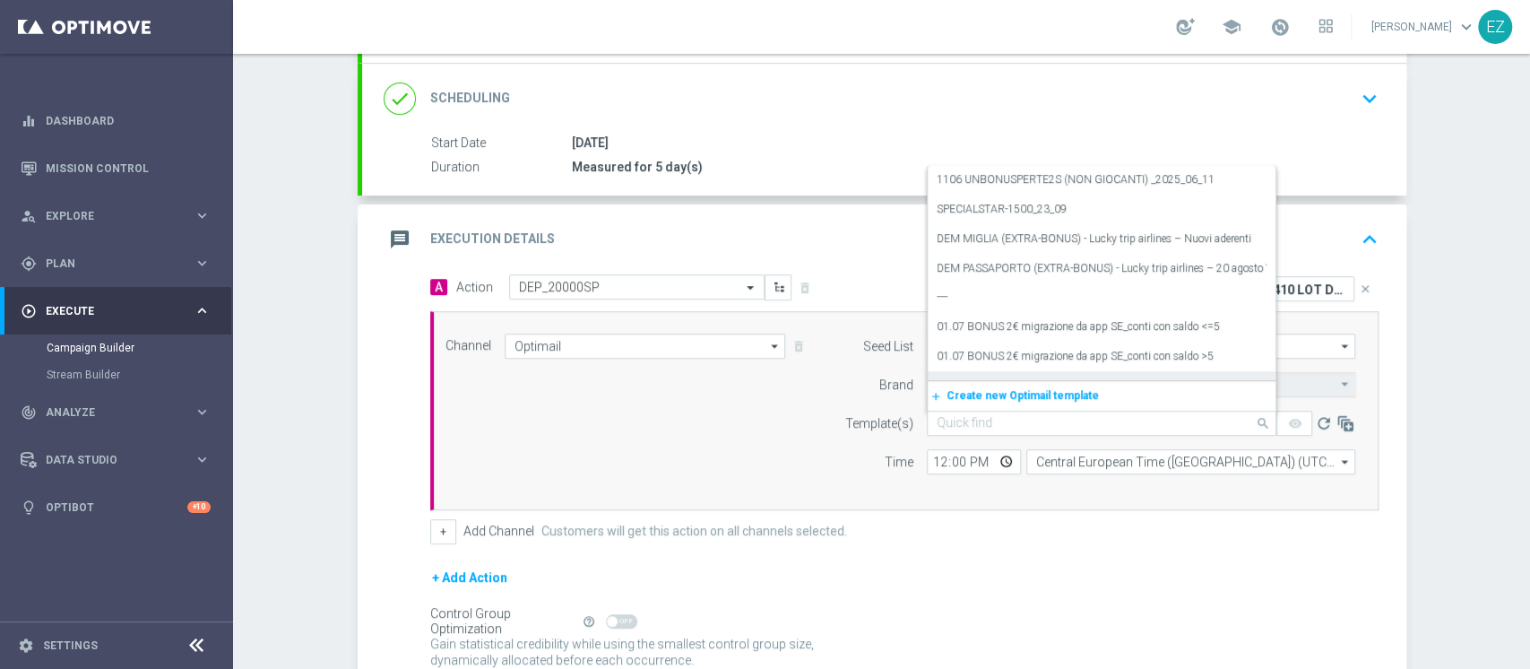
click at [975, 420] on input "text" at bounding box center [1084, 423] width 294 height 15
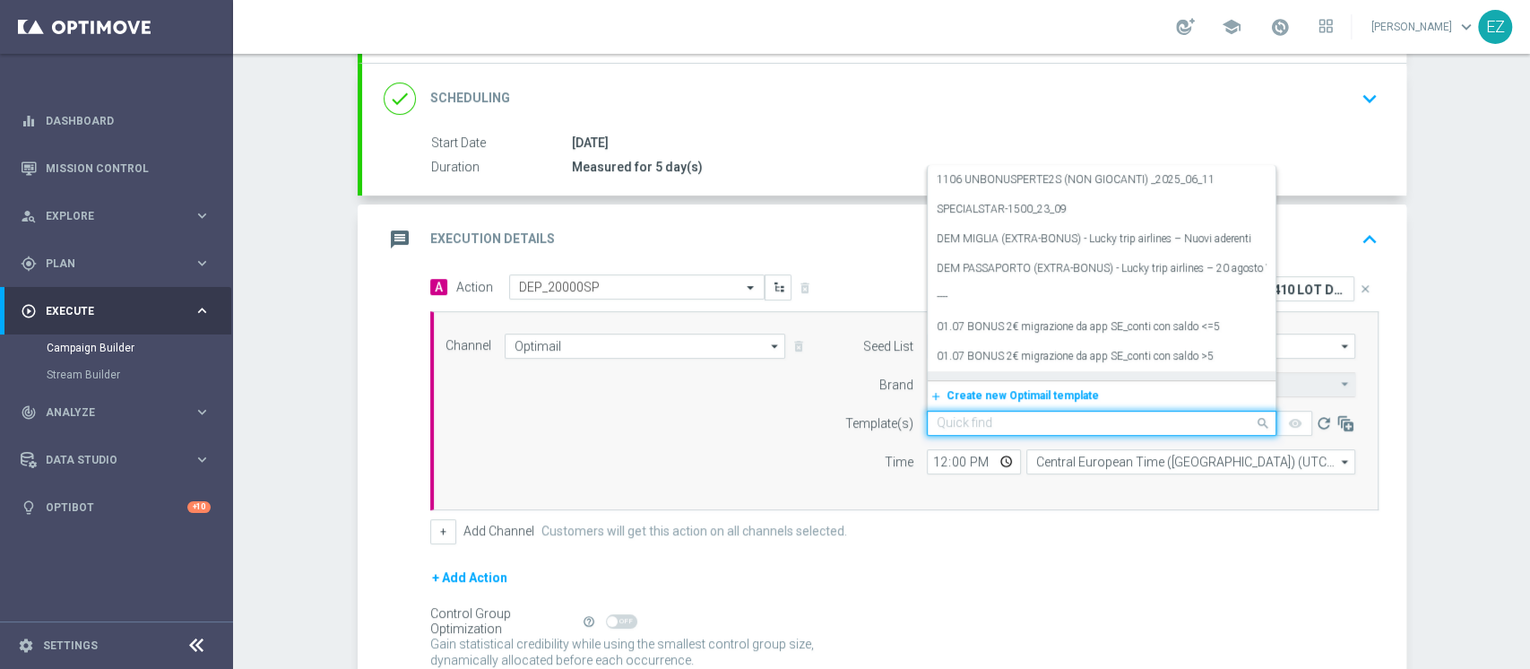
paste input "1410 LOT DEP T"
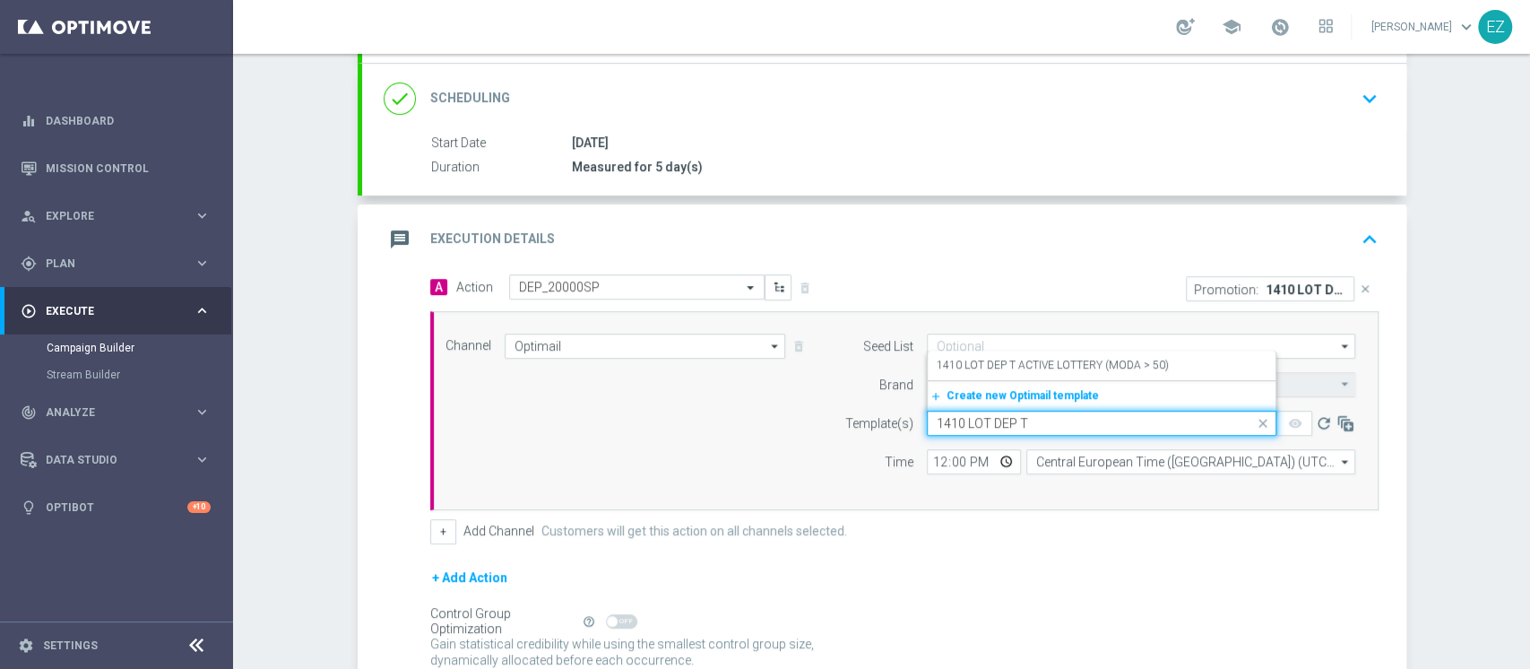
click at [975, 420] on input "1410 LOT DEP T" at bounding box center [1084, 423] width 294 height 15
click at [1015, 358] on label "1410 LOTDEP T_2025_10_14" at bounding box center [1007, 365] width 140 height 15
type input "1410 LOTDEP T"
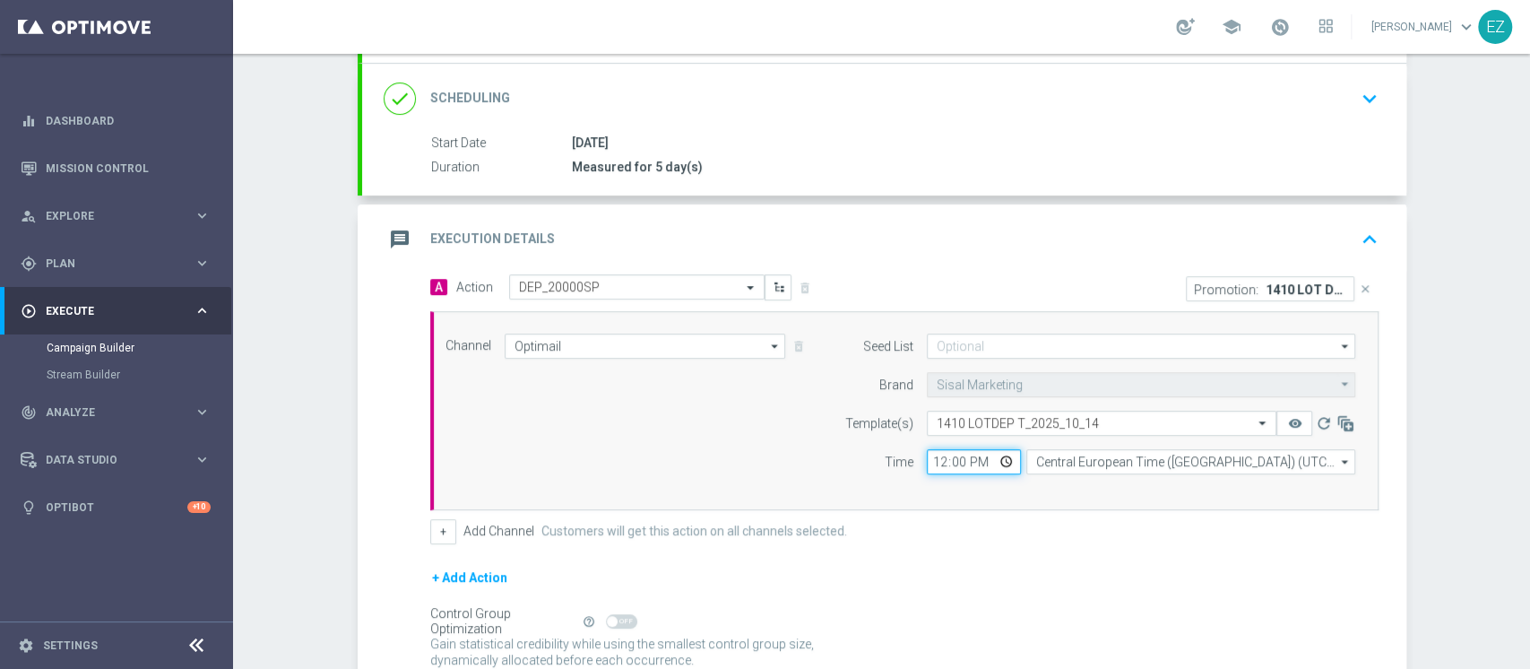
click at [931, 459] on input "12:00" at bounding box center [974, 461] width 94 height 25
type input "16:00"
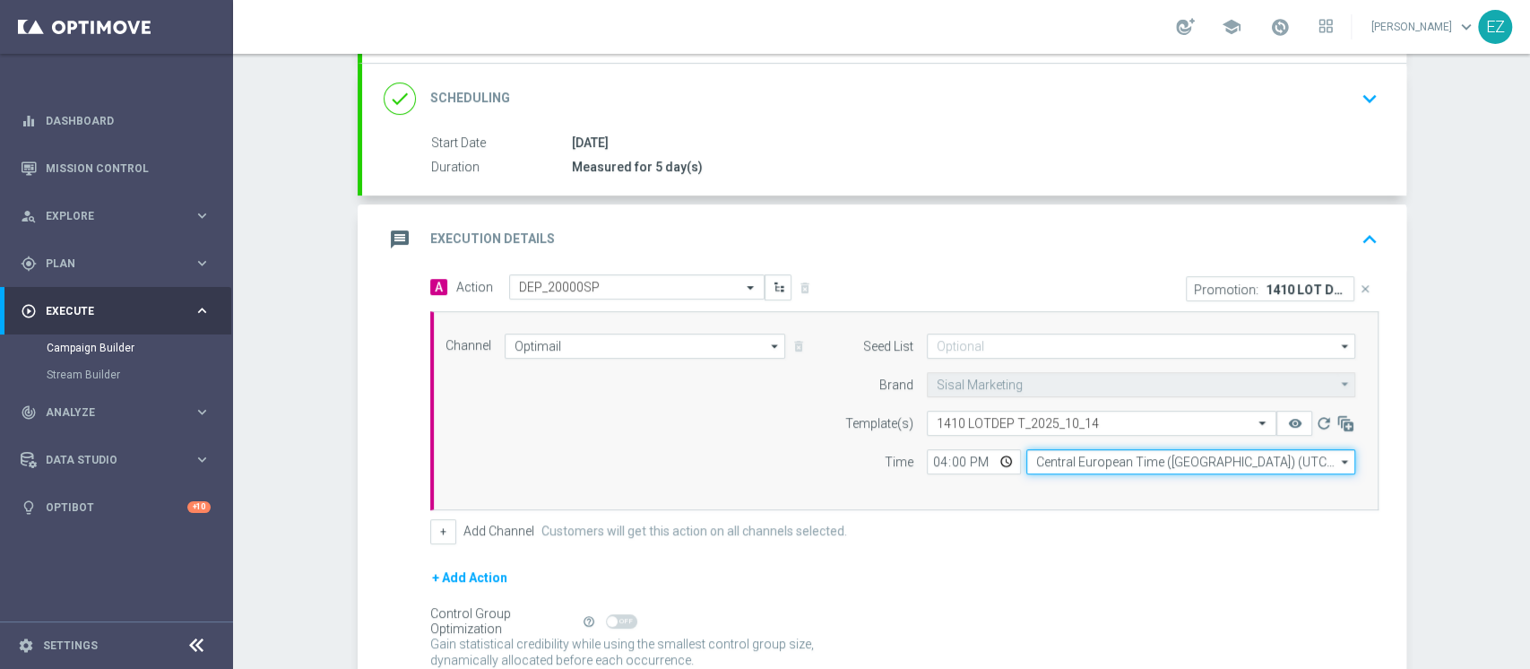
click at [1073, 464] on input "Central European Time (Berlin) (UTC +02:00)" at bounding box center [1191, 461] width 329 height 25
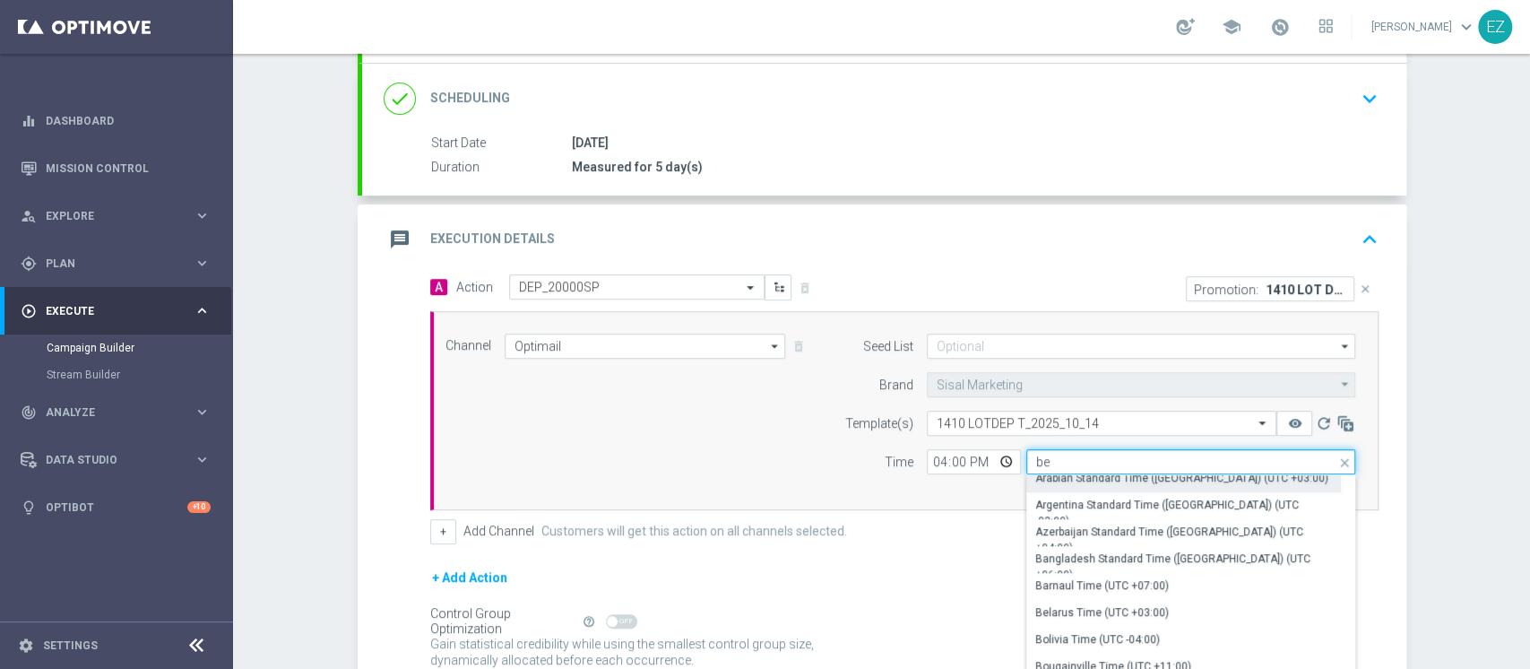
scroll to position [0, 0]
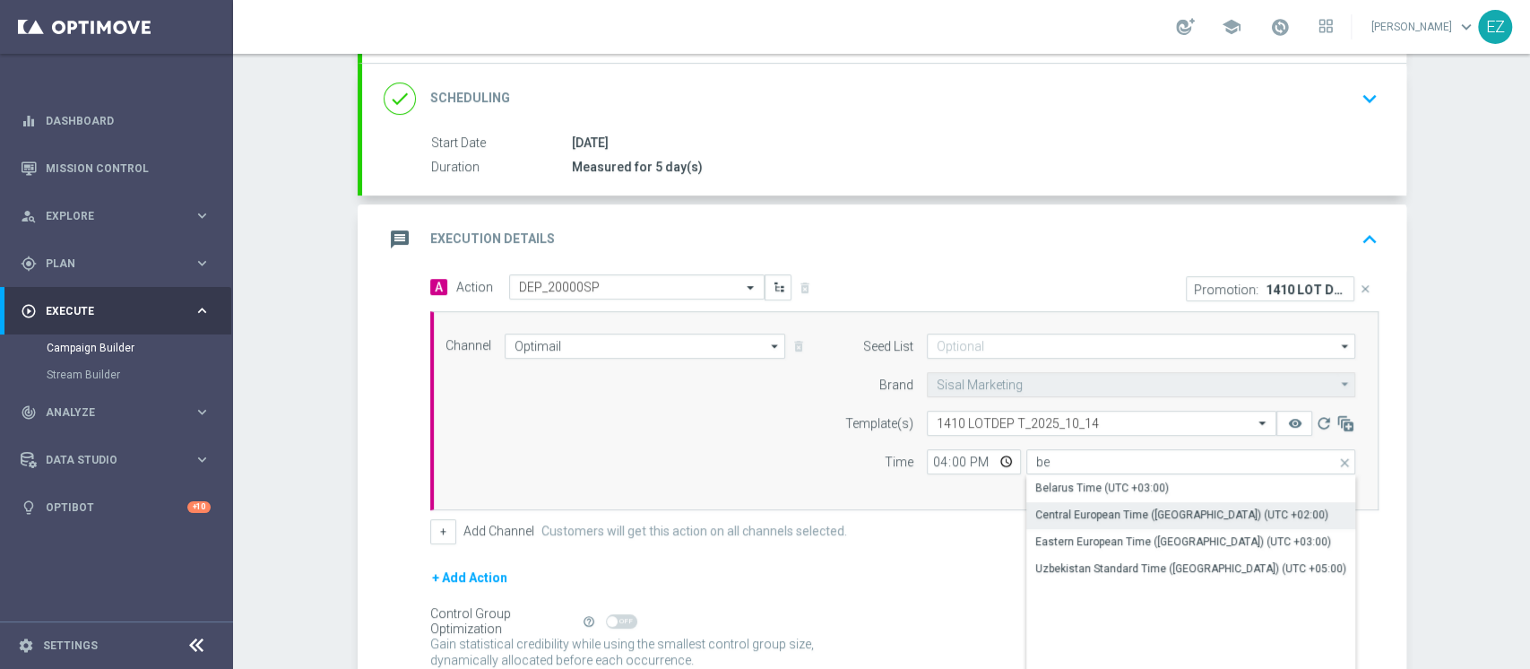
click at [1119, 515] on div "Central European Time (Berlin) (UTC +02:00)" at bounding box center [1181, 515] width 293 height 16
type input "Central European Time (Berlin) (UTC +02:00)"
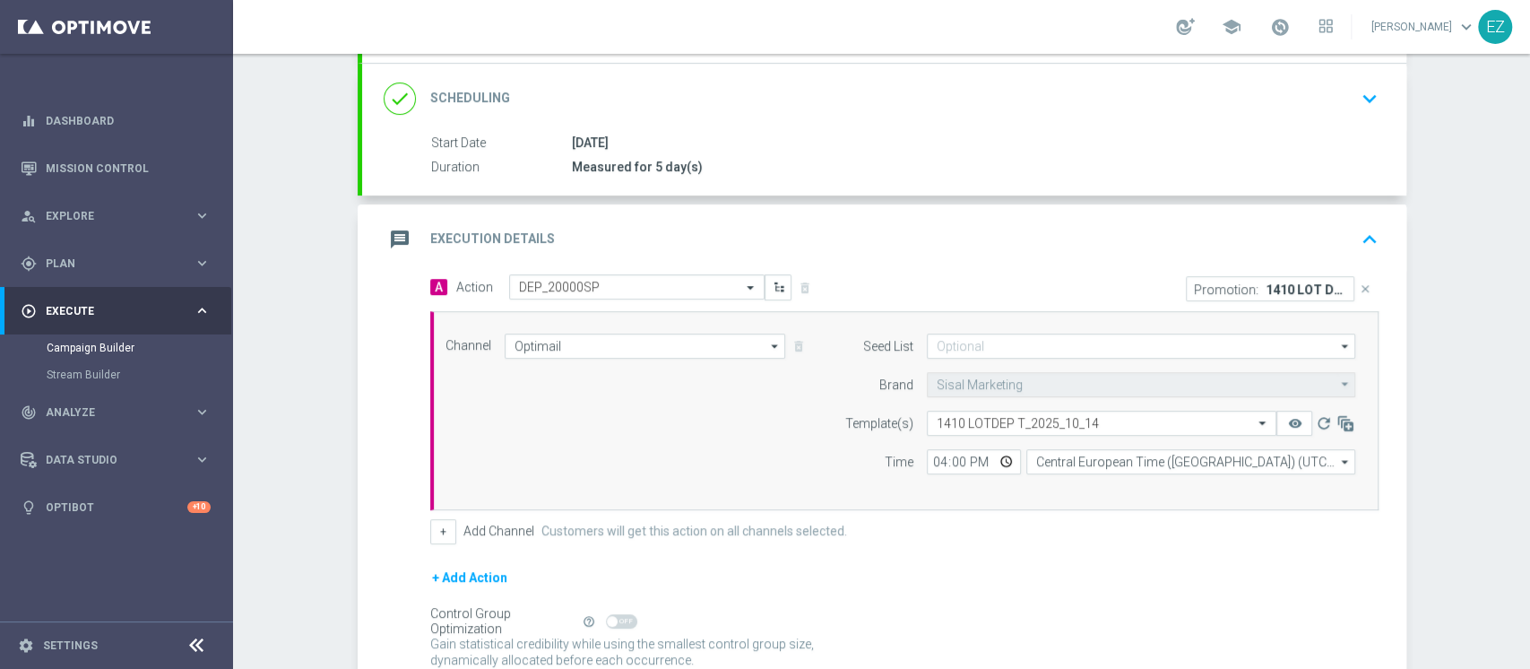
scroll to position [385, 0]
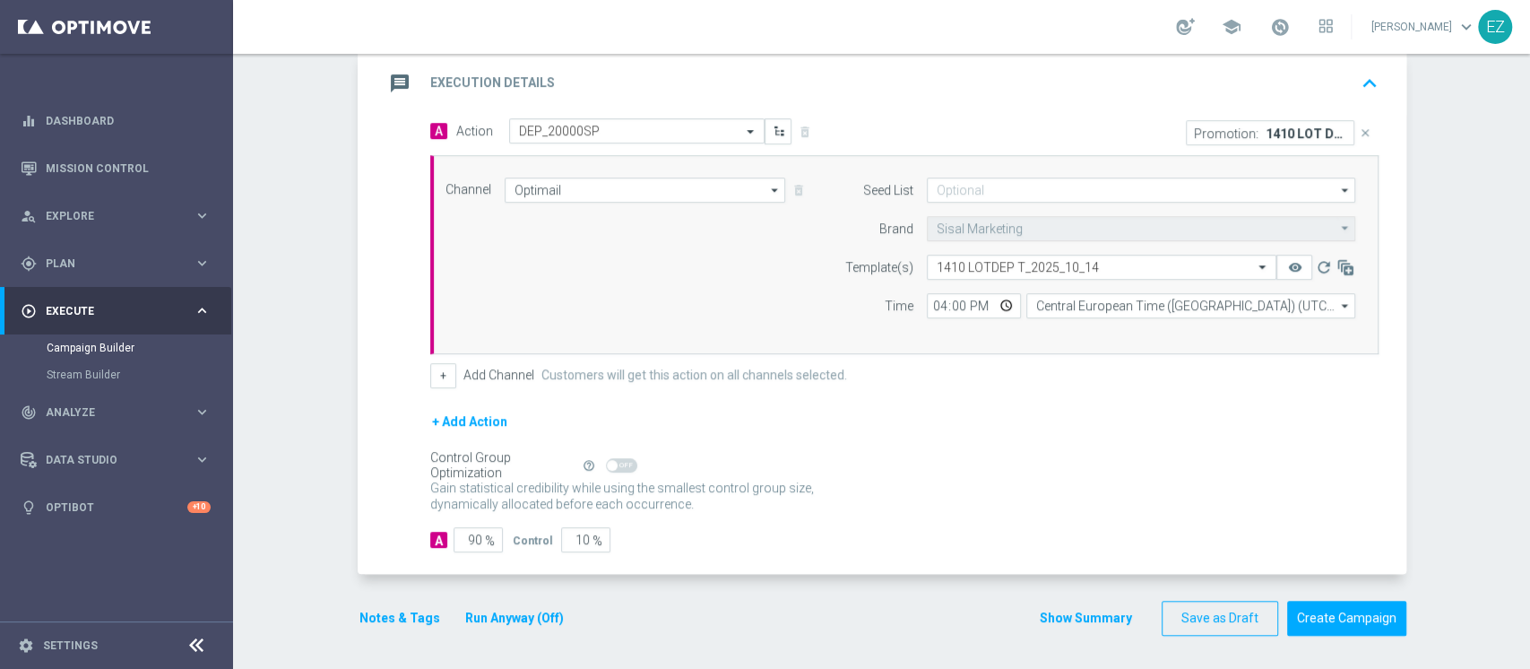
click at [412, 617] on button "Notes & Tags" at bounding box center [400, 618] width 84 height 22
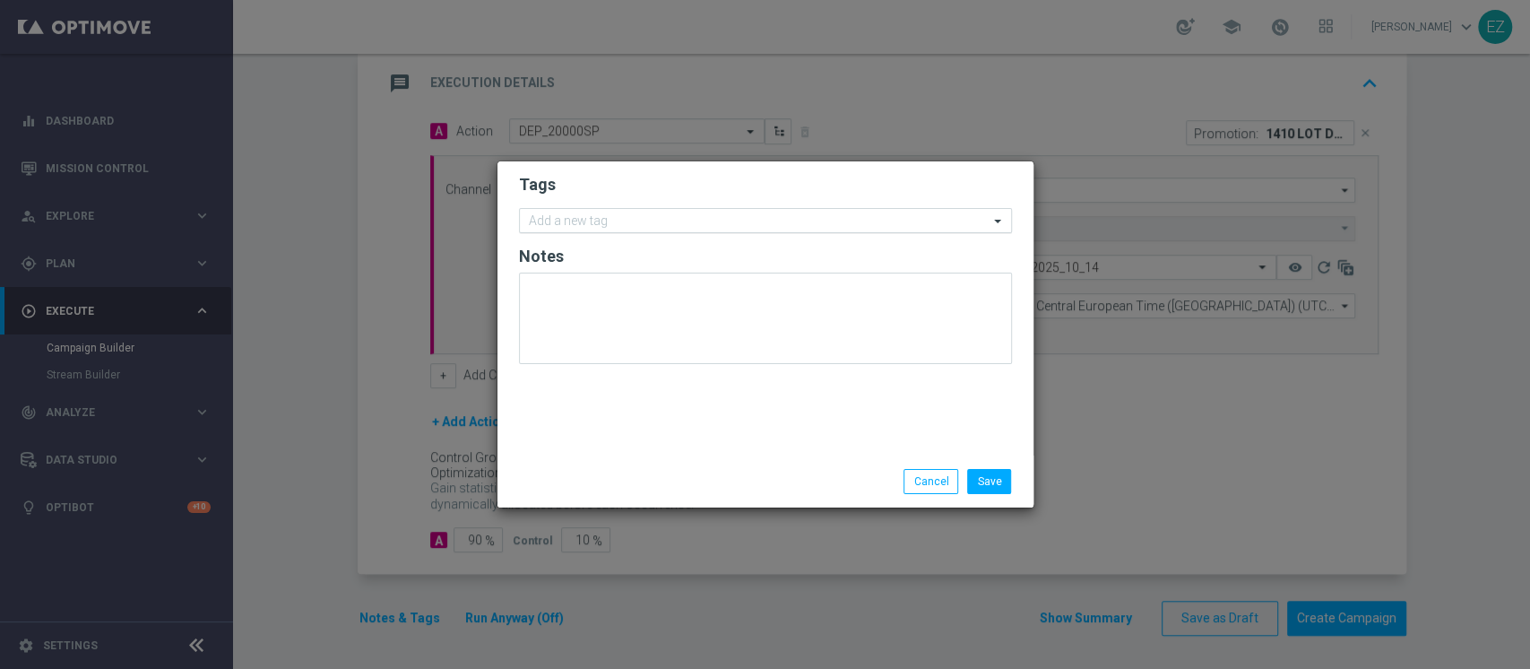
click at [632, 221] on input "text" at bounding box center [759, 221] width 460 height 15
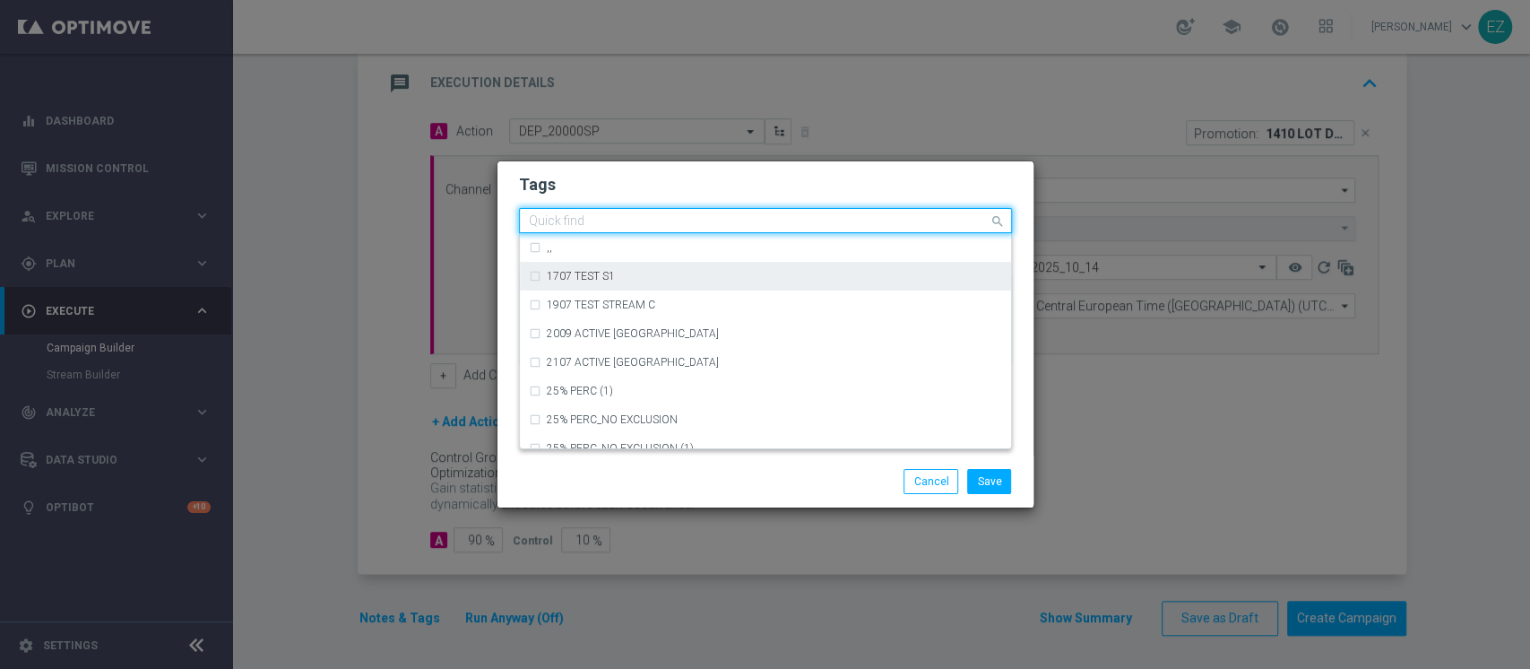
type input "a"
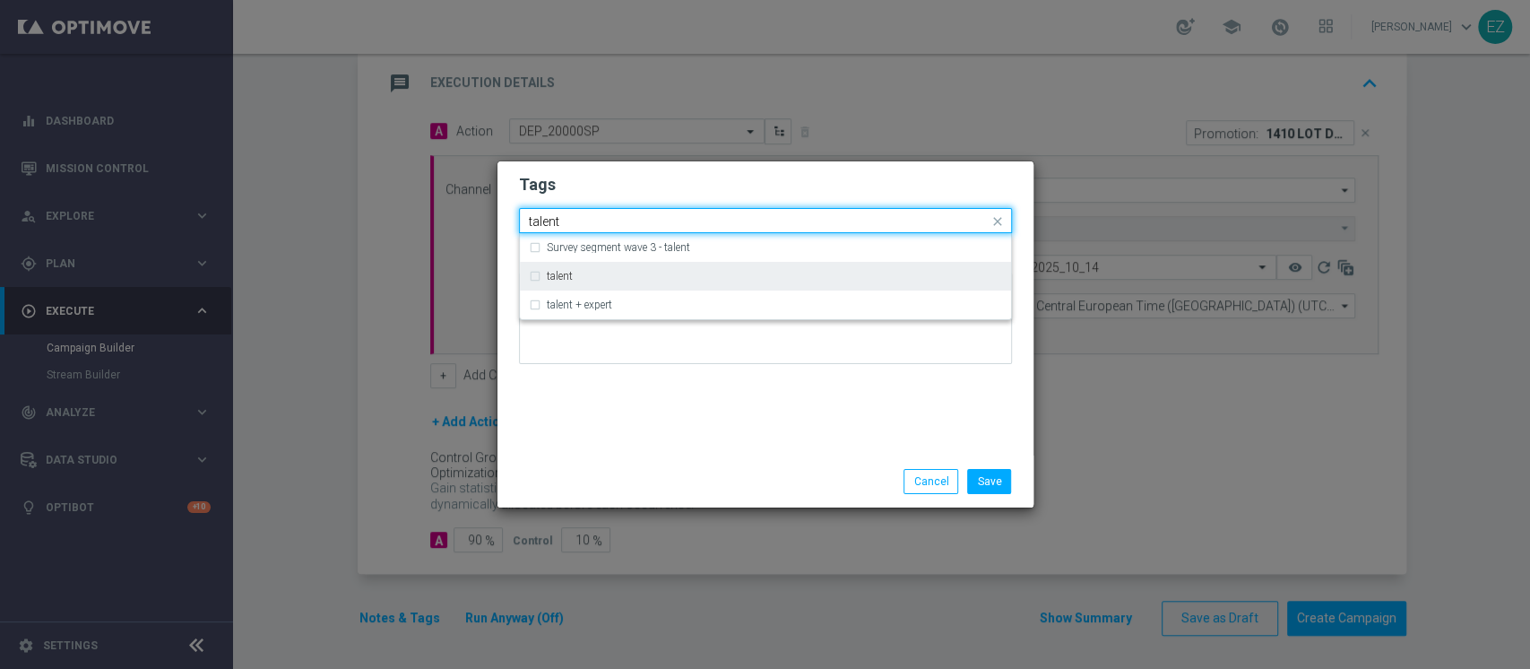
click at [552, 280] on label "talent" at bounding box center [560, 276] width 26 height 11
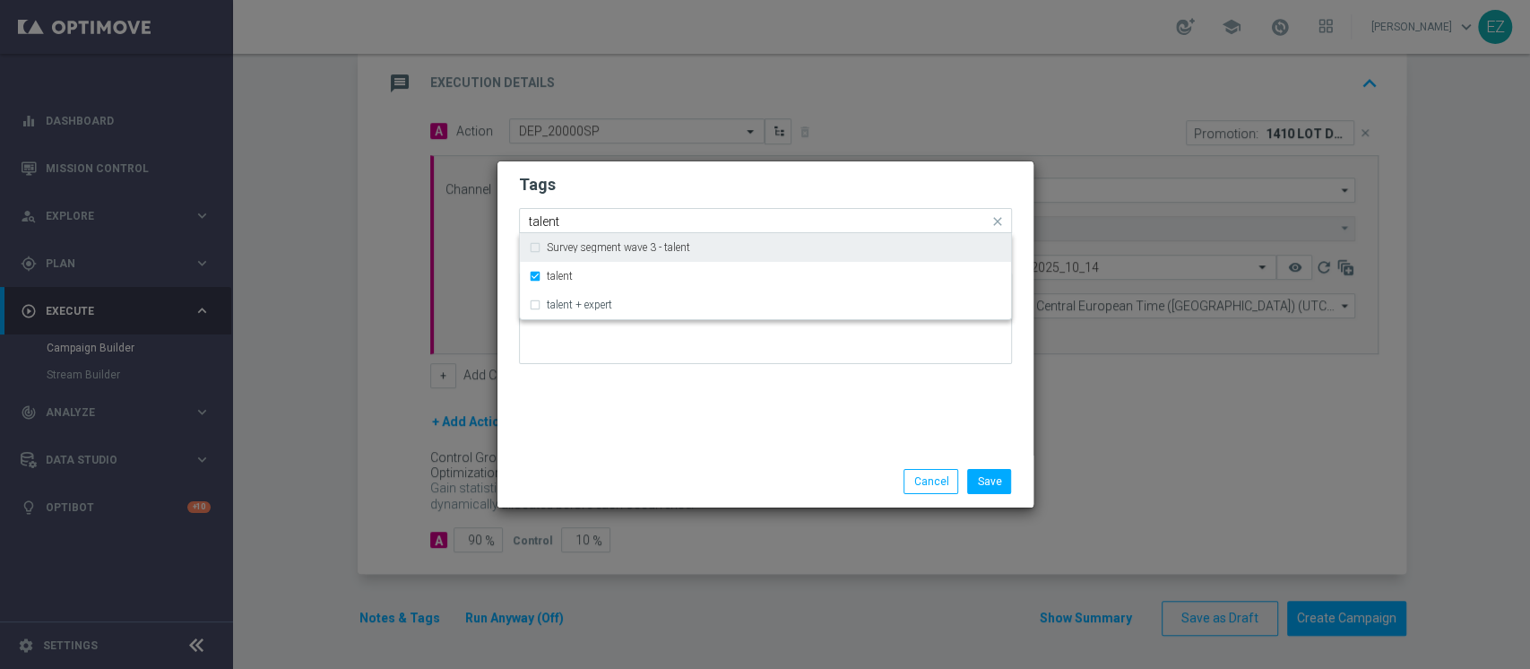
click at [552, 223] on input "talent" at bounding box center [759, 221] width 460 height 15
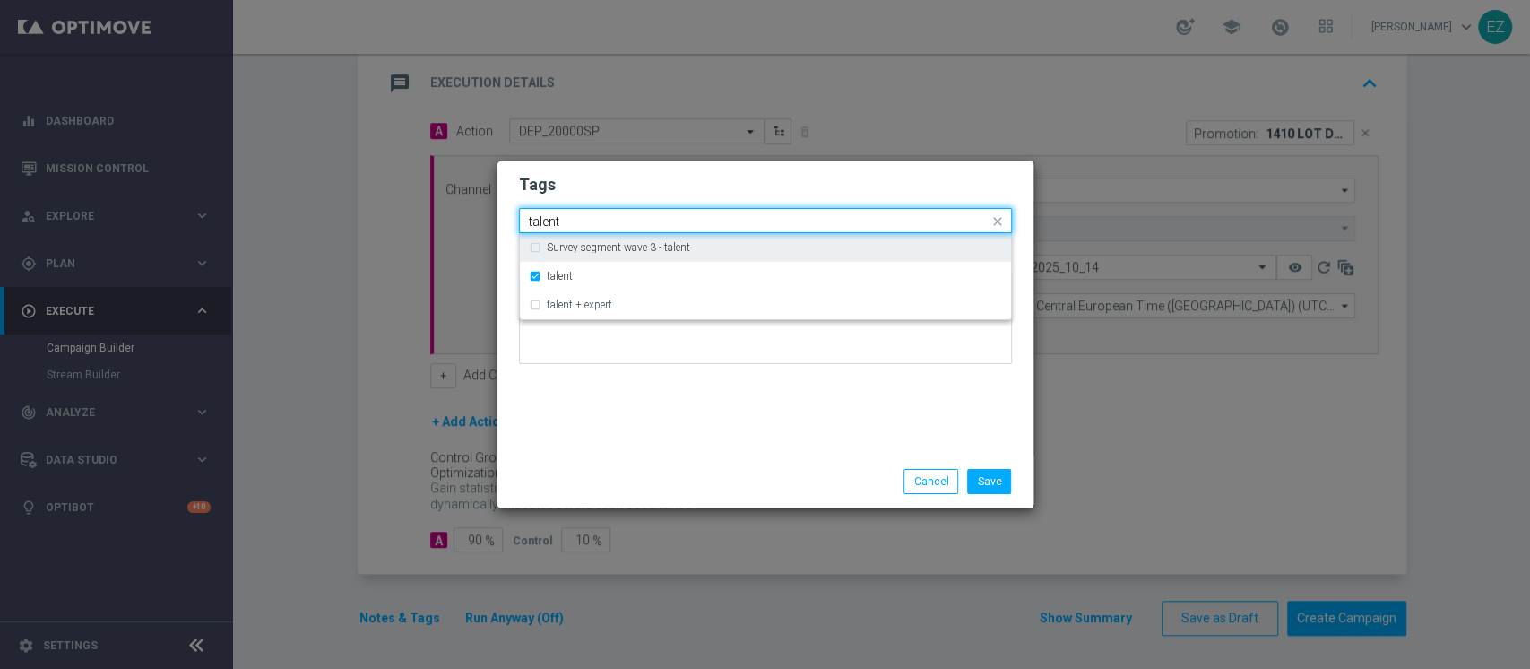
click at [552, 223] on input "talent" at bounding box center [759, 221] width 460 height 15
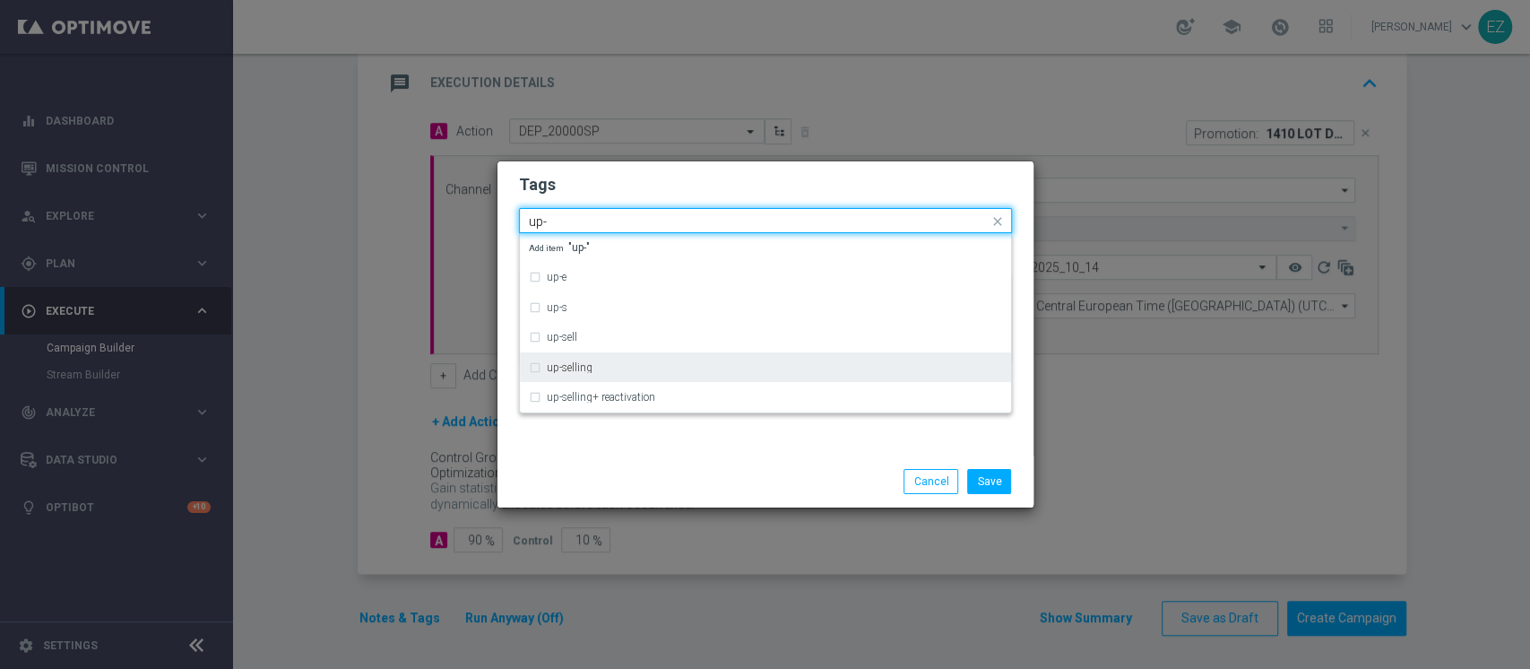
click at [556, 367] on label "up-selling" at bounding box center [570, 367] width 46 height 11
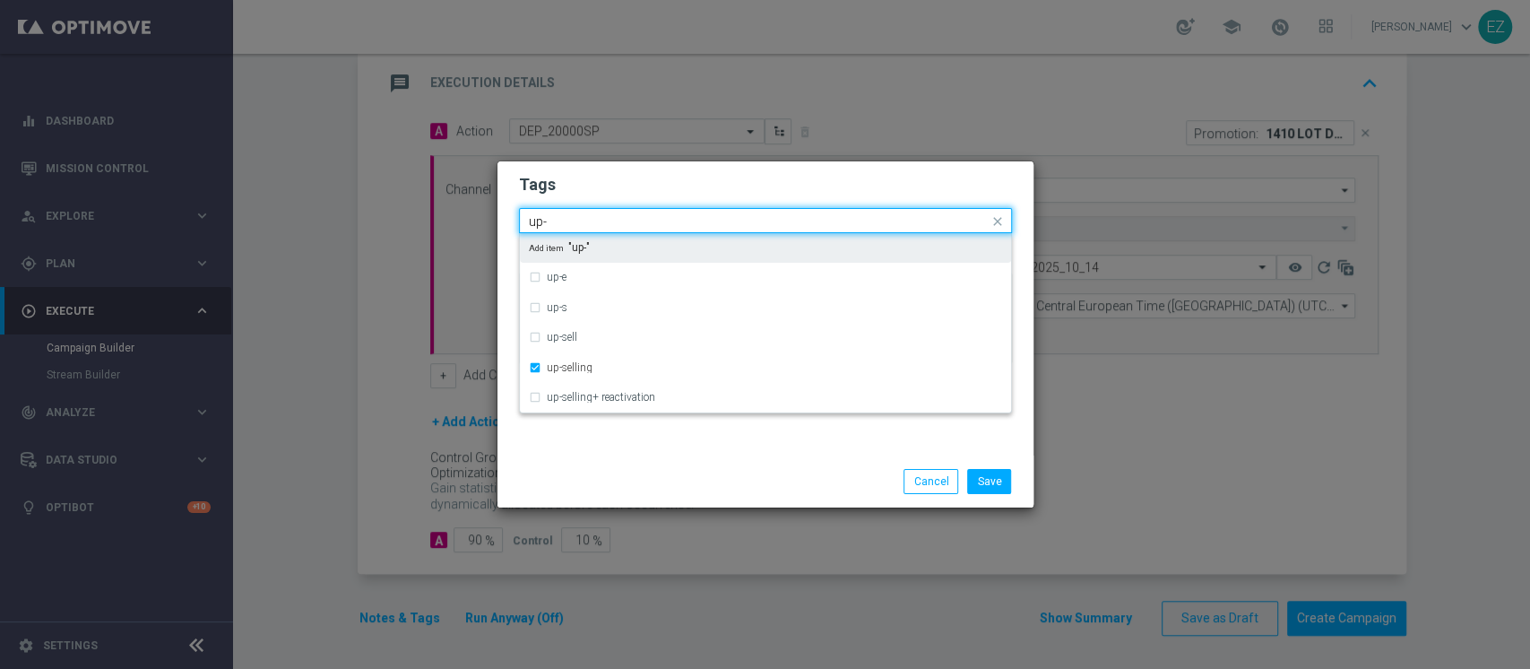
drag, startPoint x: 567, startPoint y: 224, endPoint x: 316, endPoint y: 236, distance: 251.3
click at [316, 236] on modal-container "Tags Quick find × talent × up-selling up- up-e up-s up-sell up-selling up-selli…" at bounding box center [765, 334] width 1530 height 669
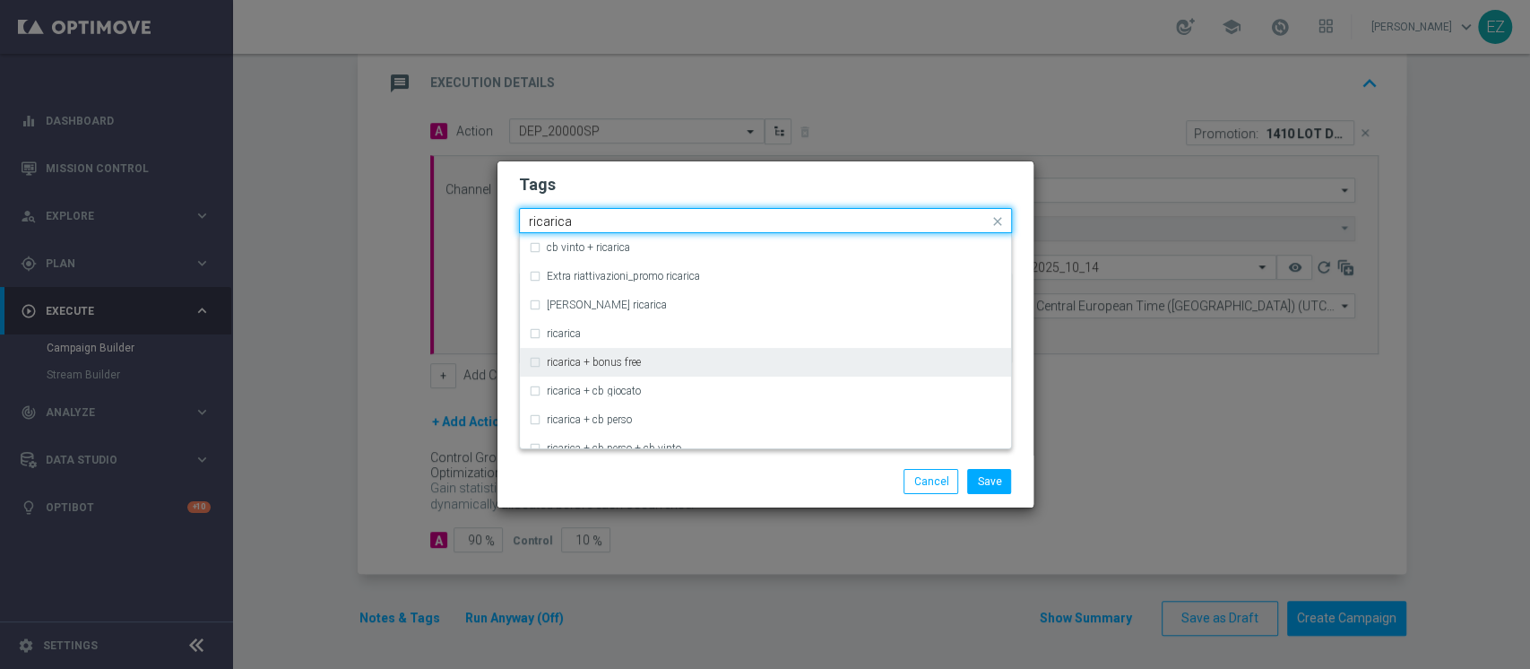
scroll to position [515, 0]
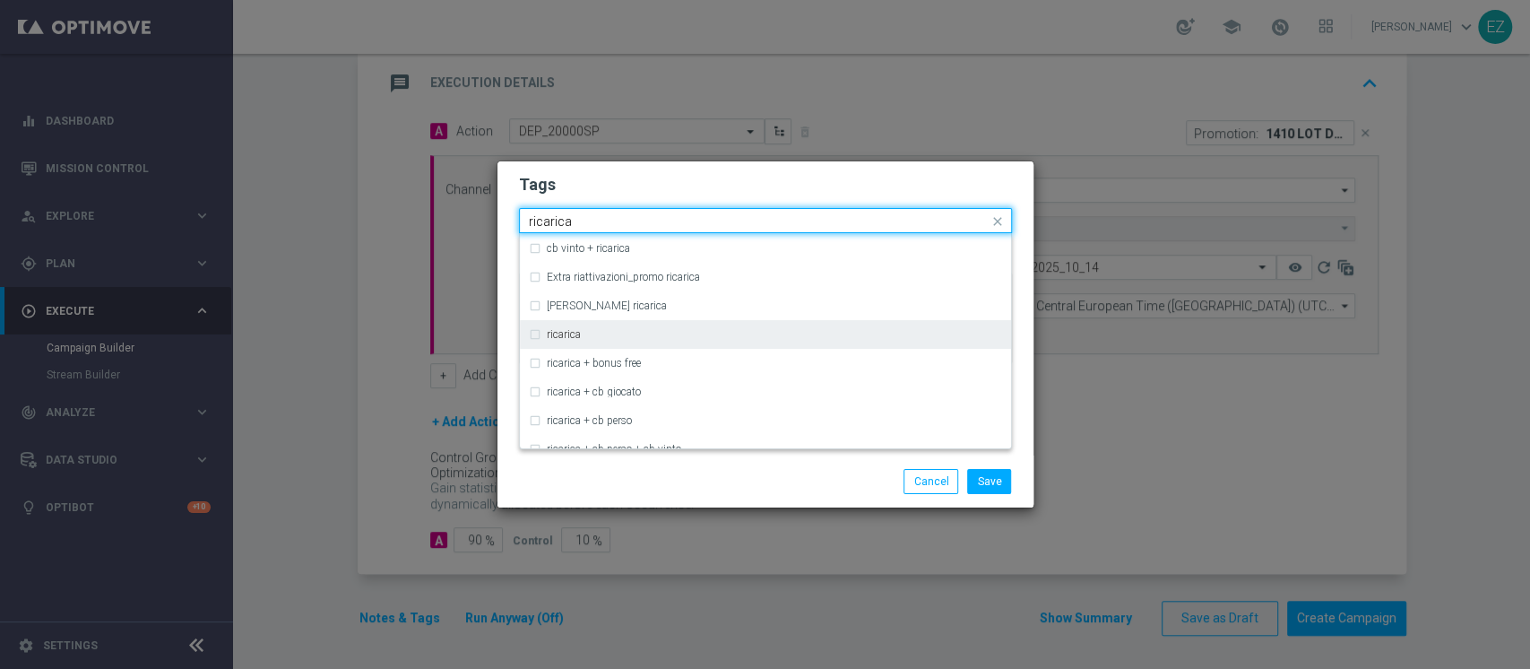
click at [562, 335] on label "ricarica" at bounding box center [564, 334] width 34 height 11
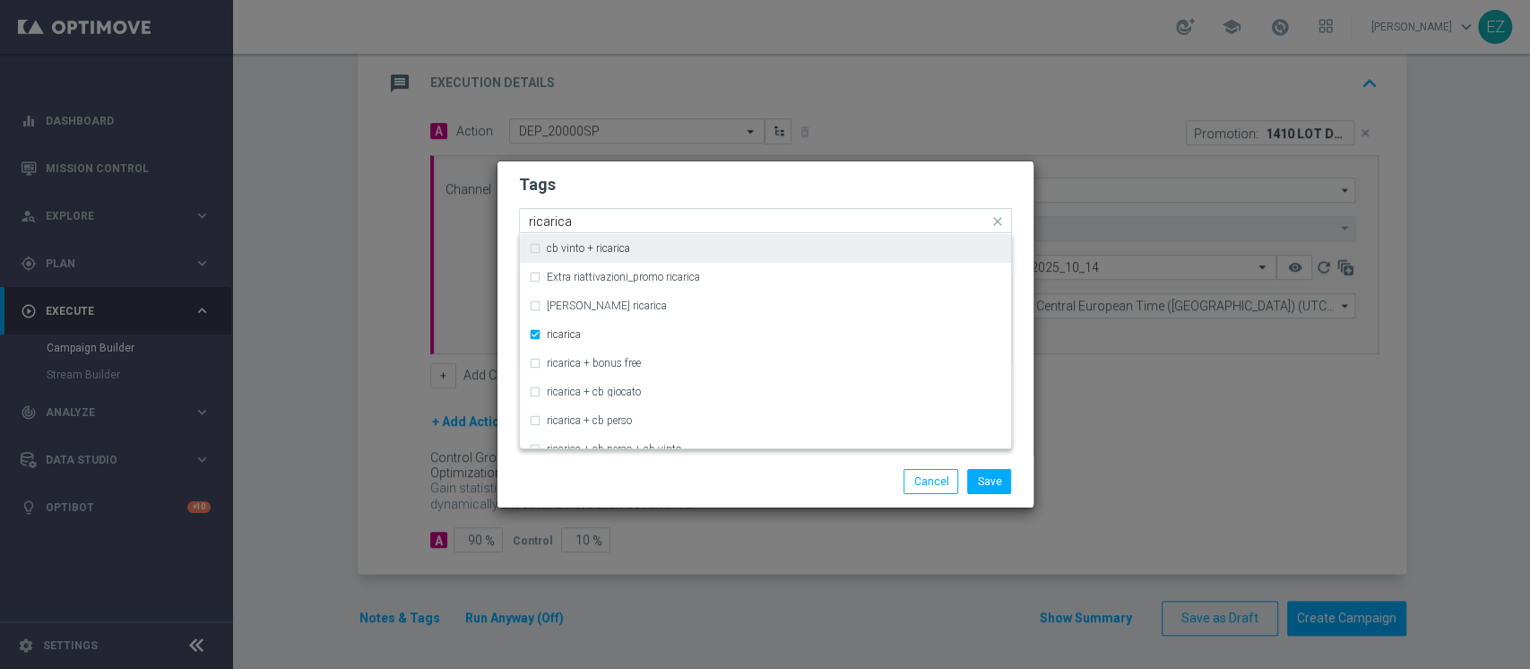
click at [564, 216] on input "ricarica" at bounding box center [759, 221] width 460 height 15
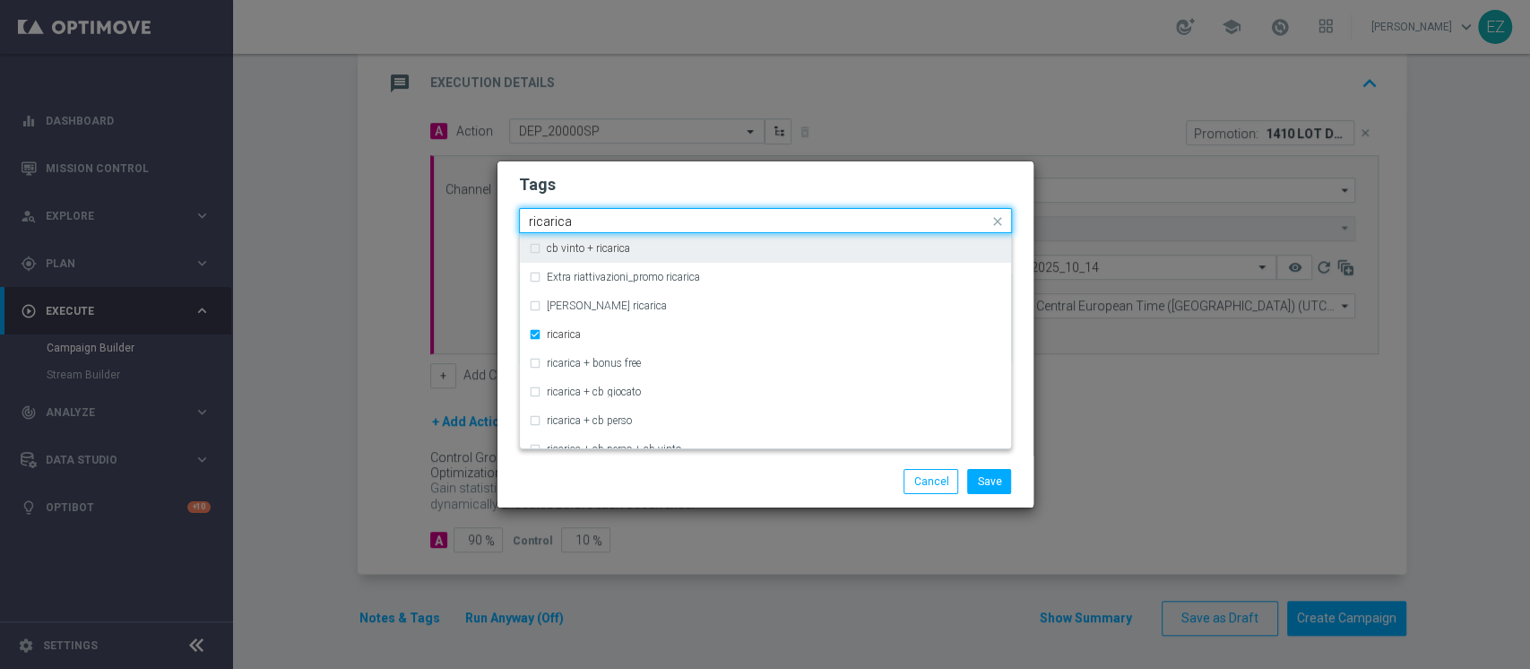
click at [564, 216] on input "ricarica" at bounding box center [759, 221] width 460 height 15
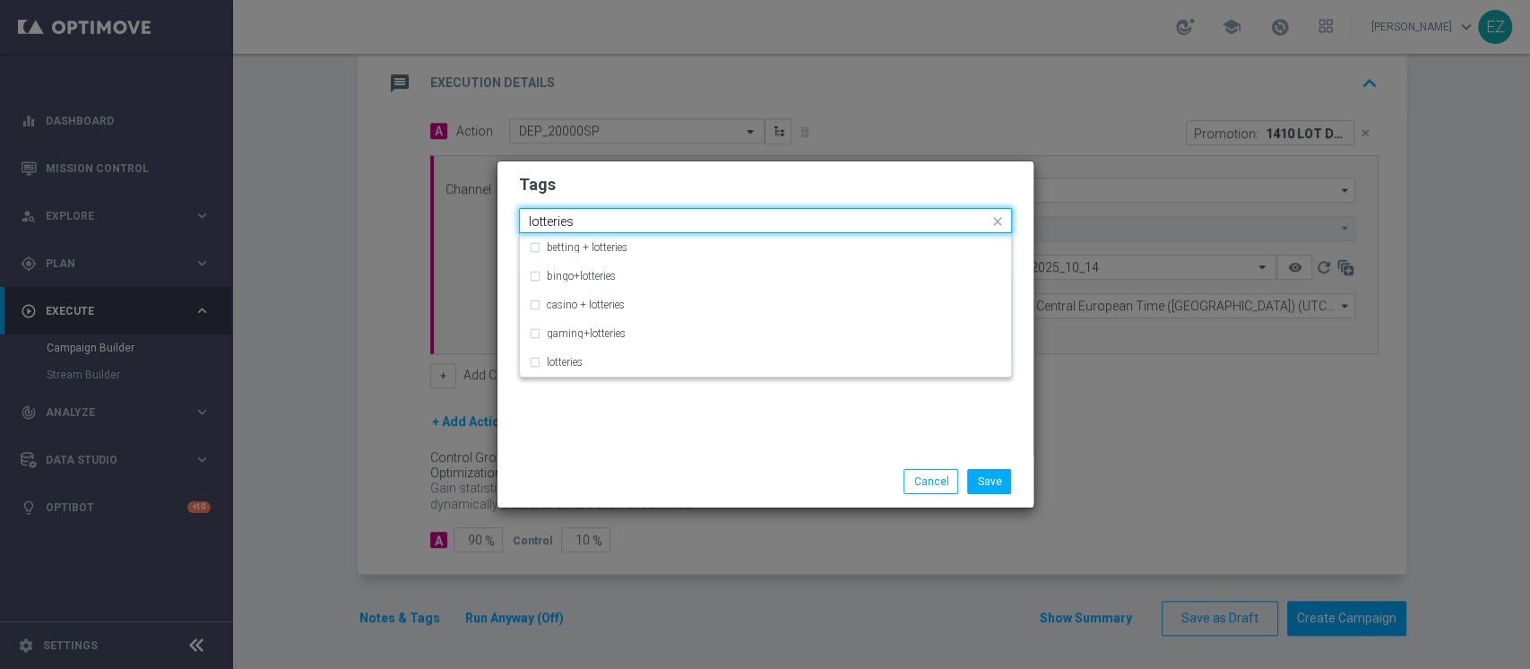
scroll to position [0, 0]
click at [563, 355] on div "lotteries" at bounding box center [765, 362] width 473 height 29
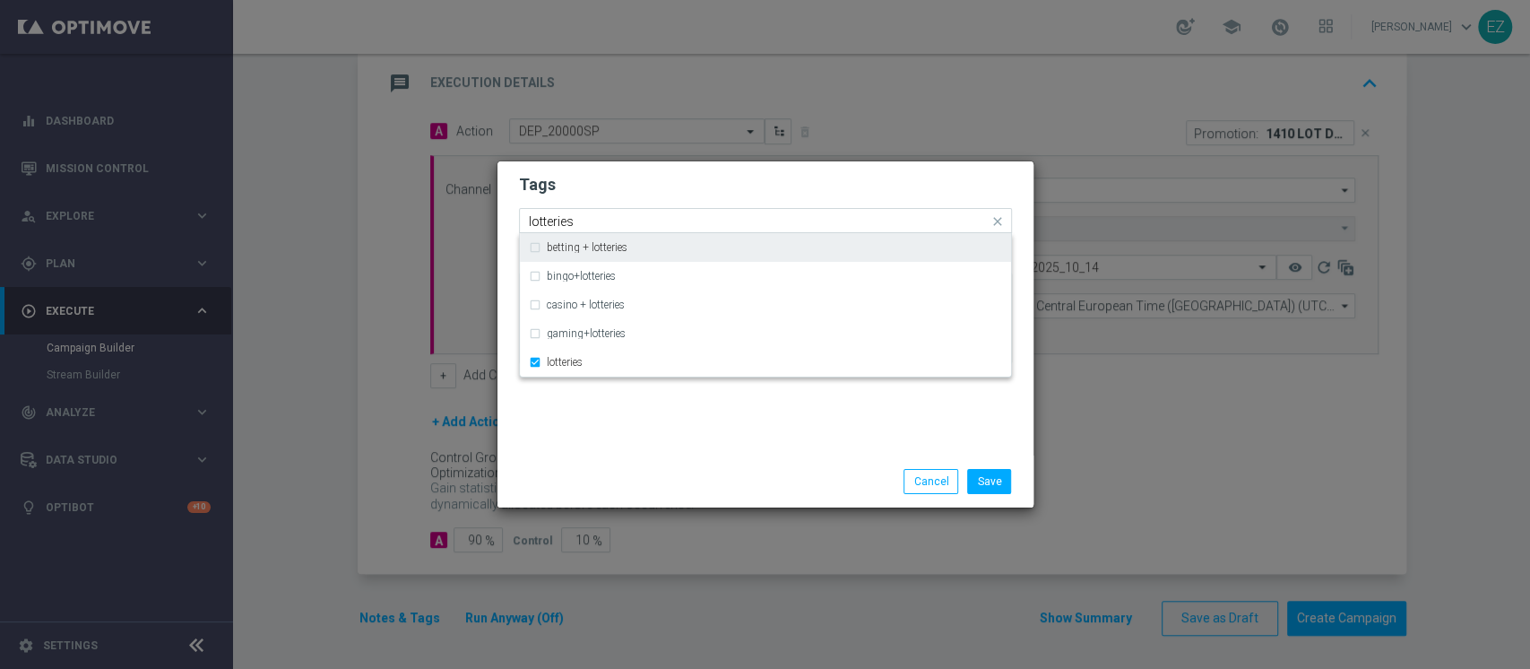
click at [558, 221] on input "lotteries" at bounding box center [759, 221] width 460 height 15
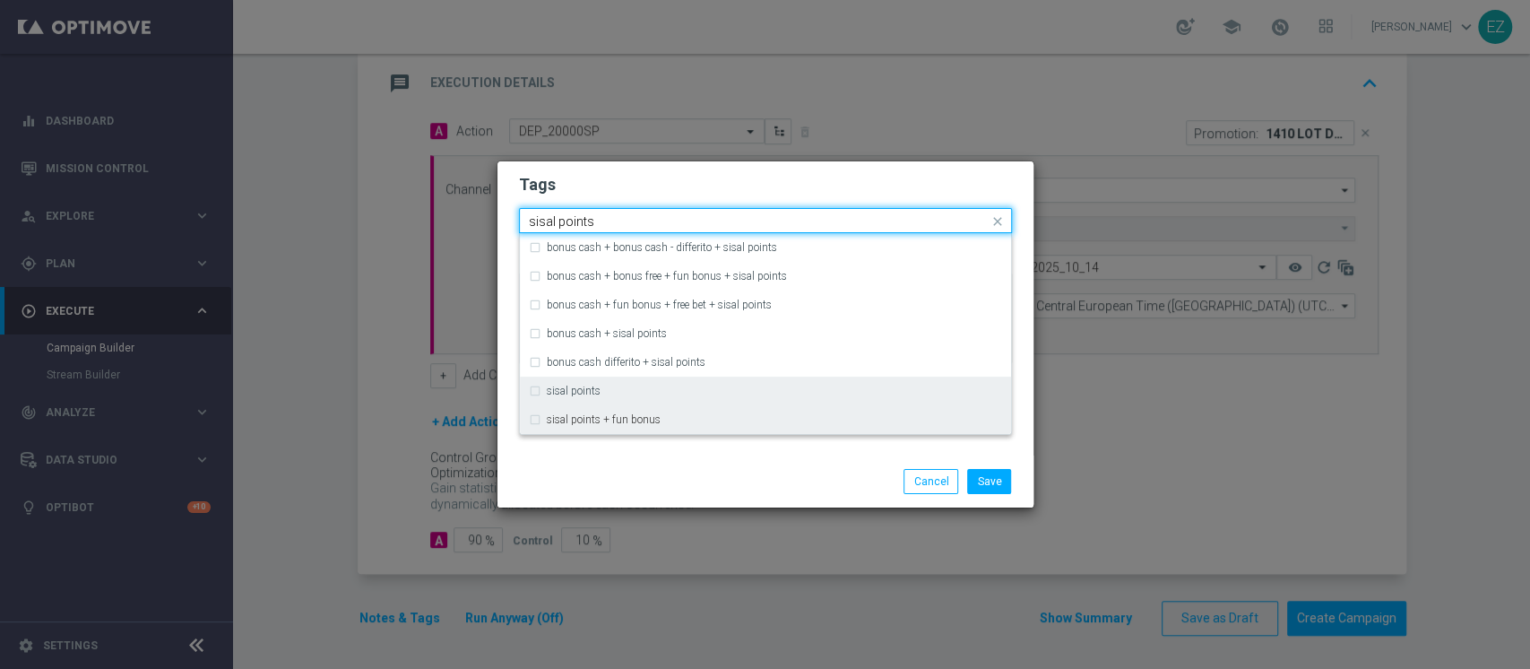
click at [593, 403] on div "sisal points" at bounding box center [765, 391] width 473 height 29
type input "sisal points"
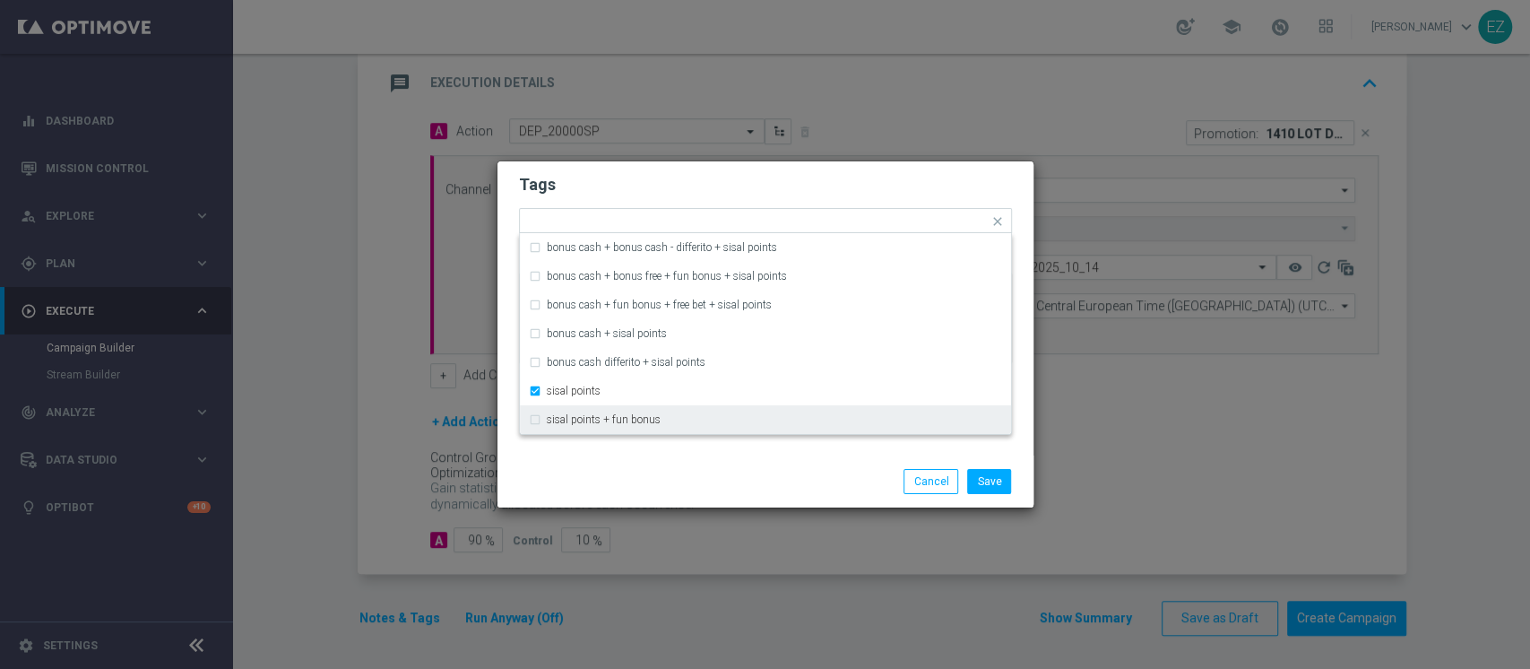
click at [709, 476] on div "Save Cancel" at bounding box center [852, 481] width 347 height 25
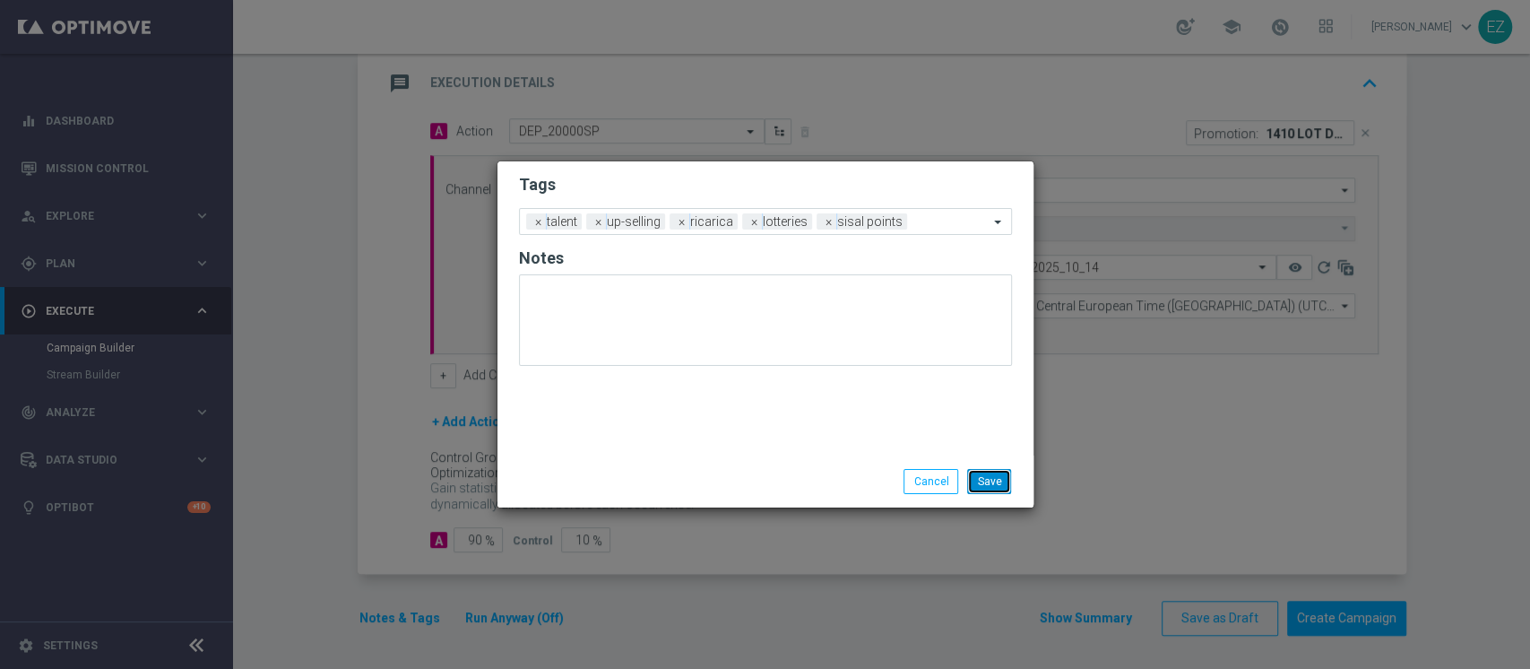
click at [988, 479] on button "Save" at bounding box center [989, 481] width 44 height 25
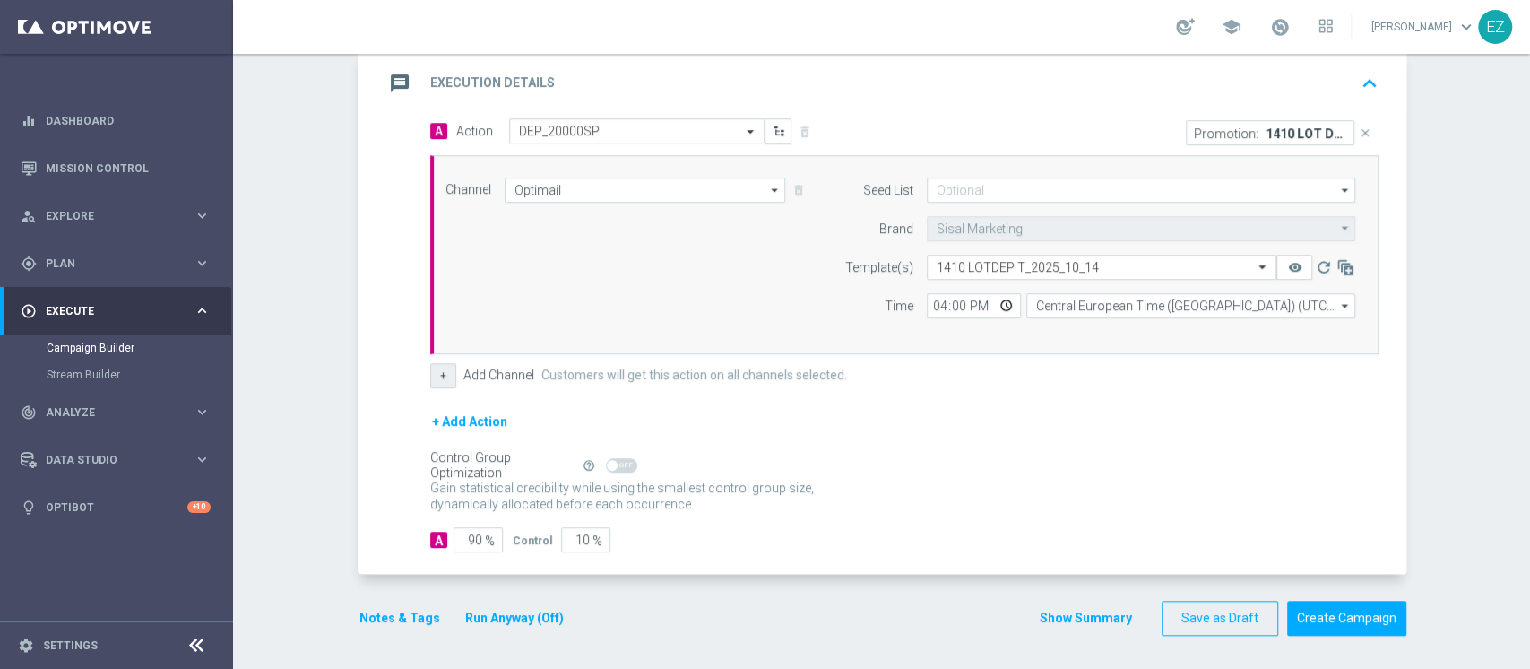
click at [430, 370] on button "+" at bounding box center [443, 375] width 26 height 25
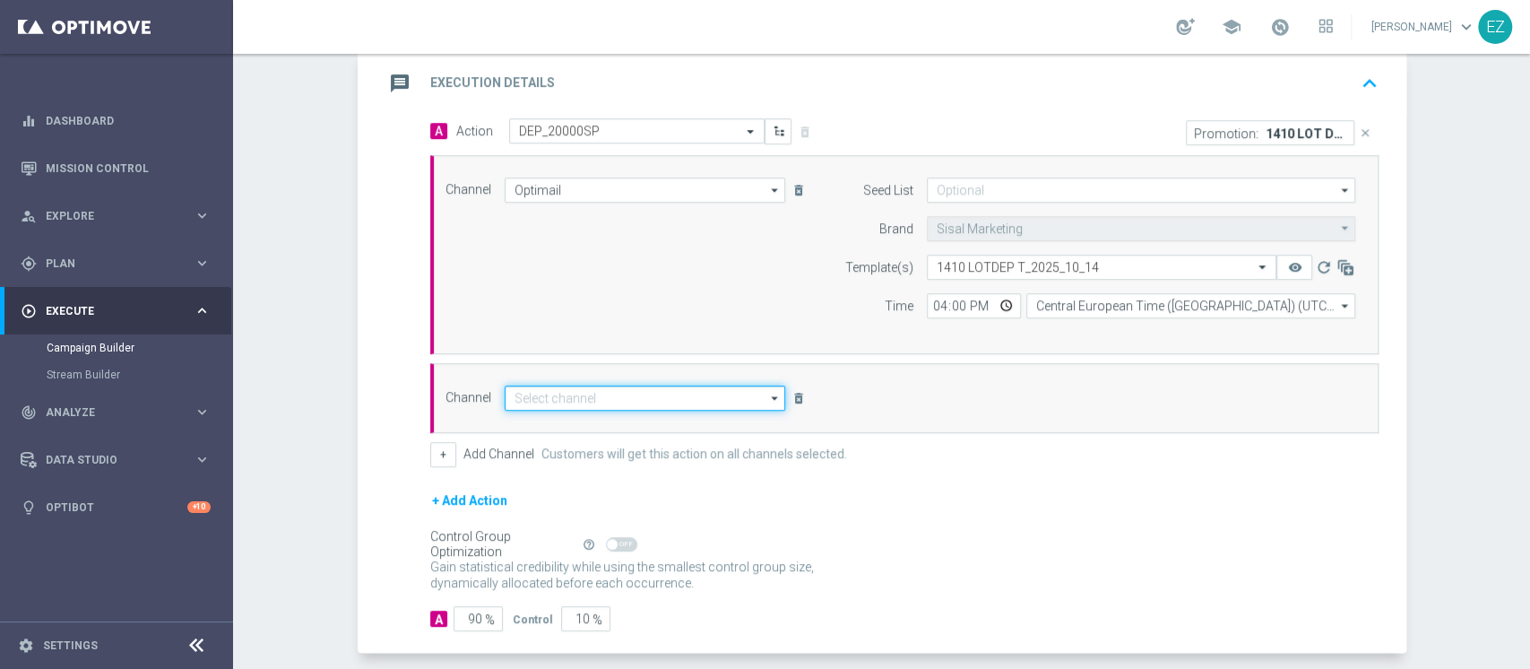
click at [590, 399] on input at bounding box center [646, 397] width 282 height 25
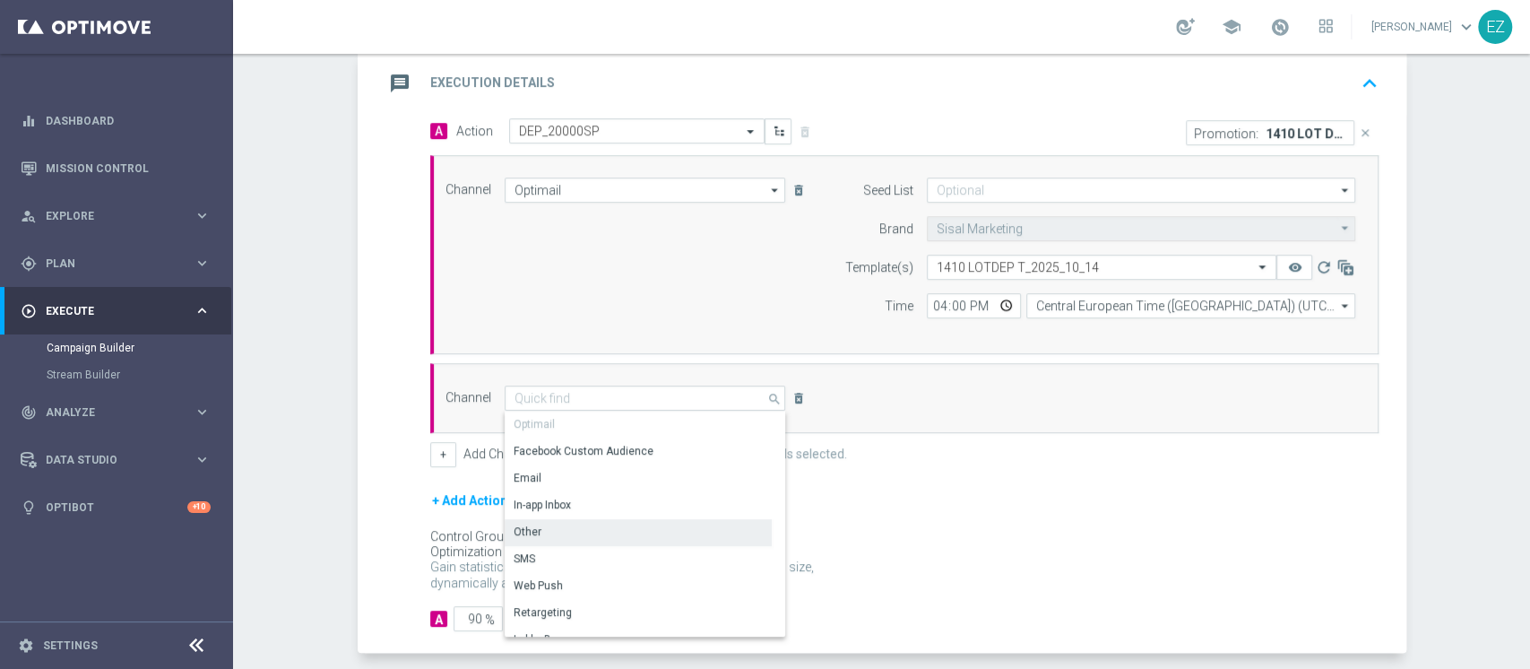
click at [514, 531] on div "Other" at bounding box center [528, 532] width 28 height 16
type input "Other"
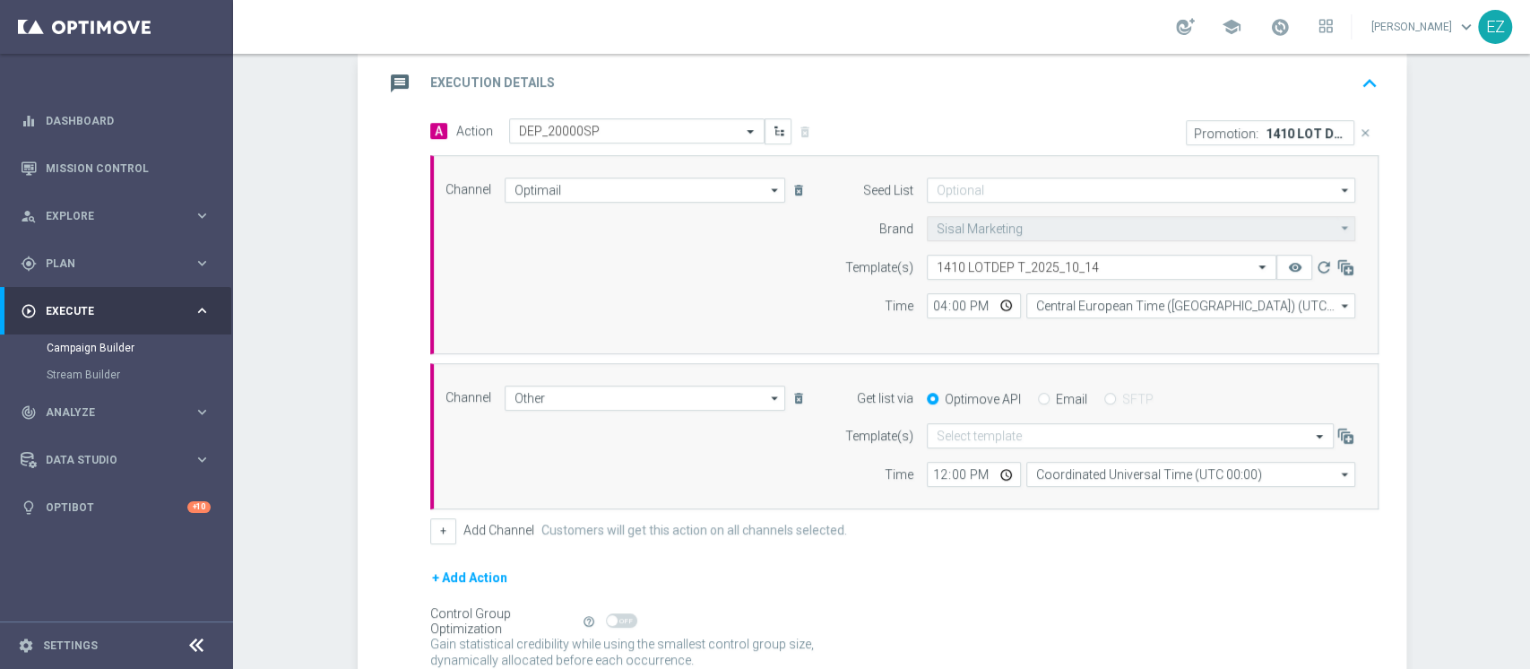
click at [1038, 398] on input "Email" at bounding box center [1044, 400] width 12 height 12
radio input "true"
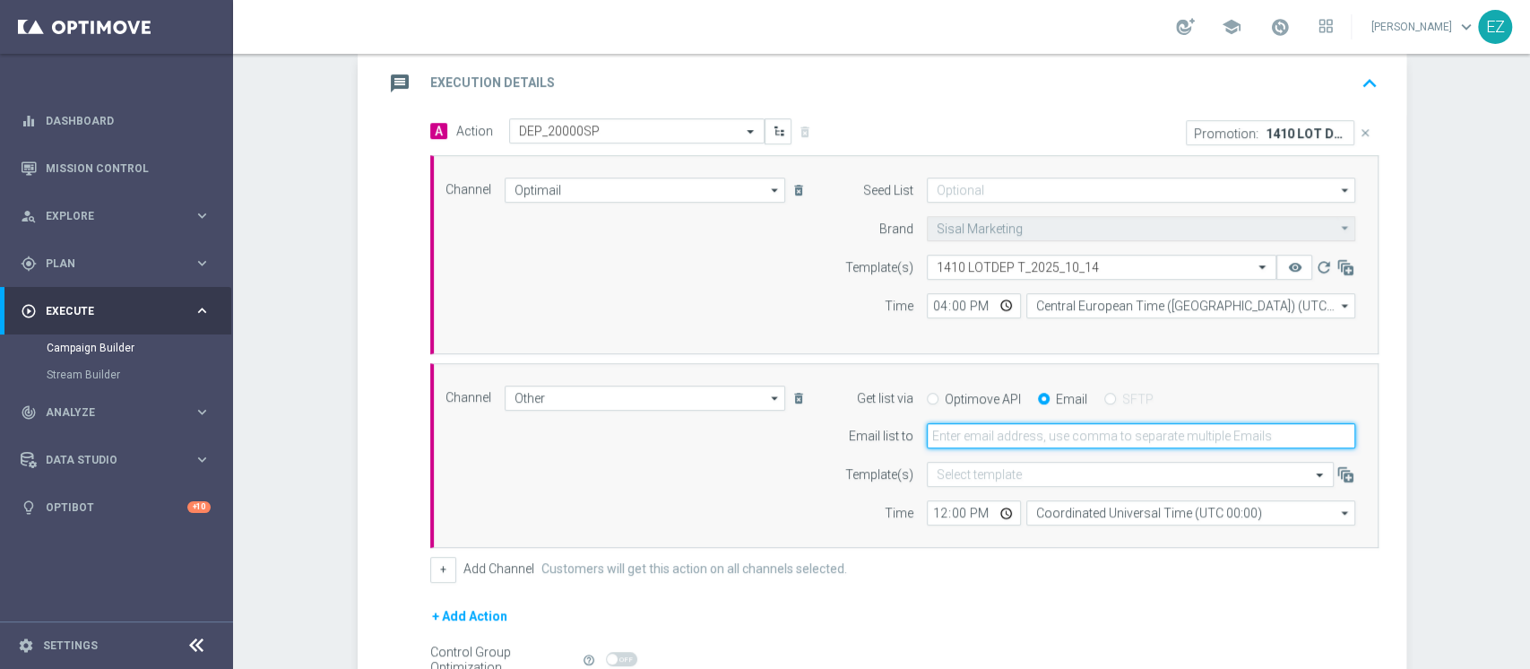
click at [1021, 425] on input "email" at bounding box center [1141, 435] width 429 height 25
type input "elena.zarbin@sisal.it"
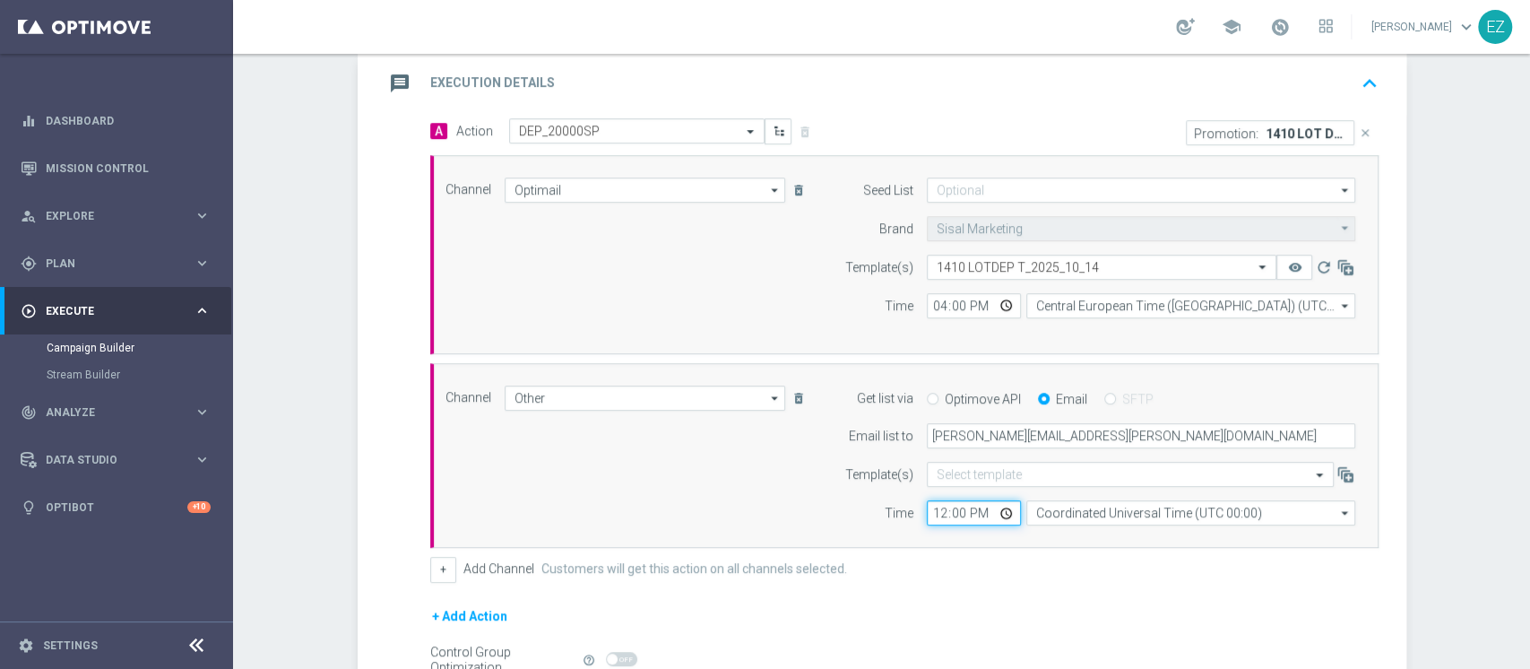
click at [931, 513] on input "12:00" at bounding box center [974, 512] width 94 height 25
type input "15:30"
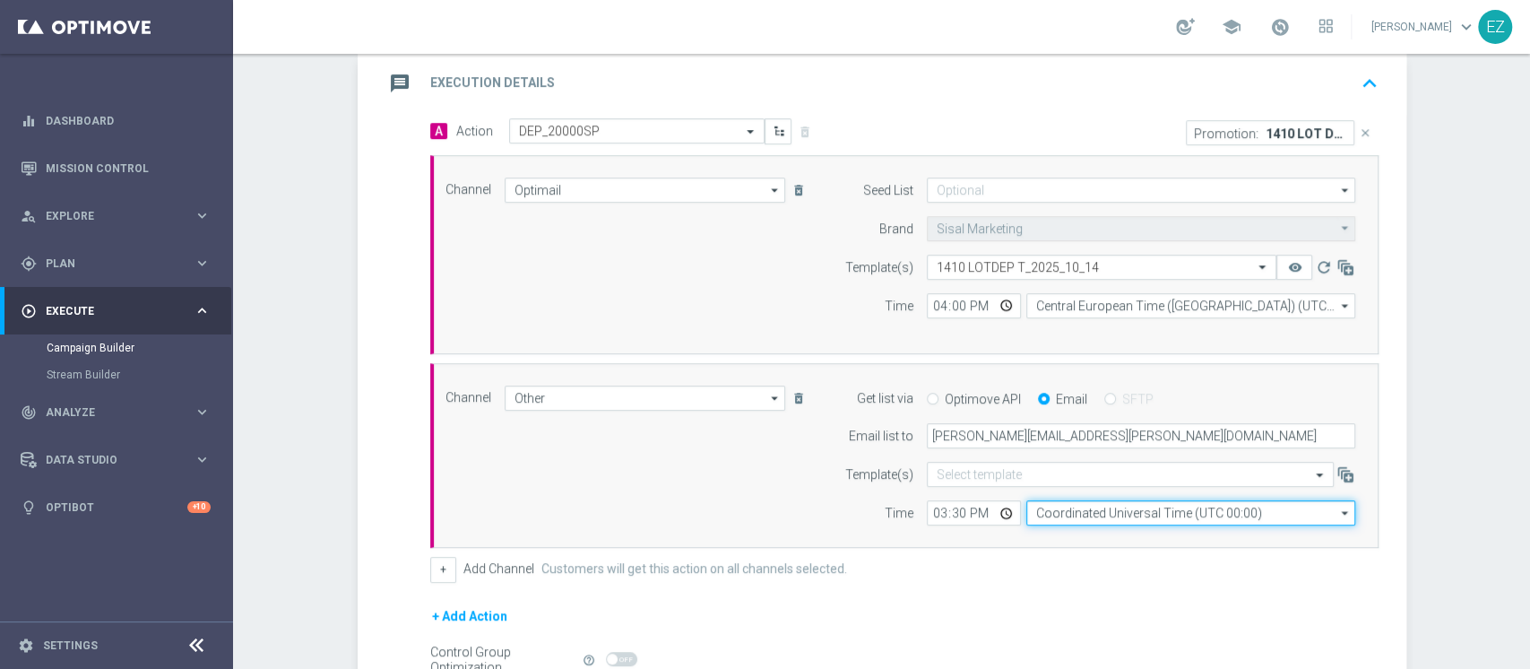
click at [1151, 513] on input "Coordinated Universal Time (UTC 00:00)" at bounding box center [1191, 512] width 329 height 25
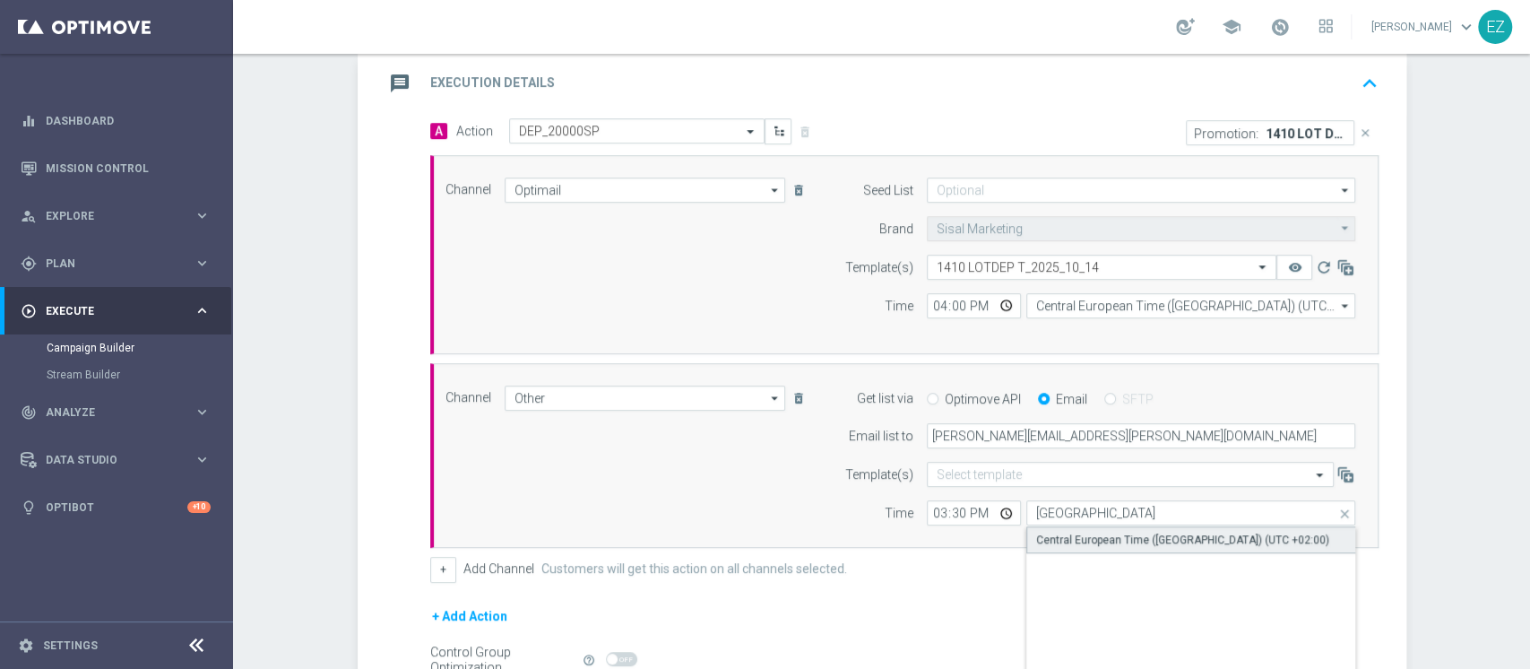
click at [1169, 527] on div "Central European Time (Berlin) (UTC +02:00)" at bounding box center [1192, 539] width 330 height 27
type input "Central European Time (Berlin) (UTC +02:00)"
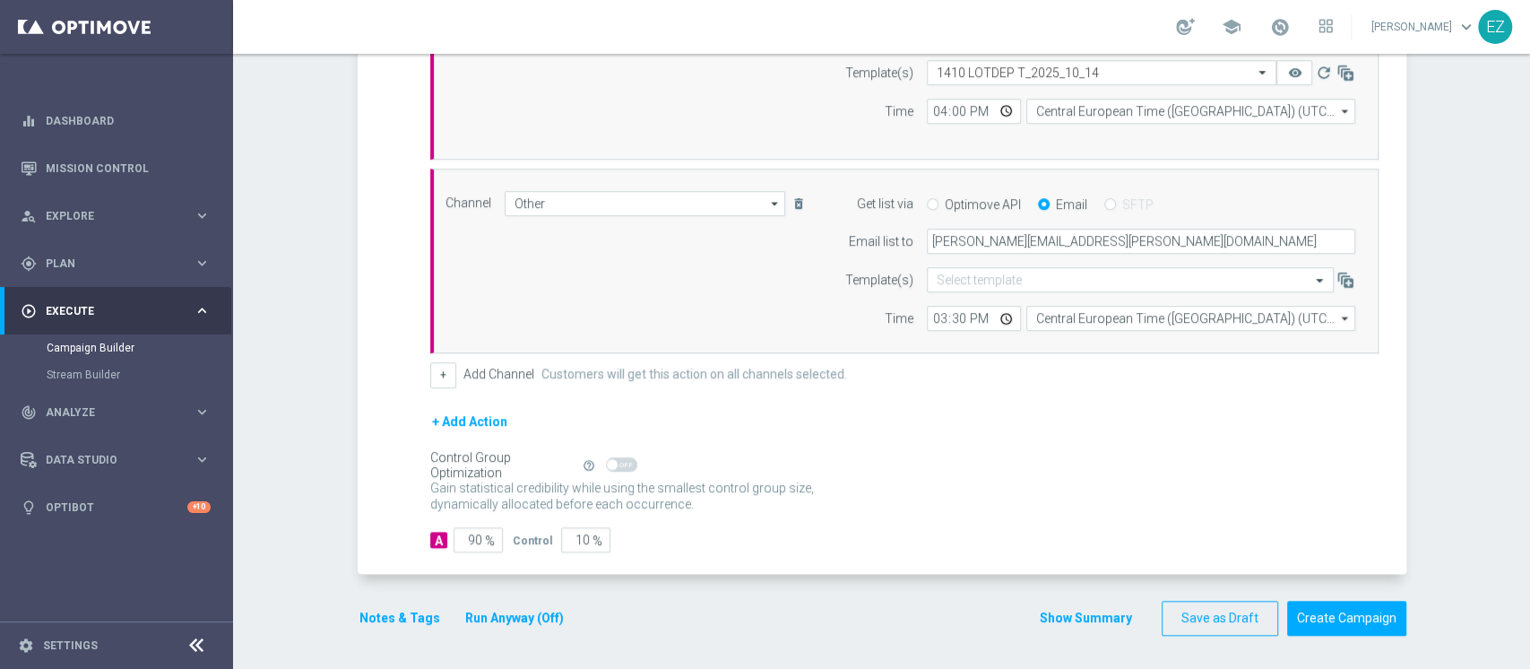
click at [1081, 613] on button "Show Summary" at bounding box center [1086, 618] width 94 height 21
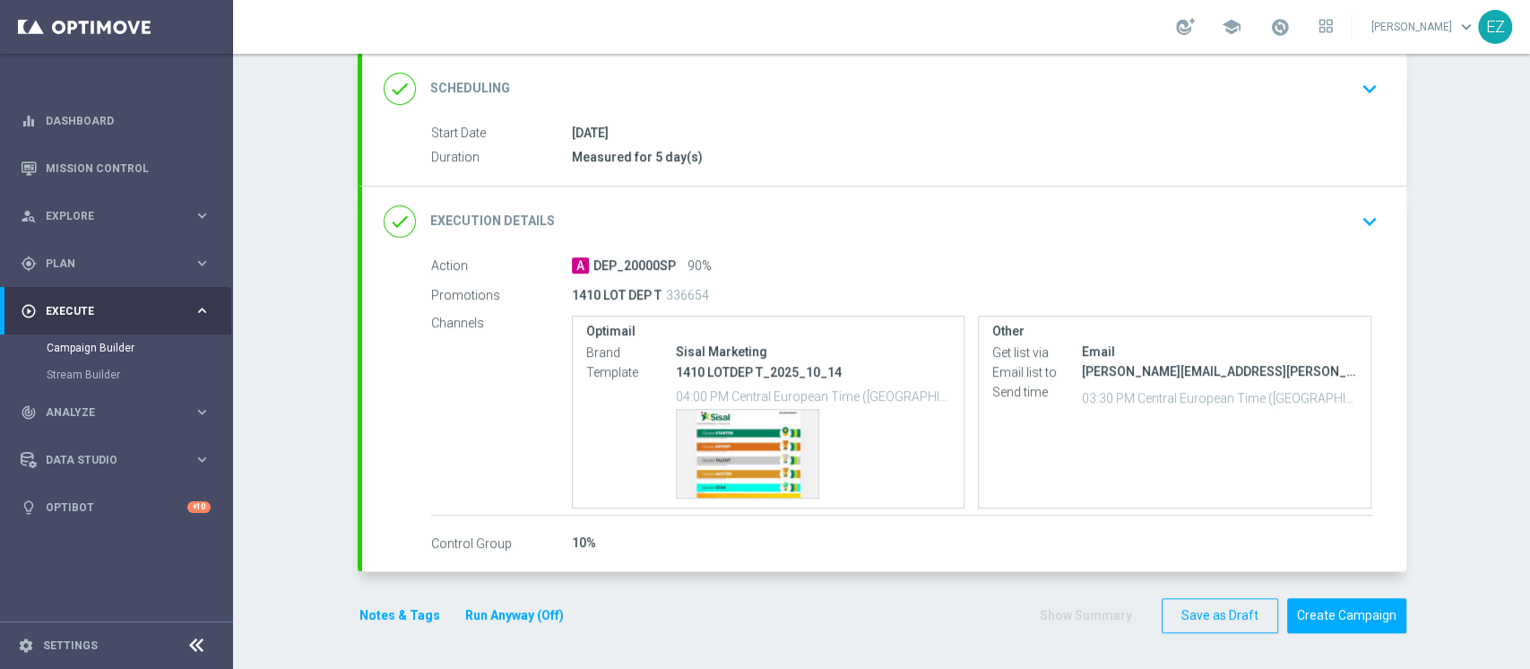
scroll to position [237, 0]
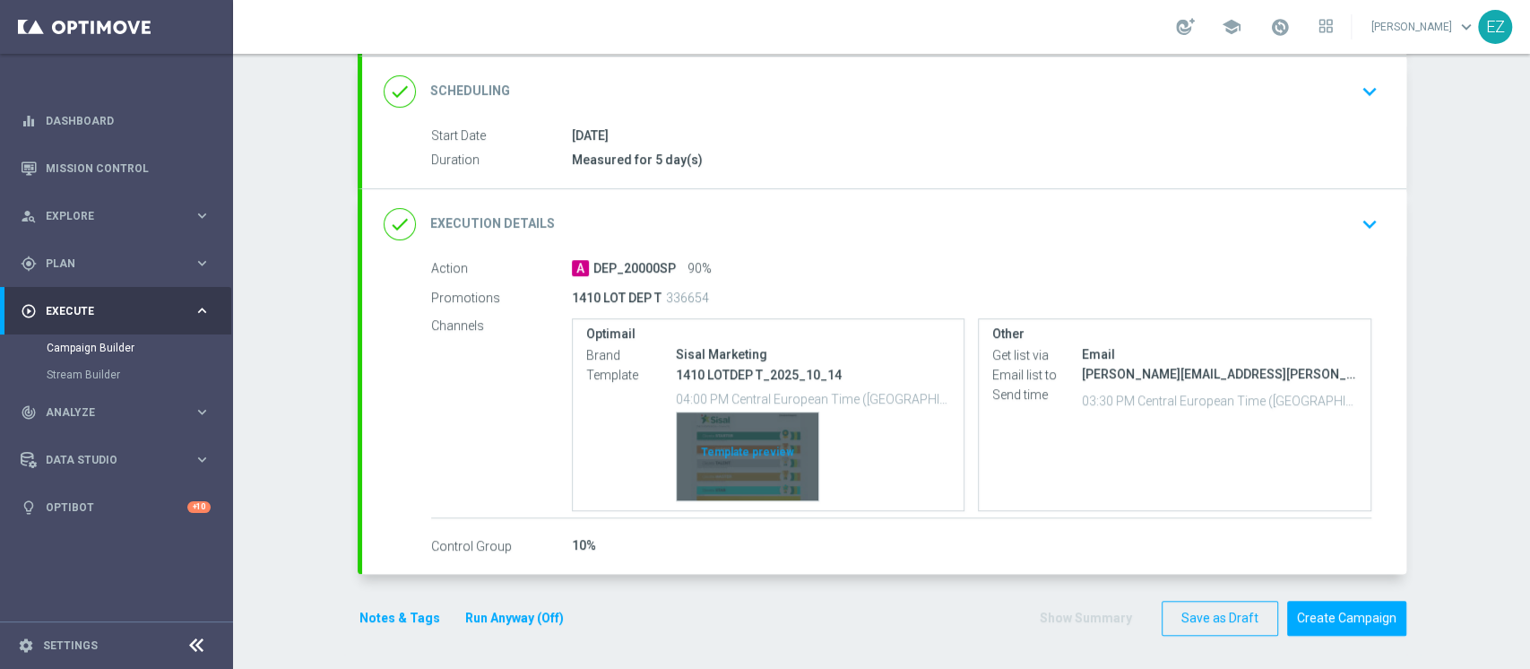
click at [763, 452] on div "Template preview" at bounding box center [748, 456] width 142 height 88
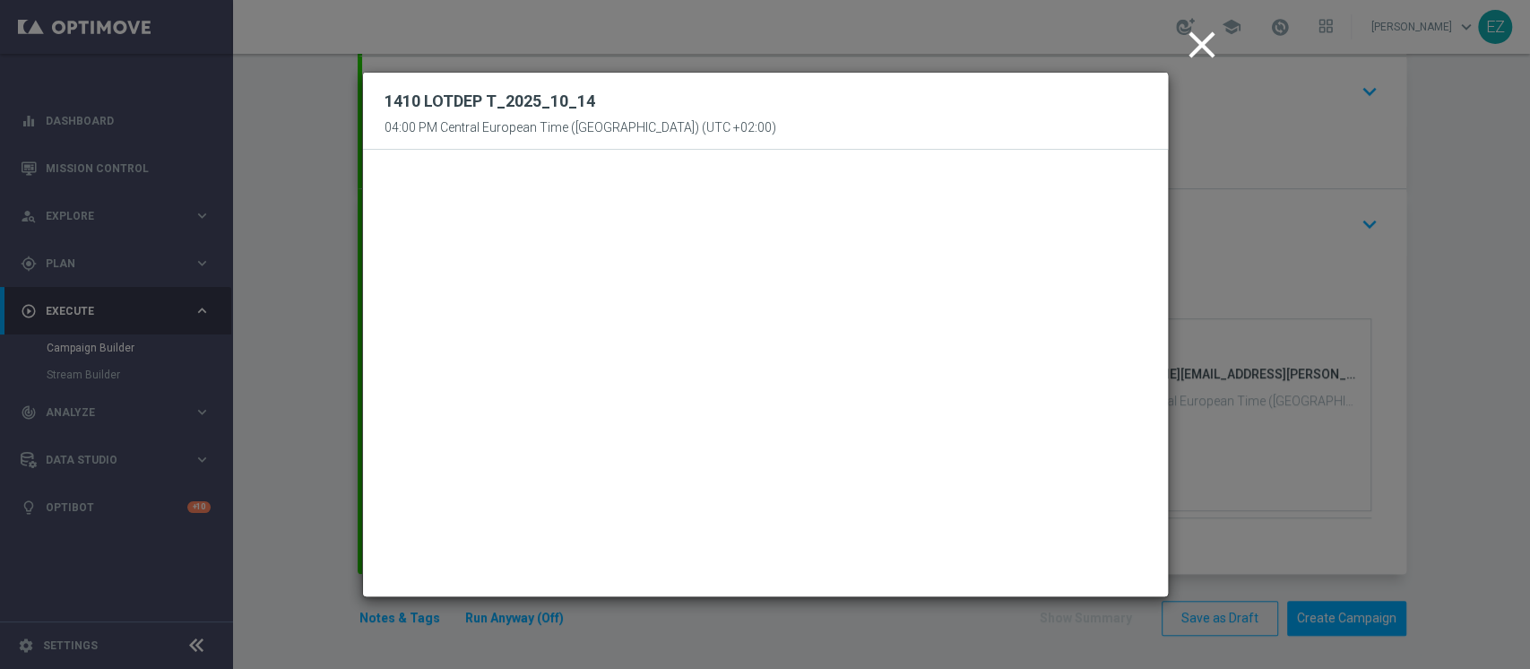
click at [1206, 48] on icon "close" at bounding box center [1202, 44] width 45 height 45
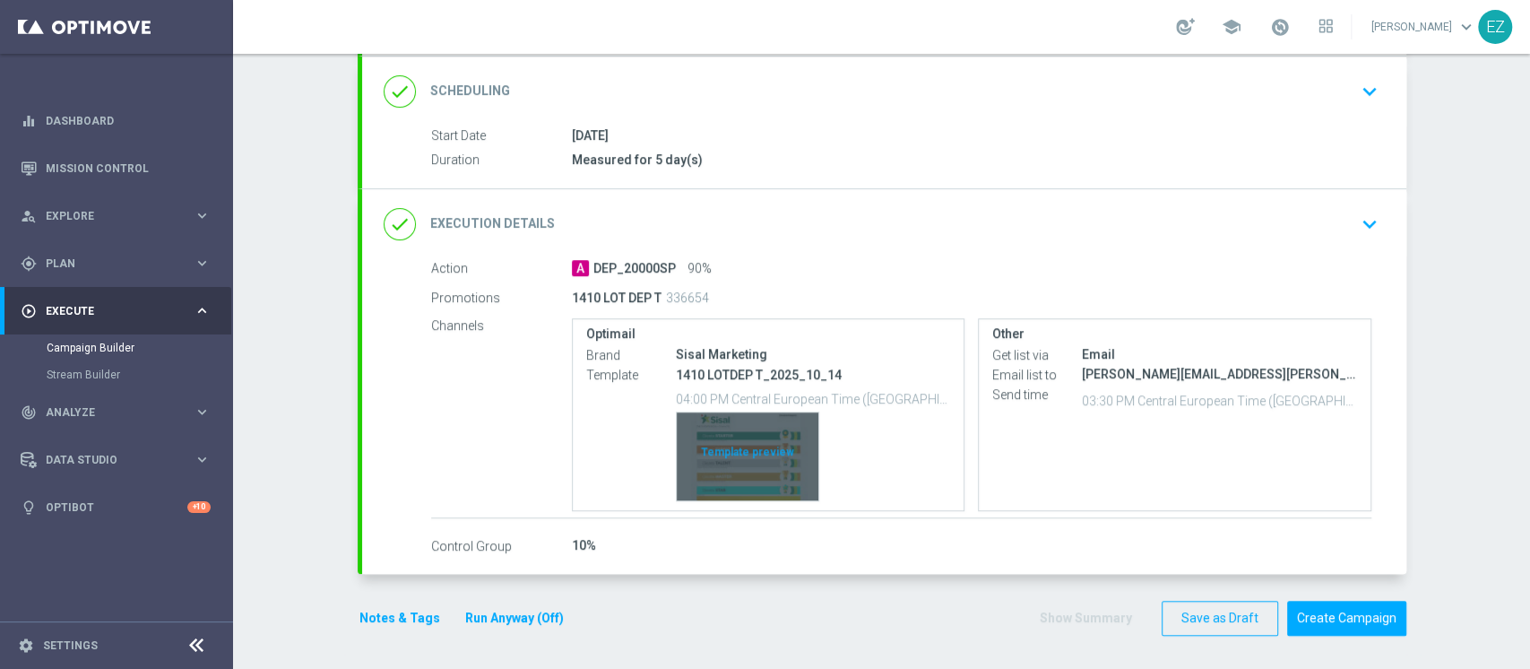
click at [746, 464] on div "Template preview" at bounding box center [748, 456] width 142 height 88
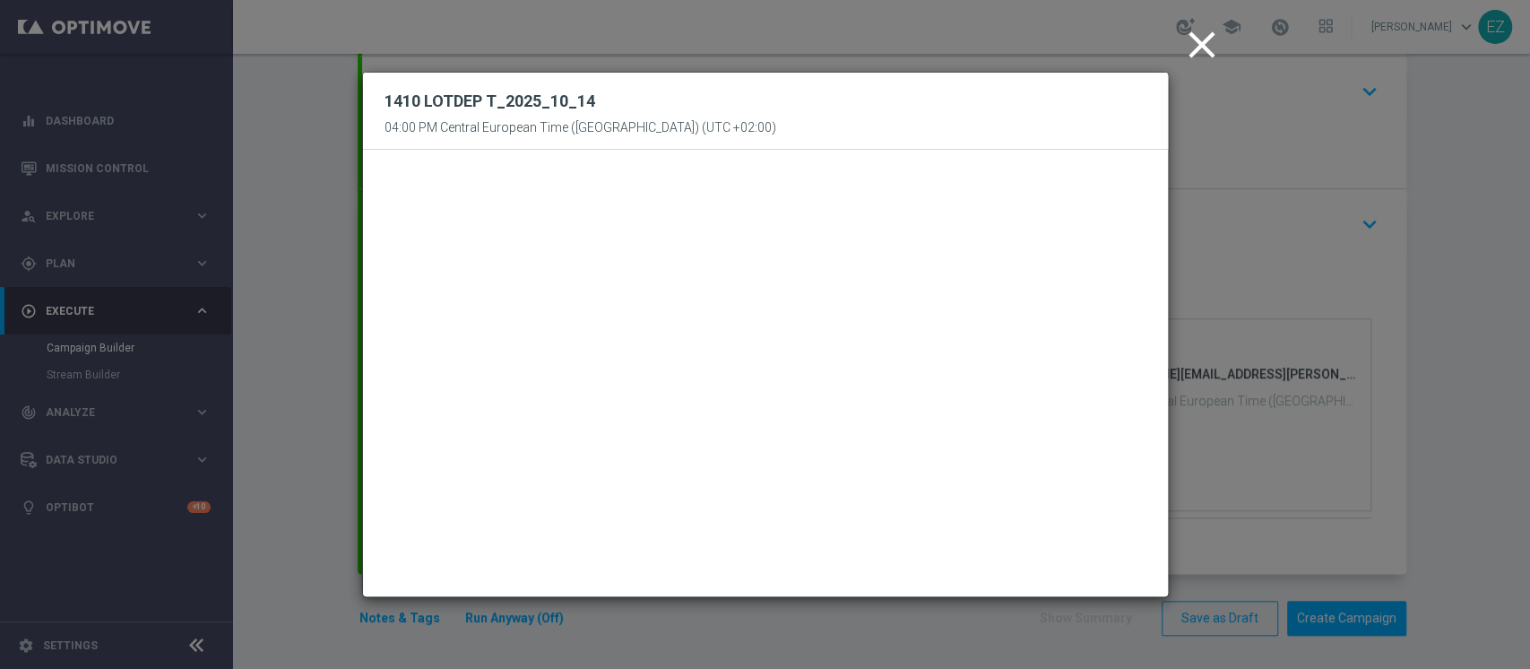
drag, startPoint x: 1205, startPoint y: 42, endPoint x: 1208, endPoint y: 51, distance: 9.4
click at [1206, 48] on icon "close" at bounding box center [1202, 44] width 45 height 45
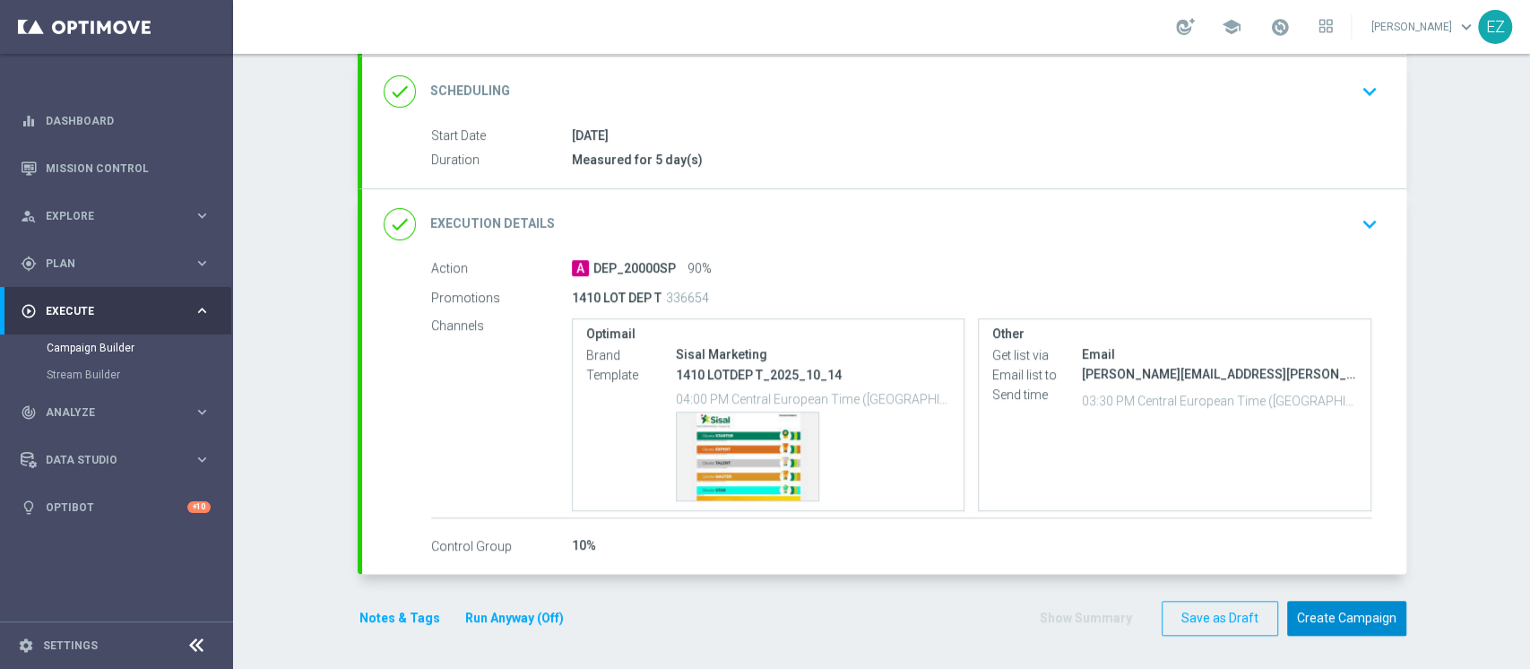
click at [1340, 602] on button "Create Campaign" at bounding box center [1346, 618] width 119 height 35
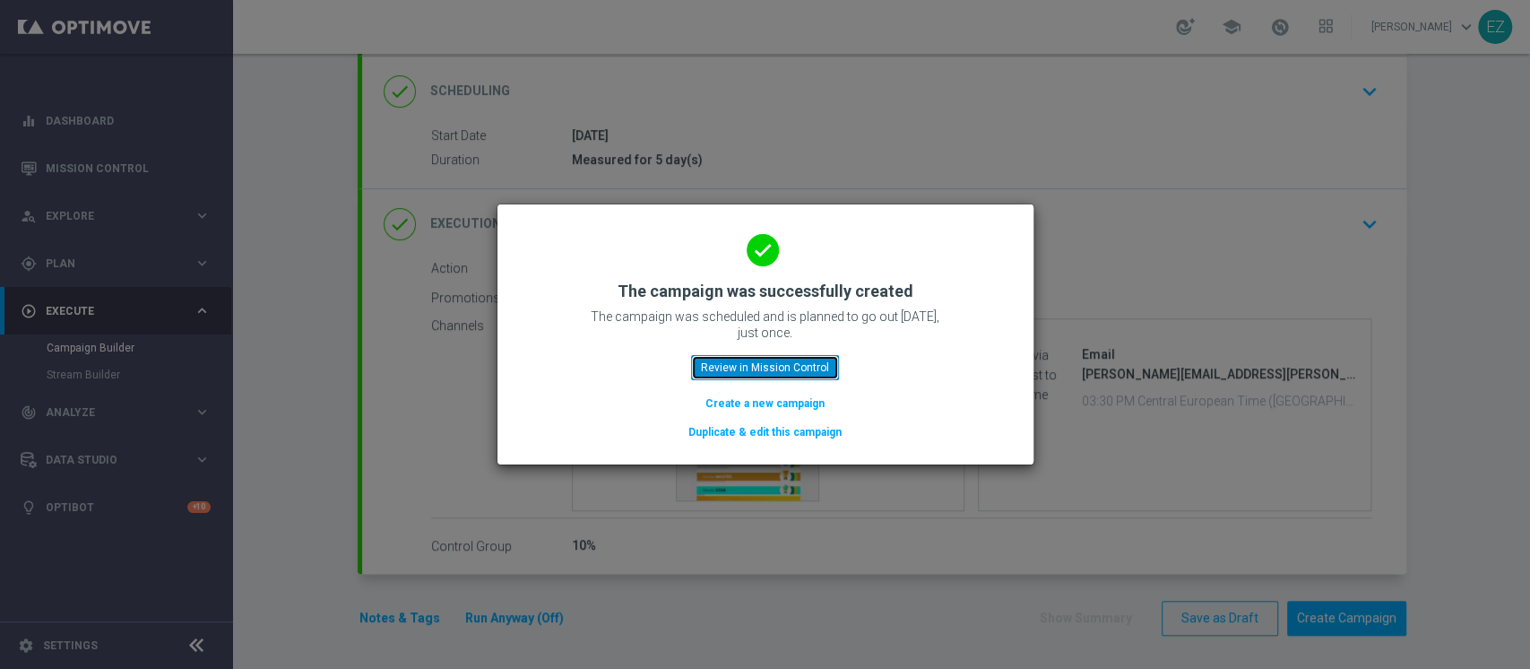
drag, startPoint x: 795, startPoint y: 364, endPoint x: 783, endPoint y: 290, distance: 74.6
click at [795, 365] on button "Review in Mission Control" at bounding box center [765, 367] width 148 height 25
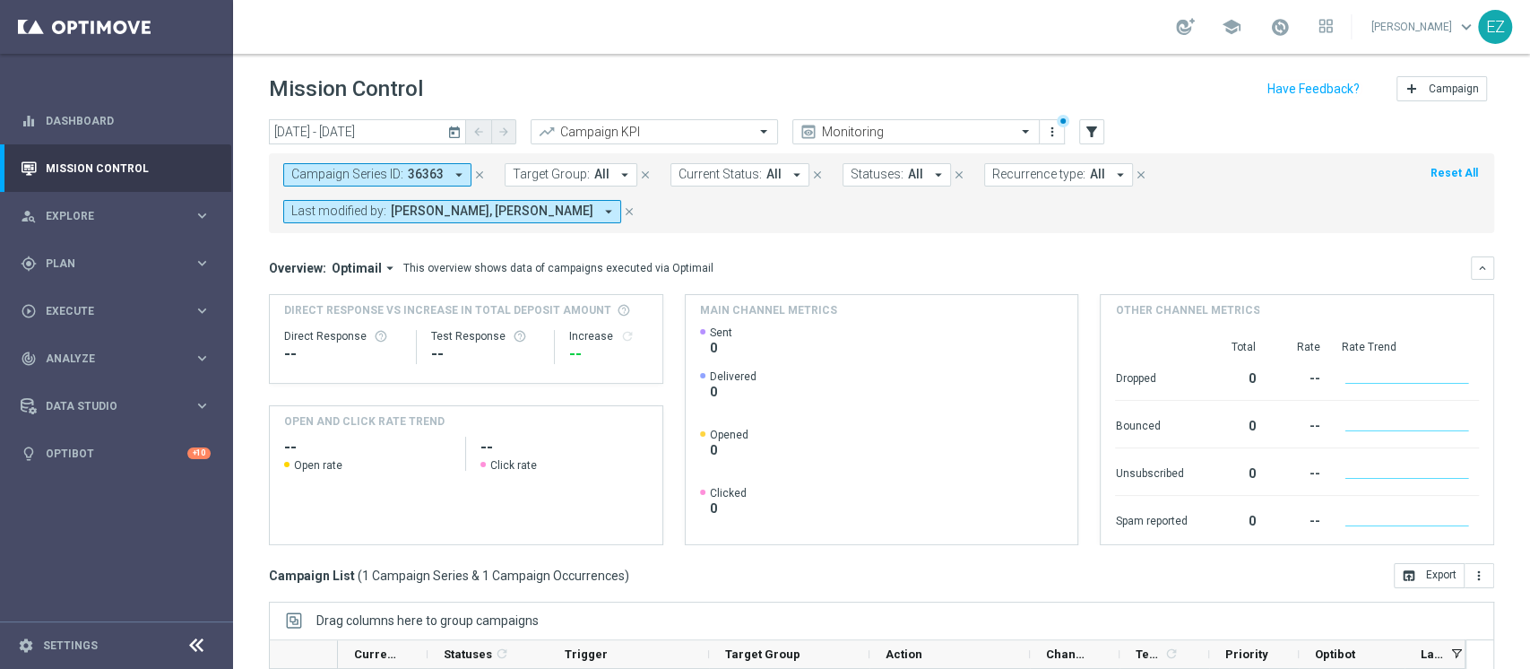
scroll to position [264, 0]
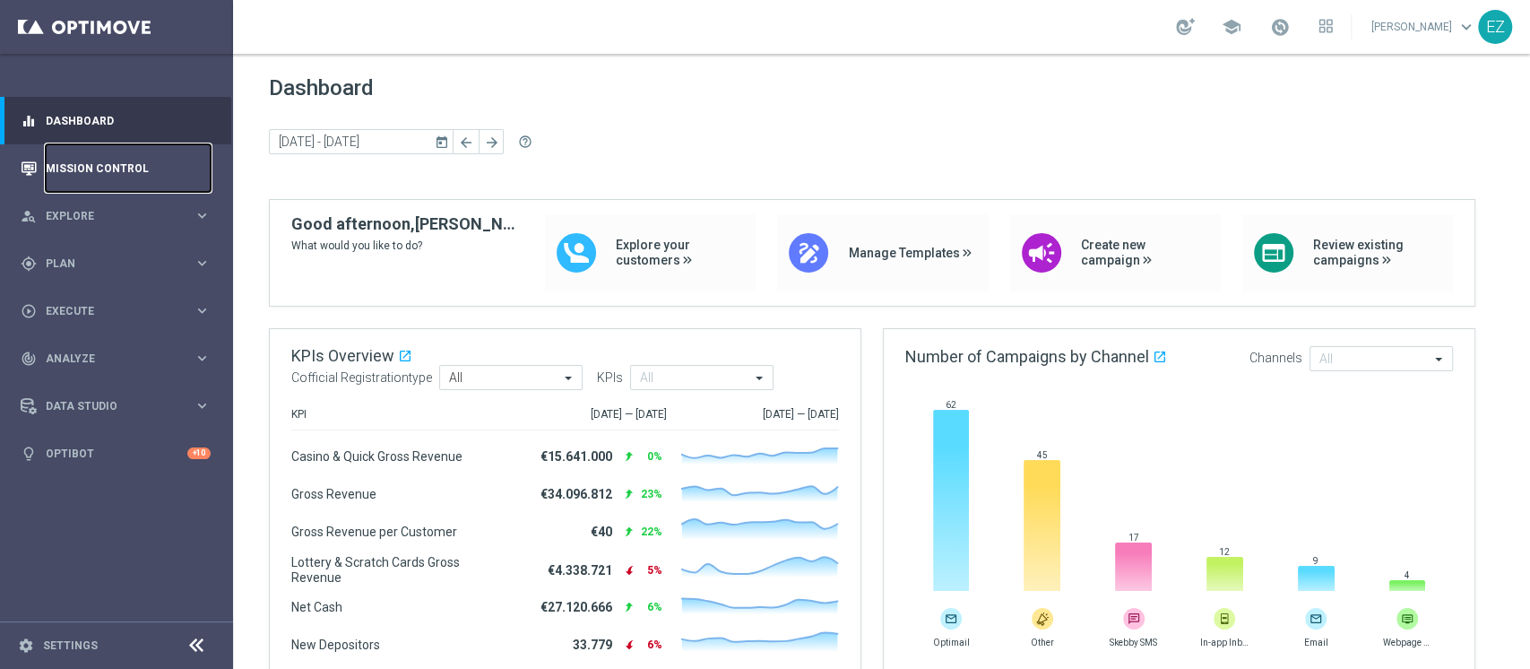
click at [81, 174] on link "Mission Control" at bounding box center [128, 168] width 165 height 48
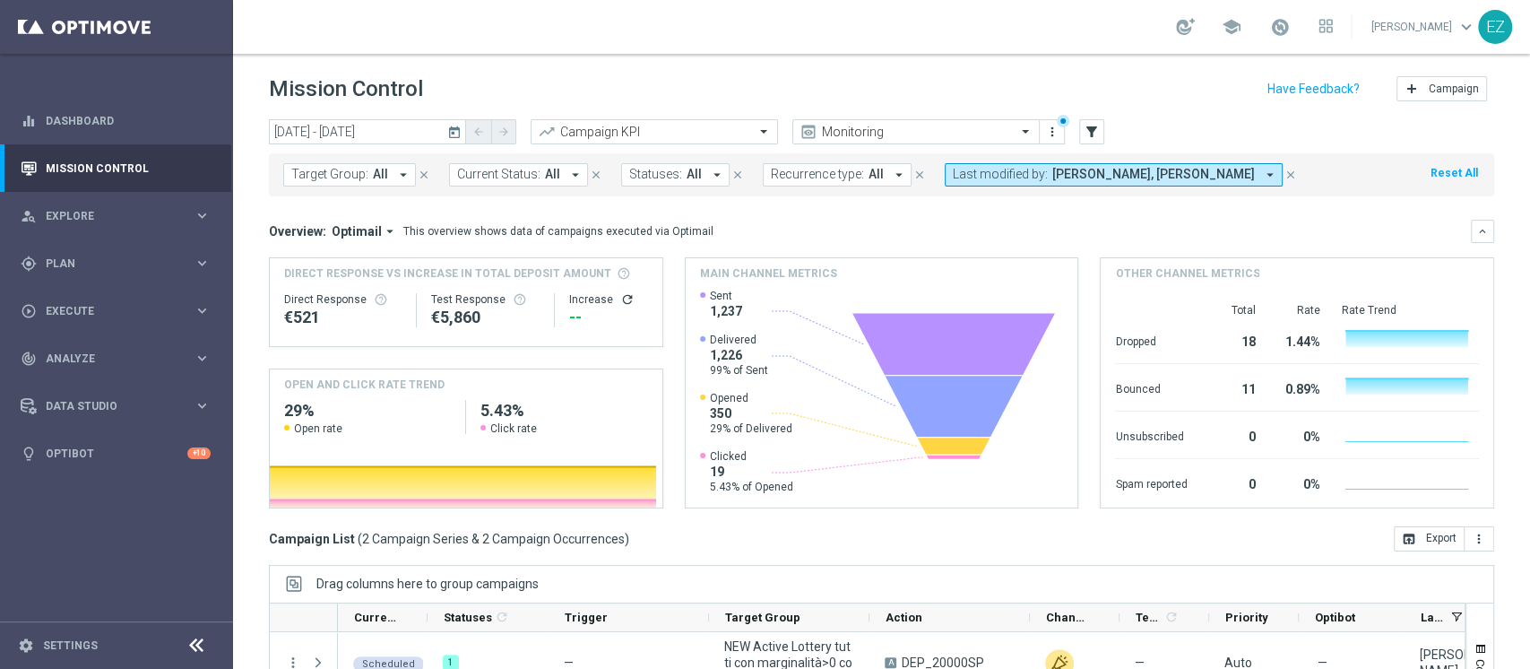
click at [452, 137] on icon "today" at bounding box center [455, 132] width 16 height 16
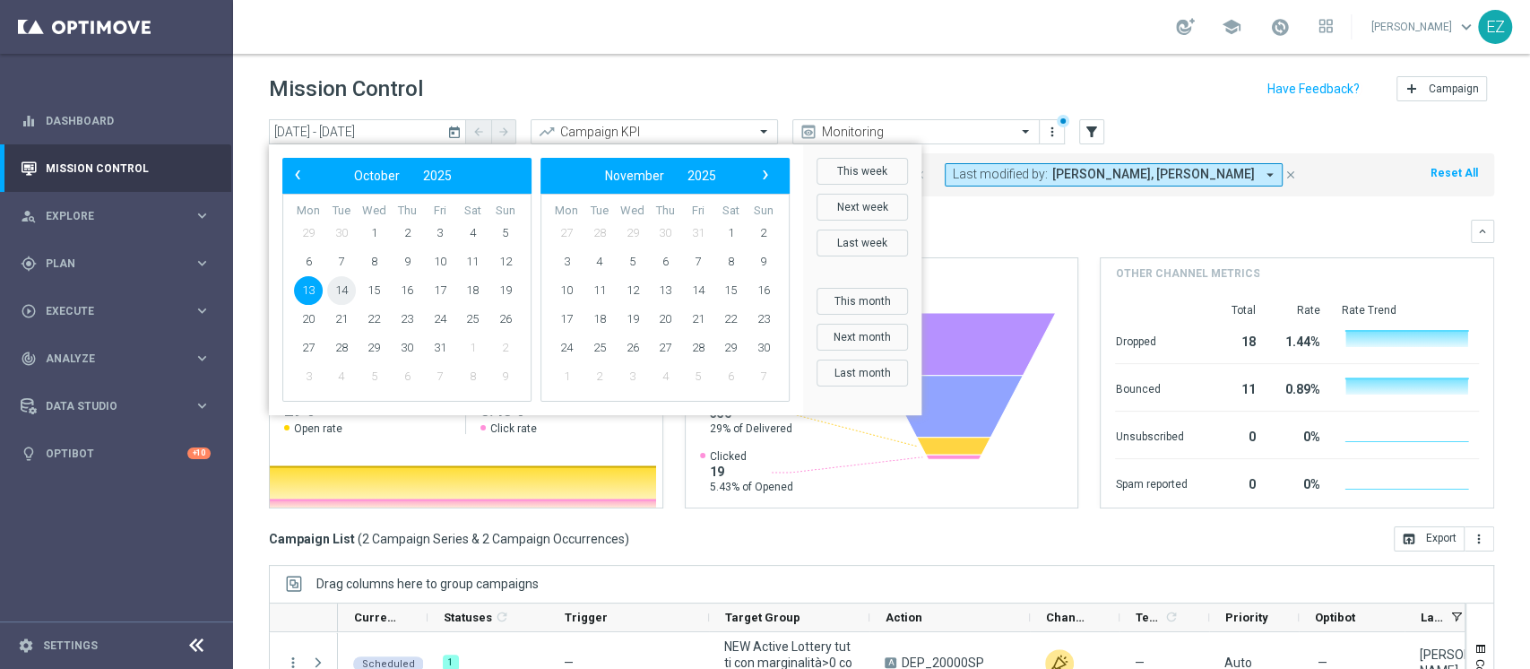
click at [341, 288] on span "14" at bounding box center [341, 290] width 29 height 29
type input "[DATE] - [DATE]"
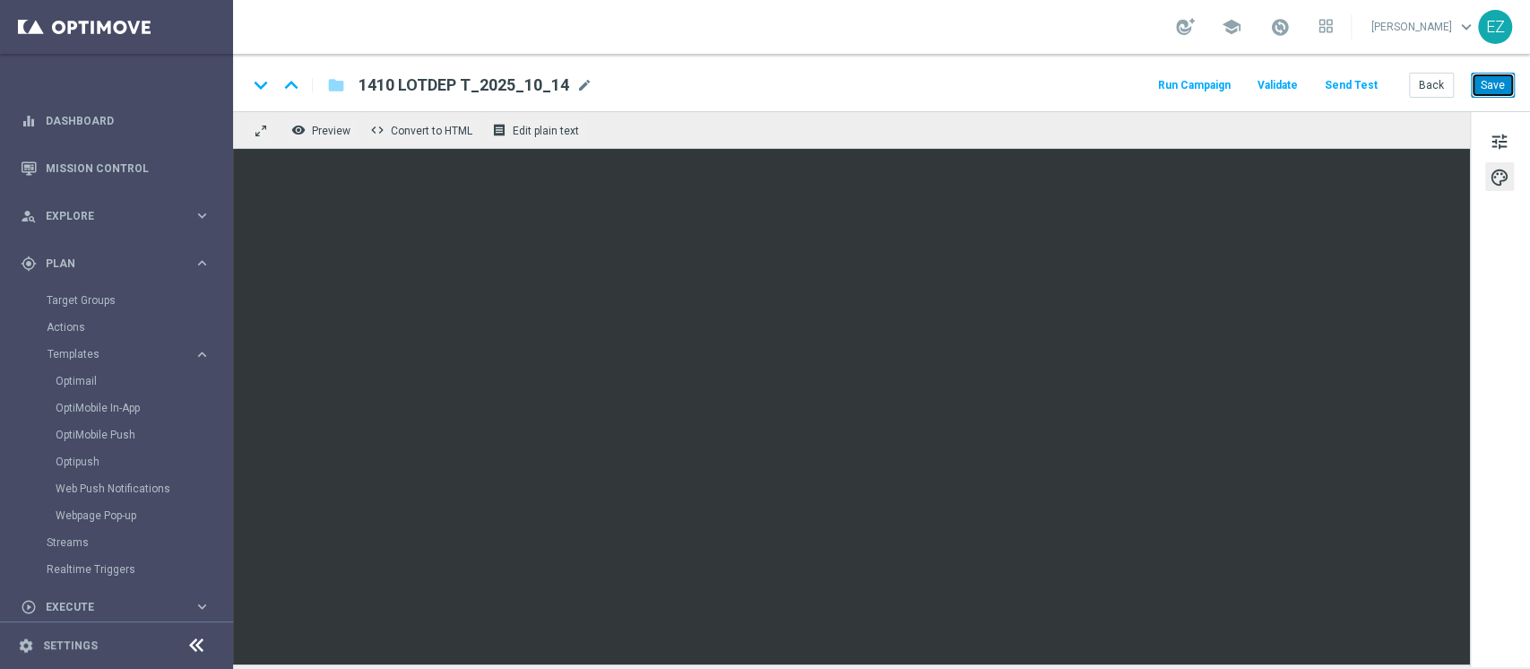
click at [1481, 82] on button "Save" at bounding box center [1493, 85] width 44 height 25
click at [1438, 82] on button "Back" at bounding box center [1431, 85] width 45 height 25
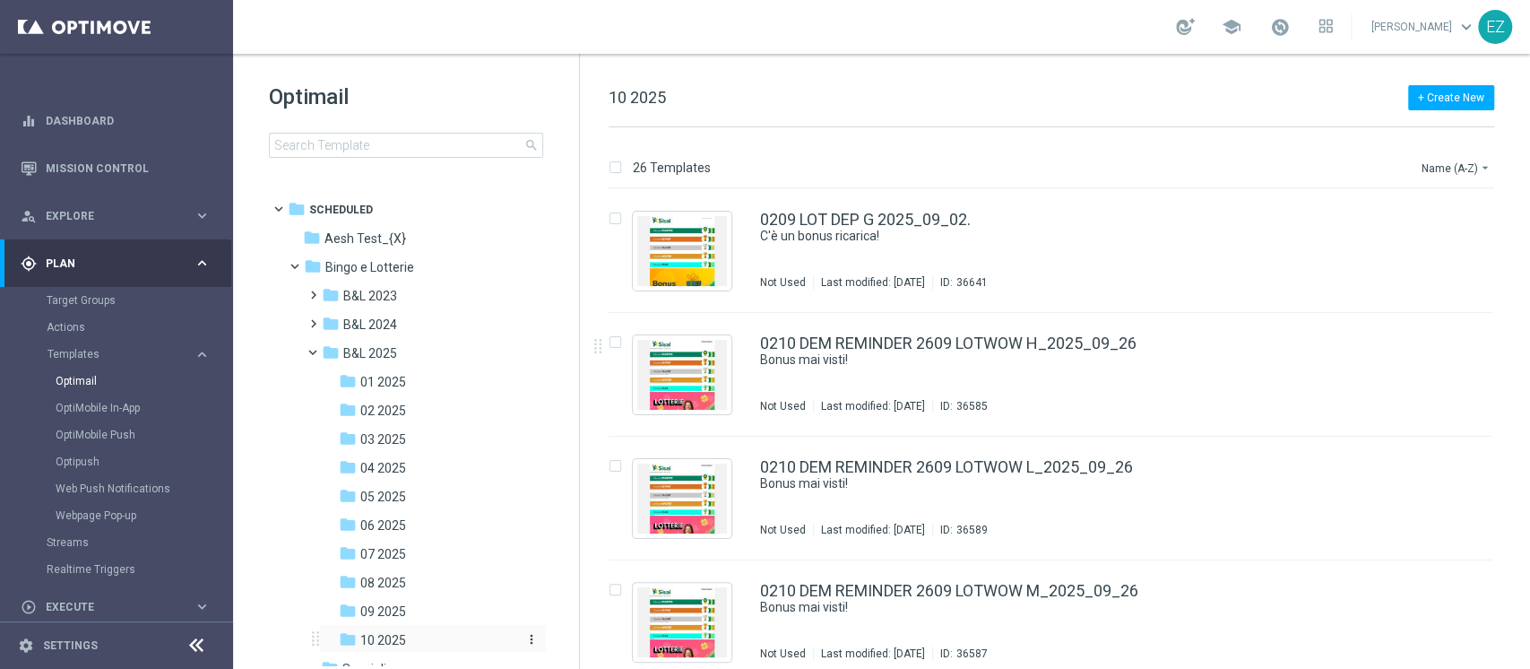
click at [394, 636] on span "10 2025" at bounding box center [383, 640] width 46 height 16
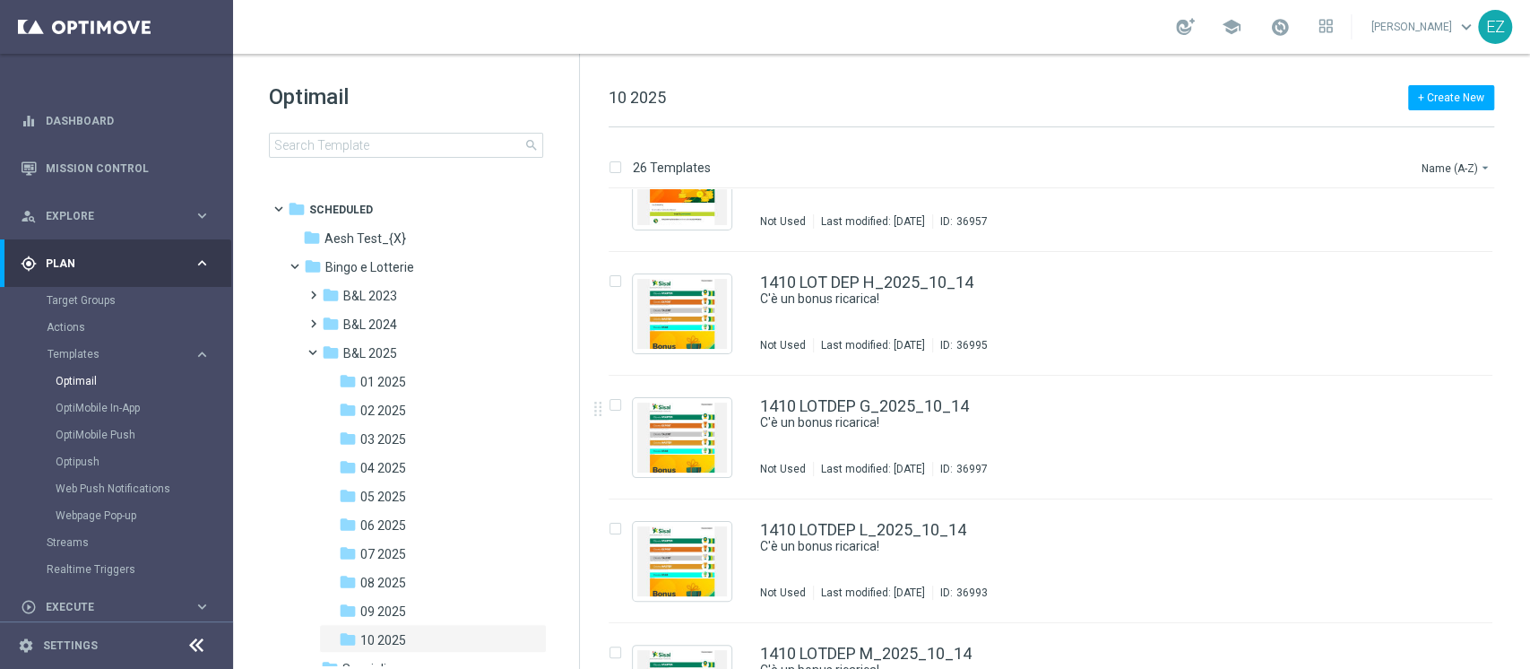
scroll to position [2411, 0]
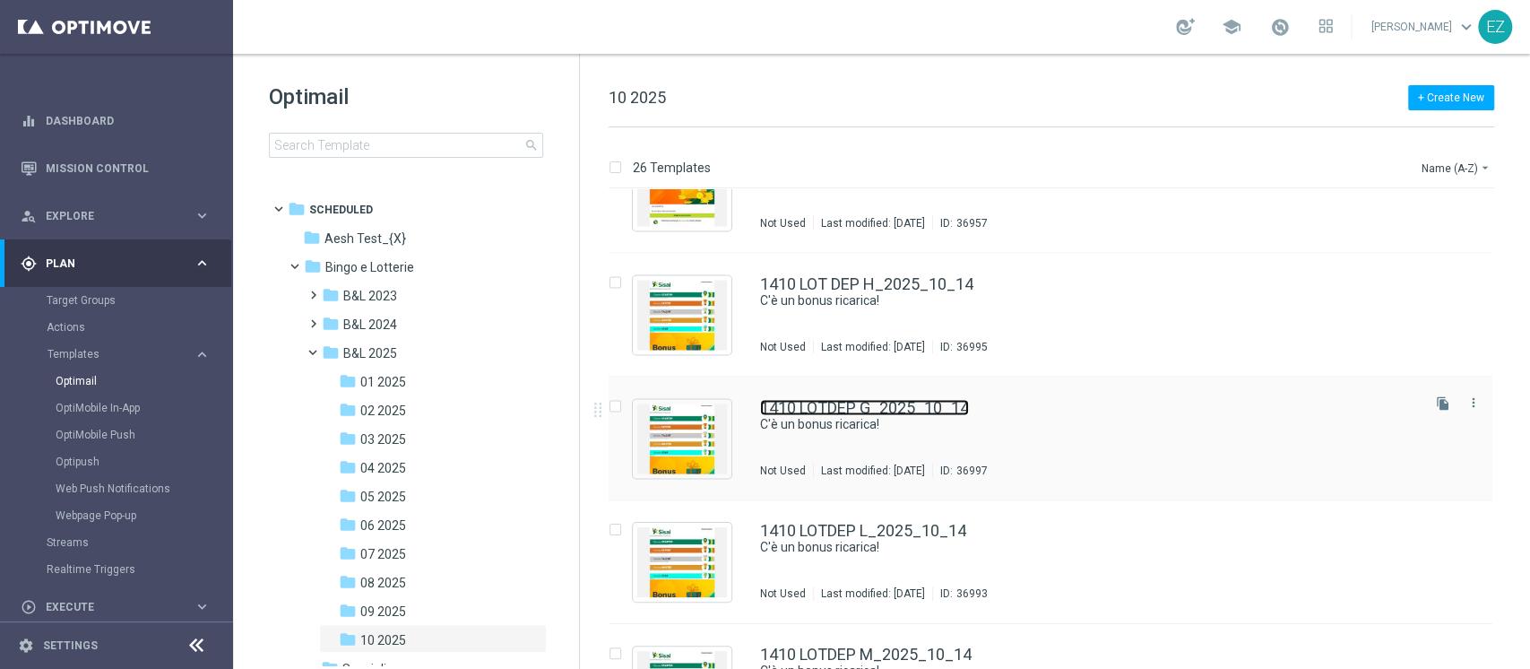
click at [848, 405] on link "1410 LOTDEP G_2025_10_14" at bounding box center [864, 407] width 209 height 16
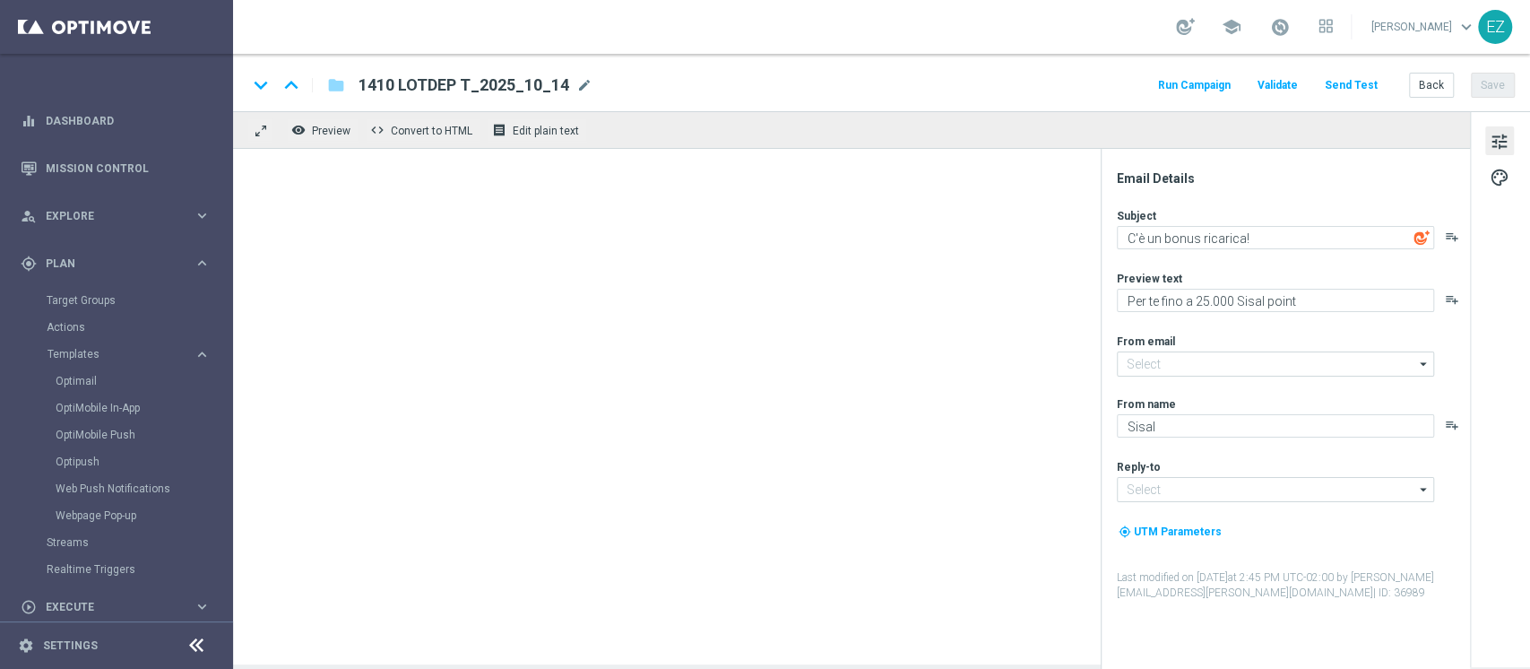
type textarea "Per te fino a 40.000 Sisal point"
type input "newsletter@comunicazioni.sisal.it"
type input "info@sisal.it"
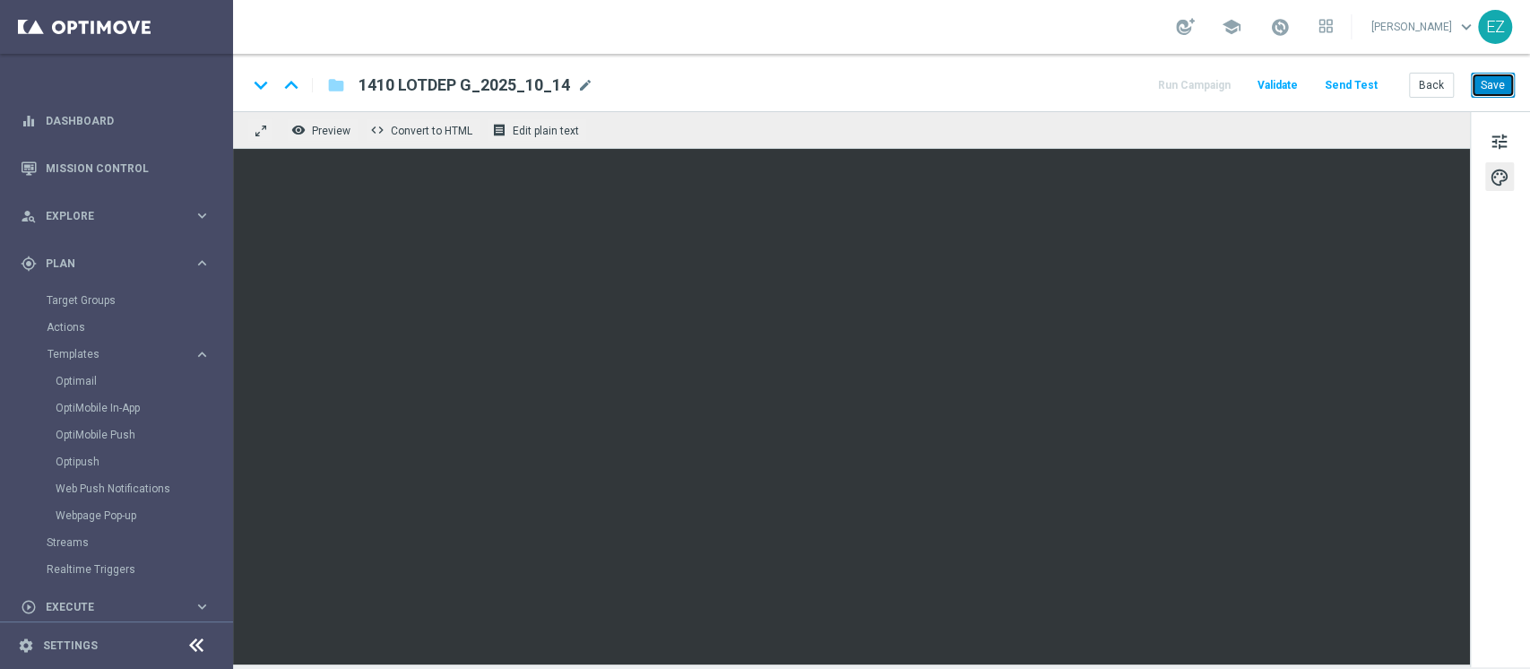
click at [1492, 82] on button "Save" at bounding box center [1493, 85] width 44 height 25
click at [1503, 86] on button "Save" at bounding box center [1493, 85] width 44 height 25
click at [1507, 93] on button "Save" at bounding box center [1493, 85] width 44 height 25
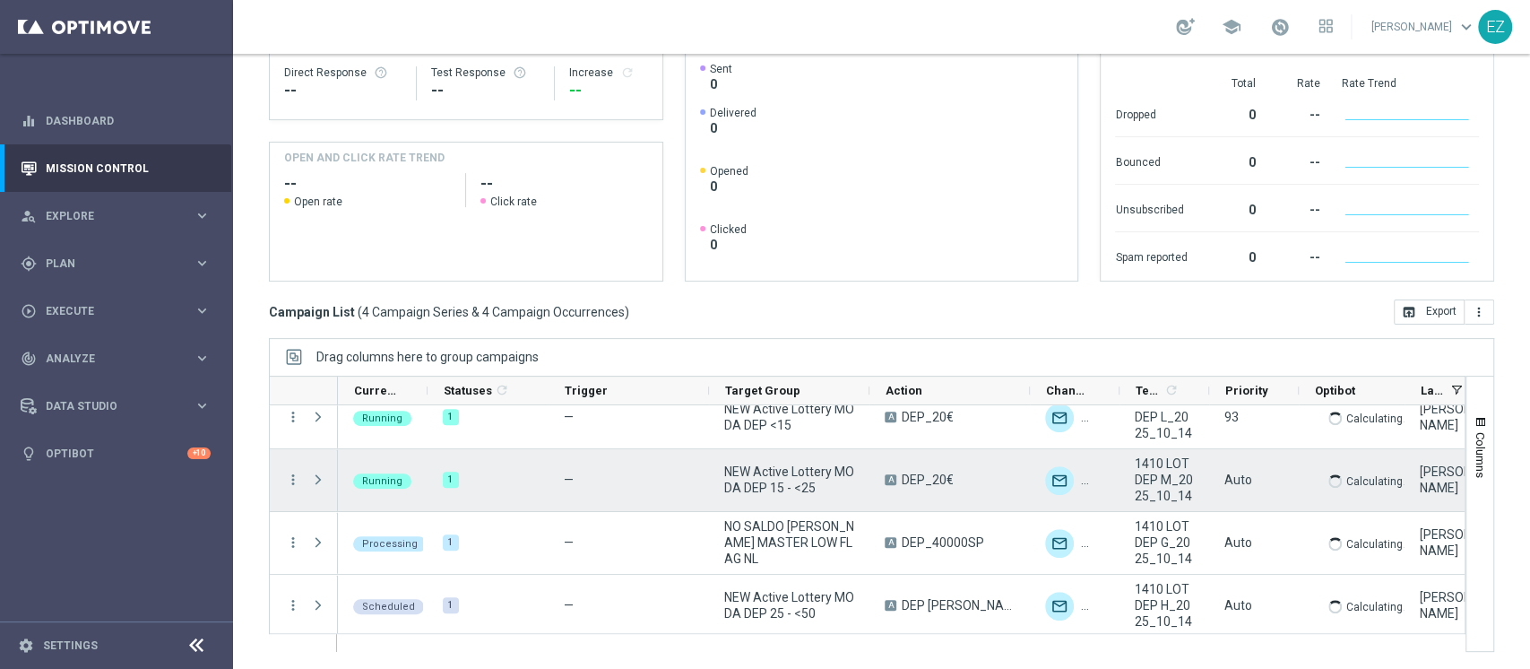
scroll to position [22, 0]
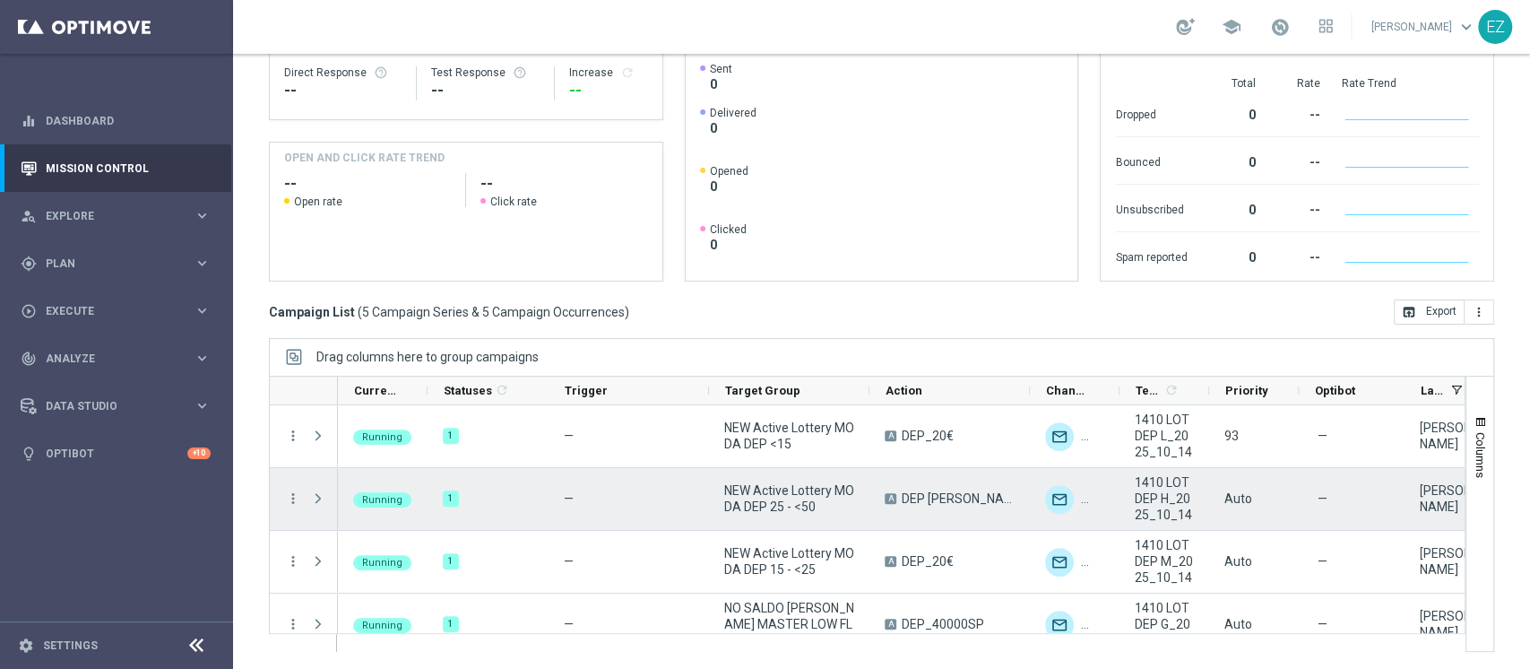
scroll to position [86, 0]
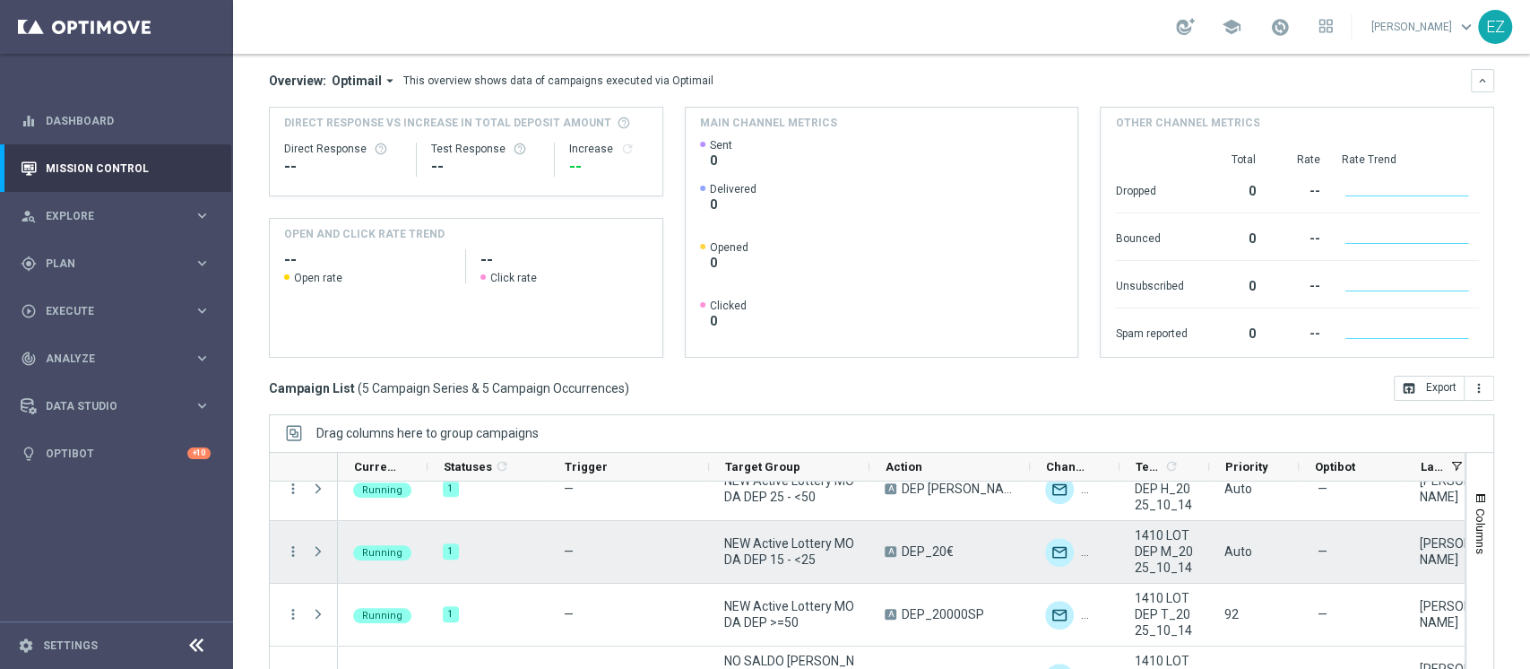
scroll to position [227, 0]
